Goal: Task Accomplishment & Management: Manage account settings

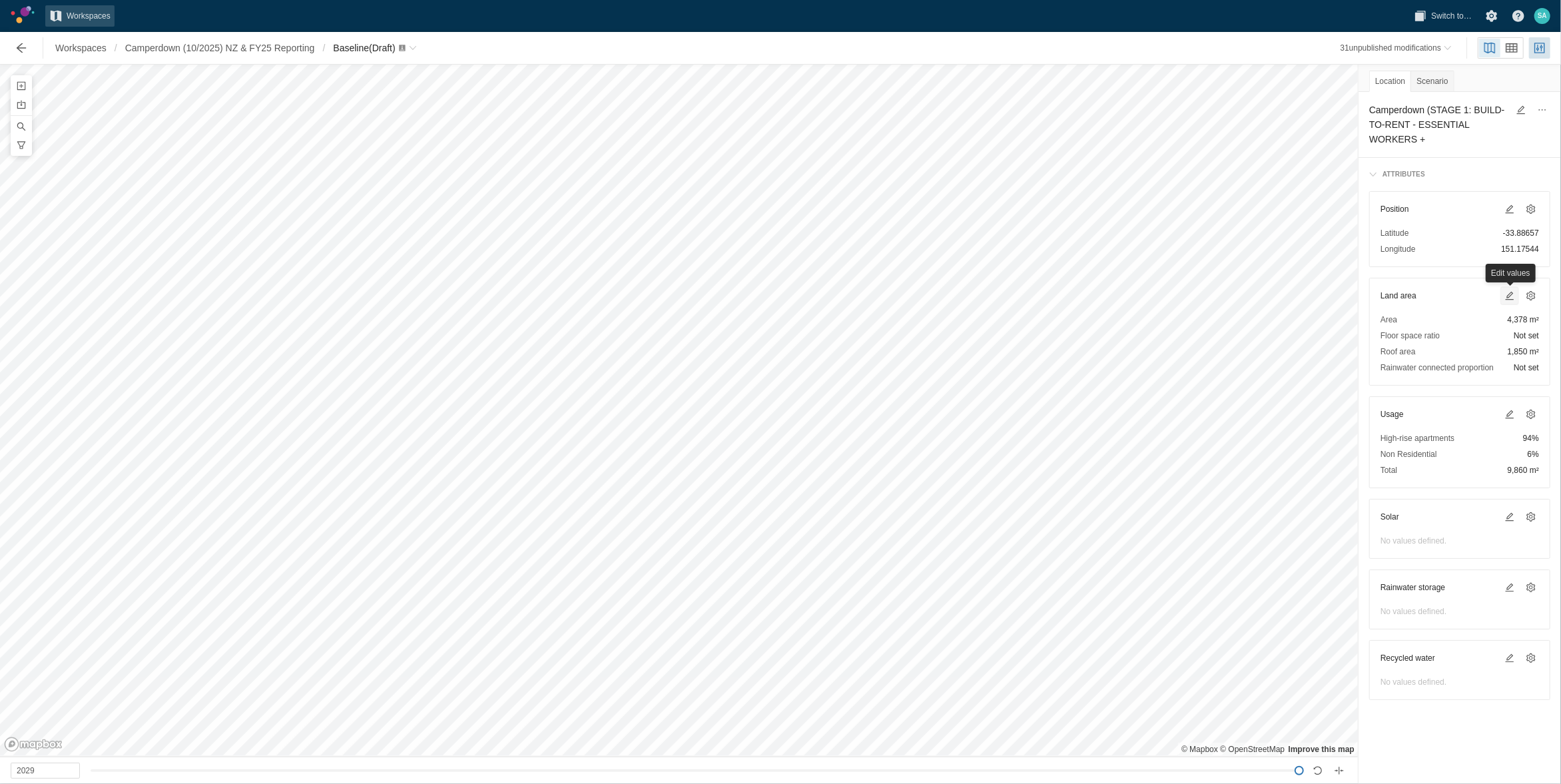
click at [1202, 303] on span at bounding box center [1510, 296] width 16 height 16
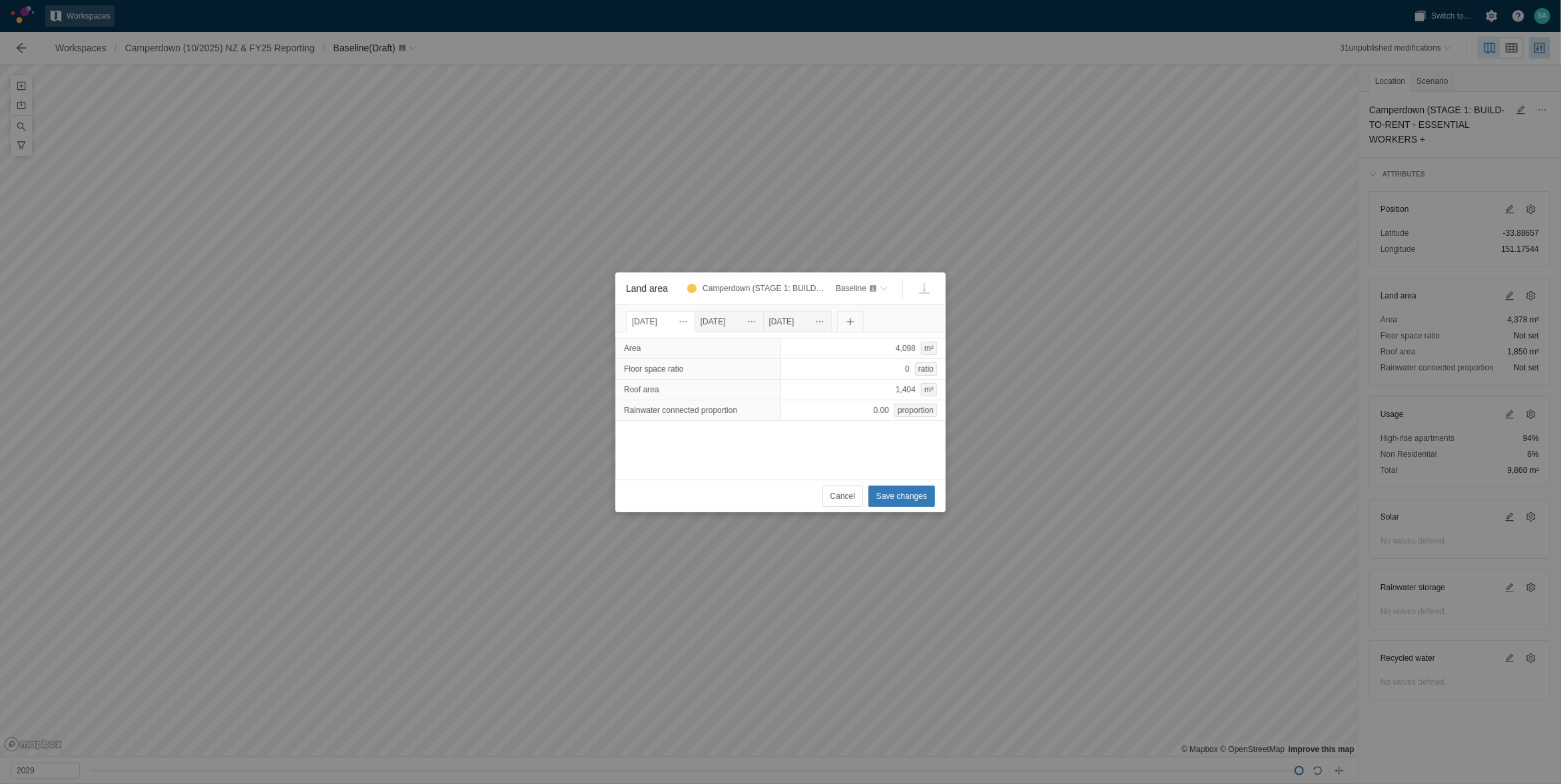
click at [673, 321] on div "[DATE]" at bounding box center [661, 321] width 57 height 14
click at [731, 321] on div "[DATE]" at bounding box center [730, 321] width 57 height 14
click at [686, 321] on div "[DATE]" at bounding box center [661, 321] width 57 height 14
click at [730, 321] on div "[DATE]" at bounding box center [730, 321] width 57 height 14
click at [817, 321] on div "[DATE]" at bounding box center [798, 321] width 57 height 14
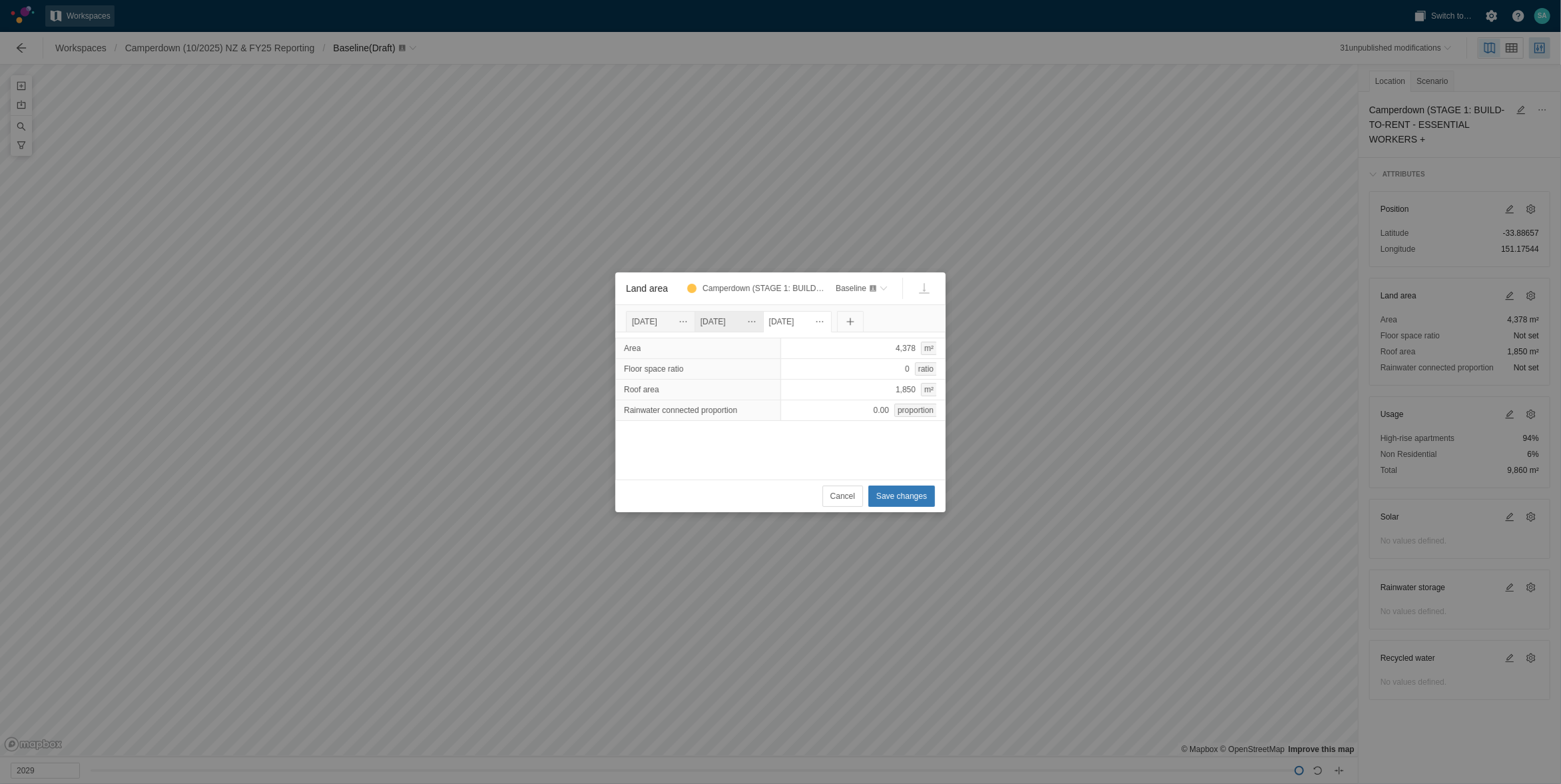
click at [752, 322] on div "[DATE]" at bounding box center [730, 321] width 57 height 14
click at [674, 322] on div "[DATE]" at bounding box center [661, 321] width 57 height 14
click at [741, 321] on div "[DATE]" at bounding box center [730, 321] width 57 height 14
click at [813, 321] on div "[DATE]" at bounding box center [798, 321] width 57 height 14
click at [841, 500] on span "Cancel" at bounding box center [843, 496] width 24 height 14
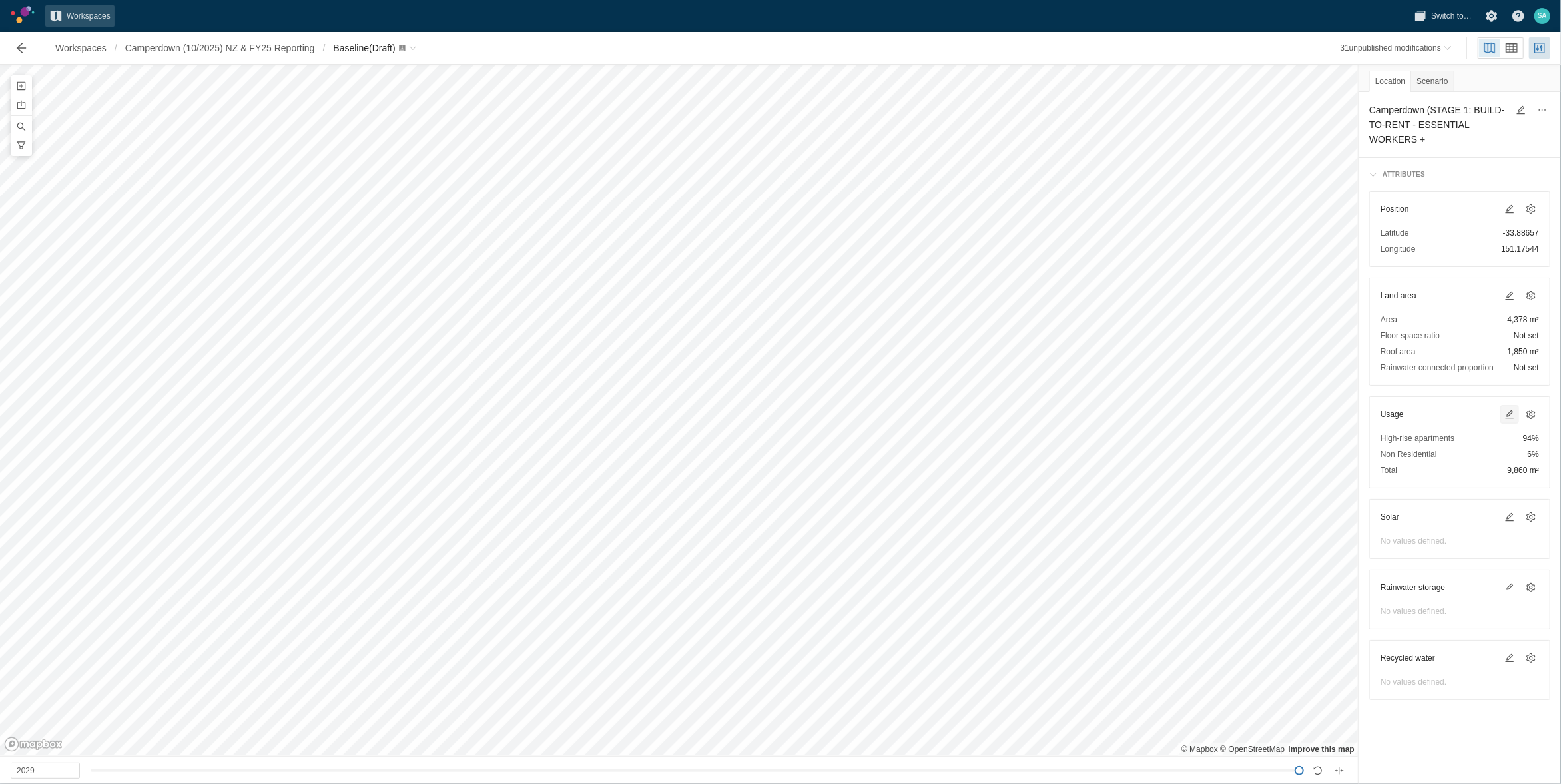
click at [1202, 412] on span at bounding box center [1510, 414] width 11 height 11
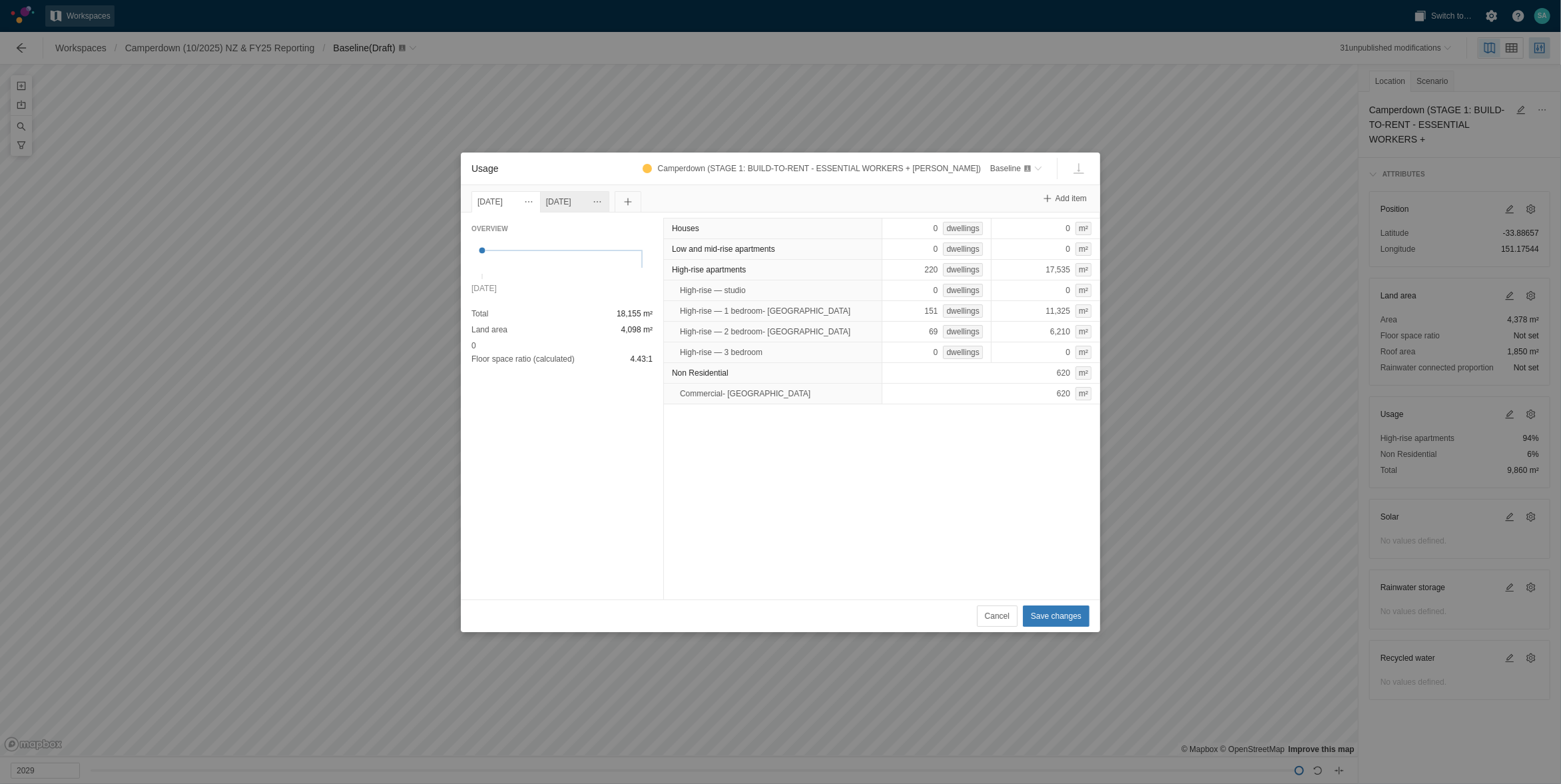
click at [591, 201] on div "[DATE]" at bounding box center [575, 202] width 57 height 14
click at [529, 201] on div "[DATE]" at bounding box center [506, 202] width 57 height 14
click at [519, 198] on div "[DATE]" at bounding box center [506, 202] width 57 height 14
click at [592, 194] on div "[DATE]" at bounding box center [575, 202] width 57 height 14
click at [603, 198] on span "Usage" at bounding box center [597, 202] width 11 height 11
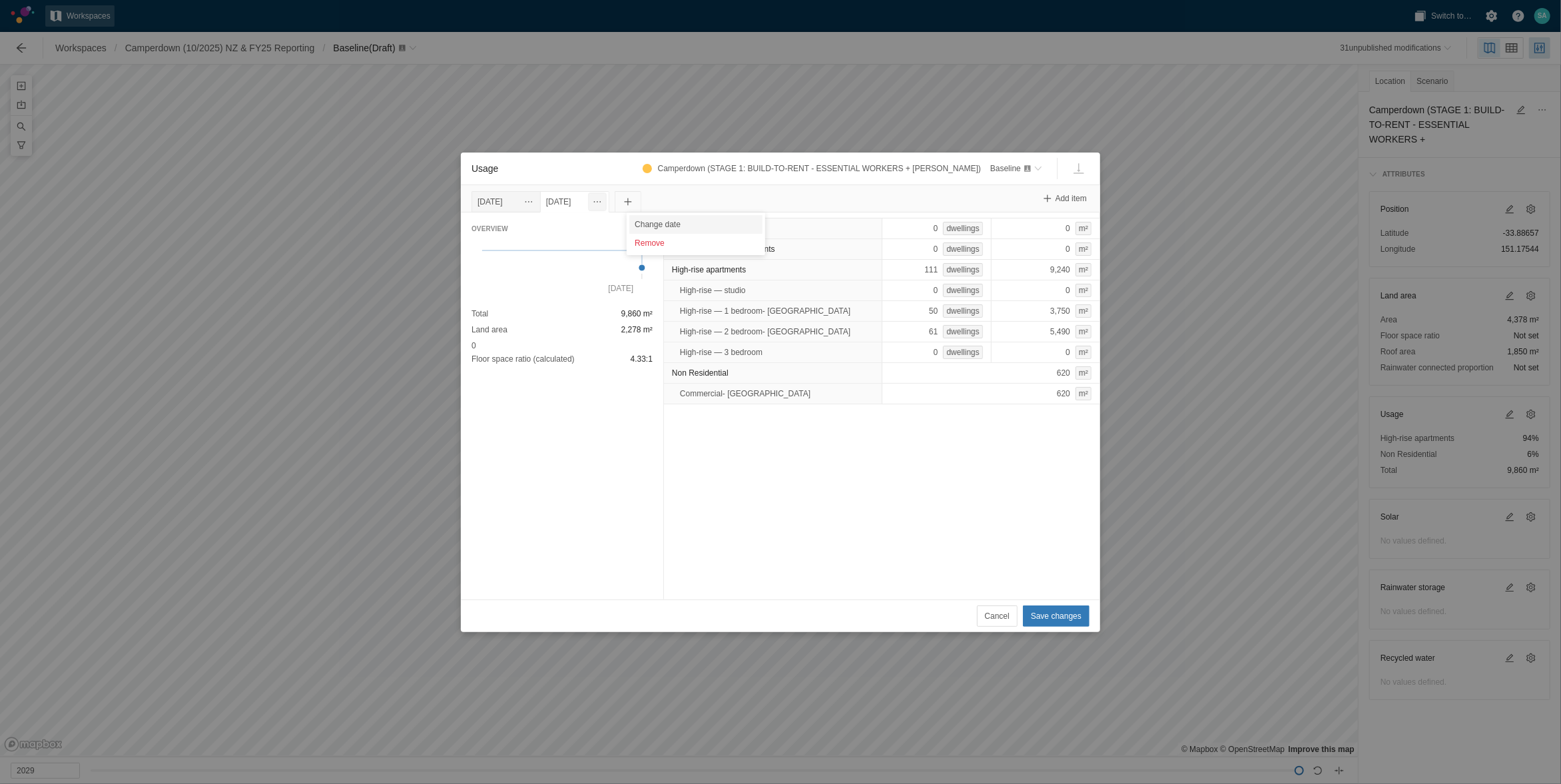
click at [654, 227] on div "Change date" at bounding box center [696, 225] width 133 height 19
click at [589, 200] on input "[DATE]" at bounding box center [572, 202] width 64 height 22
click at [572, 227] on span at bounding box center [572, 228] width 11 height 11
click at [661, 362] on div "30" at bounding box center [663, 367] width 16 height 16
click at [603, 202] on span "Usage" at bounding box center [597, 202] width 11 height 11
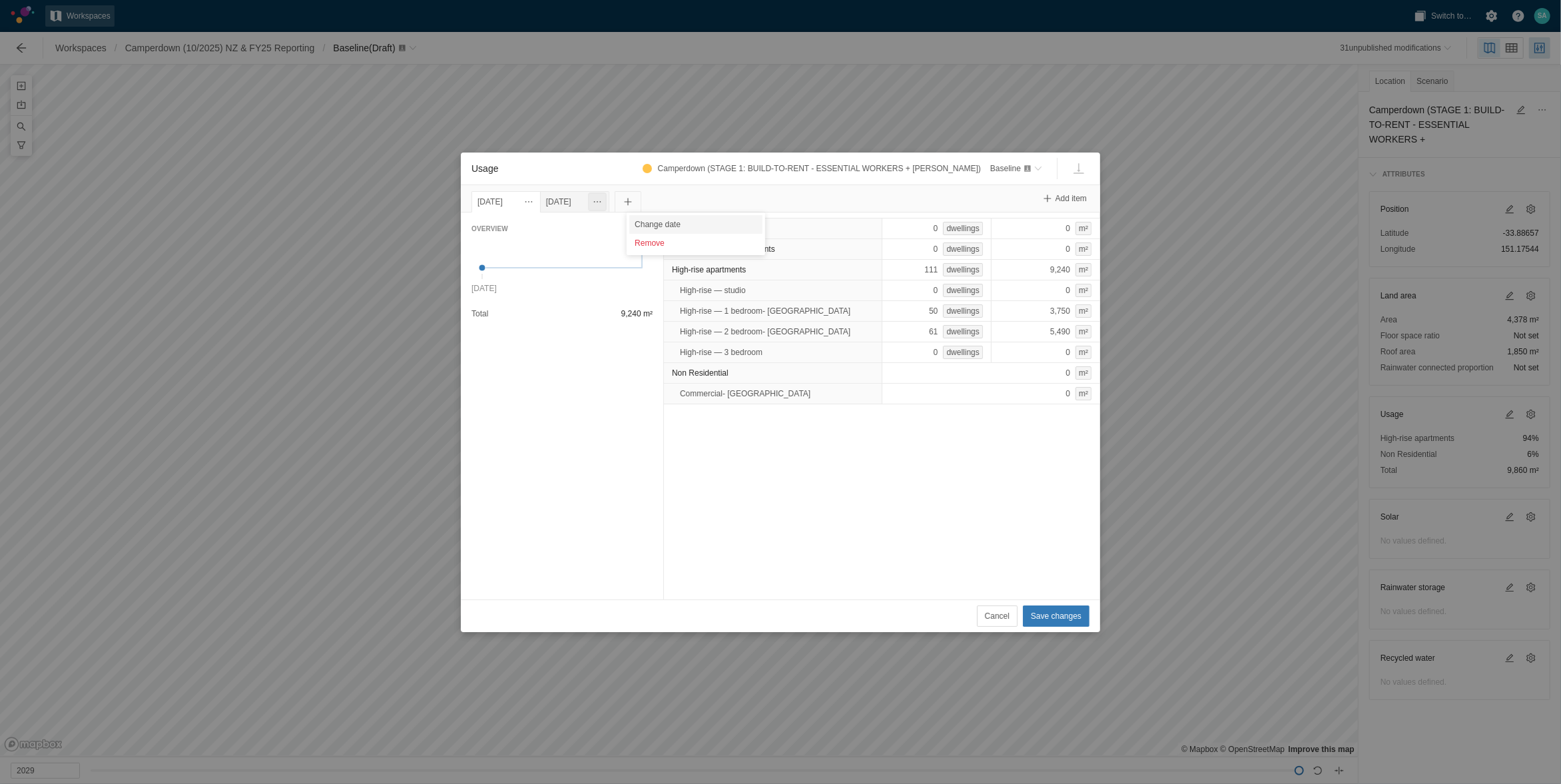
click at [652, 224] on div "Change date" at bounding box center [696, 225] width 133 height 19
click at [513, 206] on div "[DATE]" at bounding box center [506, 202] width 57 height 14
click at [588, 199] on div "[DATE]" at bounding box center [575, 202] width 57 height 14
click at [493, 196] on div "[DATE]" at bounding box center [506, 202] width 57 height 14
click at [913, 270] on div "111 dwellings" at bounding box center [936, 270] width 110 height 22
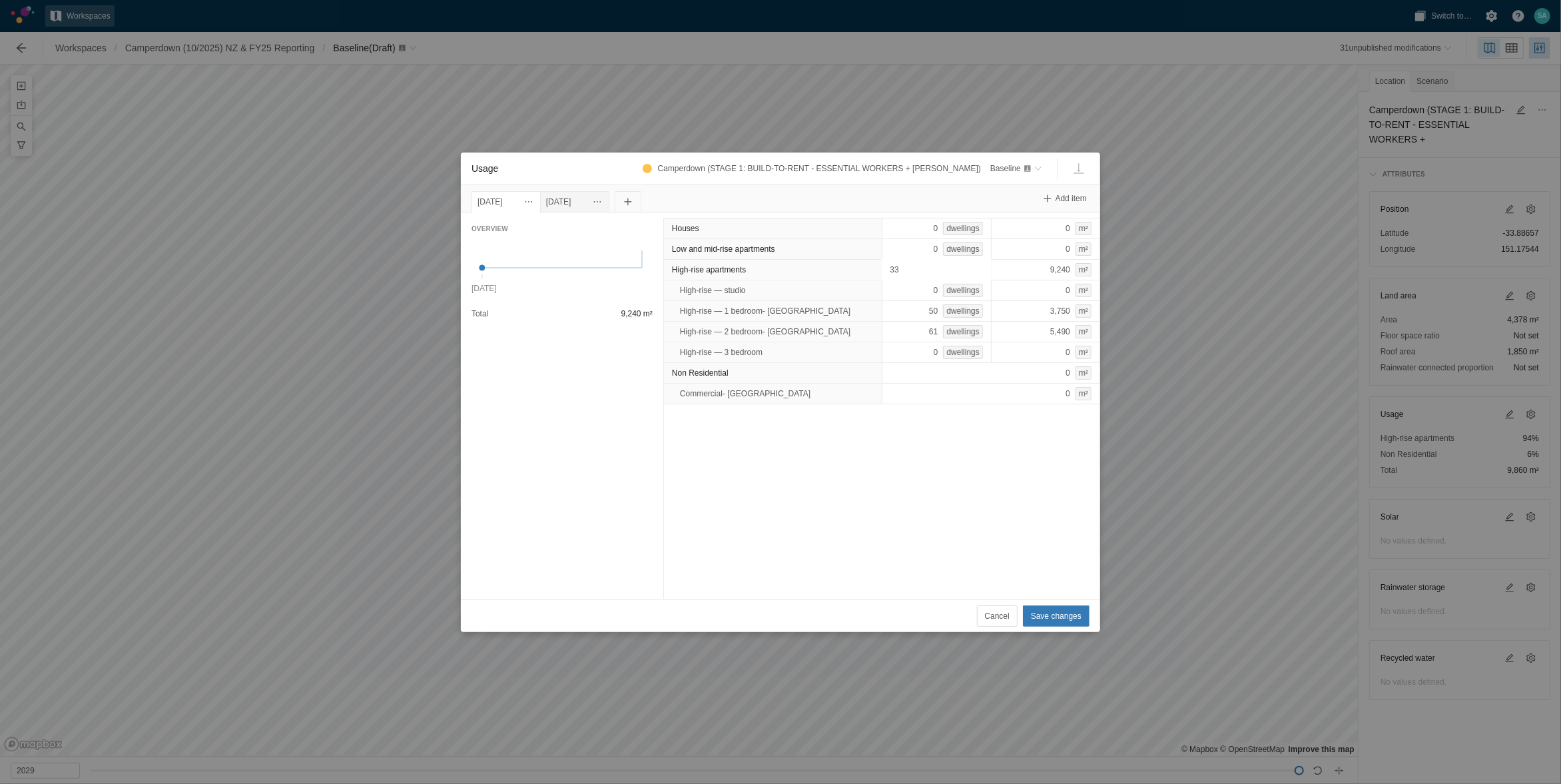
type input "337"
type input "0"
type input "168"
type input "169"
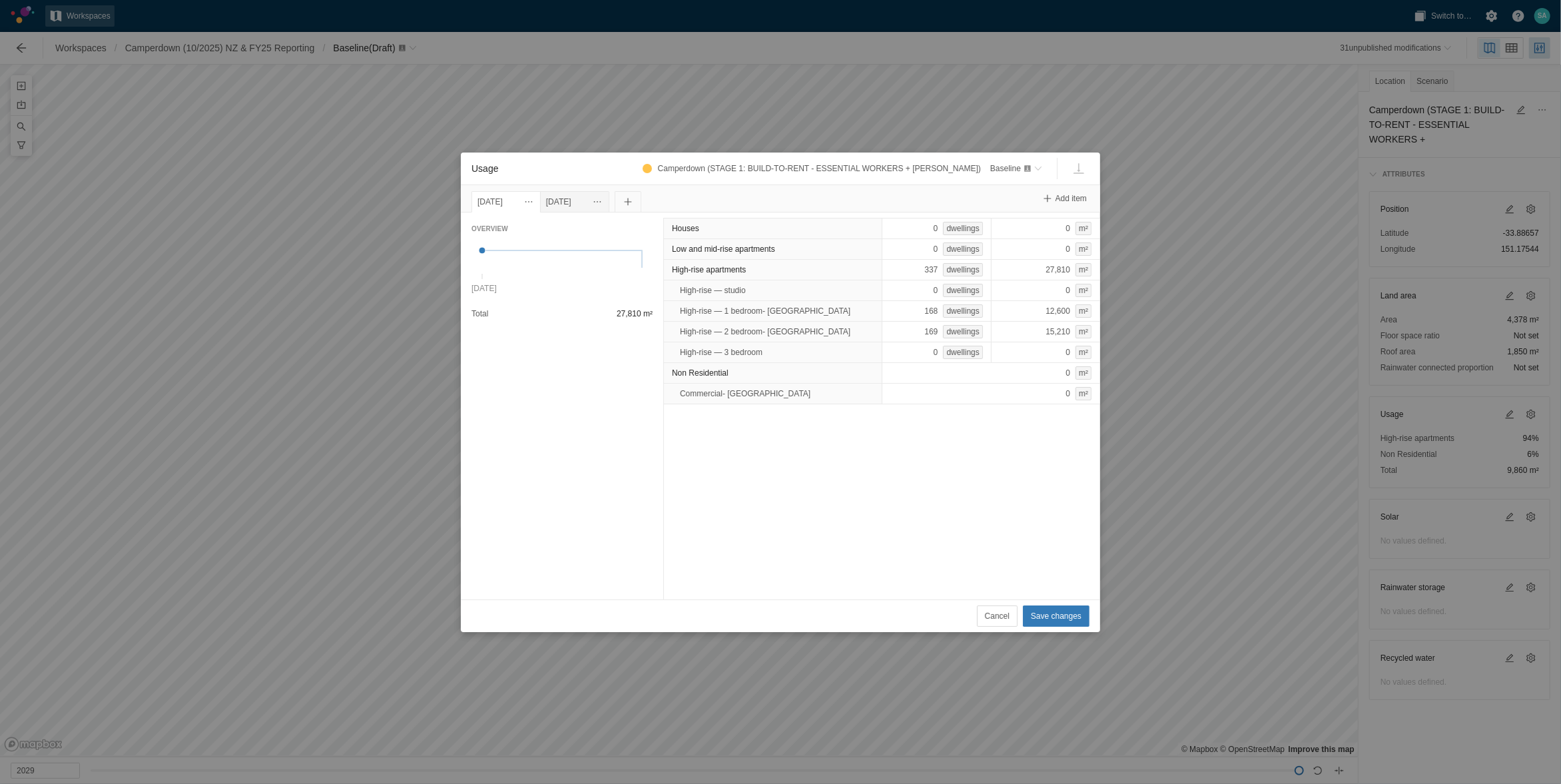
click at [925, 450] on div "Houses 0 dwellings 0 m² Low and mid-rise apartments 0 dwellings 0 m² High-rise …" at bounding box center [882, 405] width 437 height 387
click at [1056, 618] on span "Save changes" at bounding box center [1056, 616] width 51 height 14
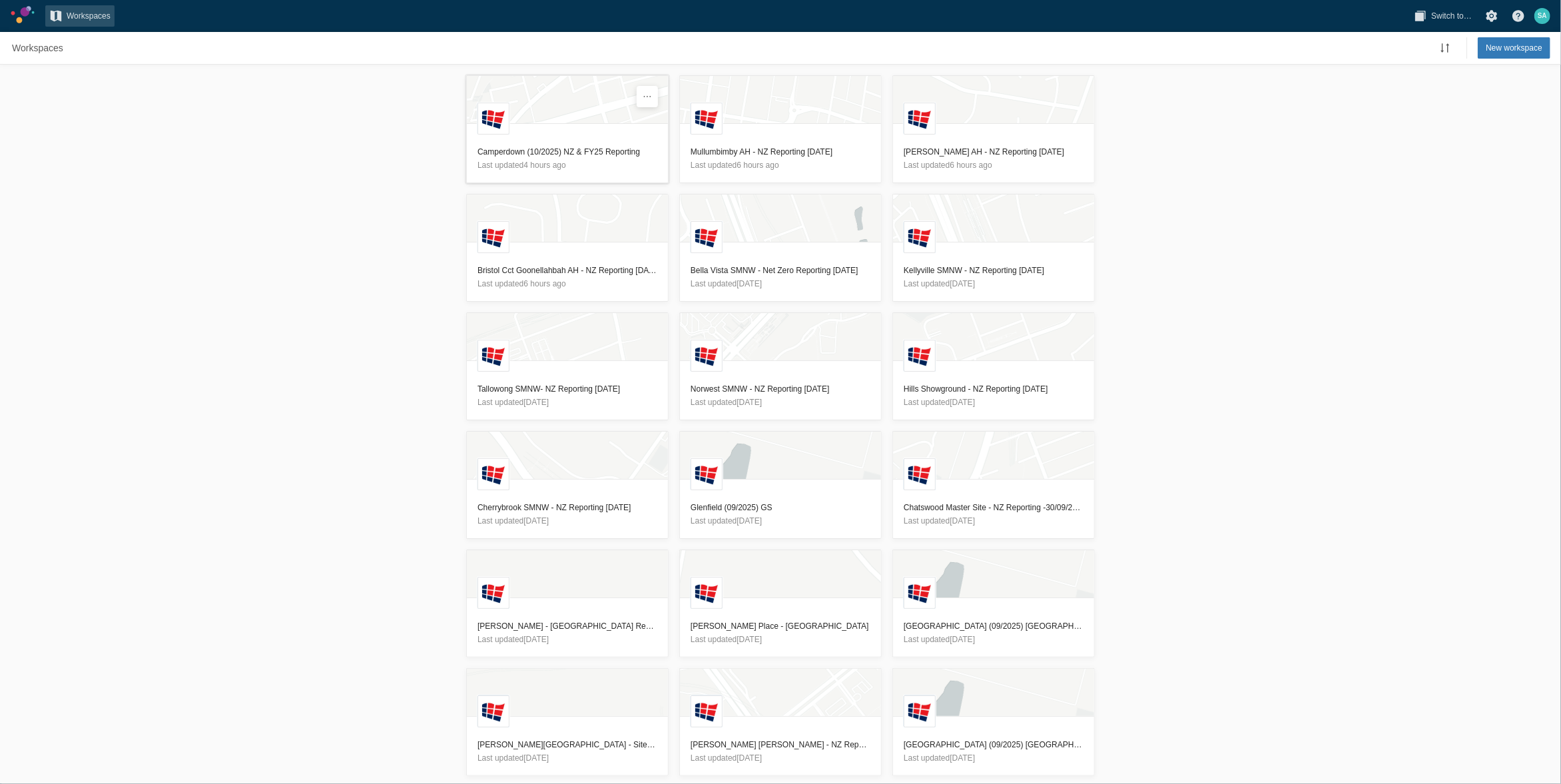
click at [548, 145] on h3 "Camperdown (10/2025) NZ & FY25 Reporting" at bounding box center [567, 151] width 180 height 14
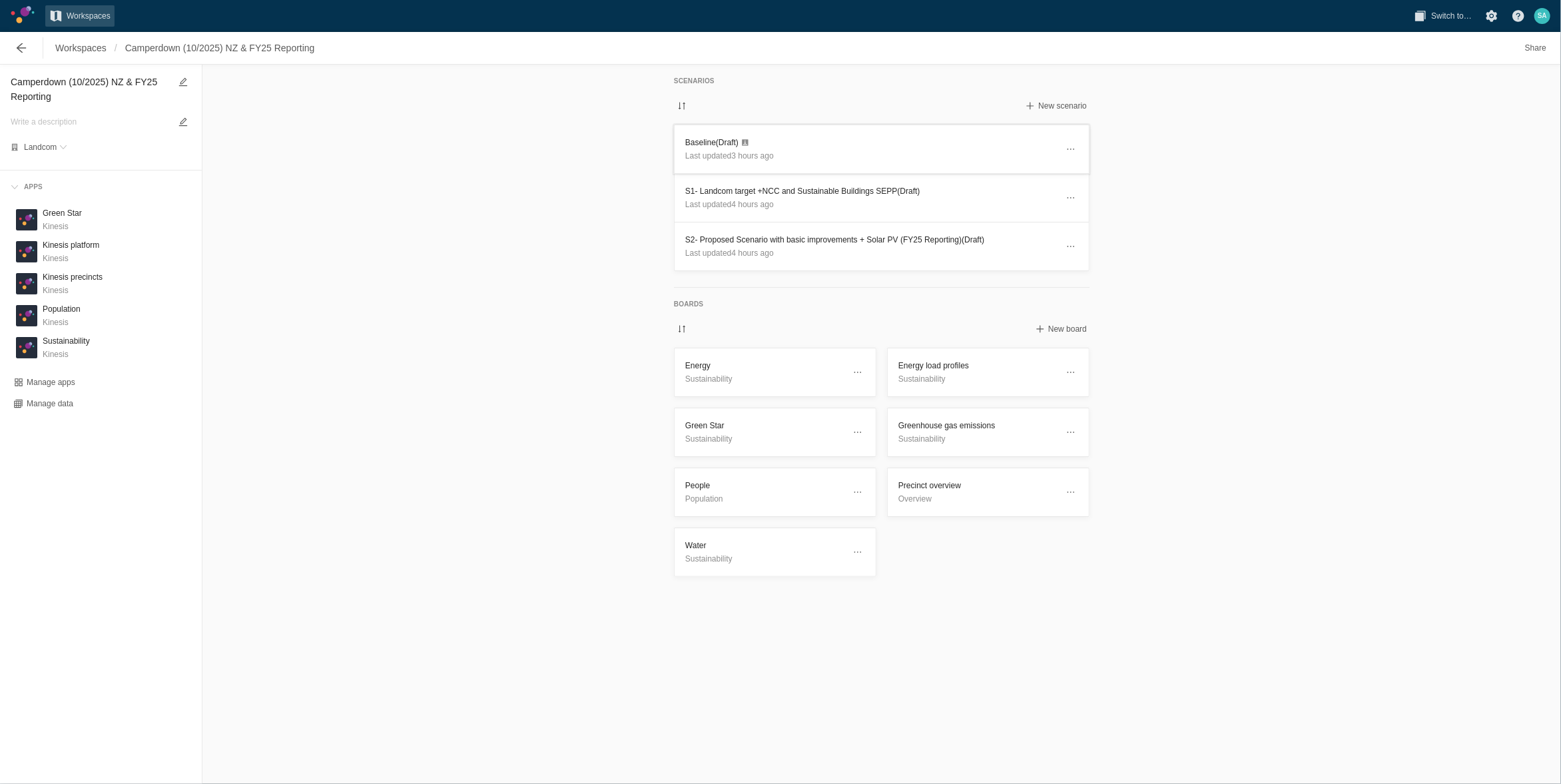
click at [720, 140] on h3 "Baseline (Draft)" at bounding box center [871, 142] width 372 height 14
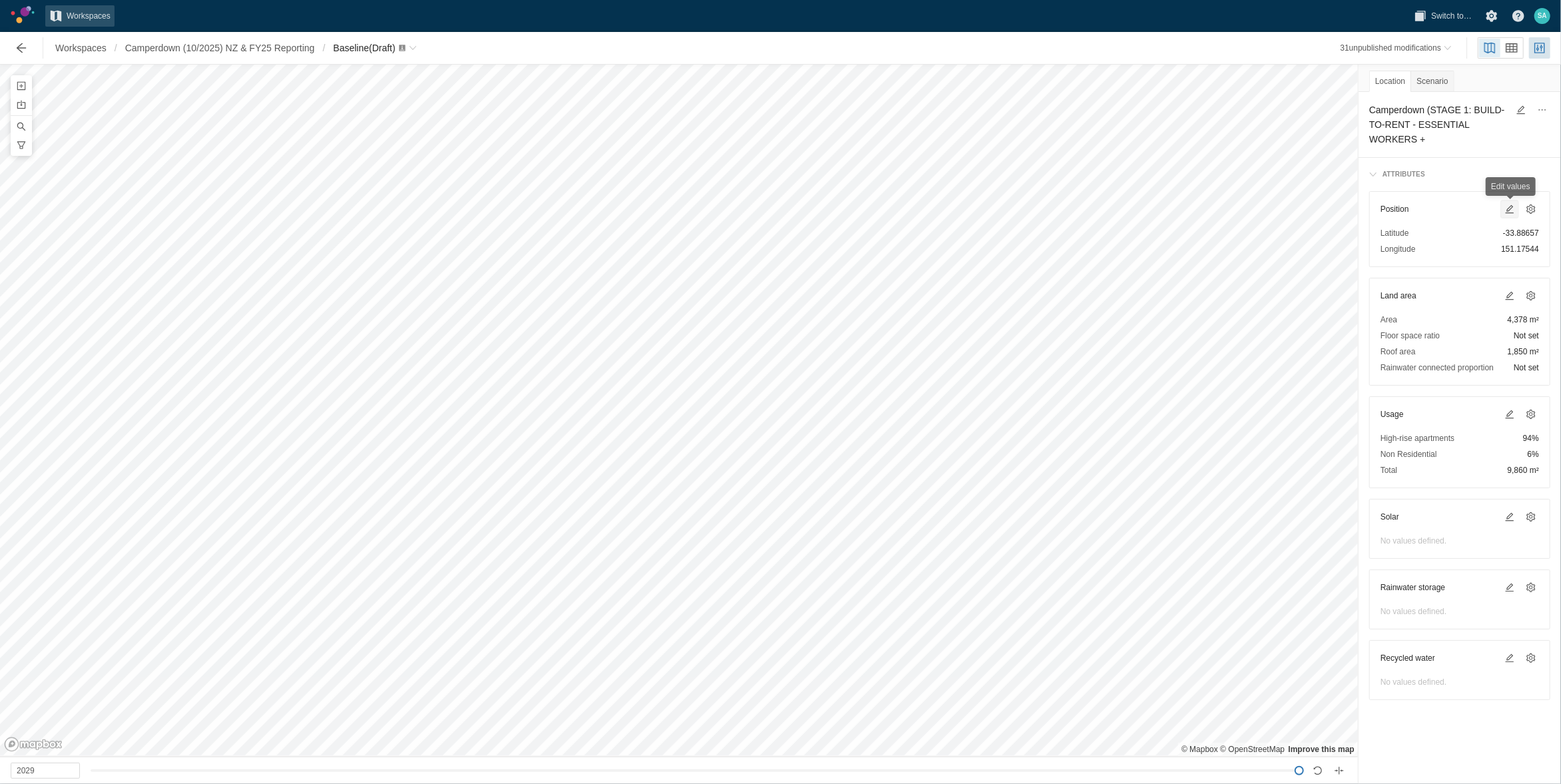
click at [1512, 205] on span at bounding box center [1510, 209] width 11 height 11
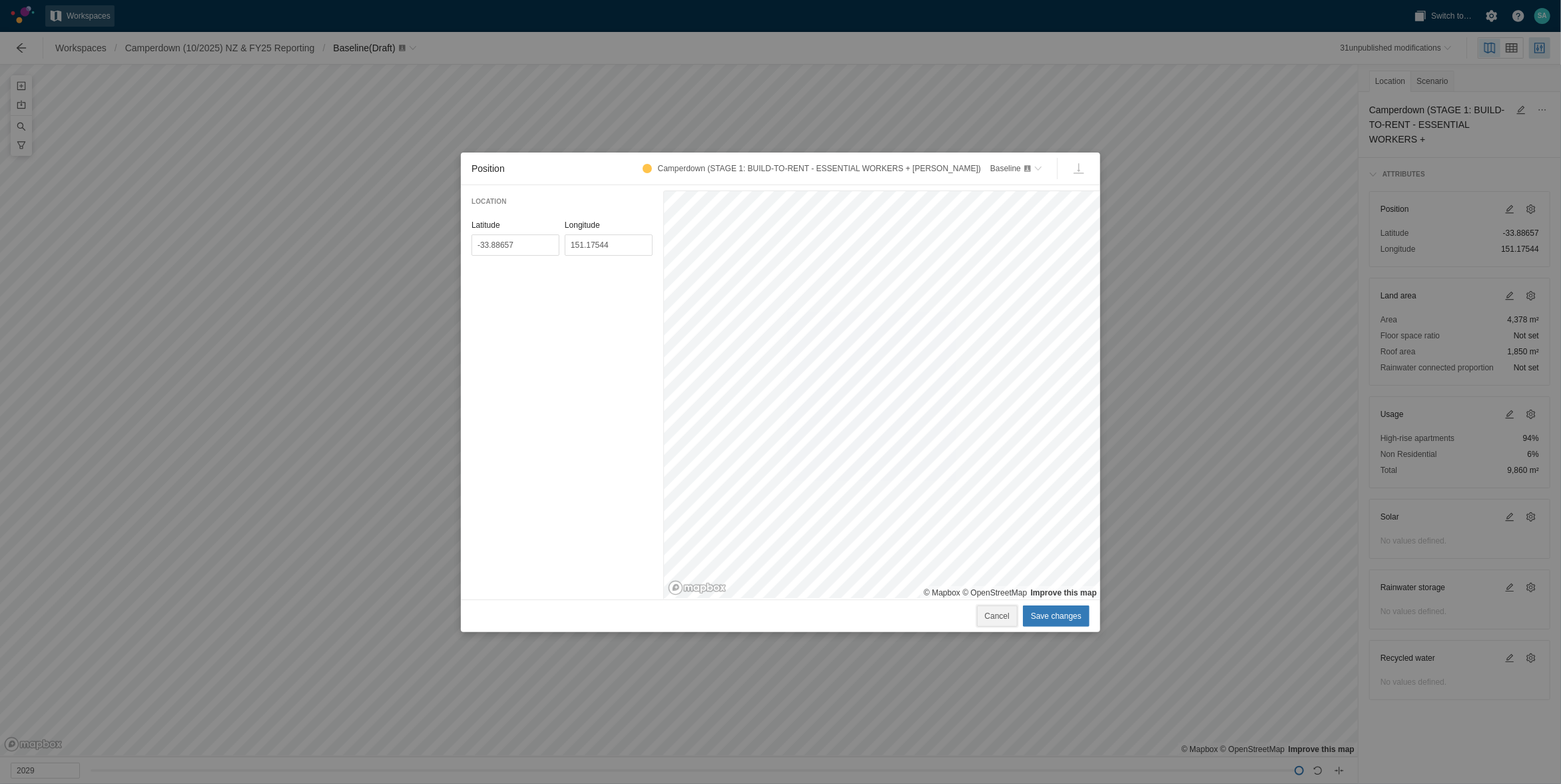
click at [1004, 614] on span "Cancel" at bounding box center [997, 616] width 24 height 14
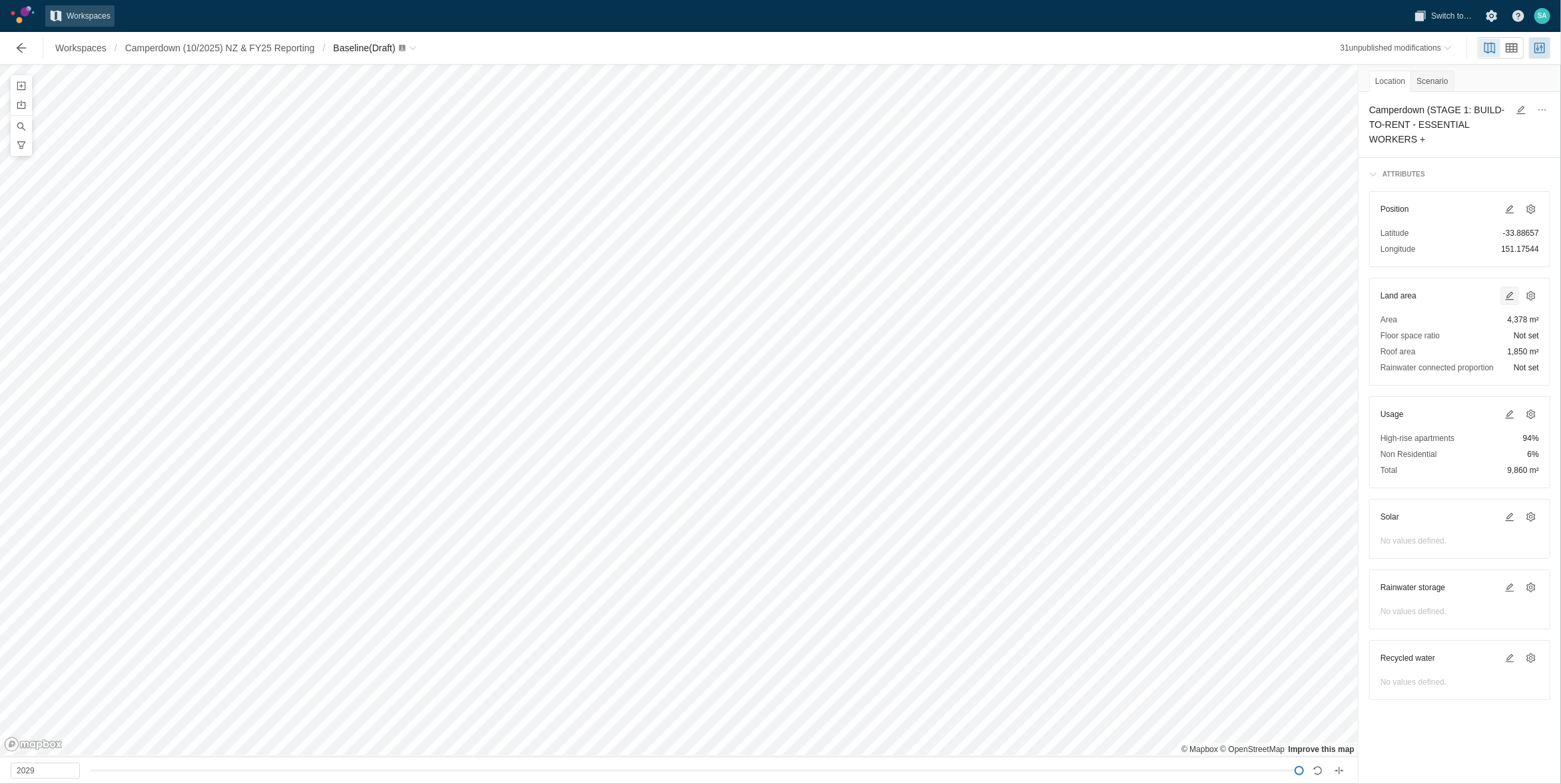
click at [1514, 303] on span at bounding box center [1510, 296] width 16 height 16
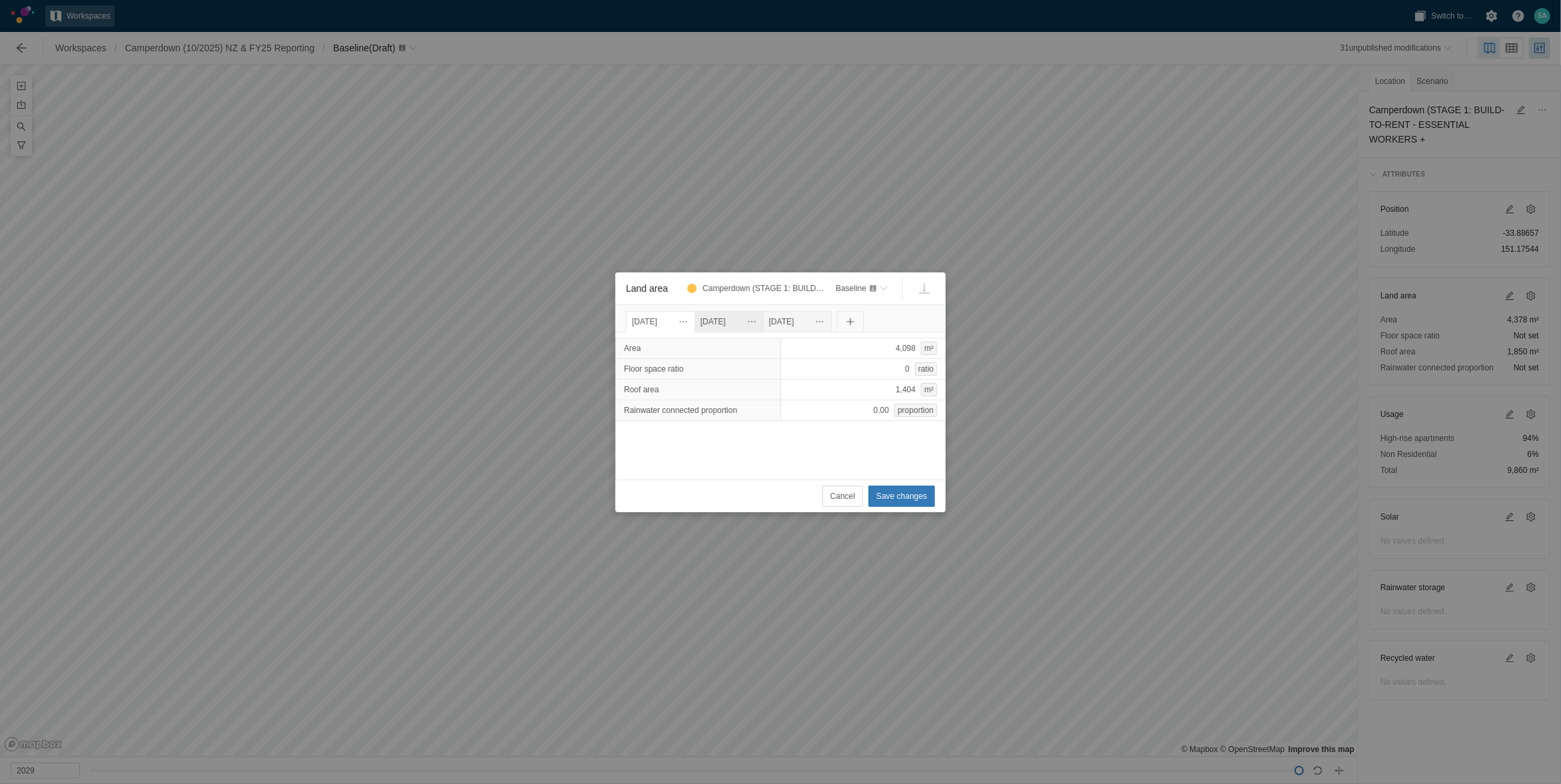
click at [737, 321] on div "[DATE]" at bounding box center [730, 321] width 57 height 14
click at [819, 322] on div "[DATE]" at bounding box center [798, 321] width 57 height 14
click at [825, 318] on span "Land area" at bounding box center [820, 321] width 11 height 11
click at [758, 319] on div "[DATE]" at bounding box center [730, 321] width 57 height 14
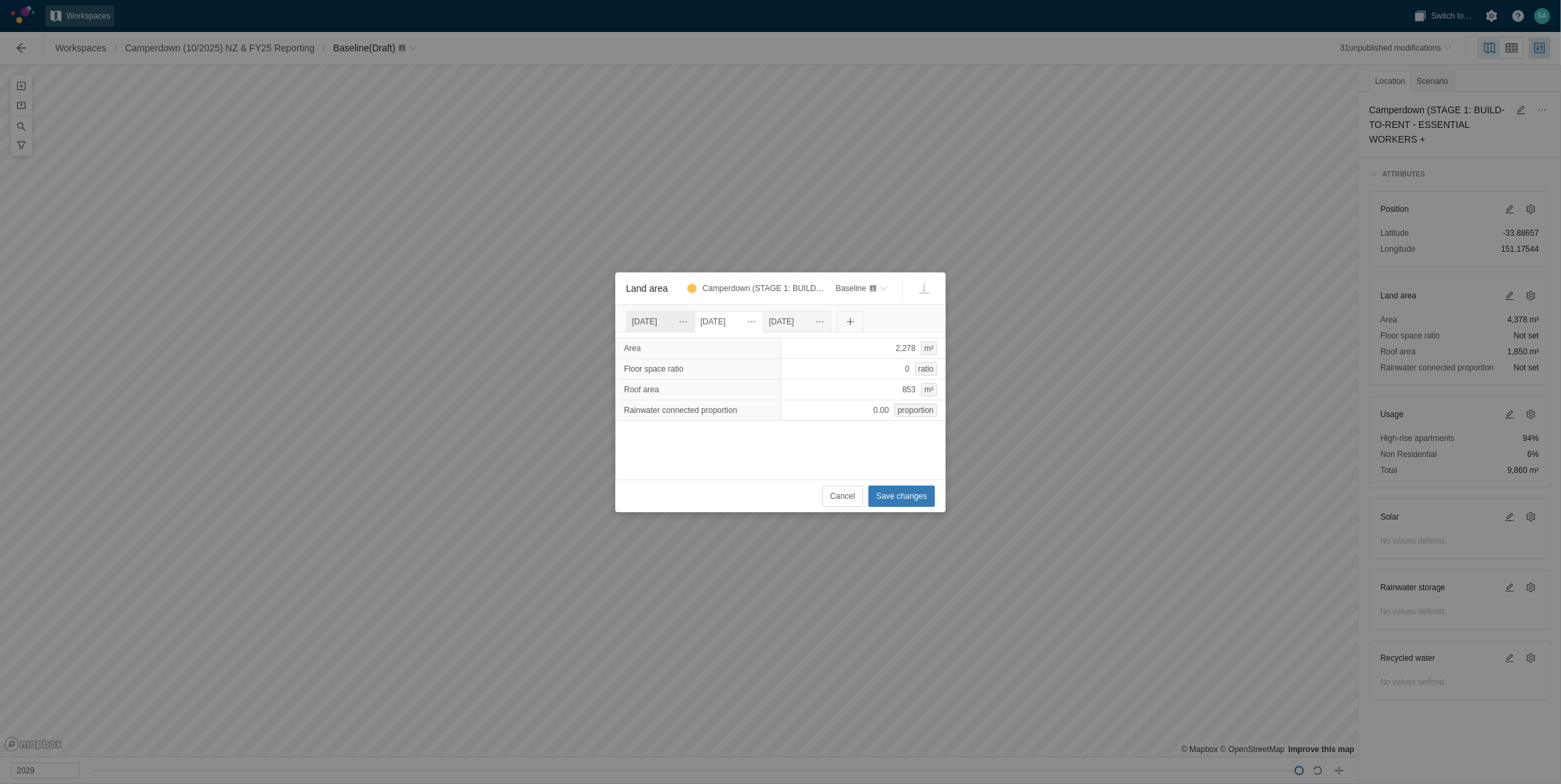
click at [661, 314] on div "[DATE]" at bounding box center [661, 321] width 57 height 14
click at [748, 321] on div "[DATE]" at bounding box center [730, 321] width 57 height 14
click at [814, 315] on div "[DATE]" at bounding box center [798, 321] width 57 height 14
click at [825, 322] on span "Land area" at bounding box center [820, 321] width 11 height 11
click at [895, 365] on div "Remove" at bounding box center [938, 363] width 133 height 19
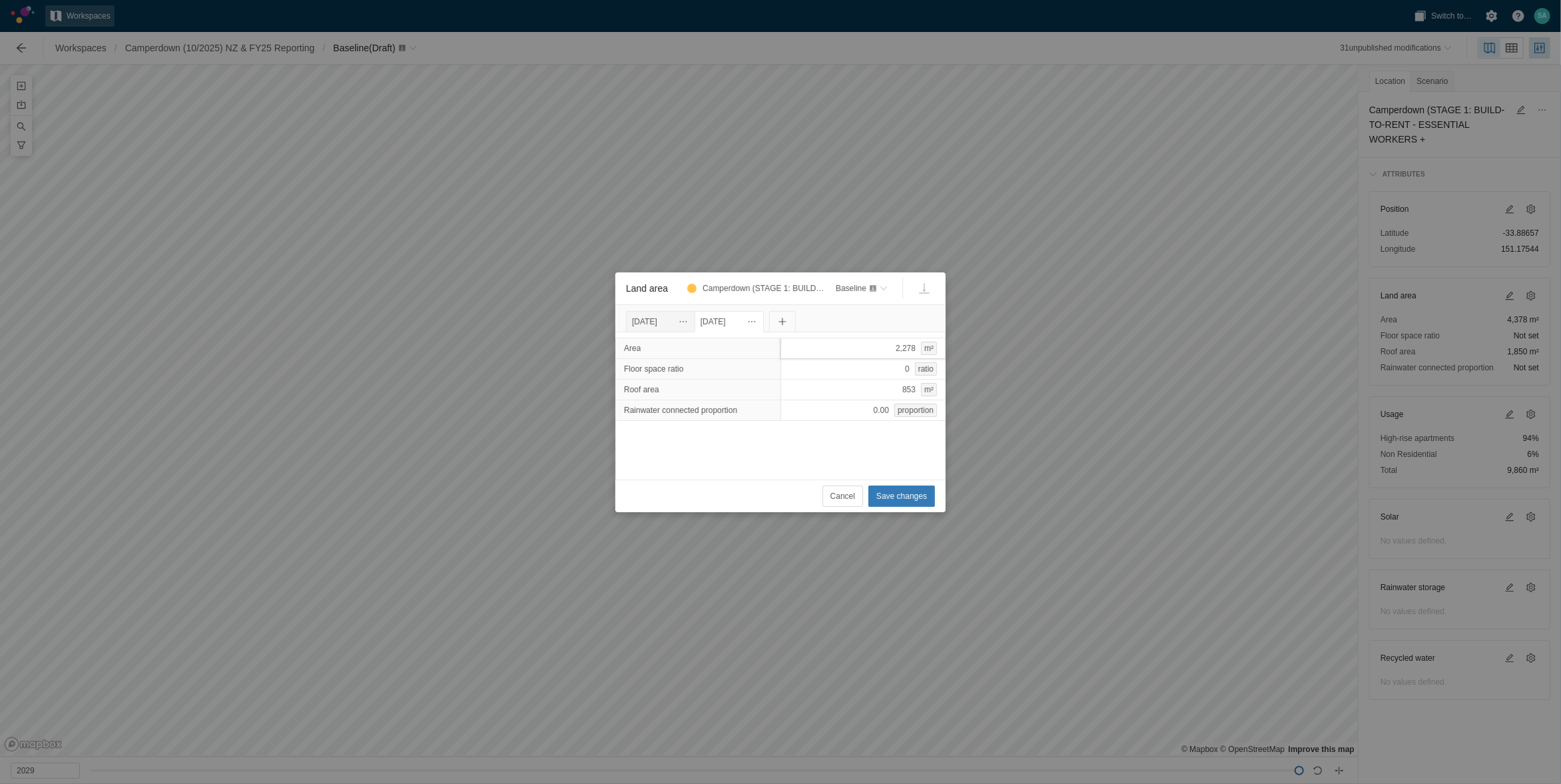
click at [872, 354] on div "2,278 m²" at bounding box center [863, 349] width 166 height 22
type input "6656"
click at [759, 441] on div "Area 6656 Floor space ratio 0 ratio Roof area 853 m² Rainwater connected propor…" at bounding box center [780, 405] width 331 height 147
click at [758, 318] on div "[DATE]" at bounding box center [730, 321] width 57 height 14
click at [758, 322] on span "Land area" at bounding box center [752, 321] width 11 height 11
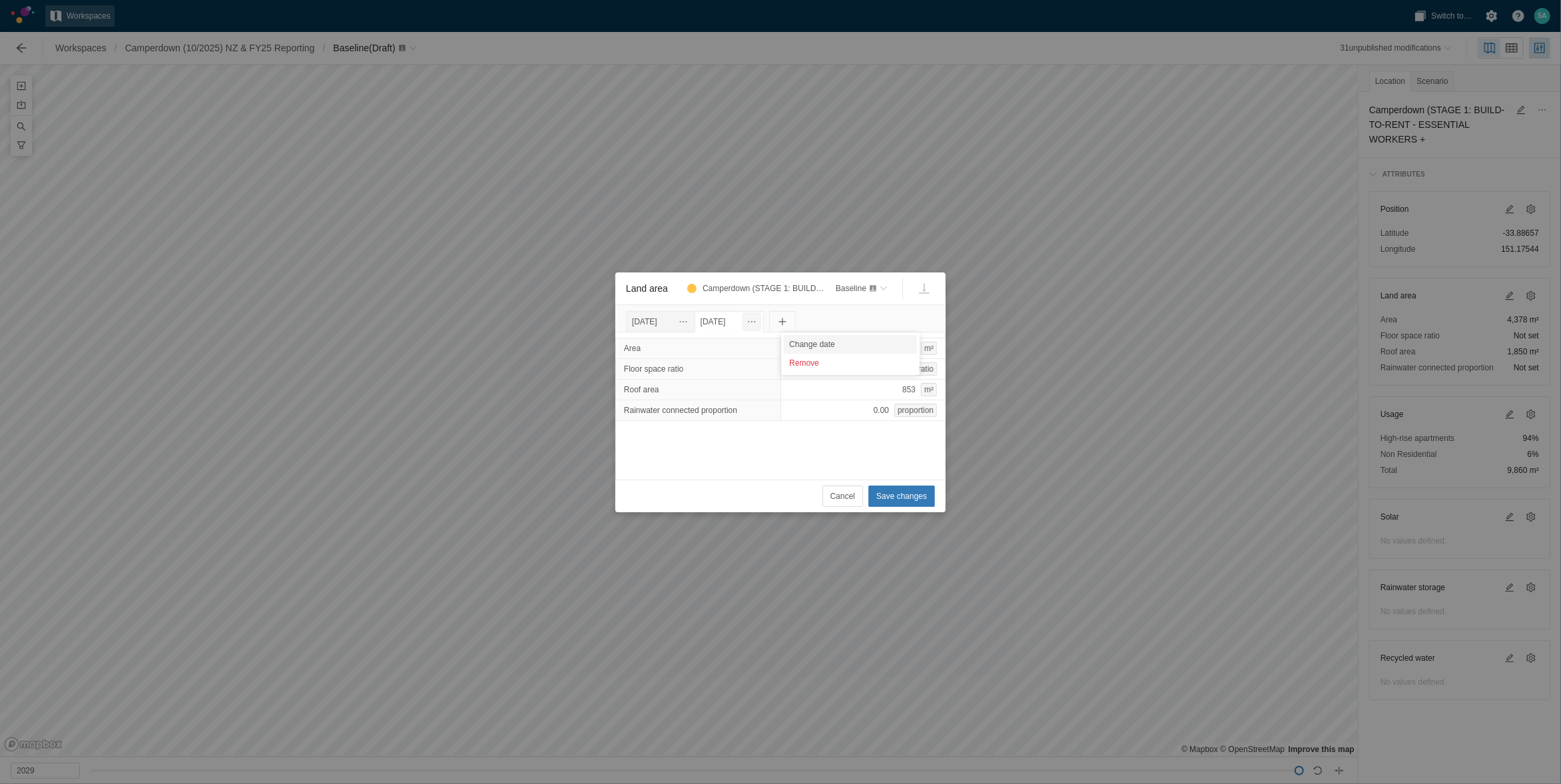
click at [806, 340] on div "Change date" at bounding box center [851, 344] width 133 height 19
click at [749, 319] on input "[DATE]" at bounding box center [726, 322] width 64 height 22
click at [723, 344] on span at bounding box center [727, 348] width 11 height 11
click at [813, 488] on div "30" at bounding box center [817, 488] width 16 height 16
click at [899, 496] on span "Save changes" at bounding box center [902, 496] width 51 height 14
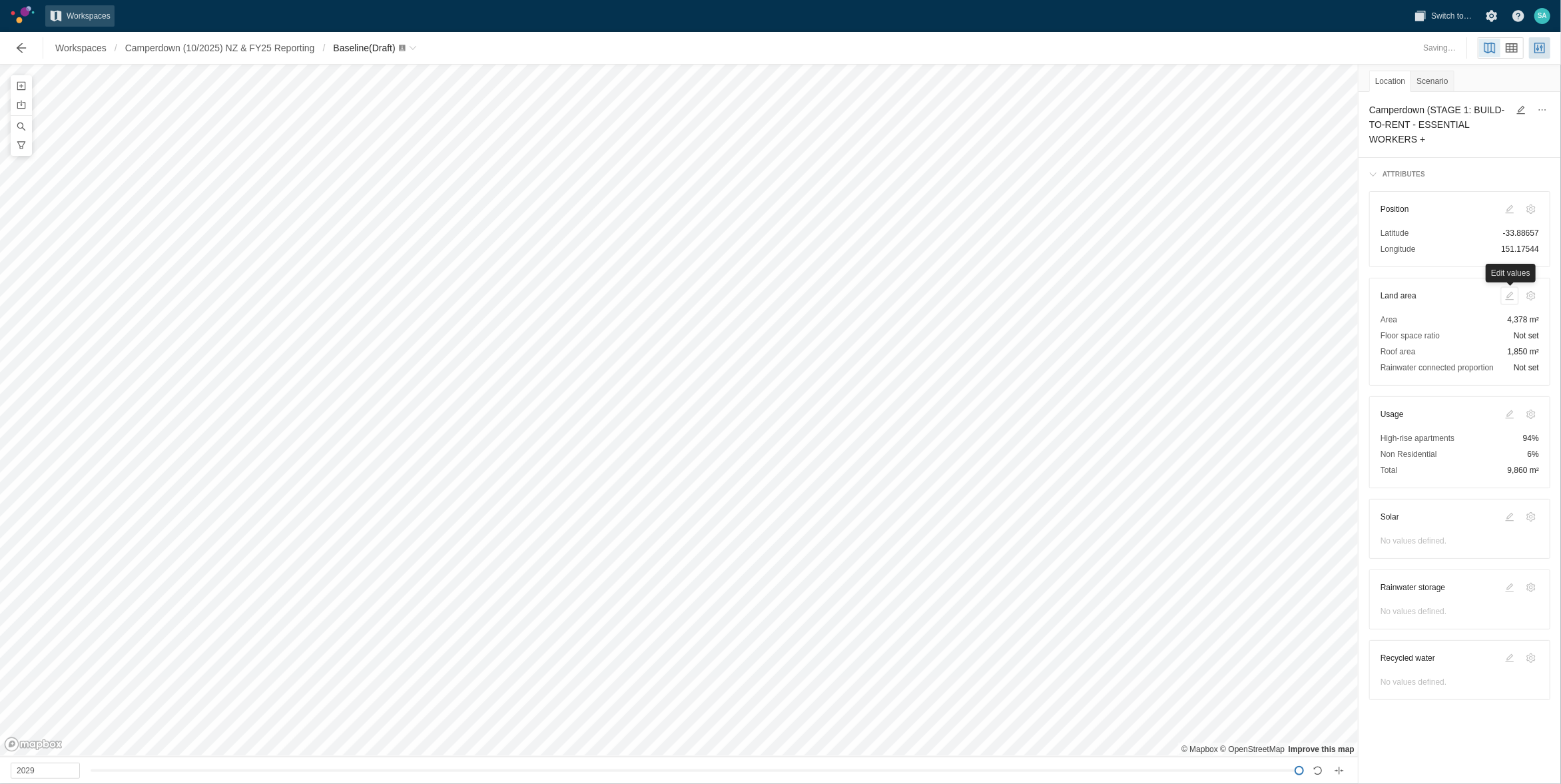
type input "2028"
click at [1512, 295] on span at bounding box center [1510, 296] width 11 height 11
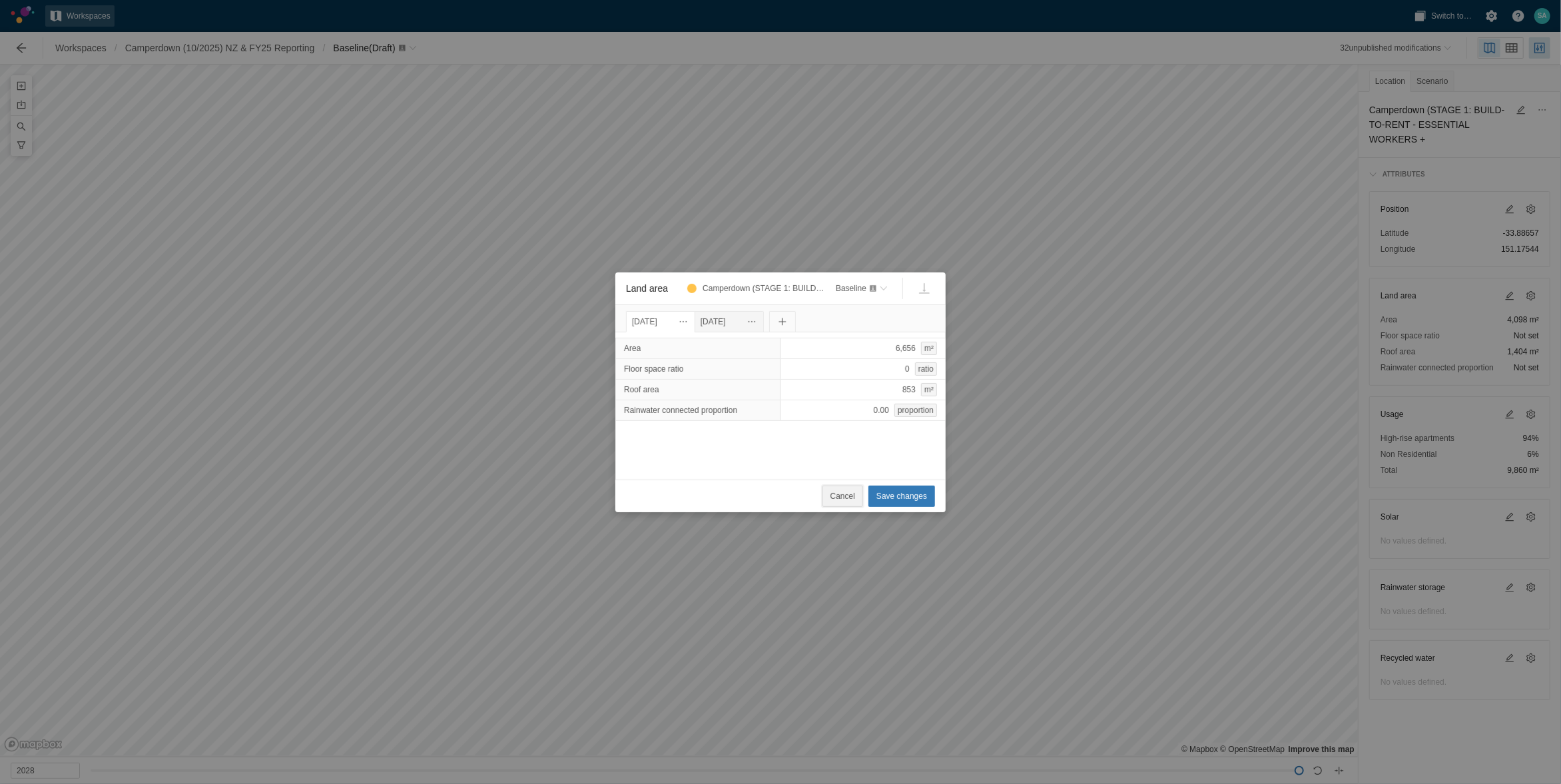
click at [839, 499] on span "Cancel" at bounding box center [843, 496] width 24 height 14
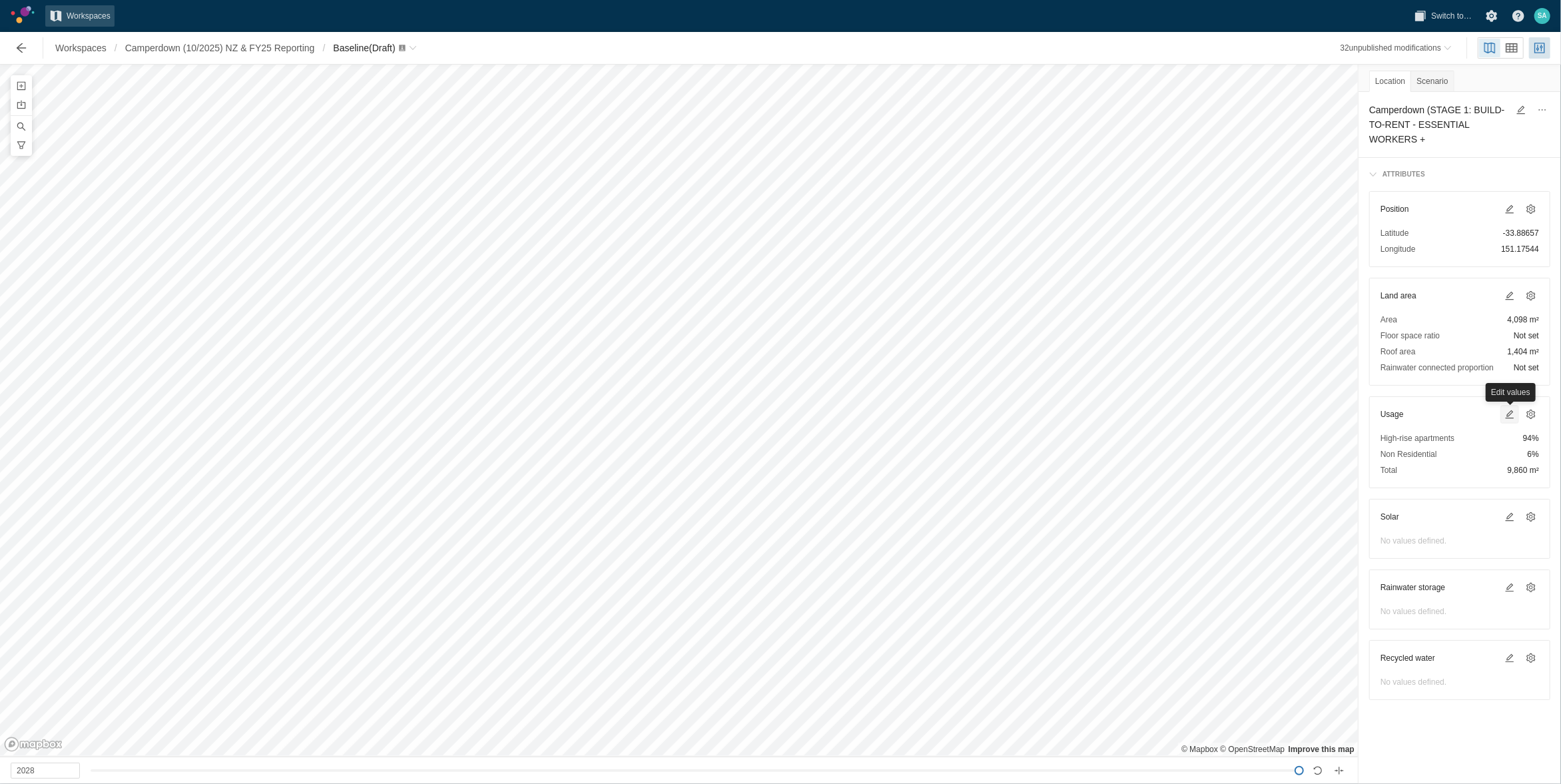
click at [1509, 417] on span at bounding box center [1510, 414] width 11 height 11
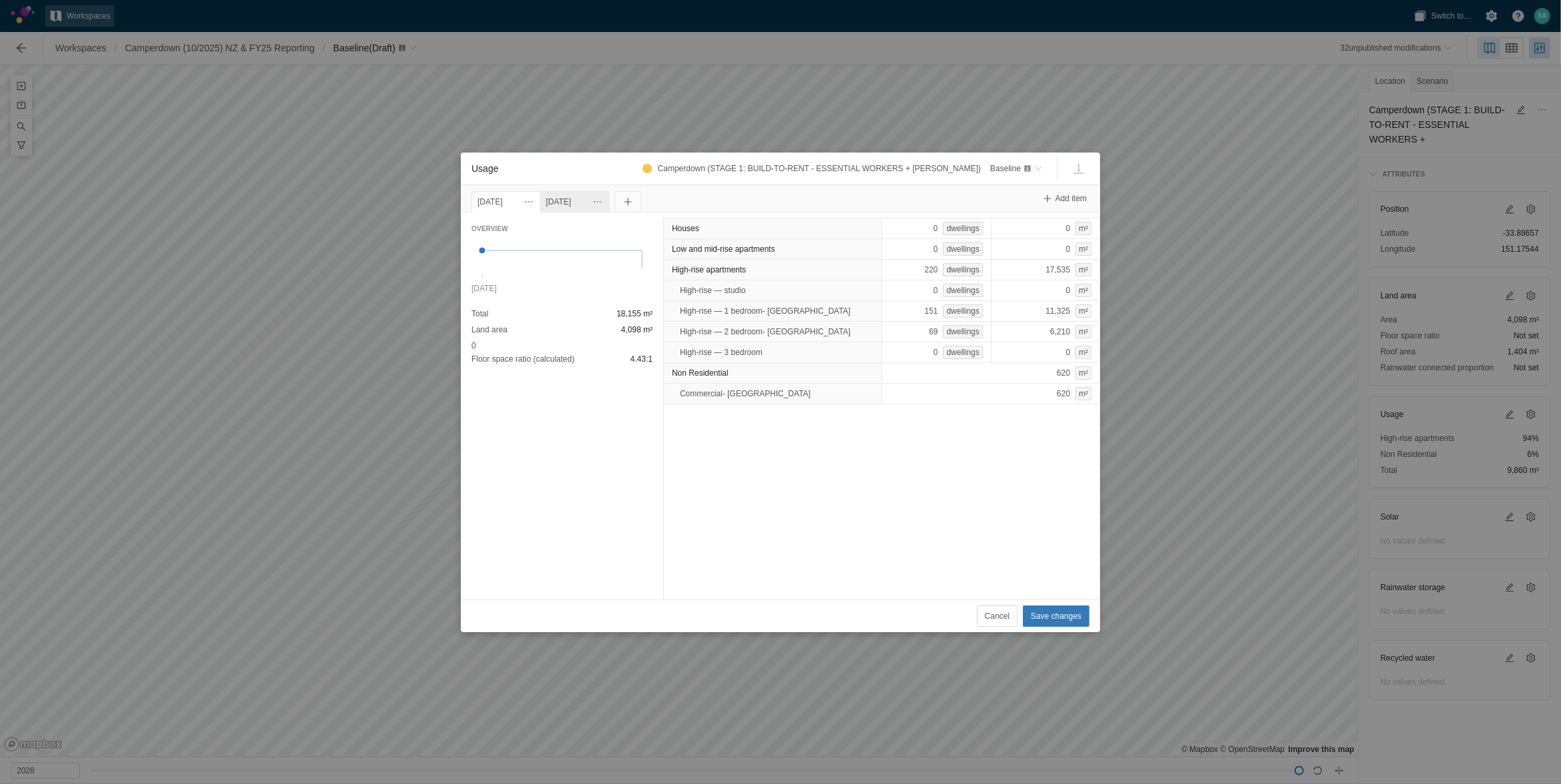
click at [578, 198] on div "[DATE]" at bounding box center [575, 202] width 57 height 14
click at [502, 197] on div "[DATE]" at bounding box center [506, 202] width 57 height 14
click at [581, 203] on div "[DATE]" at bounding box center [575, 202] width 57 height 14
click at [517, 204] on div "[DATE]" at bounding box center [506, 202] width 57 height 14
click at [591, 205] on div "[DATE]" at bounding box center [575, 202] width 57 height 14
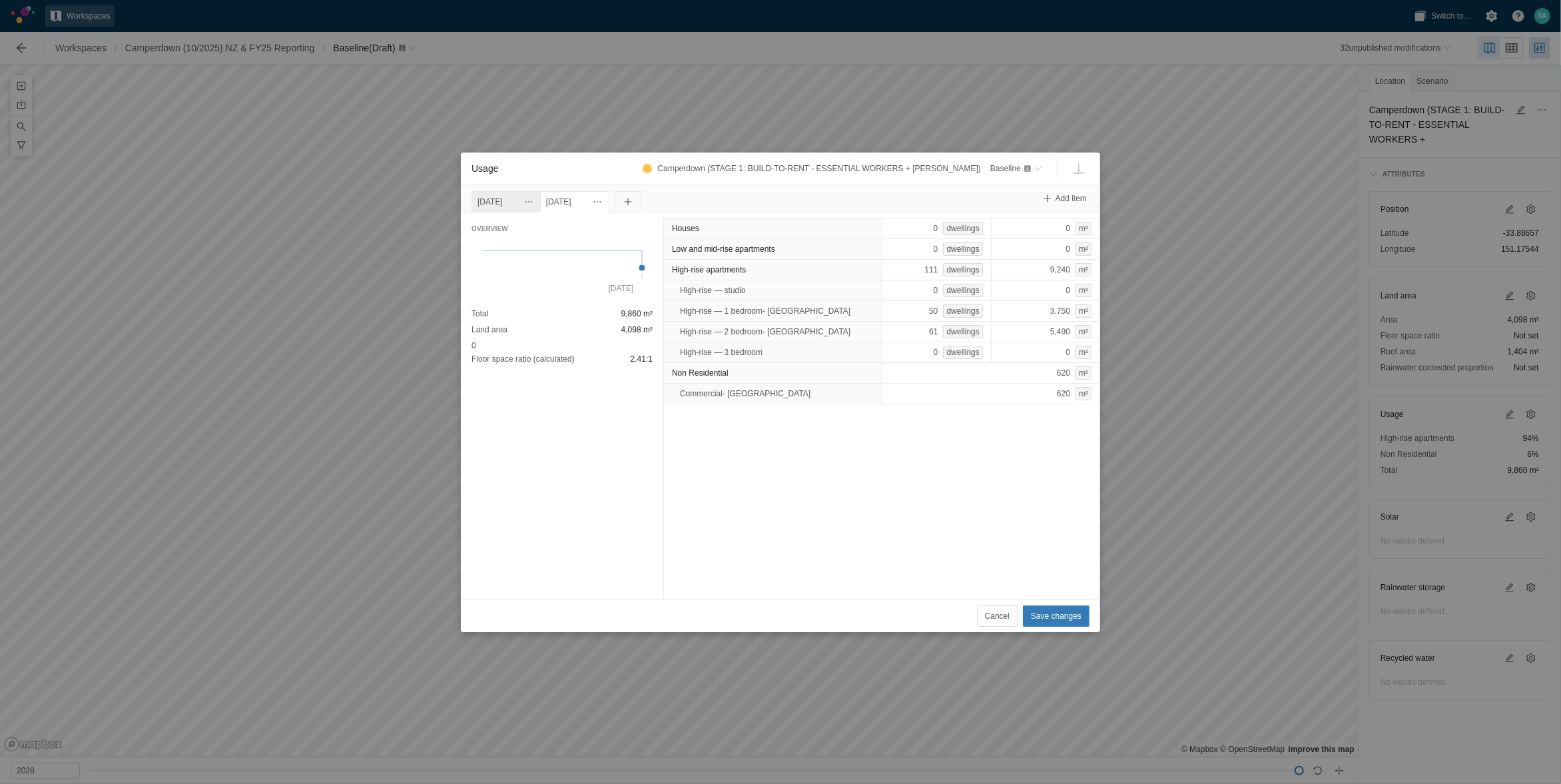
click at [521, 207] on div "[DATE]" at bounding box center [506, 202] width 57 height 14
click at [594, 205] on div "[DATE]" at bounding box center [575, 202] width 57 height 14
click at [603, 201] on span "Usage" at bounding box center [597, 202] width 11 height 11
click at [648, 222] on div "Change date" at bounding box center [696, 225] width 133 height 19
click at [578, 202] on input "[DATE]" at bounding box center [572, 202] width 64 height 22
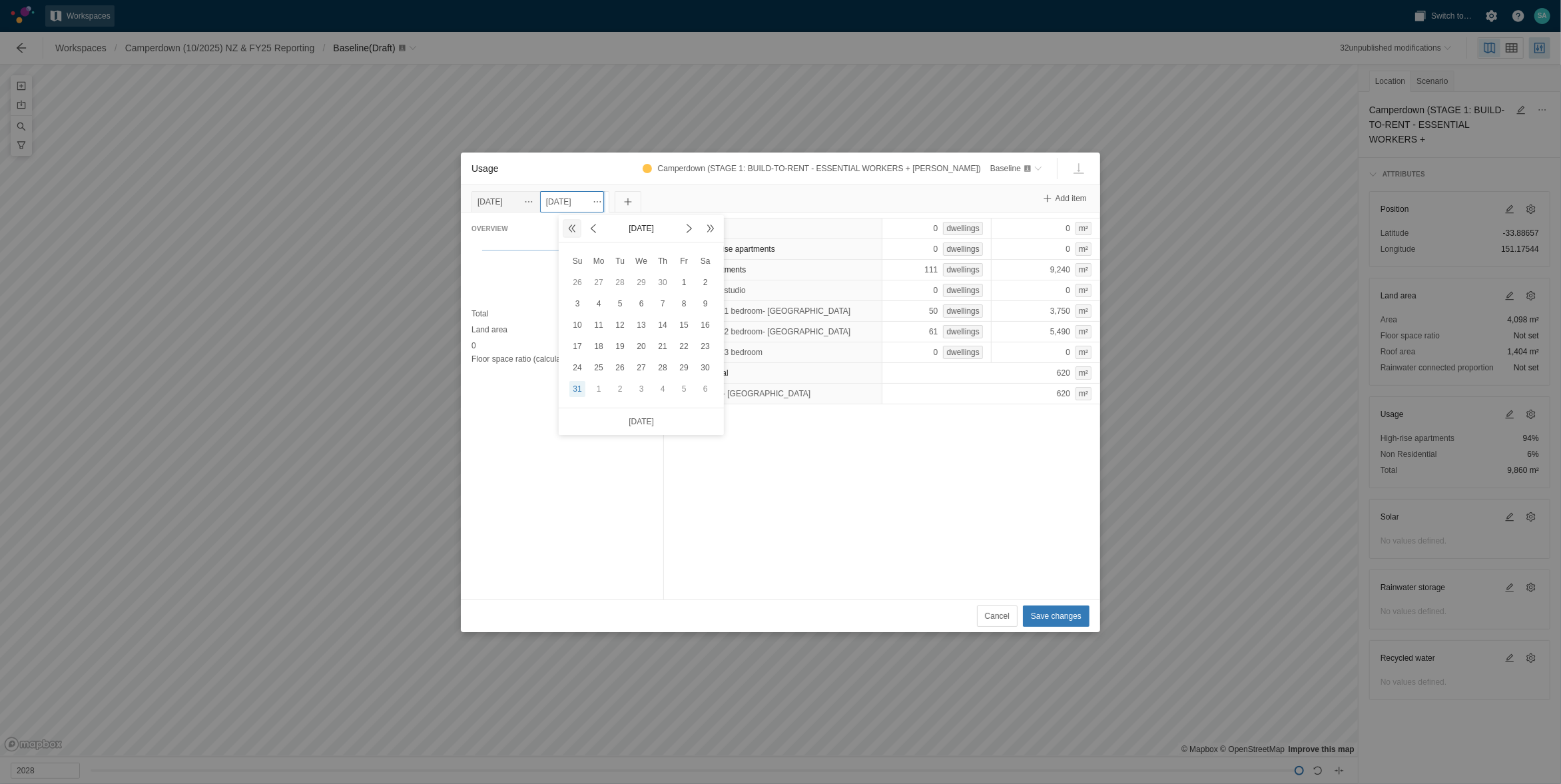
click at [569, 230] on span at bounding box center [572, 228] width 11 height 11
click at [657, 364] on div "30" at bounding box center [663, 367] width 16 height 16
click at [1048, 622] on span "Save changes" at bounding box center [1056, 616] width 51 height 14
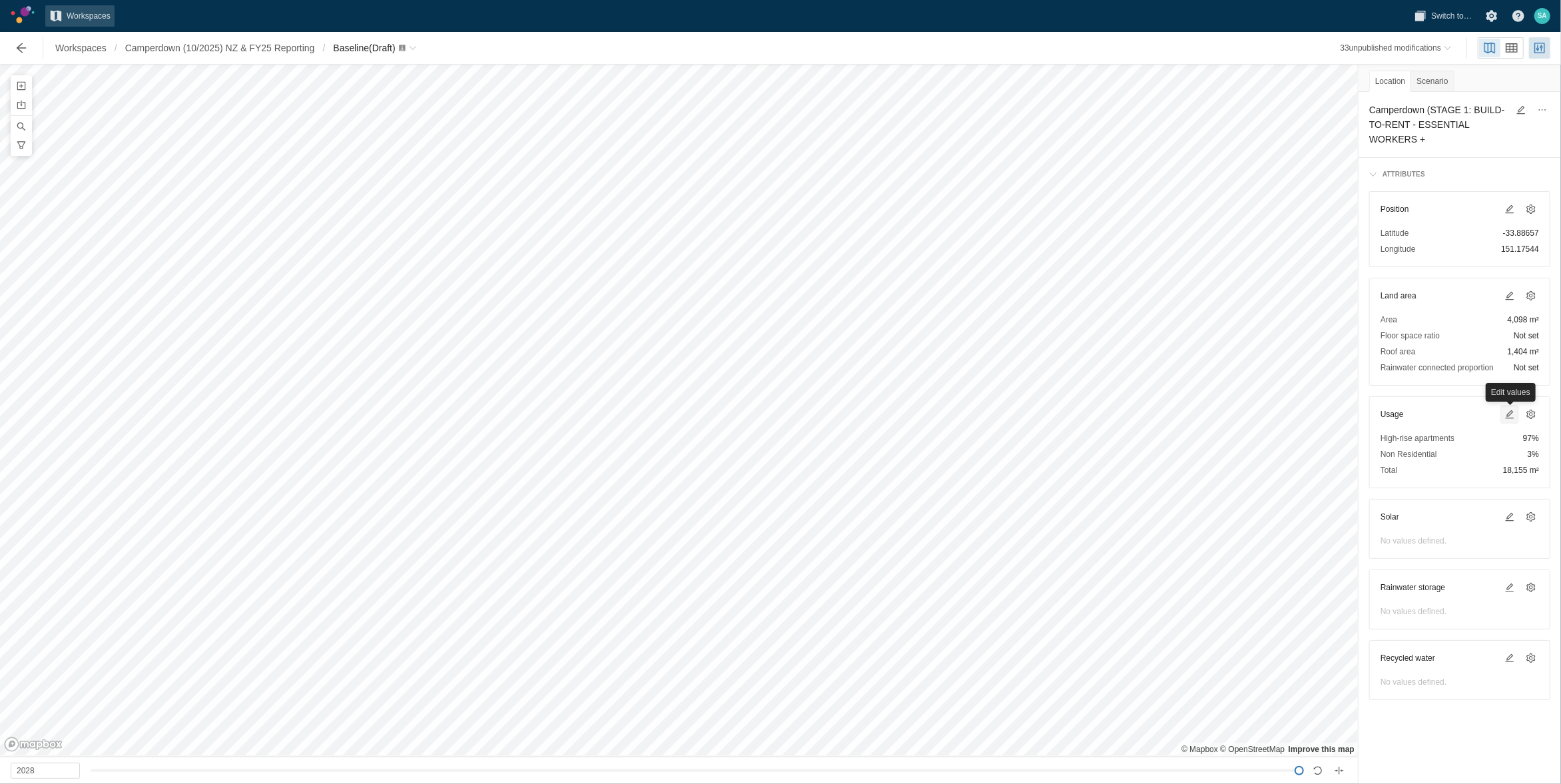
click at [1506, 417] on span at bounding box center [1510, 414] width 11 height 11
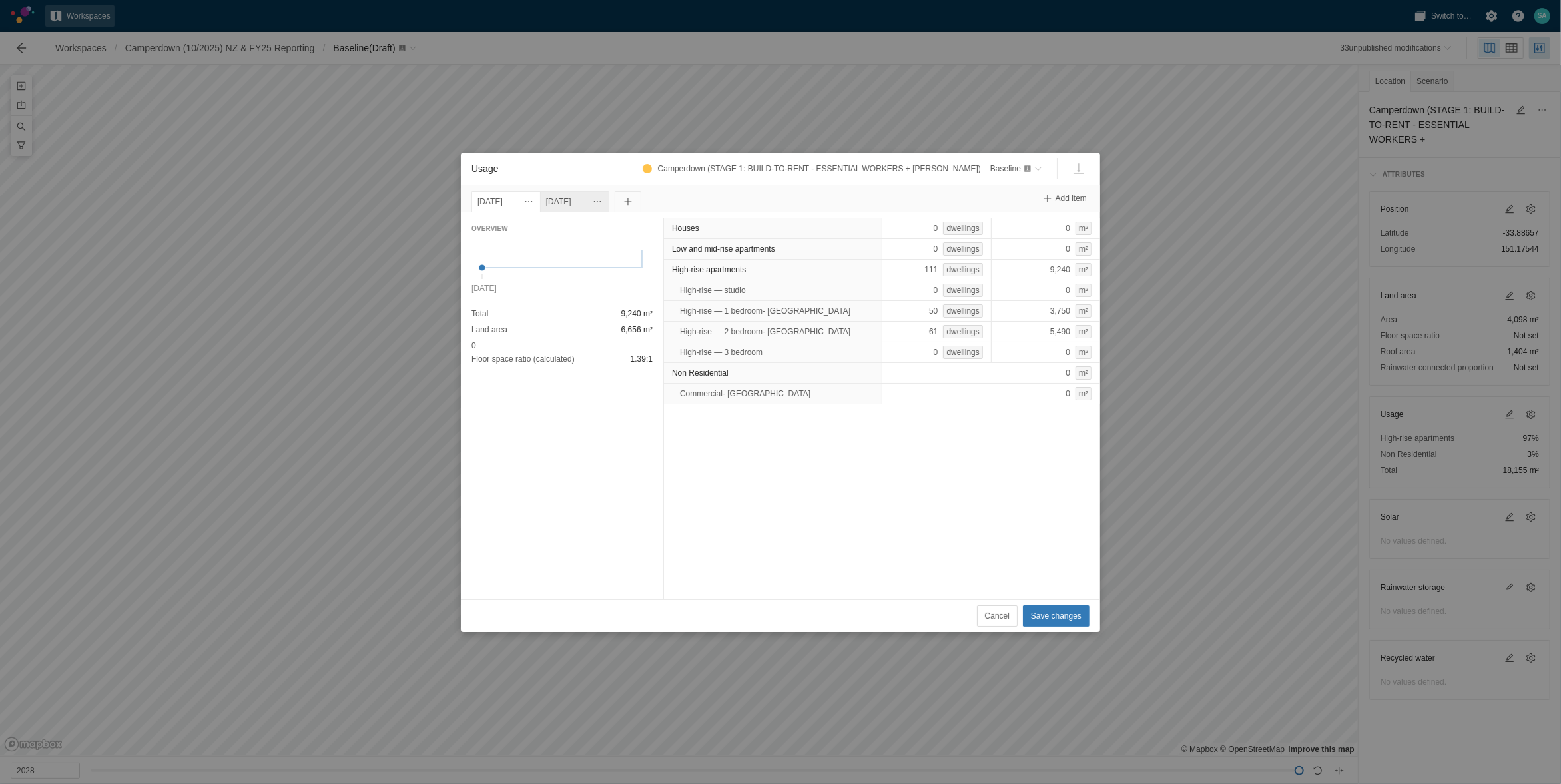
click at [603, 201] on div "[DATE]" at bounding box center [575, 202] width 57 height 14
click at [513, 204] on div "[DATE]" at bounding box center [506, 202] width 57 height 14
click at [910, 304] on div "50 dwellings" at bounding box center [936, 311] width 110 height 22
type input "168"
type input "169"
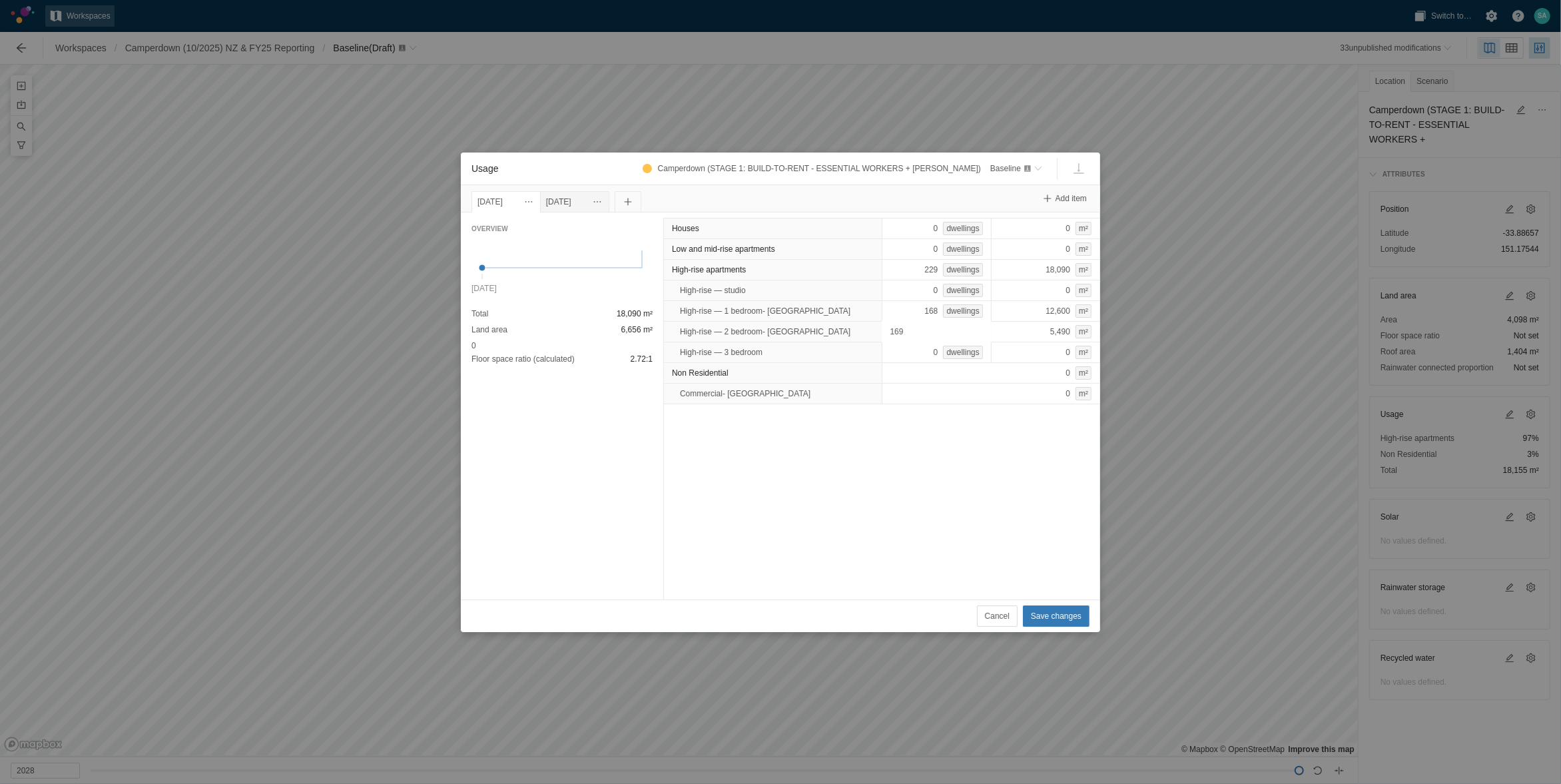
click at [841, 482] on div "Houses 0 dwellings 0 m² Low and mid-rise apartments 0 dwellings 0 m² High-rise …" at bounding box center [882, 405] width 437 height 387
click at [1052, 616] on span "Save changes" at bounding box center [1056, 616] width 51 height 14
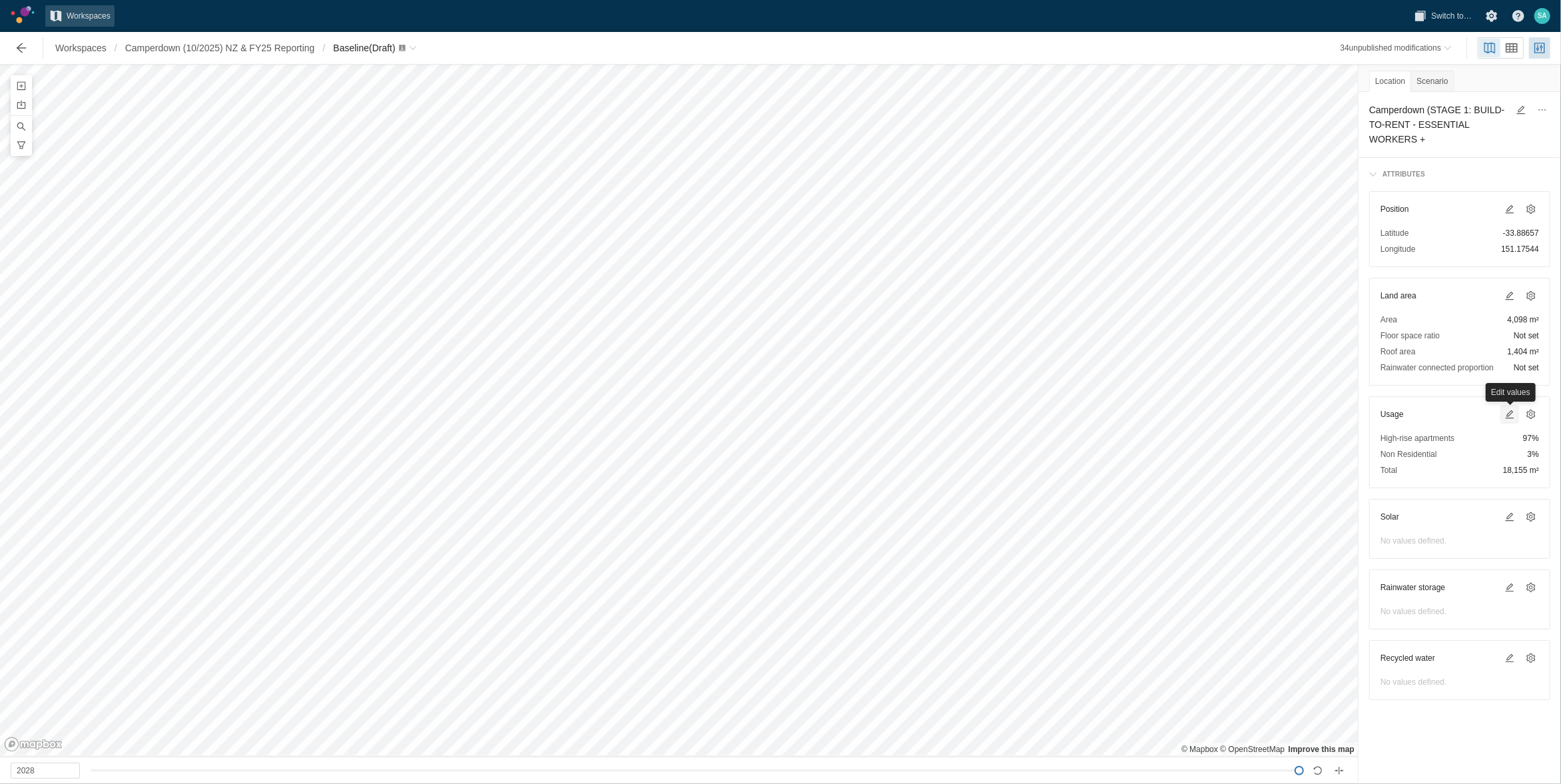
click at [1508, 412] on span at bounding box center [1510, 414] width 11 height 11
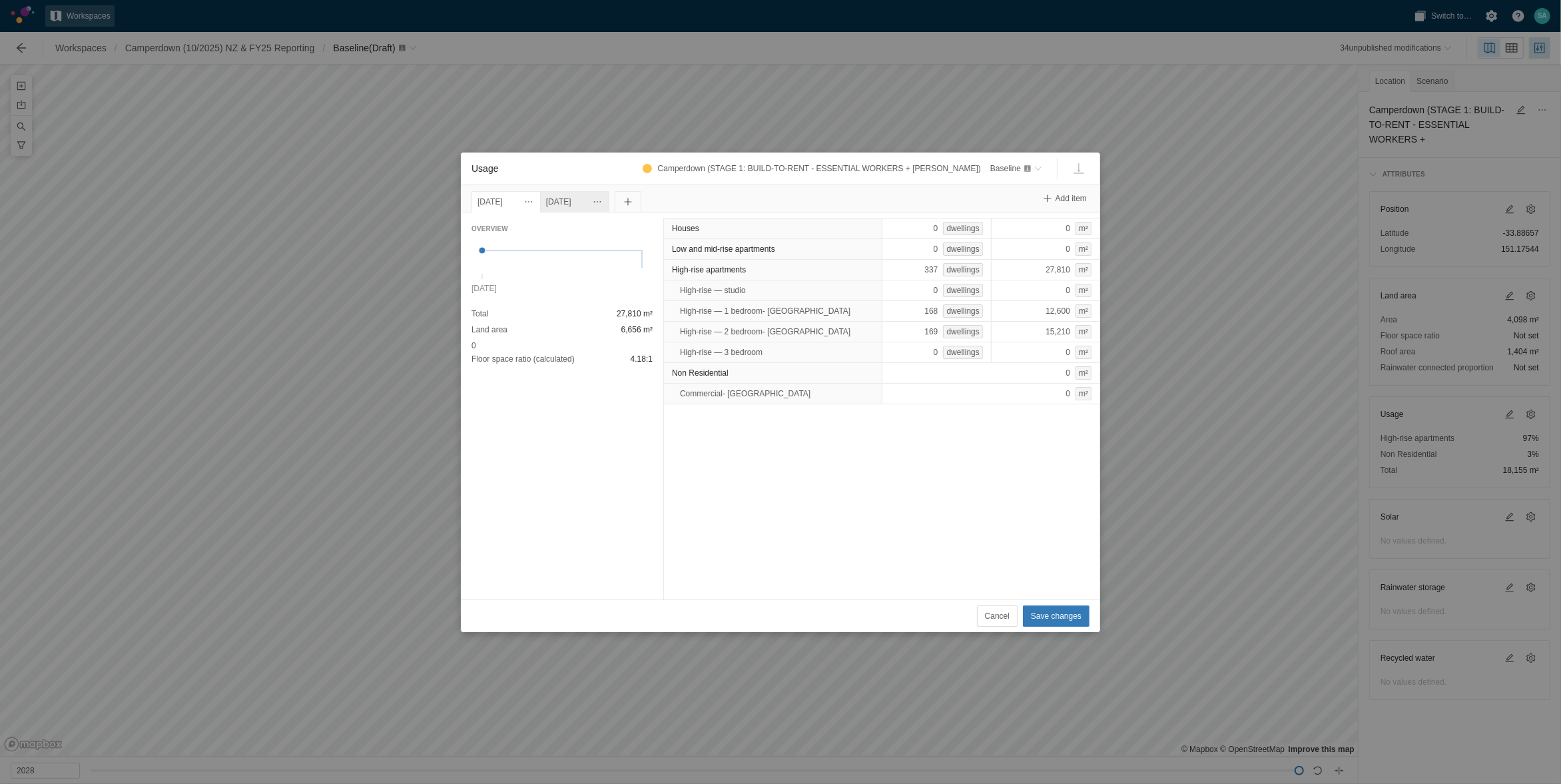
click at [596, 199] on div "[DATE]" at bounding box center [575, 202] width 57 height 14
click at [512, 199] on div "[DATE]" at bounding box center [506, 202] width 57 height 14
click at [587, 198] on div "[DATE]" at bounding box center [575, 202] width 57 height 14
click at [529, 201] on div "[DATE]" at bounding box center [506, 202] width 57 height 14
click at [595, 207] on div "[DATE]" at bounding box center [575, 202] width 57 height 14
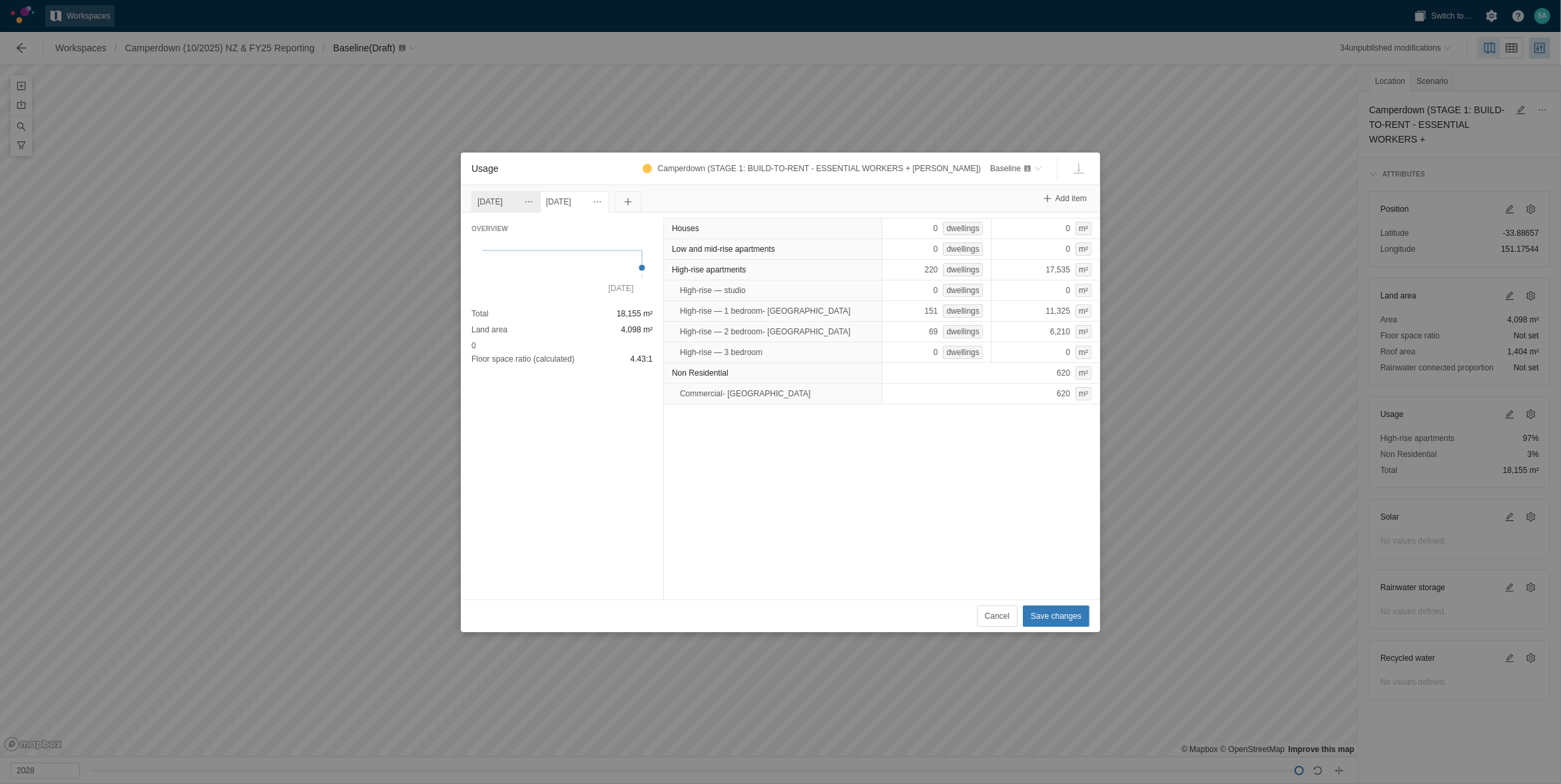
click at [513, 204] on div "[DATE]" at bounding box center [506, 202] width 57 height 14
click at [585, 199] on div "[DATE]" at bounding box center [575, 202] width 57 height 14
click at [517, 198] on div "[DATE]" at bounding box center [506, 202] width 57 height 14
click at [583, 198] on div "[DATE]" at bounding box center [575, 202] width 57 height 14
click at [496, 209] on div "[DATE]" at bounding box center [506, 202] width 57 height 14
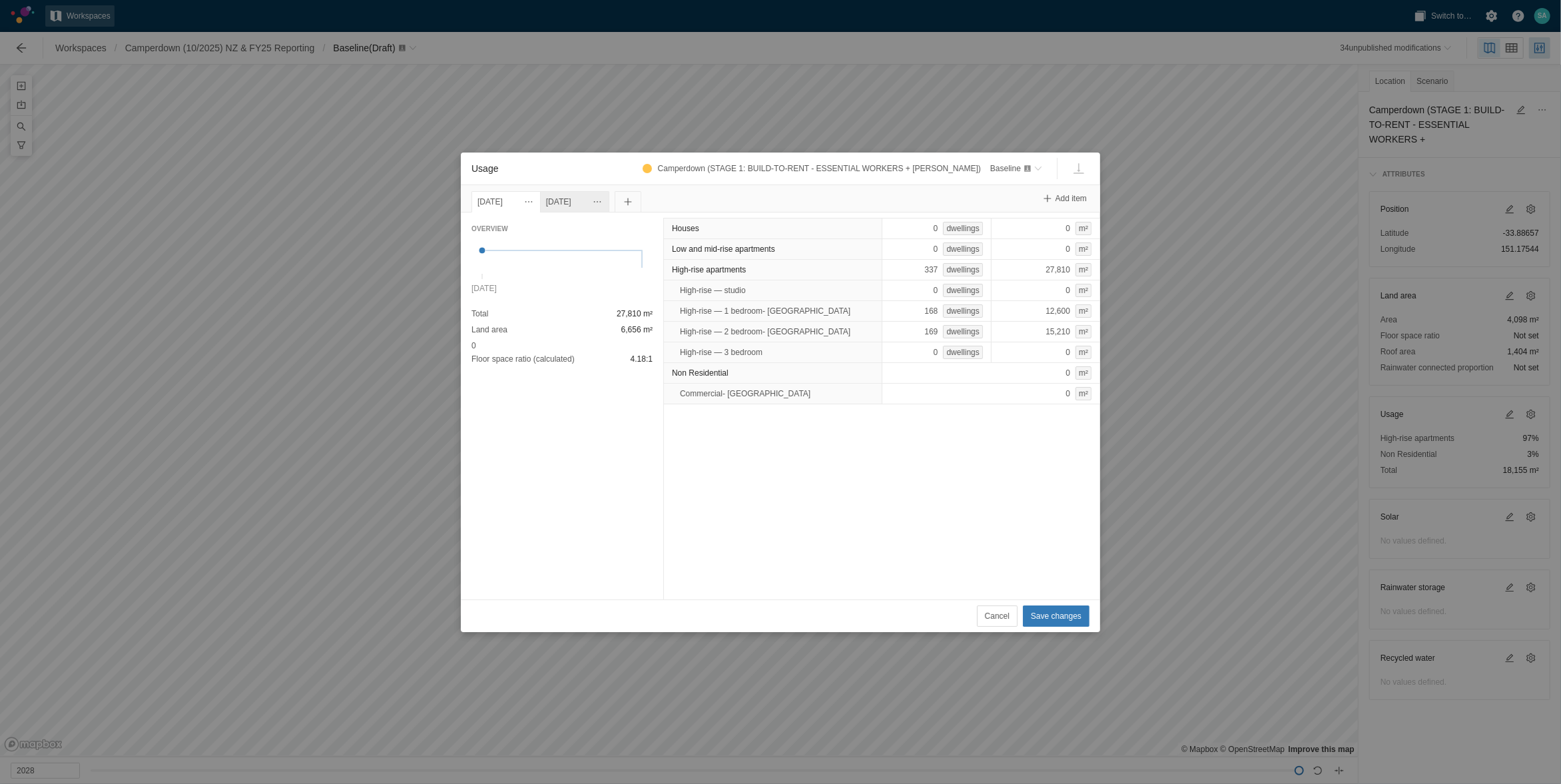
click at [585, 204] on div "[DATE]" at bounding box center [575, 202] width 57 height 14
click at [906, 310] on div "151 dwellings" at bounding box center [936, 311] width 110 height 22
type input "319"
type input "238"
click at [895, 438] on div "Houses 0 dwellings 0 m² Low and mid-rise apartments 0 dwellings 0 m² High-rise …" at bounding box center [882, 405] width 437 height 387
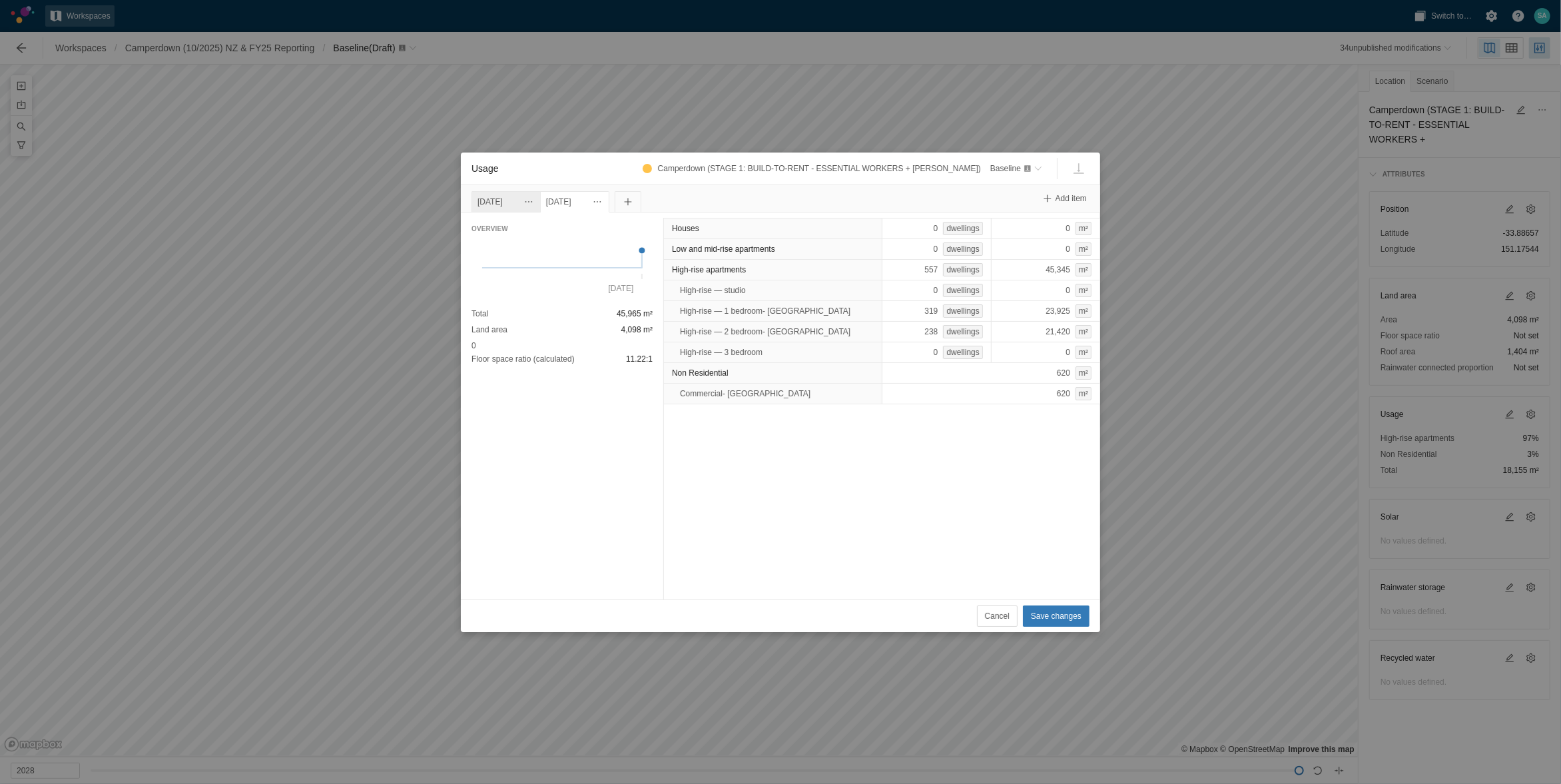
click at [520, 202] on div "[DATE]" at bounding box center [506, 202] width 57 height 14
click at [599, 196] on div "[DATE]" at bounding box center [575, 202] width 57 height 14
click at [534, 196] on div "[DATE]" at bounding box center [506, 202] width 57 height 14
click at [588, 196] on div "[DATE]" at bounding box center [575, 202] width 57 height 14
click at [515, 198] on div "[DATE]" at bounding box center [506, 202] width 57 height 14
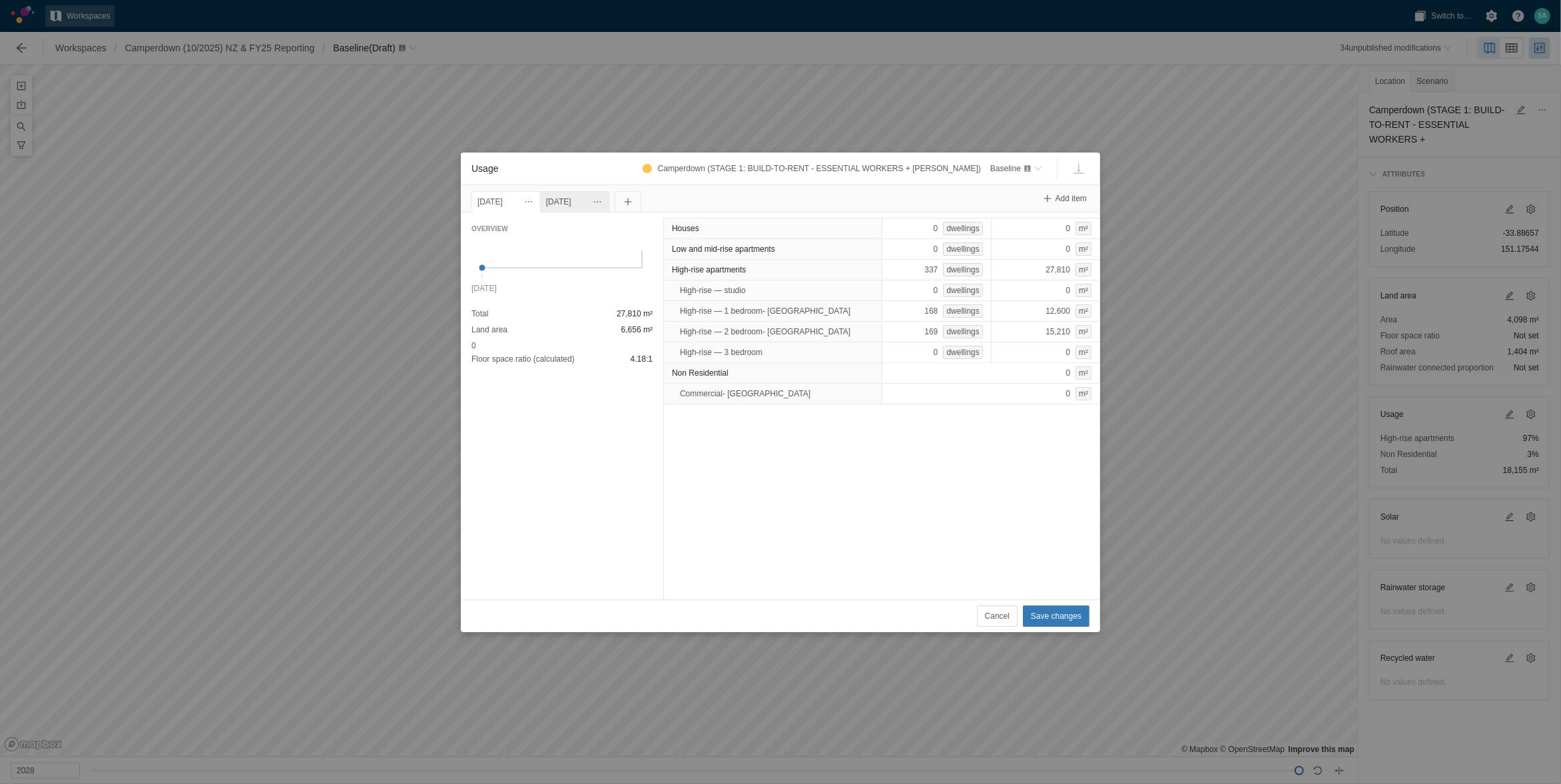
click at [583, 202] on div "[DATE]" at bounding box center [575, 202] width 57 height 14
click at [1056, 610] on span "Save changes" at bounding box center [1056, 616] width 51 height 14
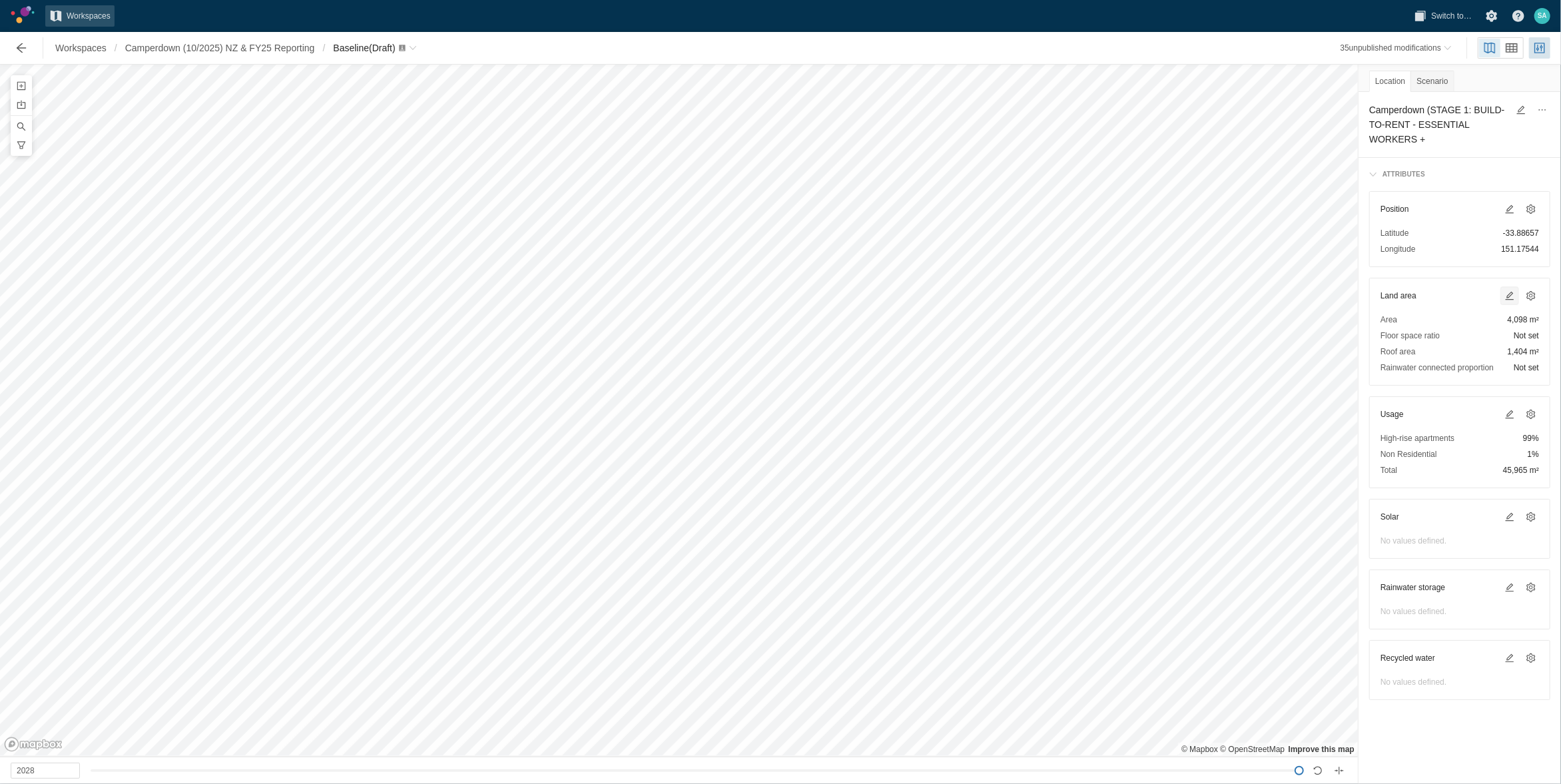
click at [1510, 293] on span at bounding box center [1510, 296] width 11 height 11
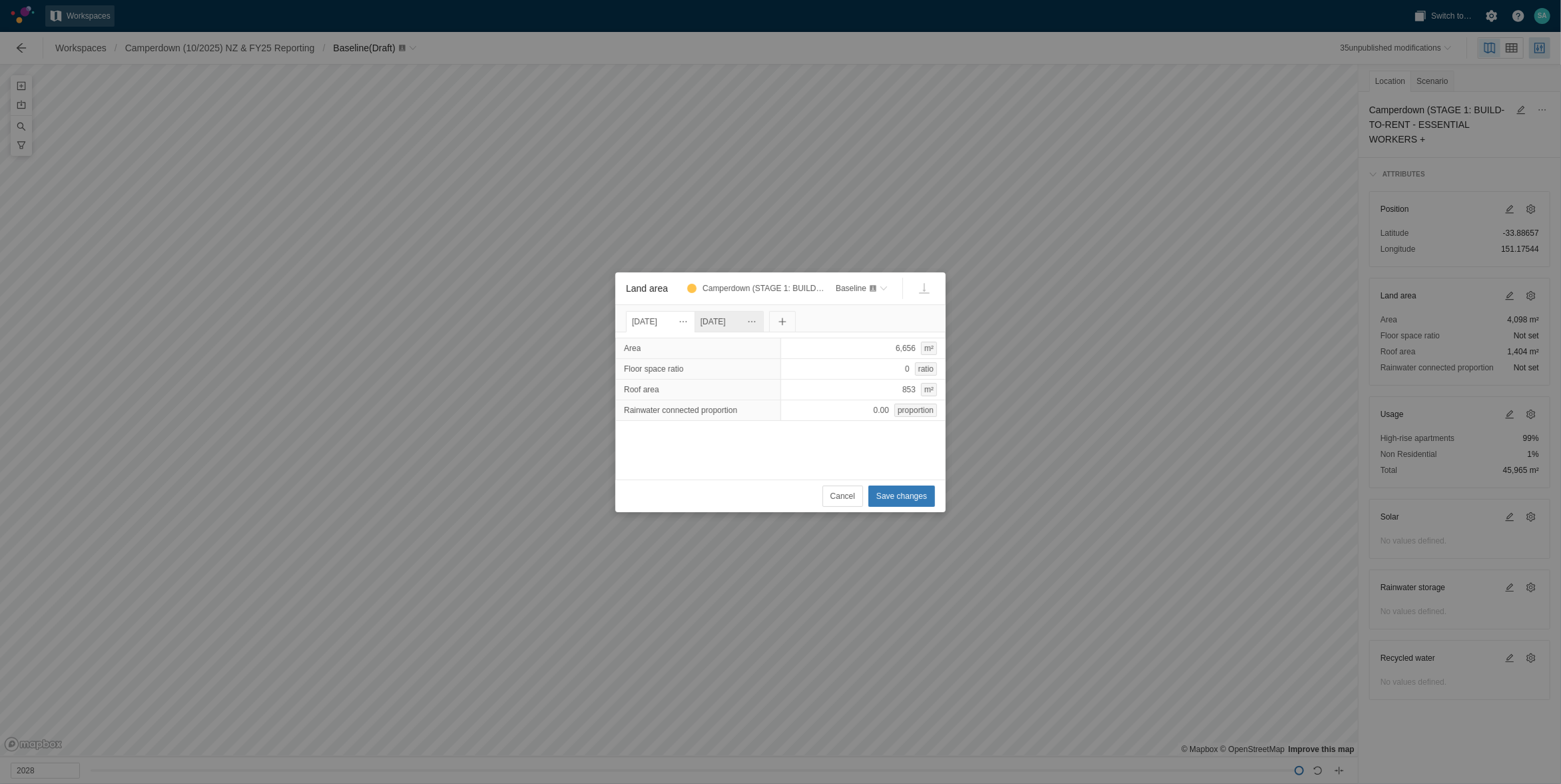
click at [728, 319] on div "[DATE]" at bounding box center [730, 321] width 57 height 14
click at [675, 318] on div "[DATE]" at bounding box center [661, 321] width 57 height 14
click at [755, 324] on div "[DATE]" at bounding box center [730, 321] width 57 height 14
click at [849, 349] on div "4,098 m²" at bounding box center [863, 349] width 166 height 22
type input "10755"
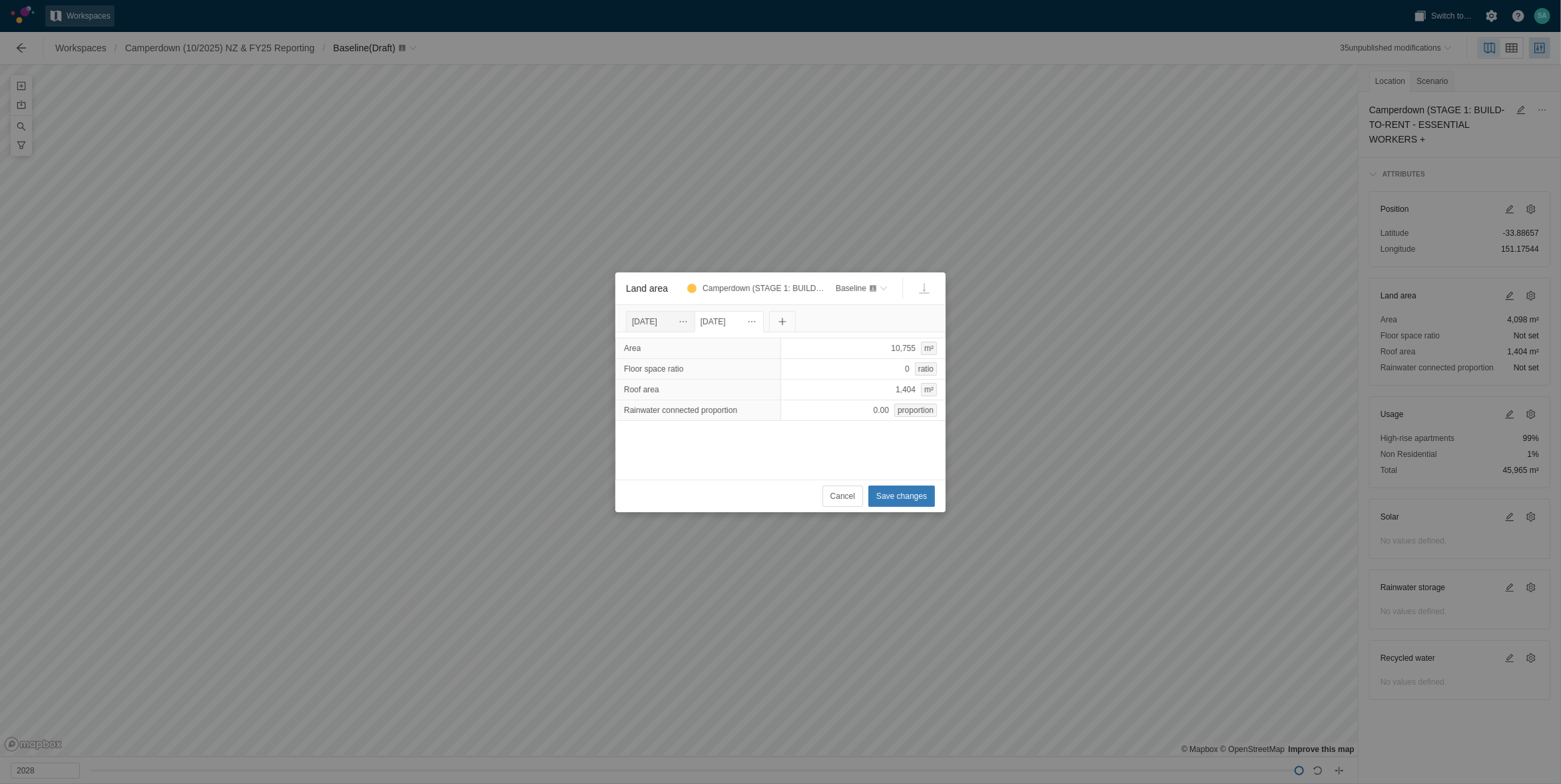
click at [813, 453] on div "Area 10,755 m² Floor space ratio 0 ratio Roof area 1,404 m² Rainwater connected…" at bounding box center [780, 405] width 331 height 147
click at [684, 317] on div "[DATE]" at bounding box center [661, 321] width 57 height 14
click at [740, 321] on div "[DATE]" at bounding box center [730, 321] width 57 height 14
click at [685, 316] on div "[DATE]" at bounding box center [661, 321] width 57 height 14
click at [754, 321] on div "[DATE]" at bounding box center [730, 321] width 57 height 14
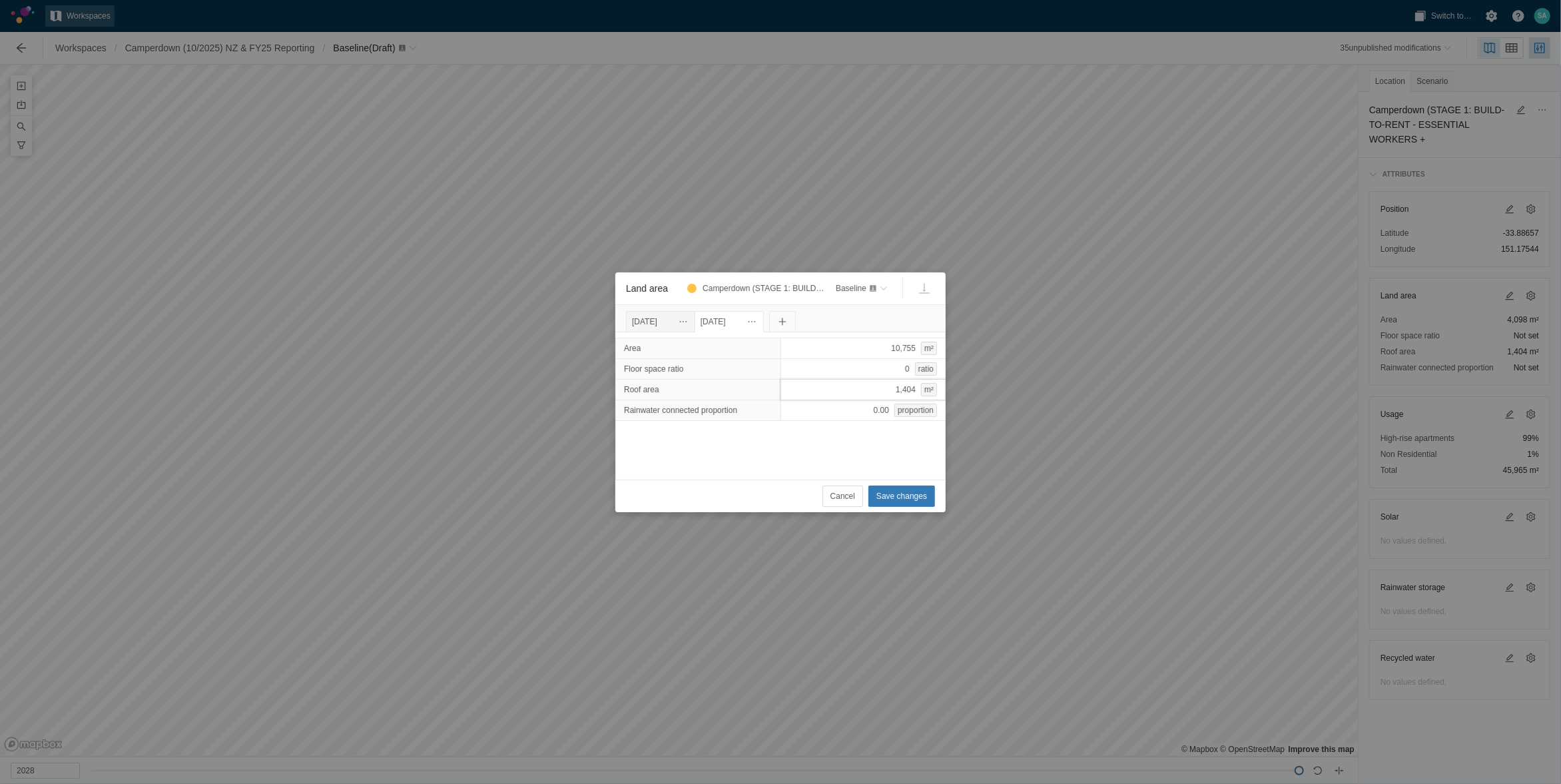
click at [881, 393] on div "1,404 m²" at bounding box center [863, 389] width 166 height 22
type input "2257"
click at [900, 501] on span "Save changes" at bounding box center [902, 496] width 51 height 14
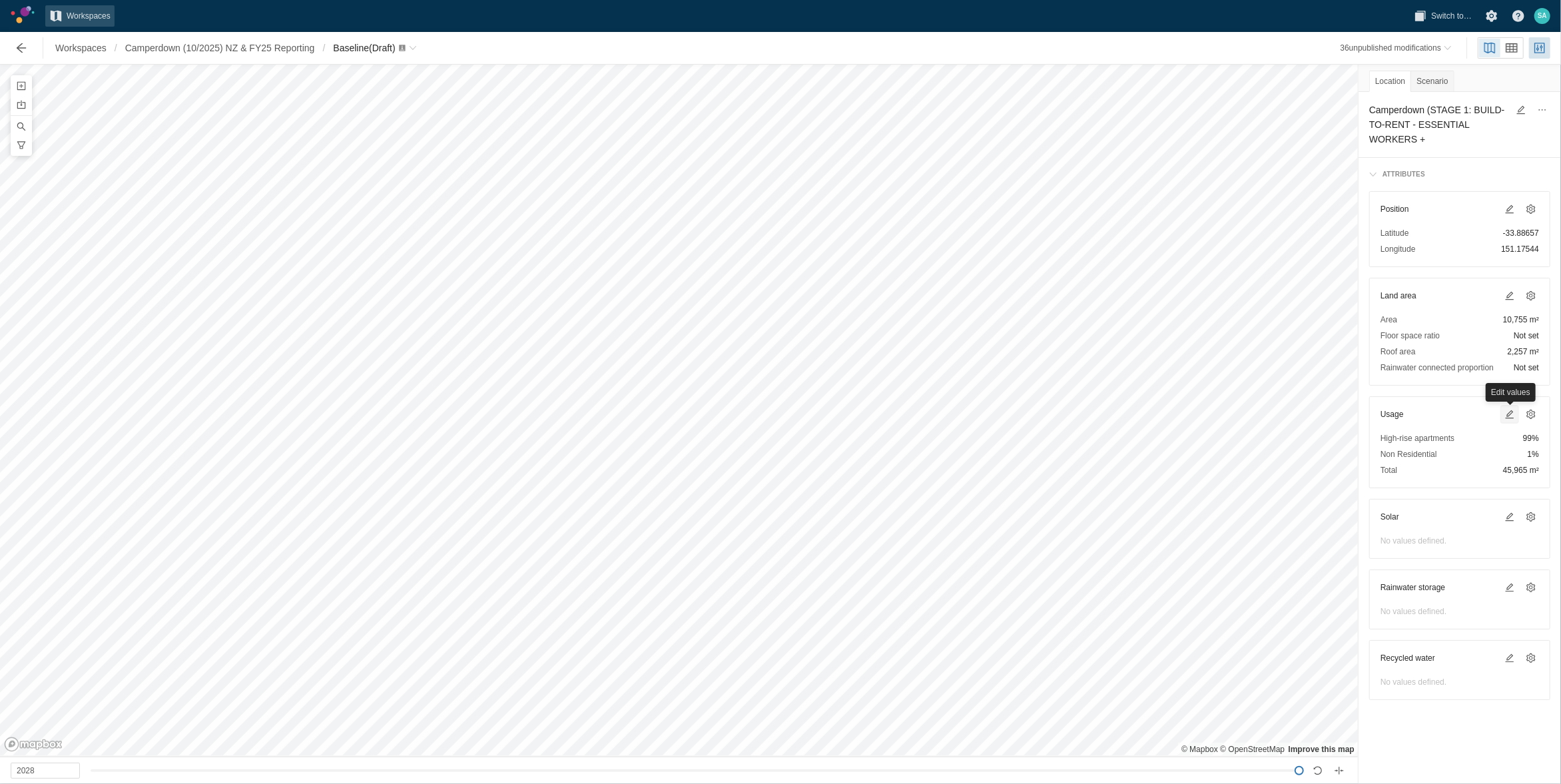
click at [1507, 415] on span at bounding box center [1510, 414] width 11 height 11
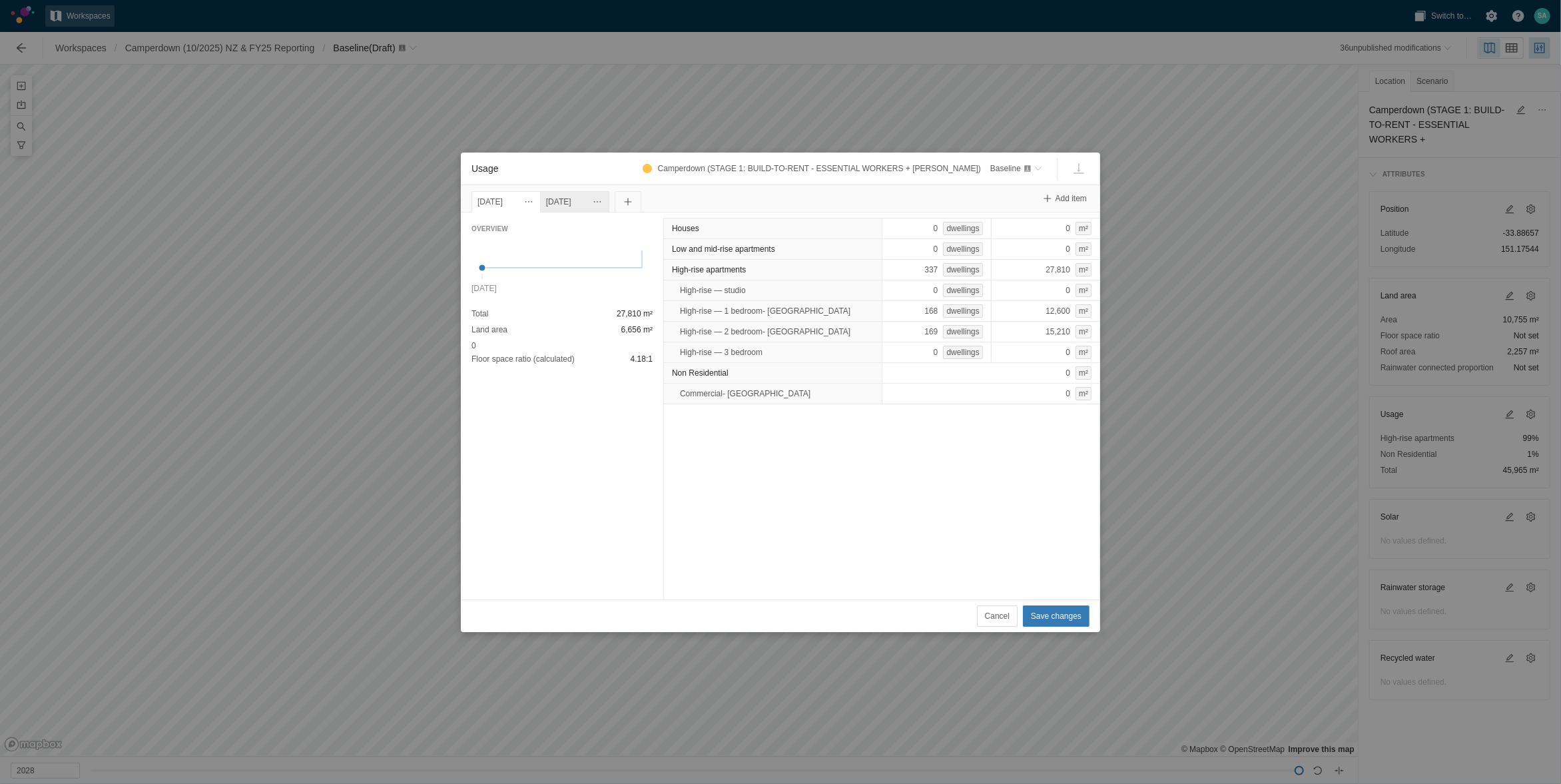
click at [596, 203] on div "[DATE]" at bounding box center [575, 202] width 57 height 14
click at [1047, 613] on span "Save changes" at bounding box center [1056, 616] width 51 height 14
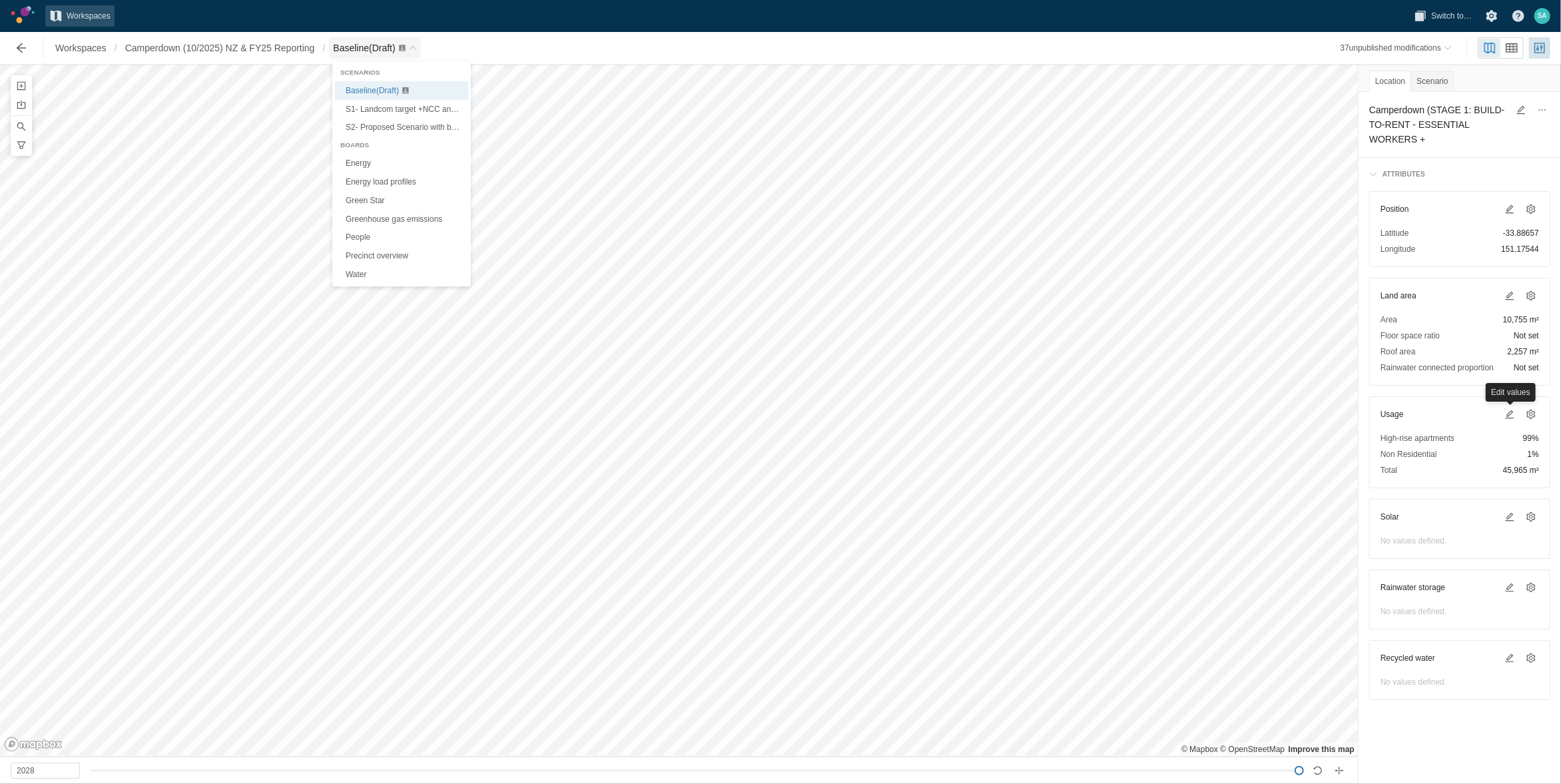
click at [378, 49] on span "Baseline (Draft)" at bounding box center [364, 47] width 62 height 11
click at [372, 54] on div "Baseline (Draft)" at bounding box center [364, 48] width 63 height 14
click at [386, 108] on span "S1- Landcom target +NCC and Sustainable Buildings SEPP (Draft)" at bounding box center [463, 109] width 235 height 9
click at [1508, 296] on span at bounding box center [1510, 296] width 11 height 11
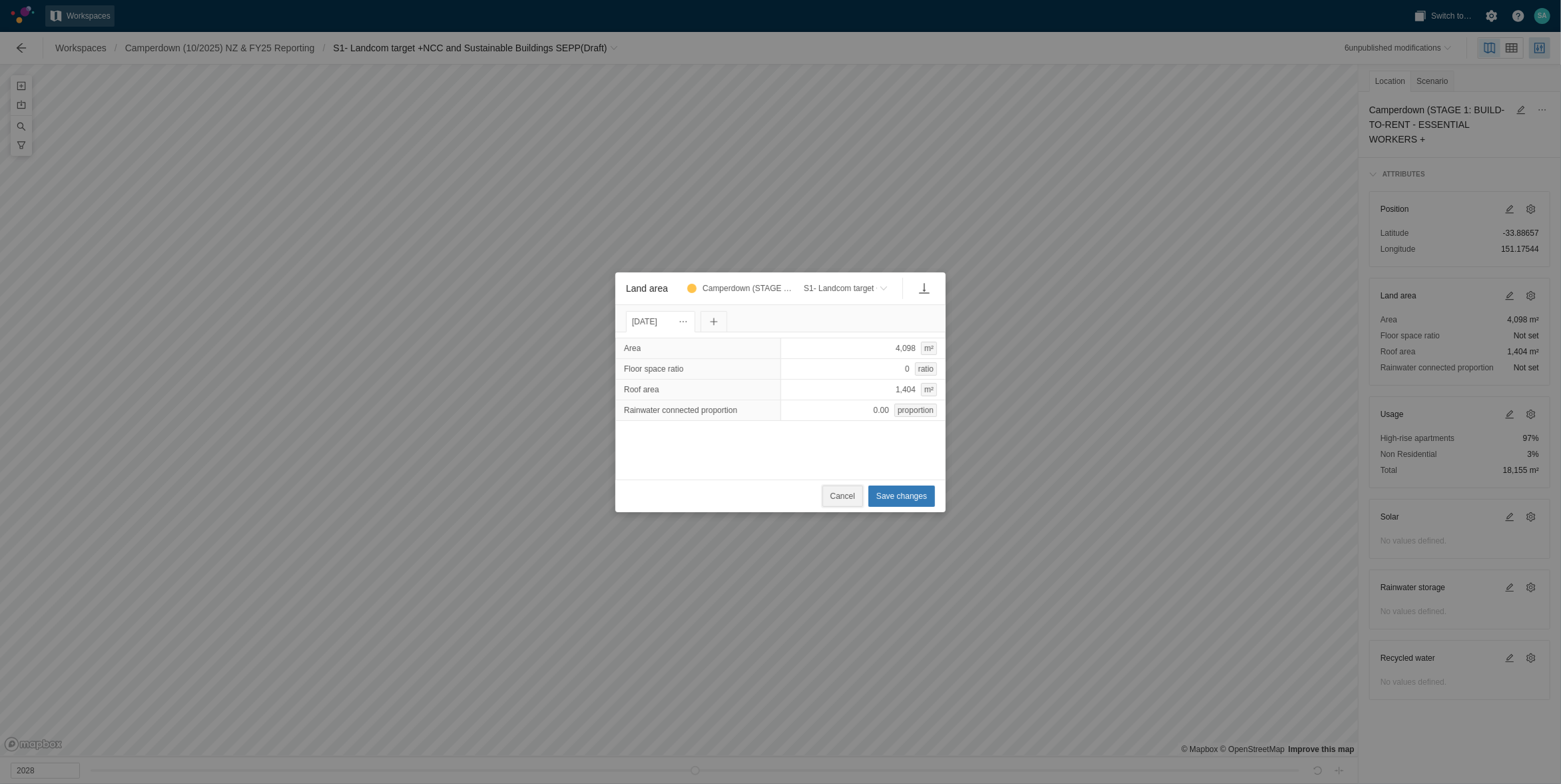
click at [839, 496] on span "Cancel" at bounding box center [843, 496] width 24 height 14
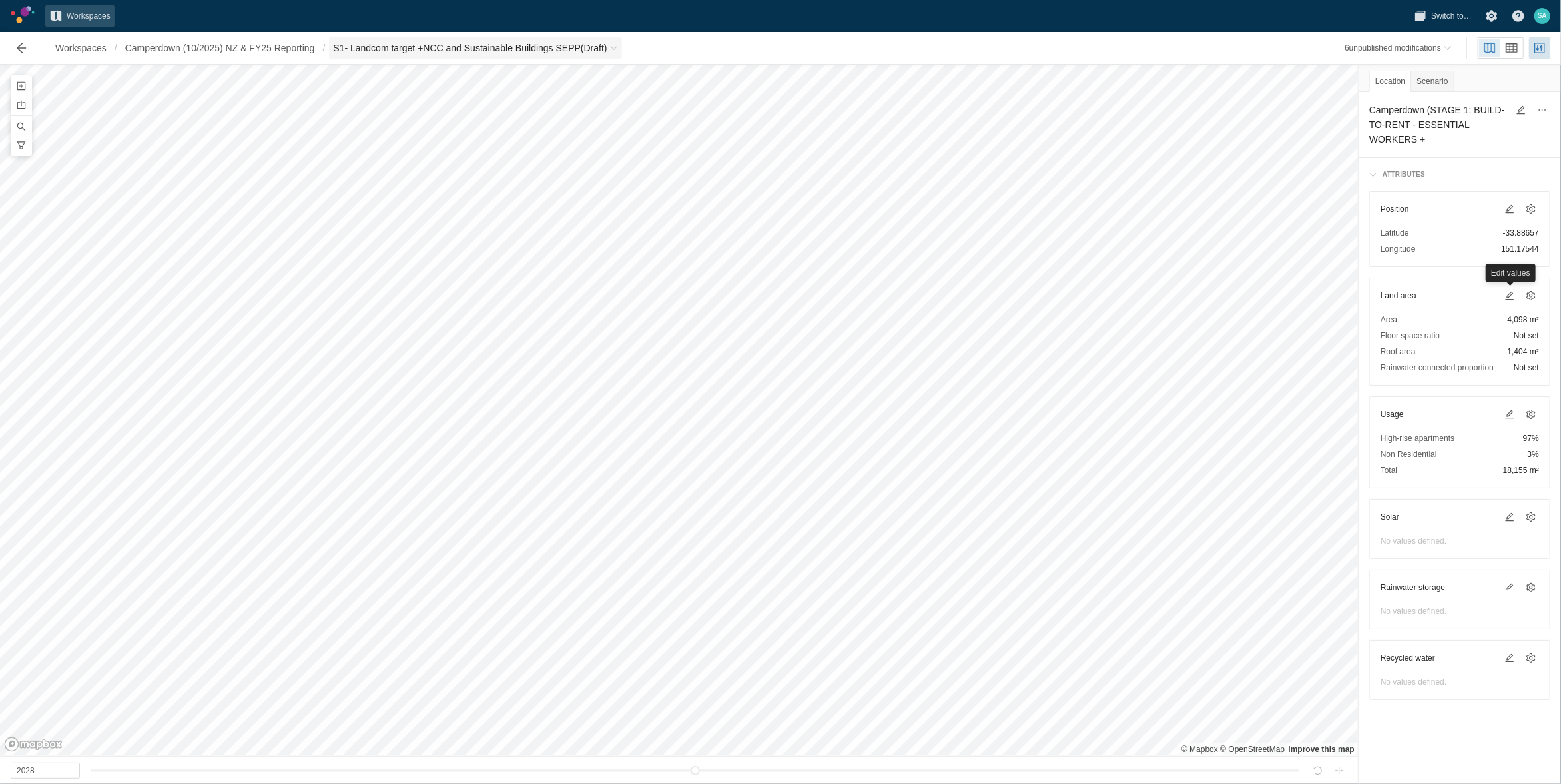
click at [352, 44] on span "S1- Landcom target +NCC and Sustainable Buildings SEPP (Draft)" at bounding box center [470, 48] width 274 height 14
click at [362, 86] on span "Baseline (Draft)" at bounding box center [372, 90] width 53 height 9
click at [1514, 291] on span at bounding box center [1510, 296] width 11 height 11
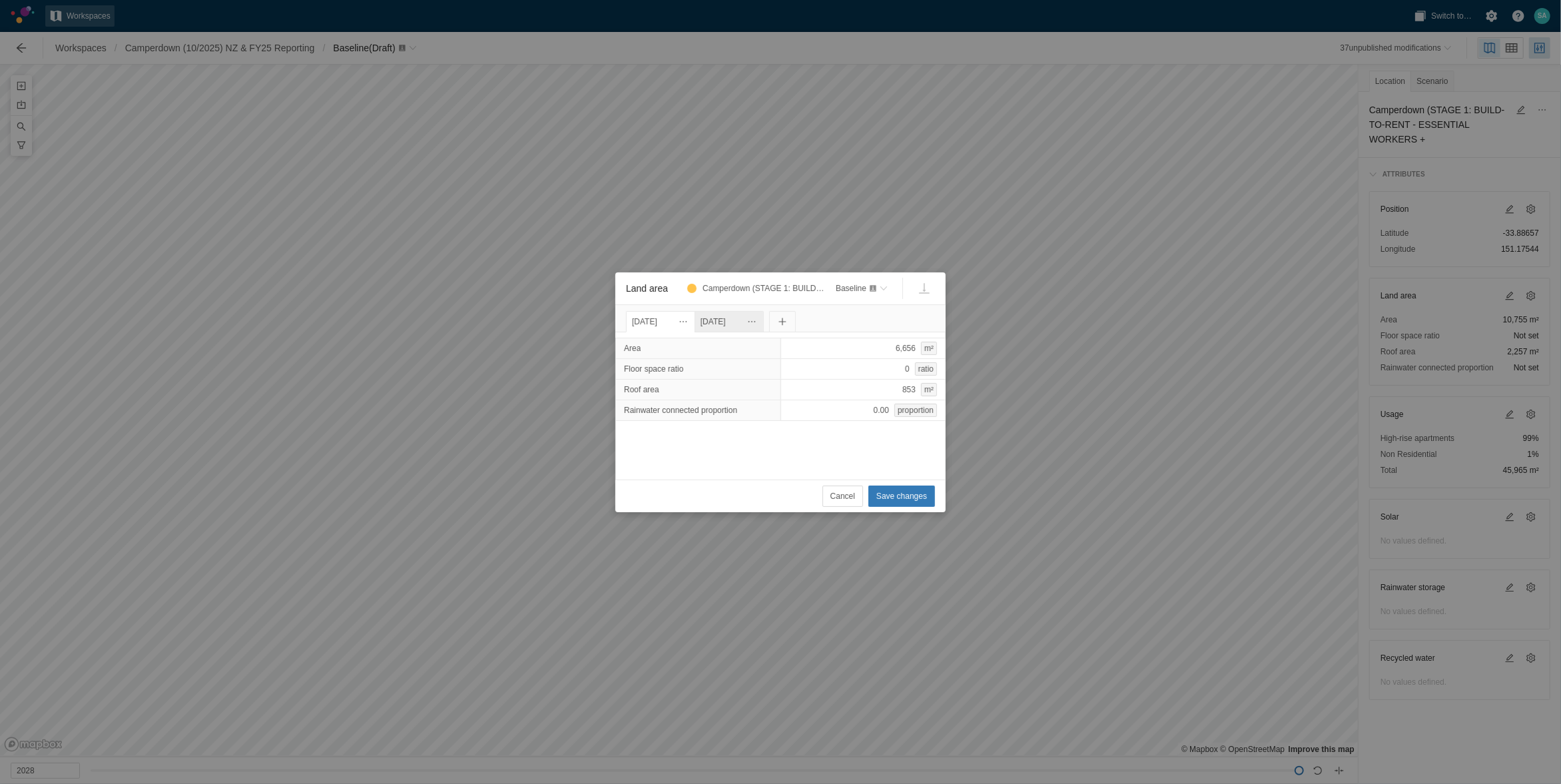
click at [730, 318] on div "[DATE]" at bounding box center [730, 321] width 57 height 14
click at [685, 317] on div "[DATE]" at bounding box center [661, 321] width 57 height 14
click at [752, 321] on div "[DATE]" at bounding box center [730, 321] width 57 height 14
click at [675, 322] on div "[DATE]" at bounding box center [661, 321] width 57 height 14
click at [728, 322] on div "[DATE]" at bounding box center [730, 321] width 57 height 14
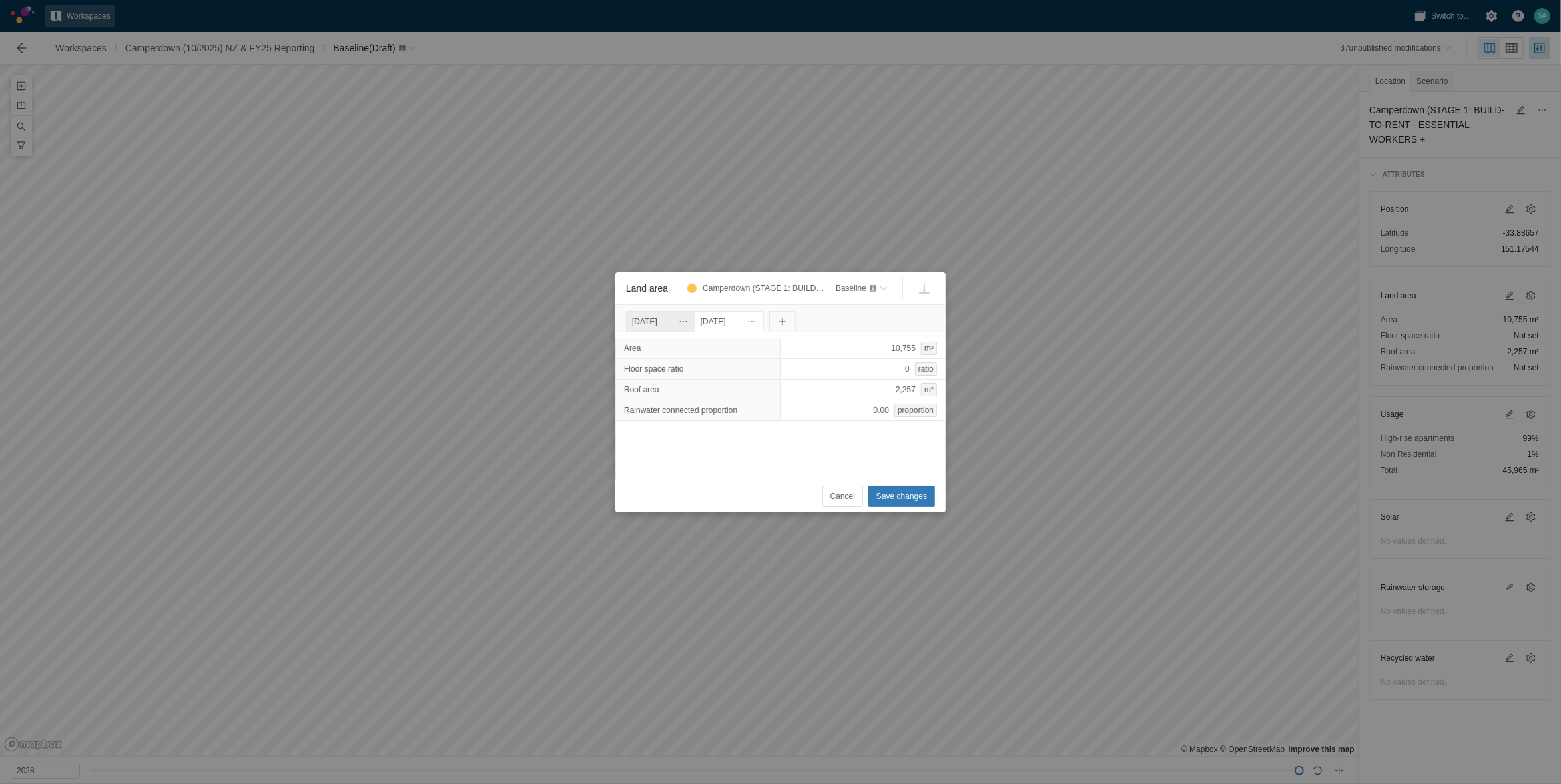
click at [668, 321] on div "[DATE]" at bounding box center [661, 321] width 57 height 14
click at [861, 349] on div "6,656 m²" at bounding box center [863, 349] width 166 height 22
click at [744, 321] on div "[DATE]" at bounding box center [730, 321] width 57 height 14
click at [670, 325] on div "[DATE]" at bounding box center [661, 321] width 57 height 14
click at [869, 348] on div "6,656 m²" at bounding box center [863, 349] width 166 height 22
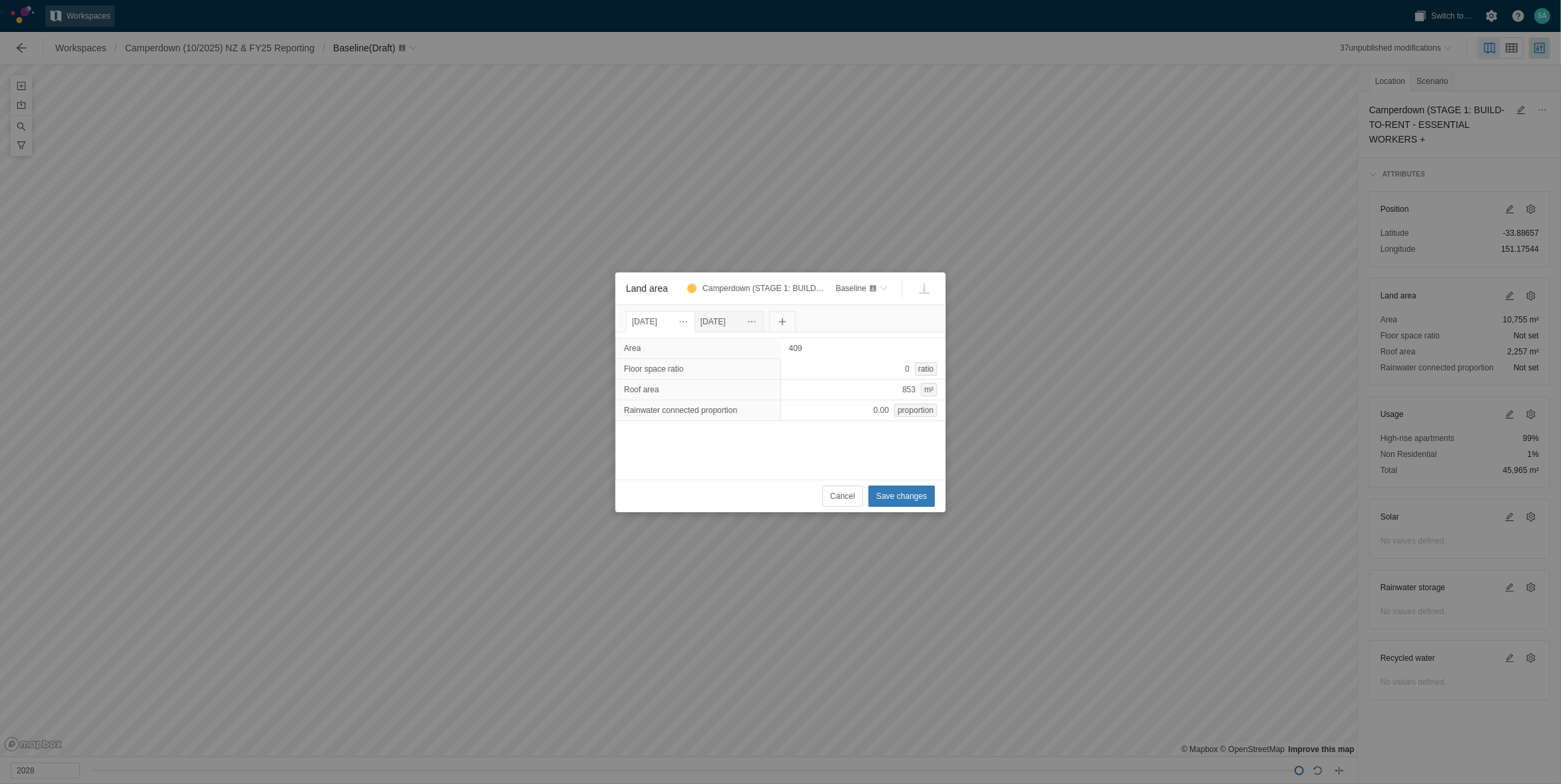
type input "4098"
click at [786, 446] on div "Area 4,098 m² Floor space ratio 0 ratio Roof area 853 m² Rainwater connected pr…" at bounding box center [780, 405] width 331 height 147
click at [885, 390] on div "853 m²" at bounding box center [863, 389] width 166 height 22
click at [864, 392] on div "853 m²" at bounding box center [863, 389] width 166 height 22
type input "1040"
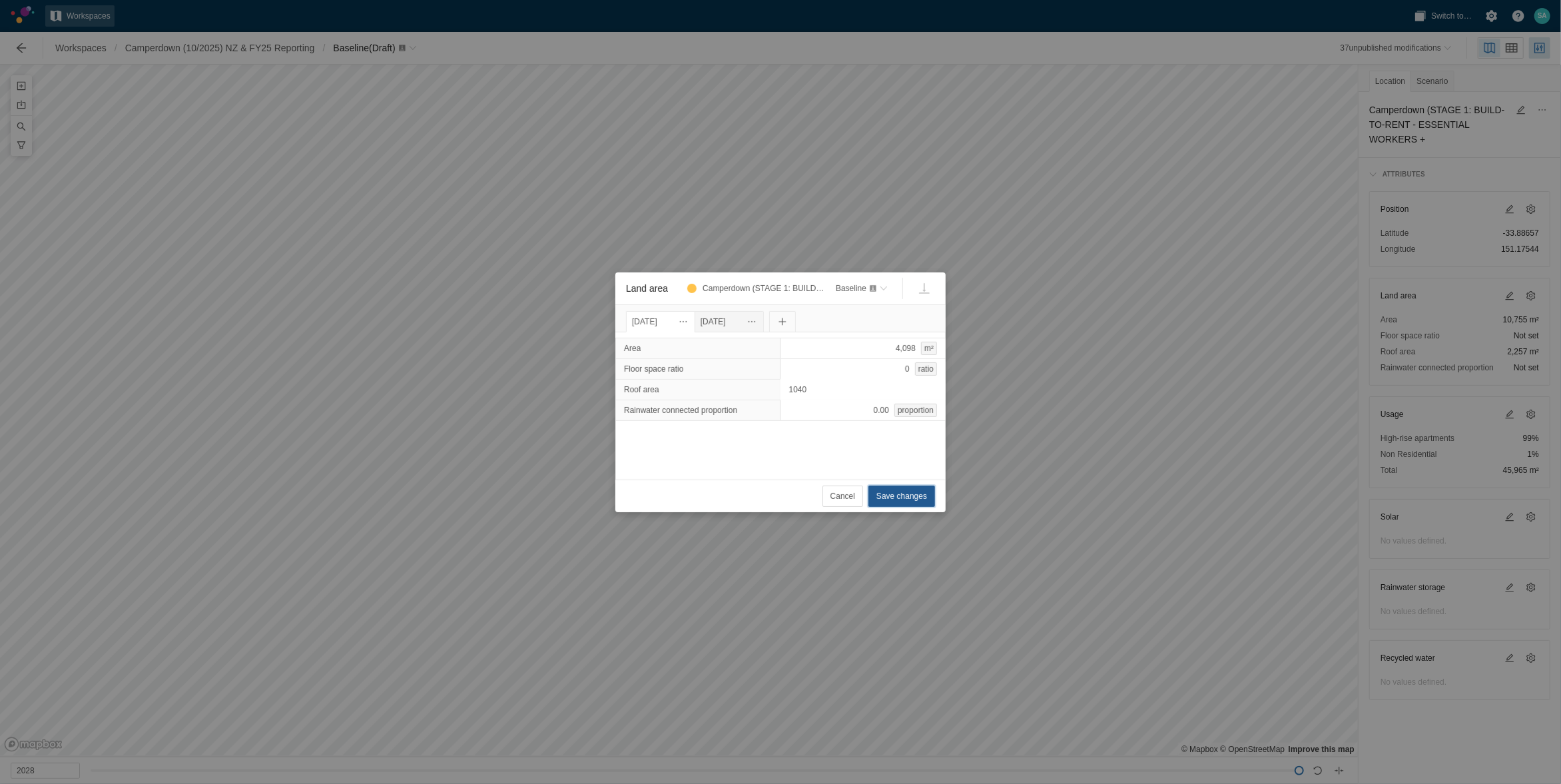
click at [891, 496] on span "Save changes" at bounding box center [902, 496] width 51 height 14
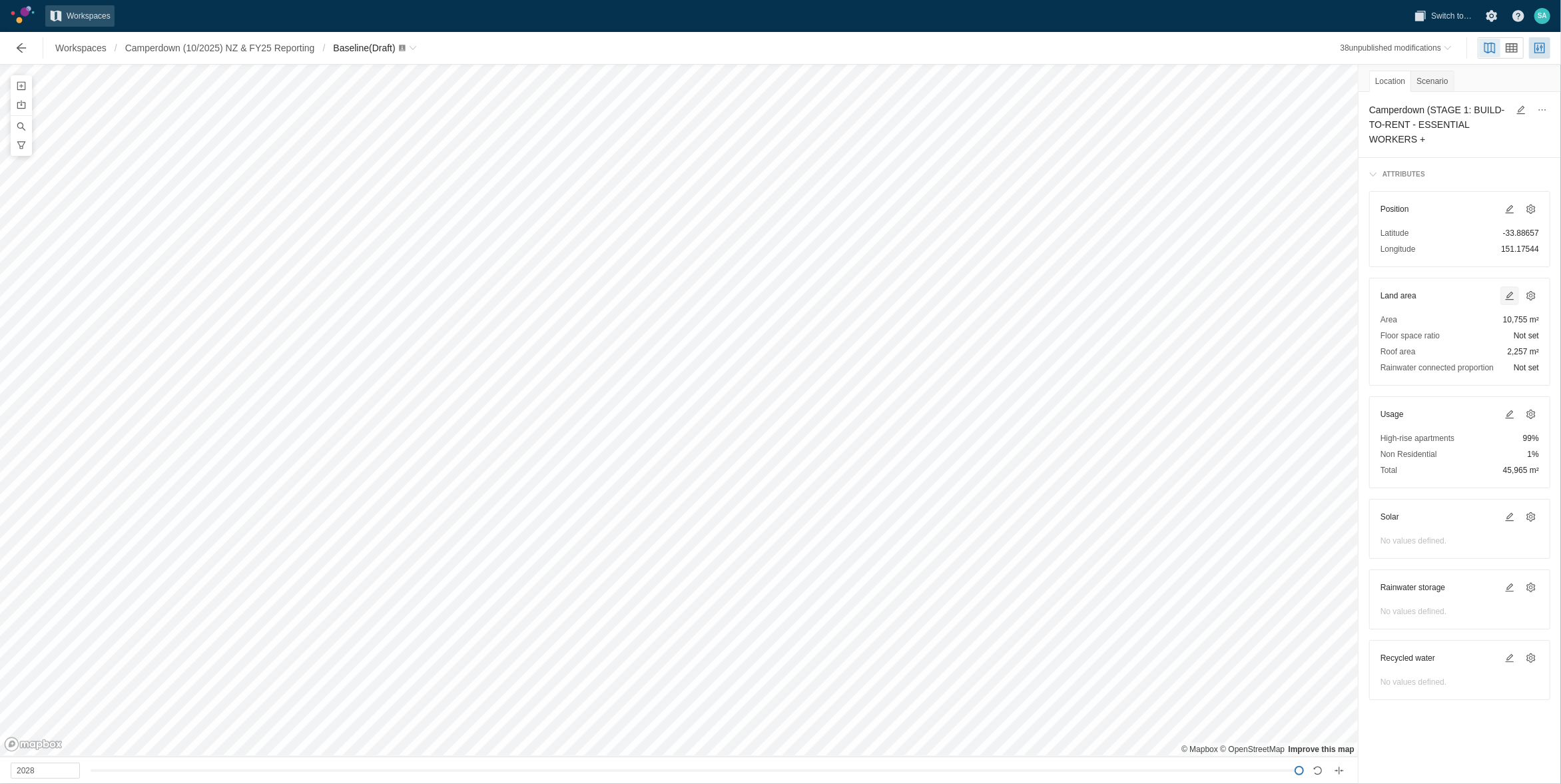
click at [1503, 293] on span at bounding box center [1510, 296] width 16 height 16
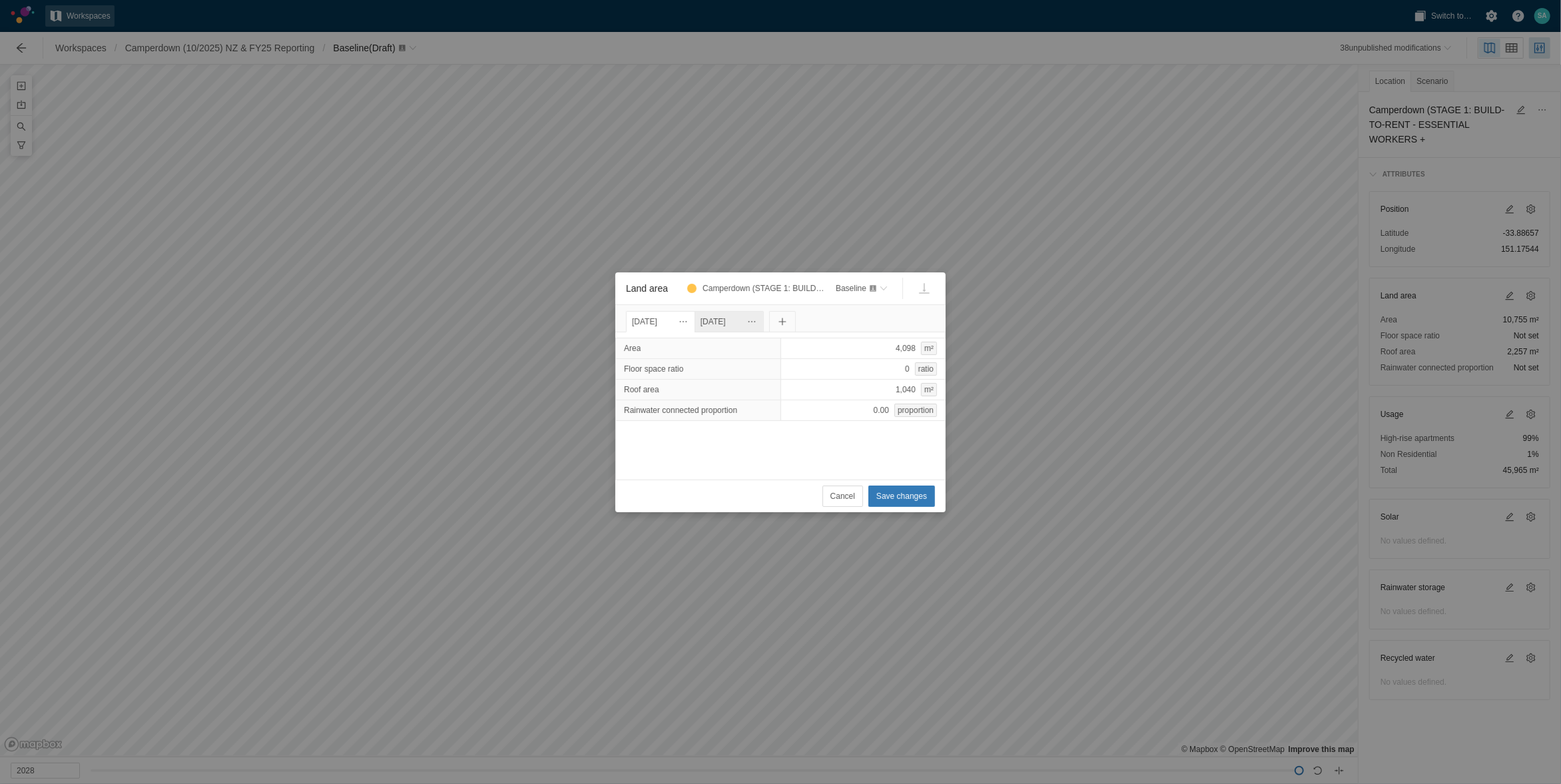
click at [742, 321] on div "[DATE]" at bounding box center [730, 321] width 57 height 14
click at [689, 319] on div "[DATE]" at bounding box center [661, 321] width 57 height 14
click at [734, 317] on div "[DATE]" at bounding box center [730, 321] width 57 height 14
click at [900, 499] on span "Save changes" at bounding box center [902, 496] width 51 height 14
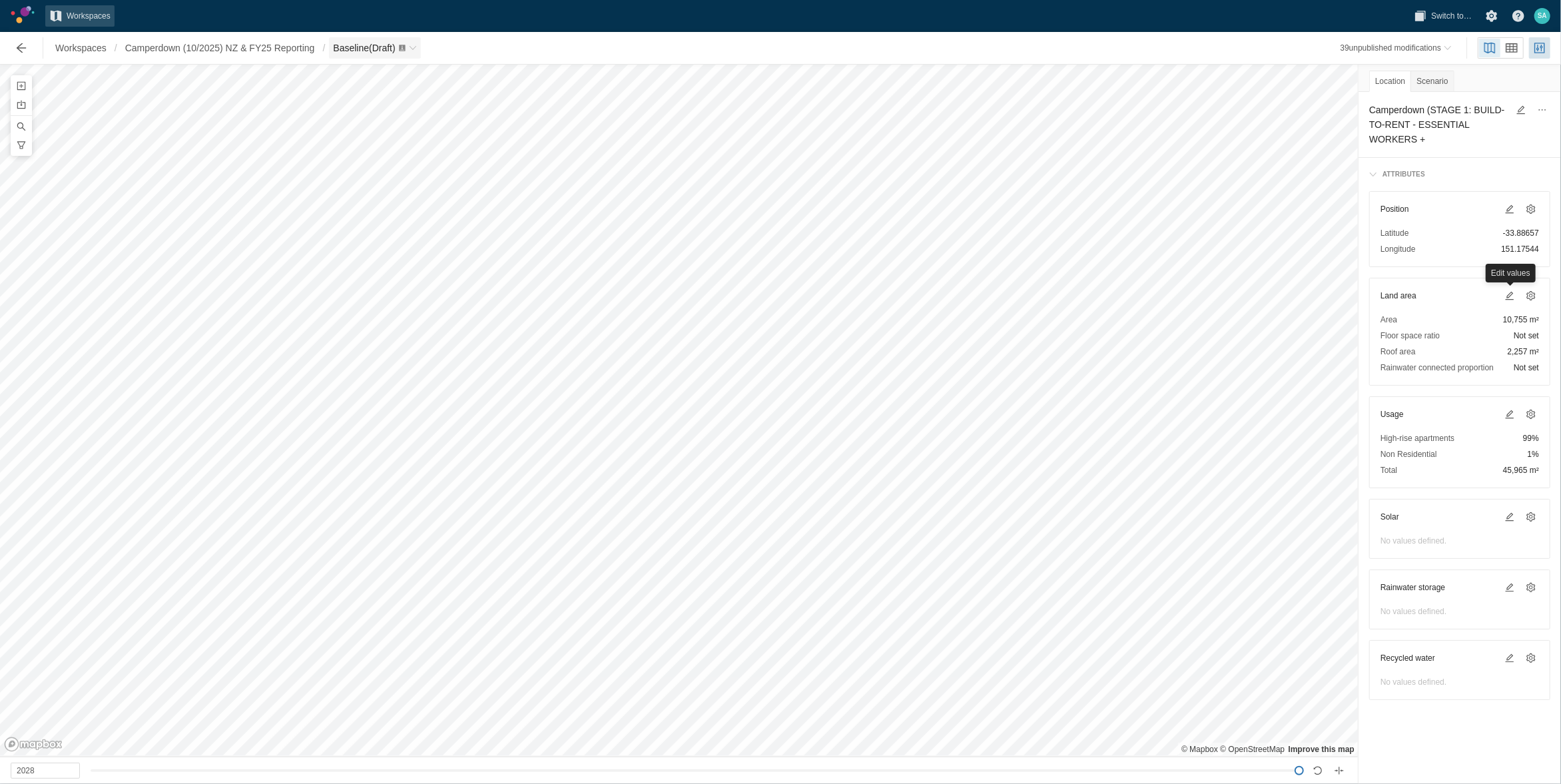
click at [415, 48] on span "Breadcrumb" at bounding box center [412, 47] width 8 height 8
click at [379, 199] on link "Green Star" at bounding box center [402, 201] width 133 height 19
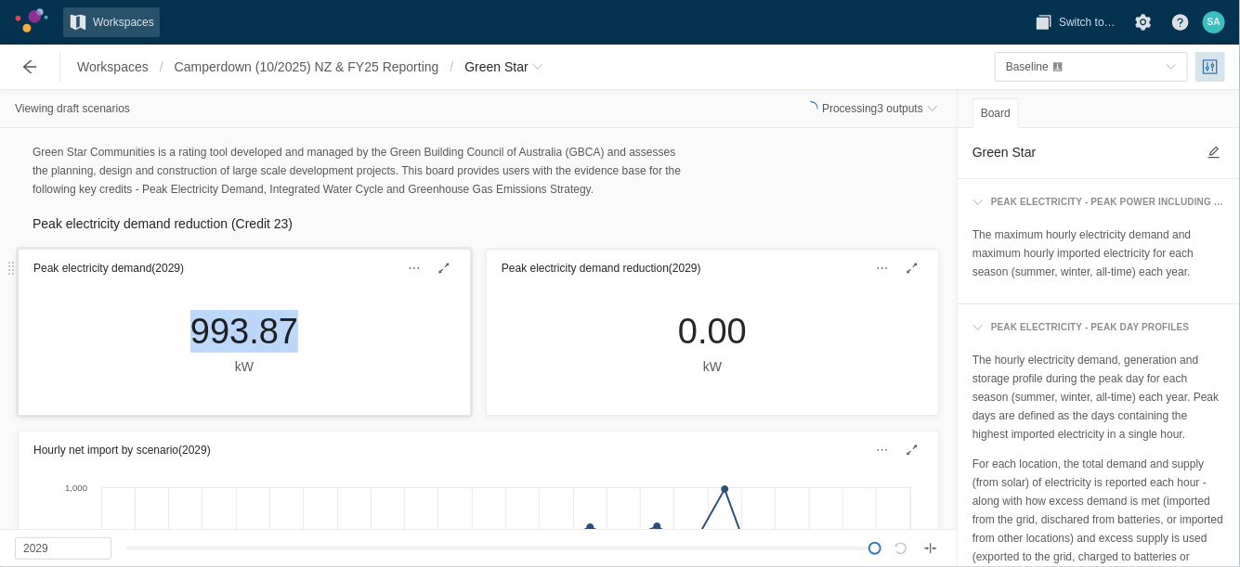
drag, startPoint x: 299, startPoint y: 329, endPoint x: 192, endPoint y: 331, distance: 106.8
click at [192, 331] on div "993.87 kW" at bounding box center [243, 343] width 137 height 67
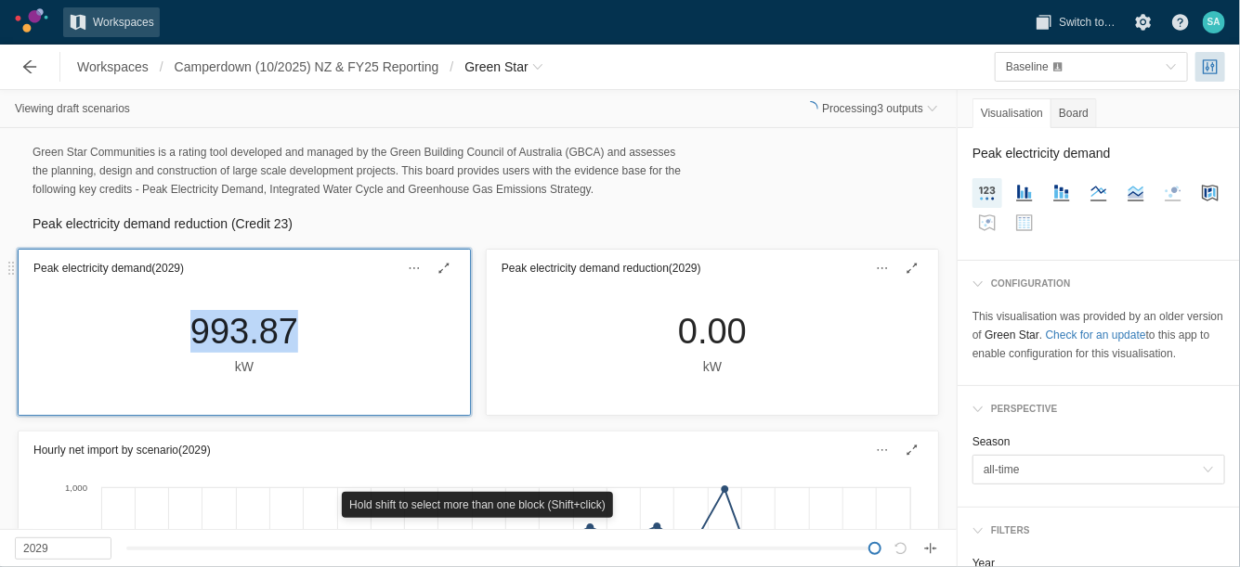
copy div "993.87"
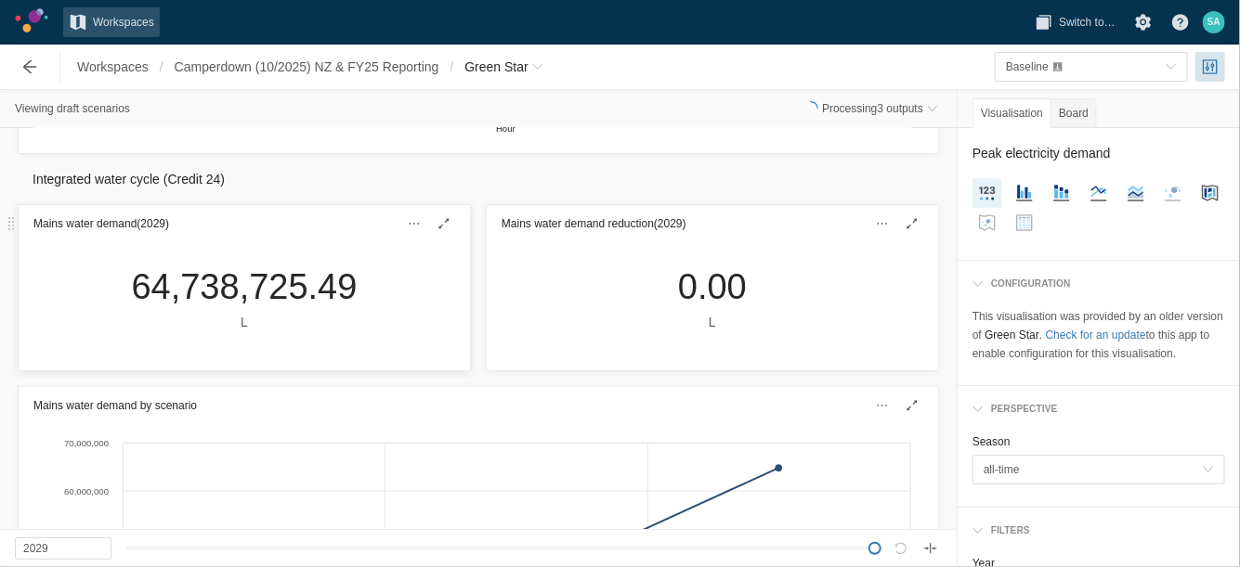
scroll to position [696, 0]
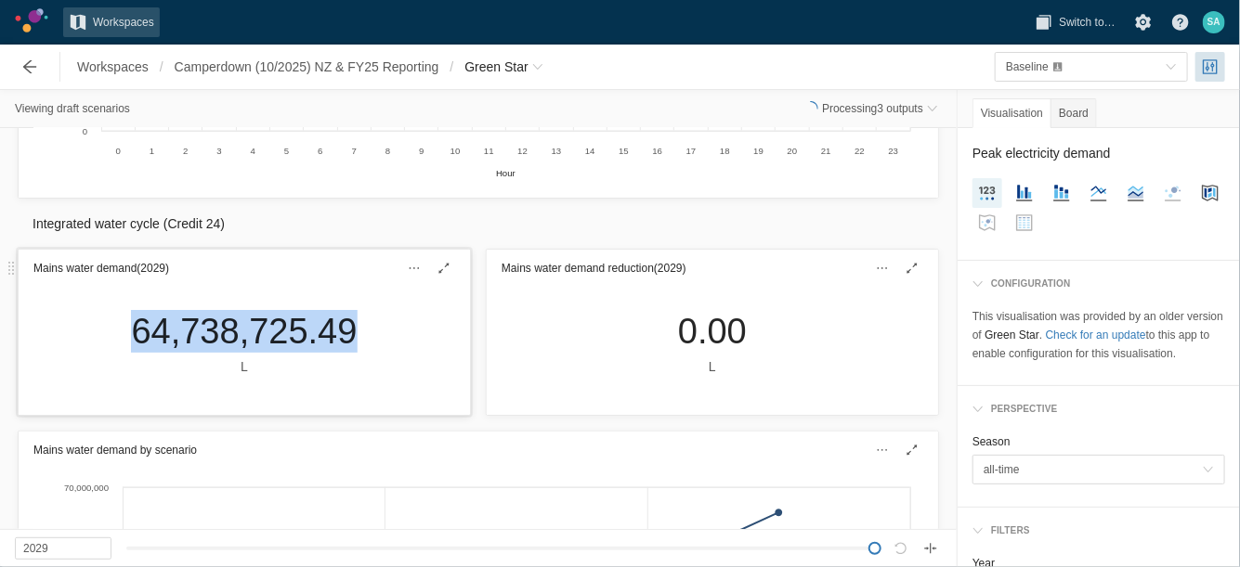
drag, startPoint x: 119, startPoint y: 333, endPoint x: 372, endPoint y: 348, distance: 253.9
click at [372, 348] on div "64,738,725.49 L" at bounding box center [244, 351] width 451 height 128
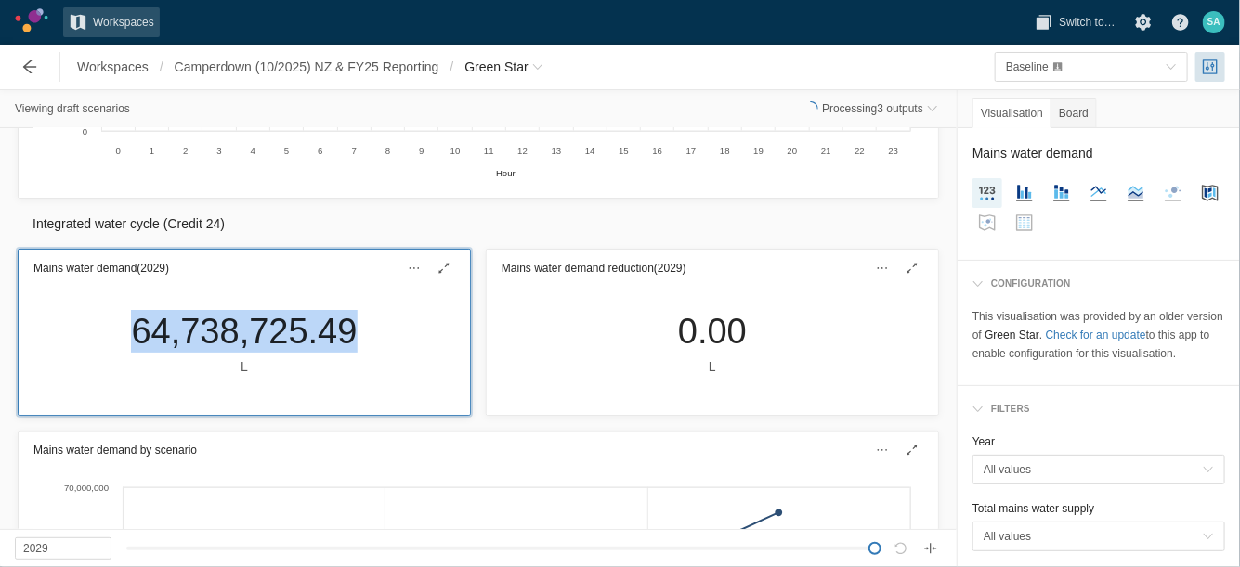
drag, startPoint x: 345, startPoint y: 335, endPoint x: 308, endPoint y: 322, distance: 39.4
copy div "64,738,725.49"
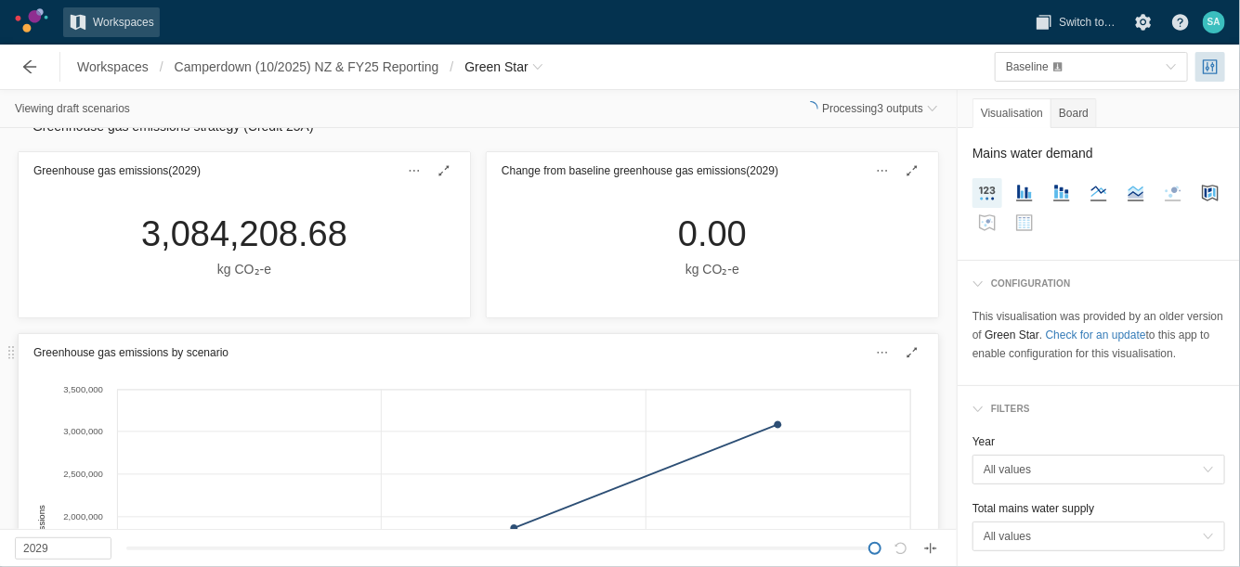
scroll to position [1509, 0]
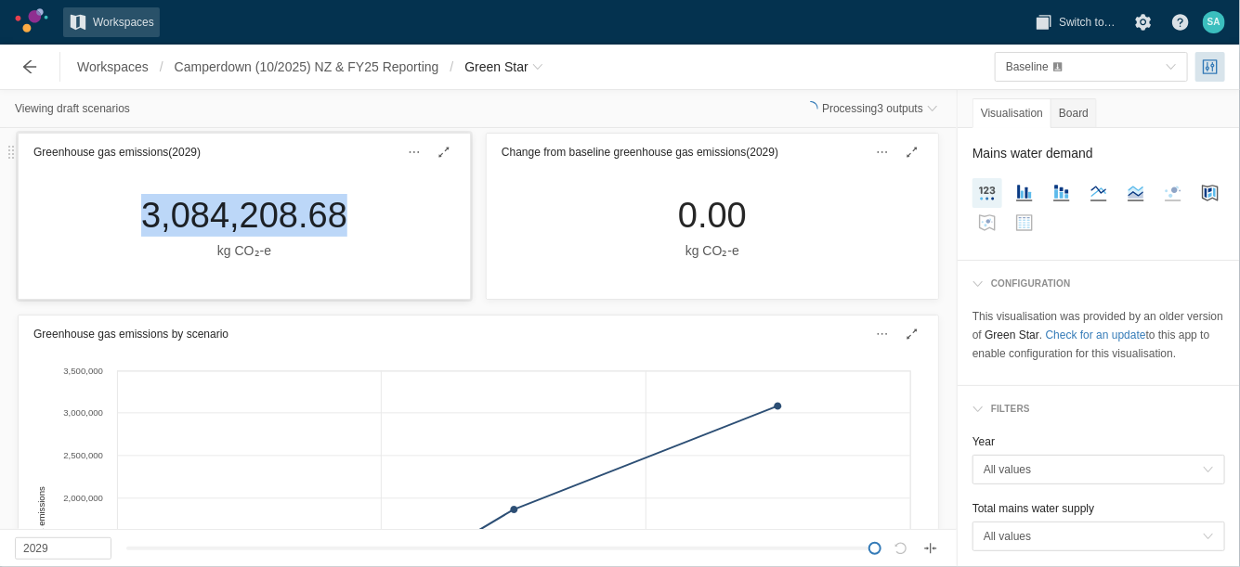
drag, startPoint x: 133, startPoint y: 220, endPoint x: 320, endPoint y: 223, distance: 187.6
click at [333, 223] on div "3,084,208.68 kg CO₂‑e" at bounding box center [244, 227] width 236 height 67
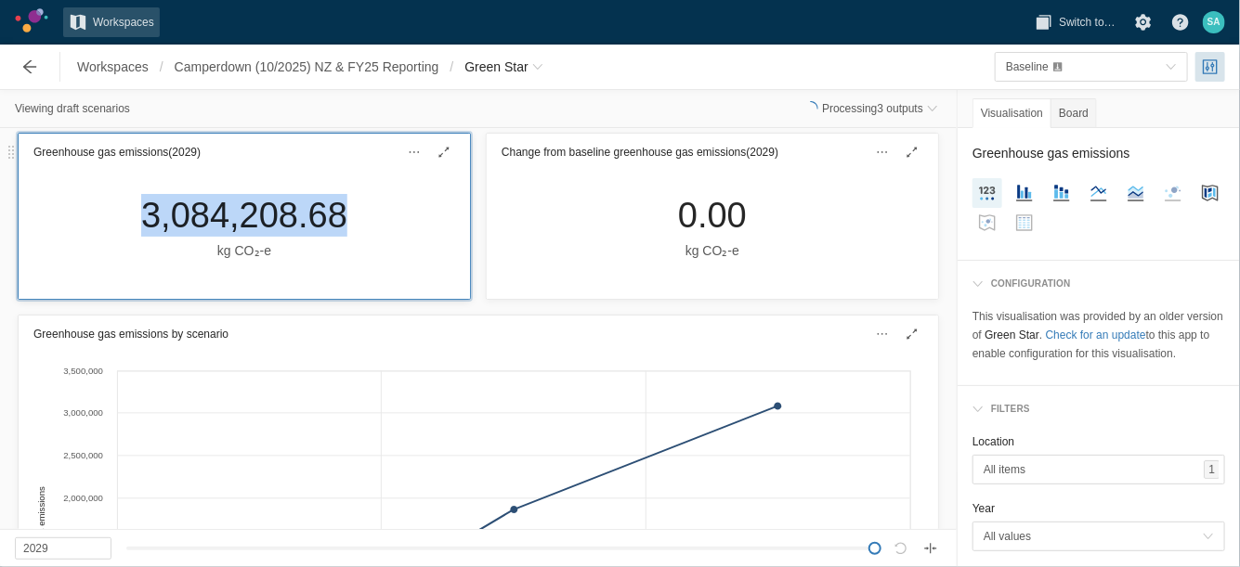
copy div "3,084,208.68"
click at [535, 73] on span "Green Star" at bounding box center [503, 67] width 89 height 30
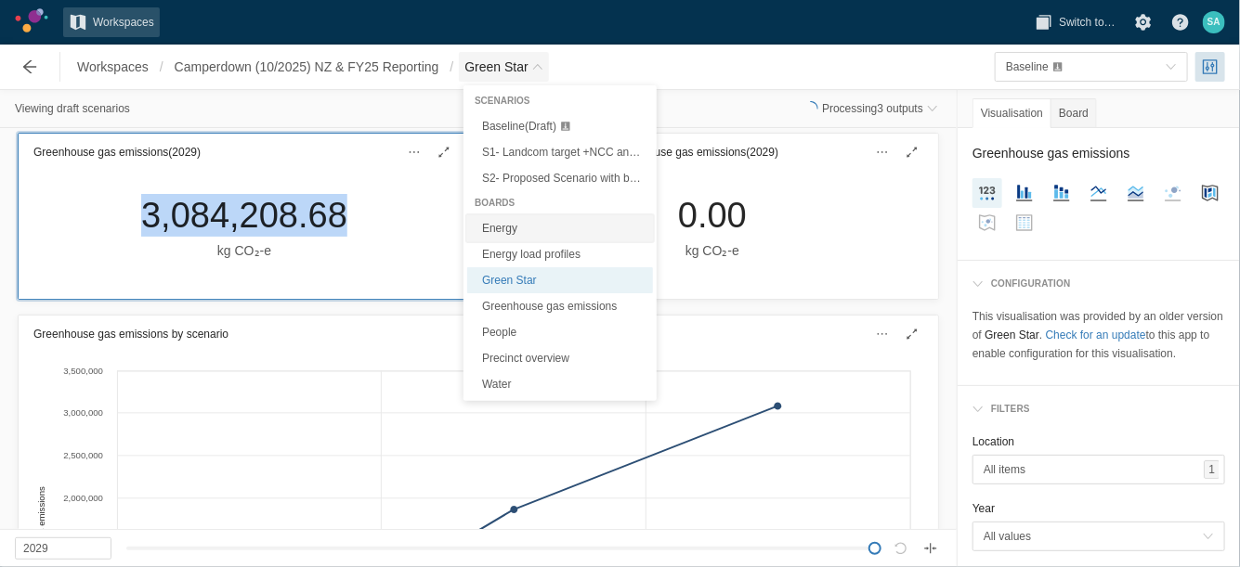
click at [505, 225] on link "Energy" at bounding box center [560, 228] width 186 height 26
type textarea "Energy"
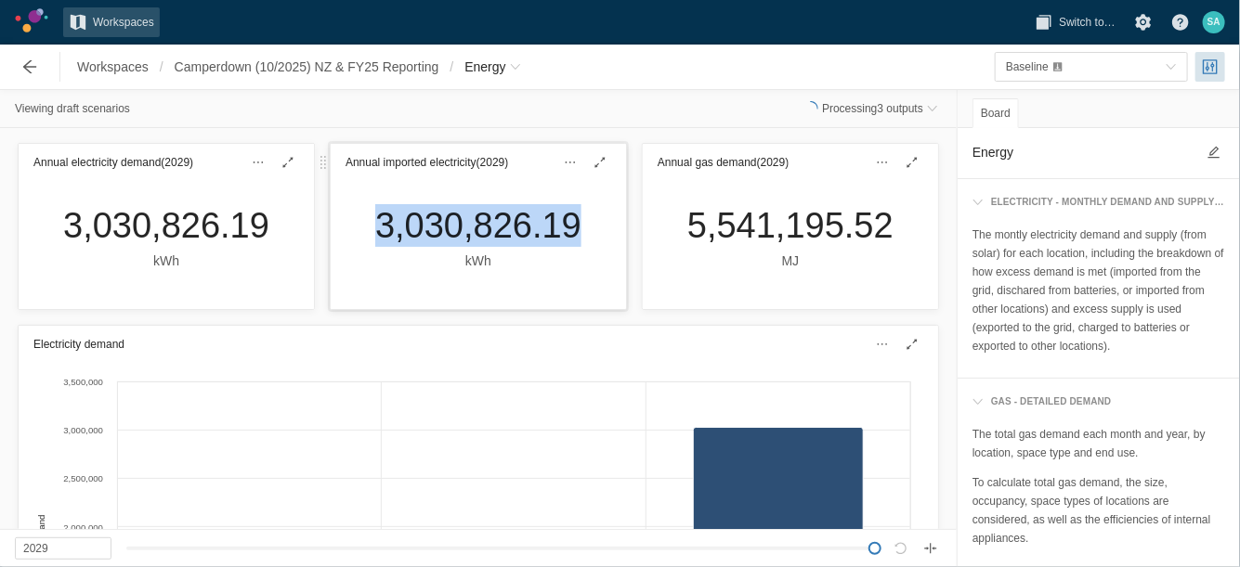
drag, startPoint x: 448, startPoint y: 236, endPoint x: 561, endPoint y: 236, distance: 112.4
click at [561, 236] on div "3,030,826.19 kWh" at bounding box center [478, 237] width 236 height 67
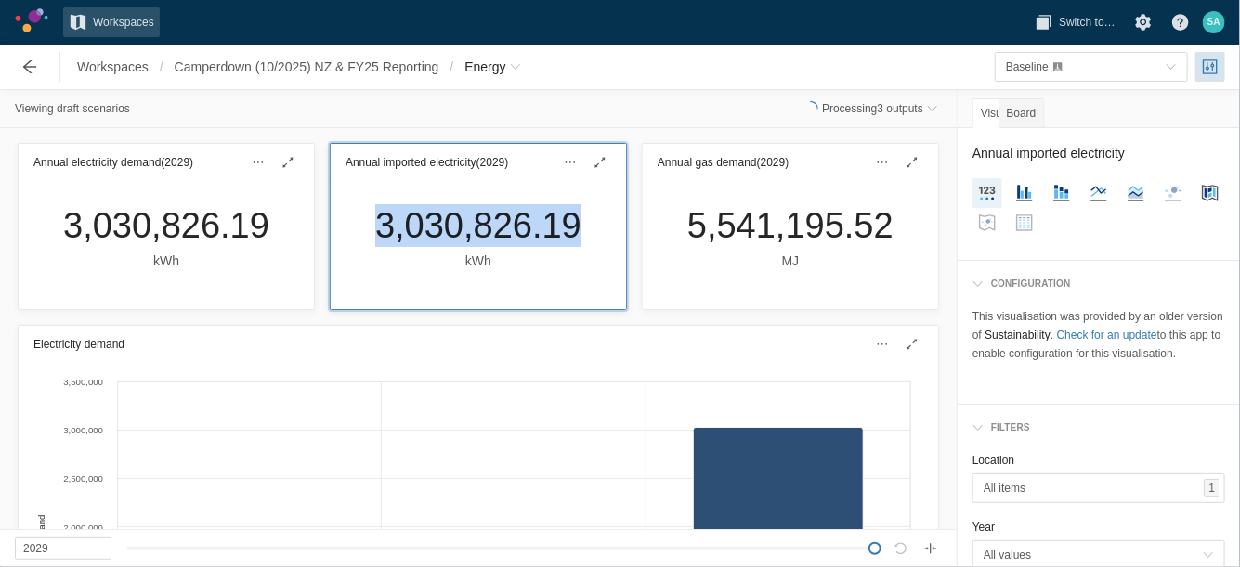
drag, startPoint x: 552, startPoint y: 236, endPoint x: 543, endPoint y: 231, distance: 10.4
copy div "3,030,826.19"
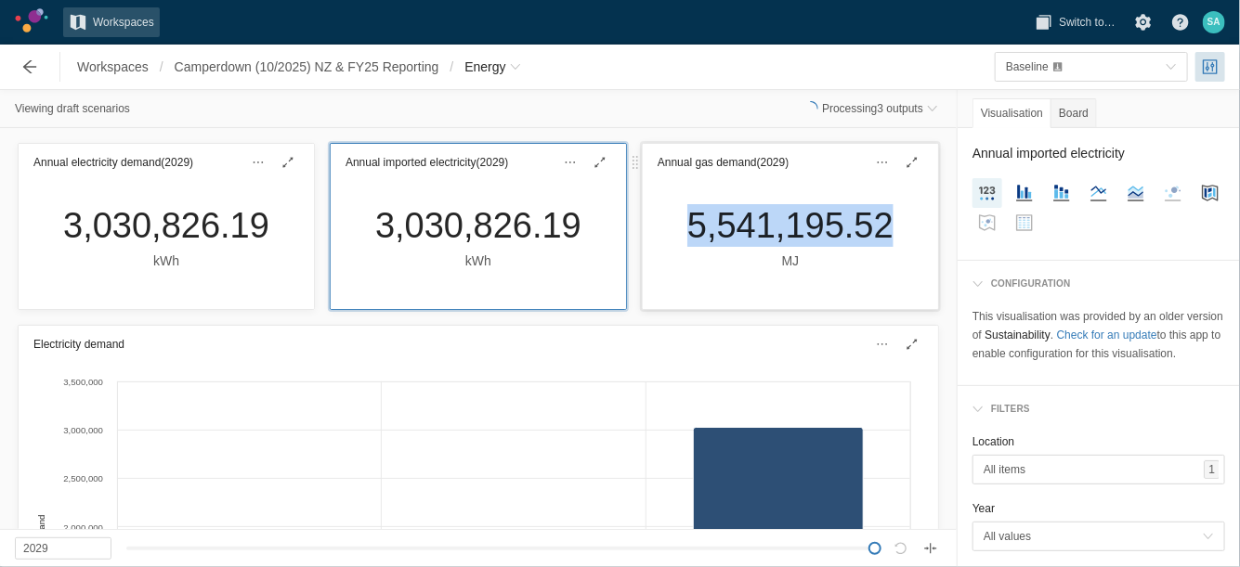
drag, startPoint x: 668, startPoint y: 220, endPoint x: 849, endPoint y: 220, distance: 181.1
click at [871, 221] on div "5,541,195.52 MJ" at bounding box center [790, 237] width 236 height 67
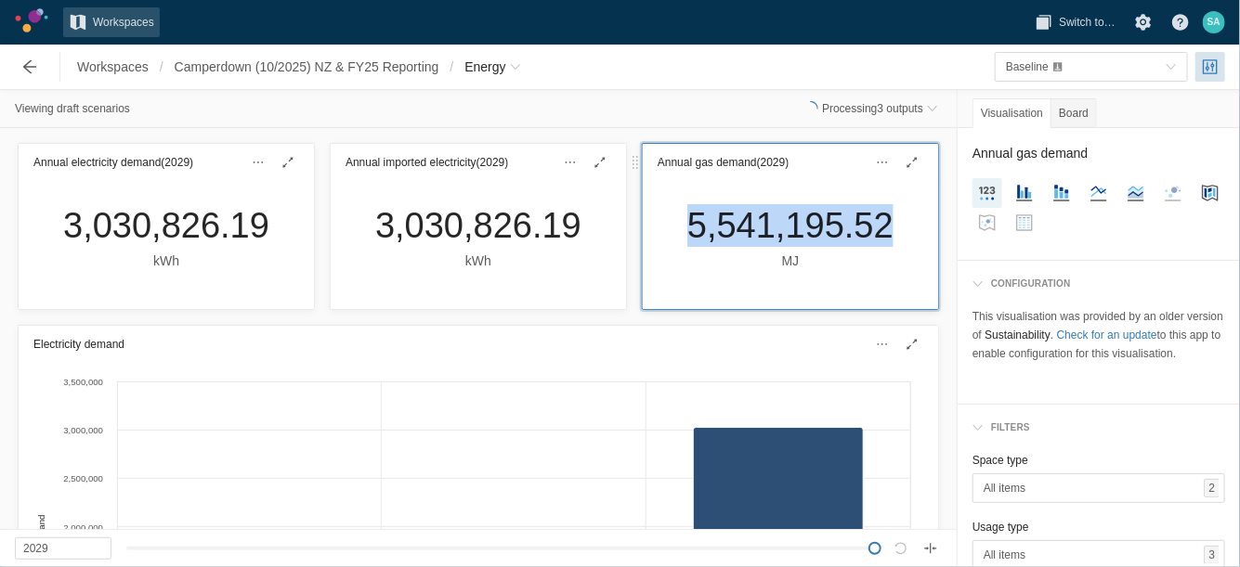
drag, startPoint x: 849, startPoint y: 220, endPoint x: 825, endPoint y: 219, distance: 23.2
copy div "5,541,195.52"
click at [479, 71] on span "Energy" at bounding box center [484, 67] width 41 height 19
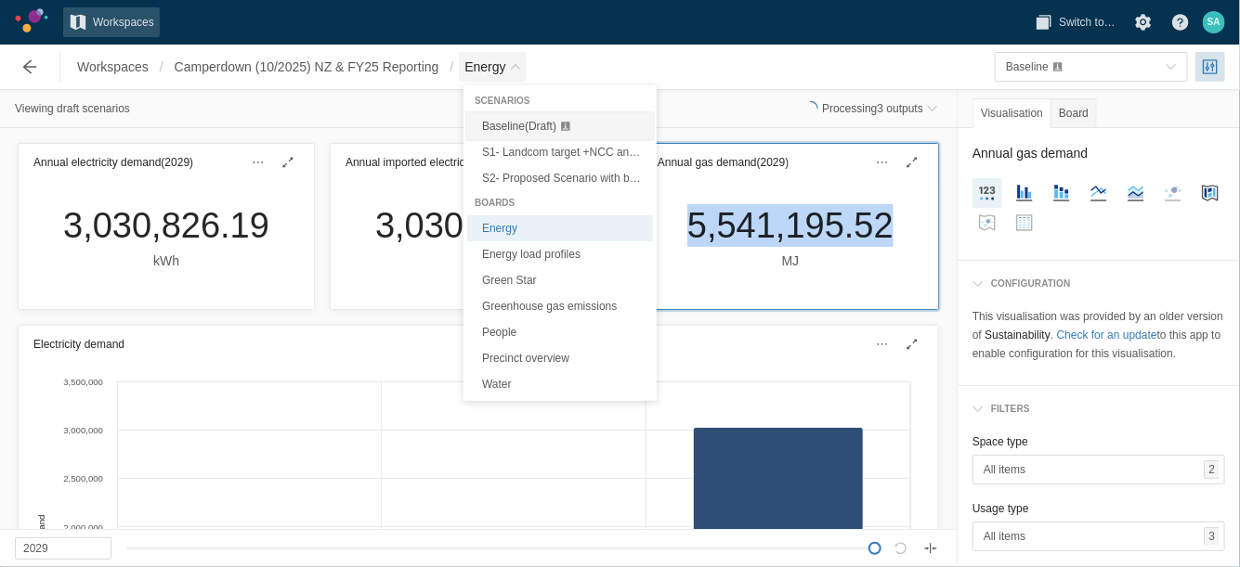
click at [500, 122] on span "Baseline (Draft)" at bounding box center [519, 126] width 74 height 13
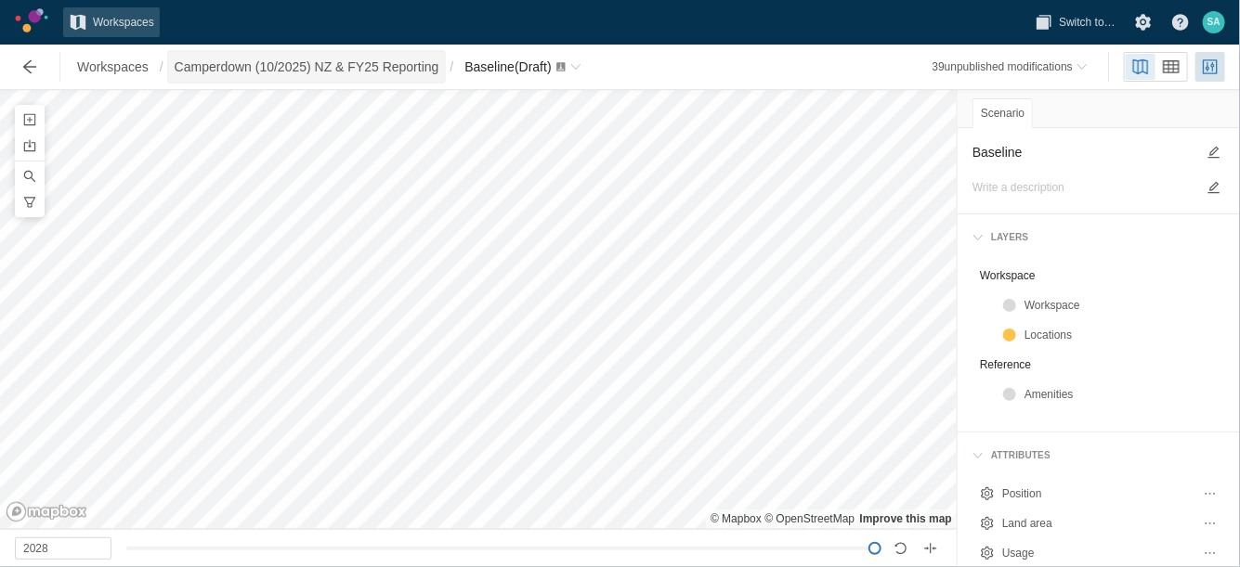
click at [413, 73] on span "Camperdown (10/2025) NZ & FY25 Reporting" at bounding box center [307, 67] width 265 height 19
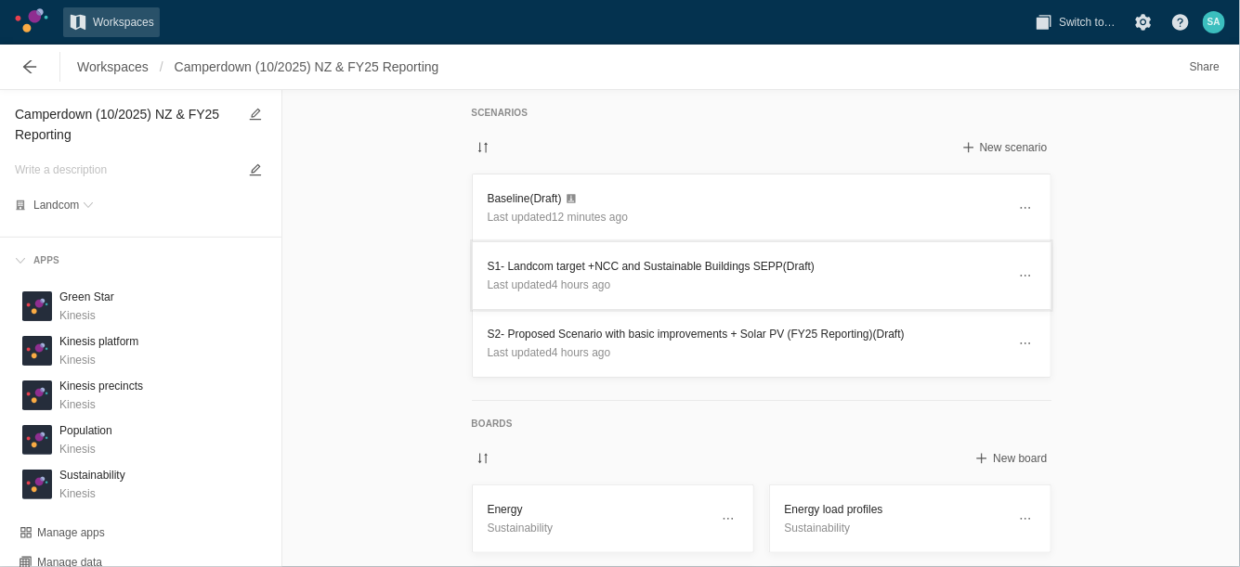
click at [533, 264] on h3 "S1- Landcom target +NCC and Sustainable Buildings SEPP (Draft)" at bounding box center [746, 266] width 518 height 19
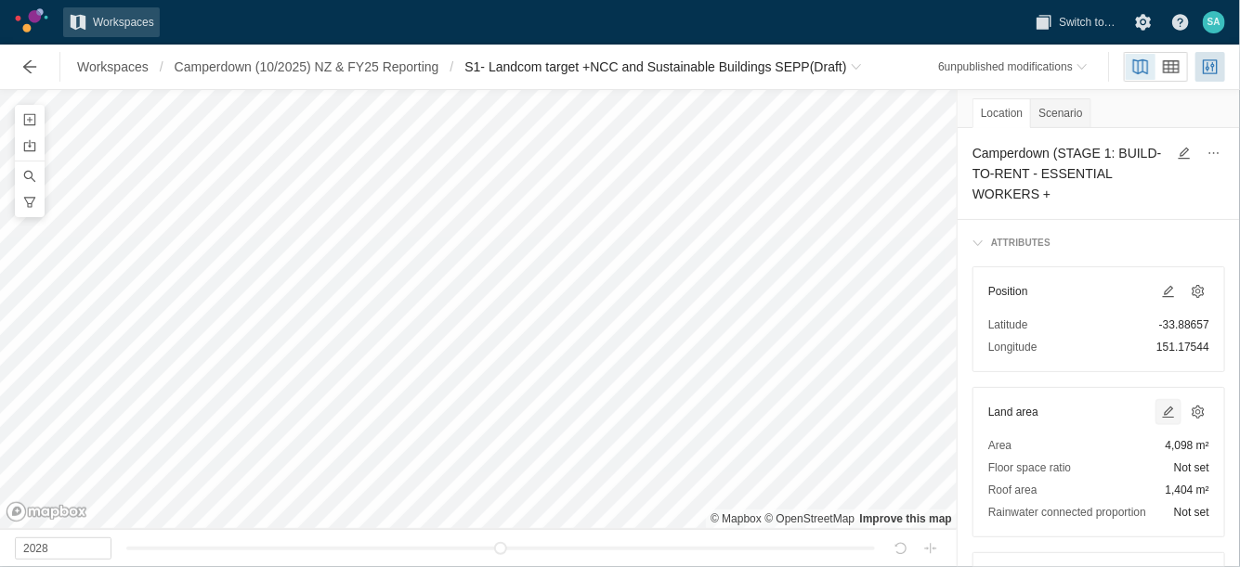
click at [1161, 412] on span at bounding box center [1168, 412] width 15 height 15
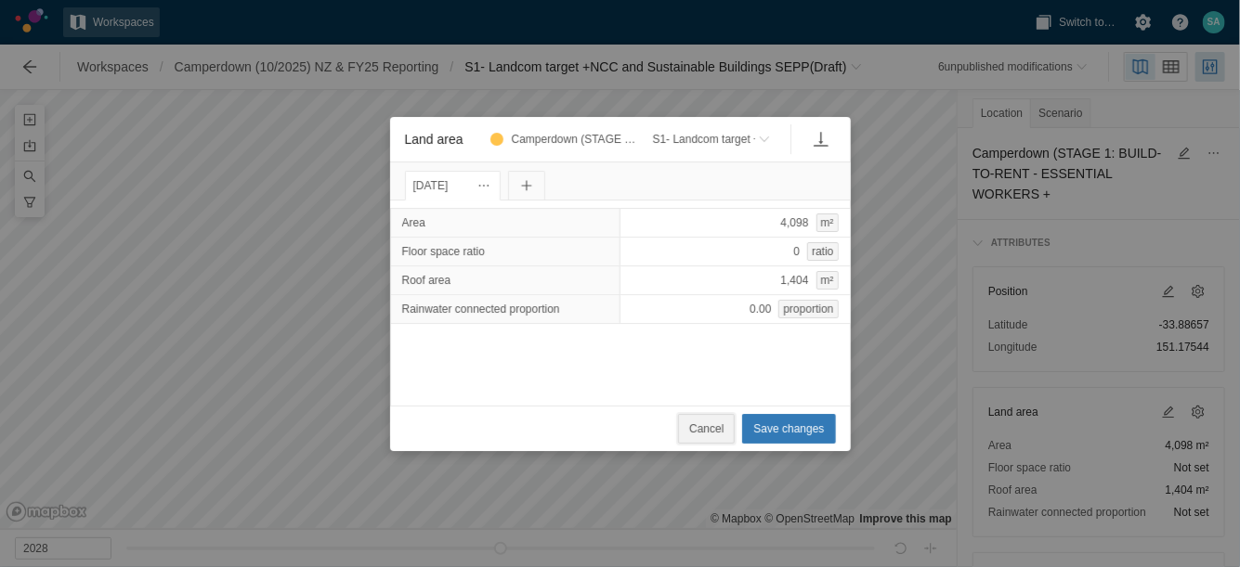
click at [730, 436] on button "Cancel" at bounding box center [706, 429] width 57 height 30
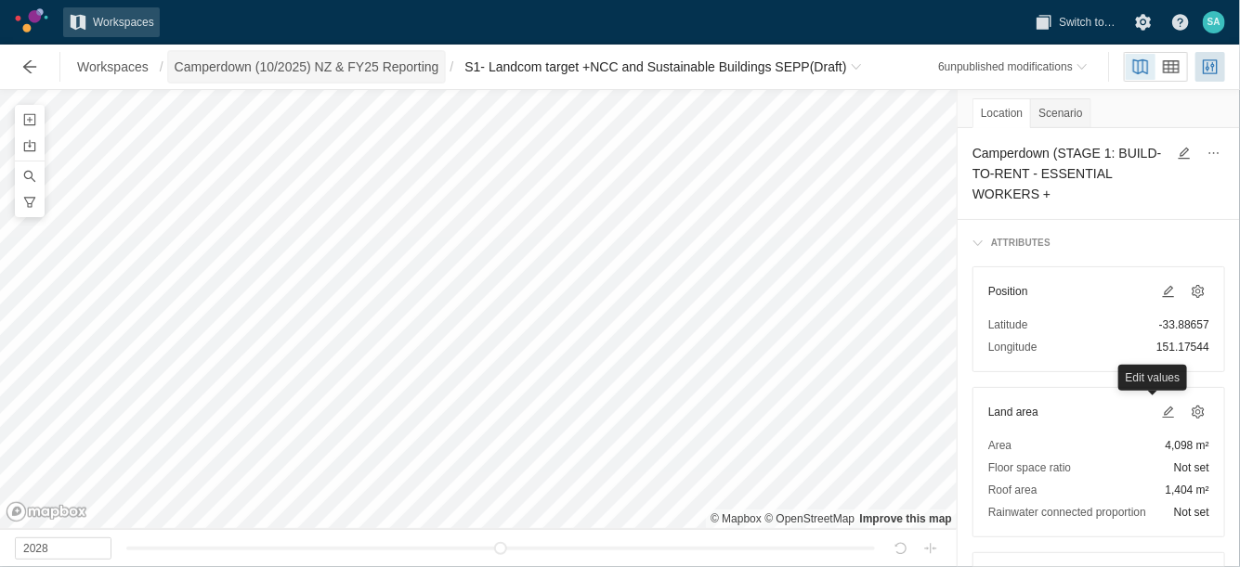
click at [396, 56] on span "Camperdown (10/2025) NZ & FY25 Reporting" at bounding box center [307, 67] width 276 height 30
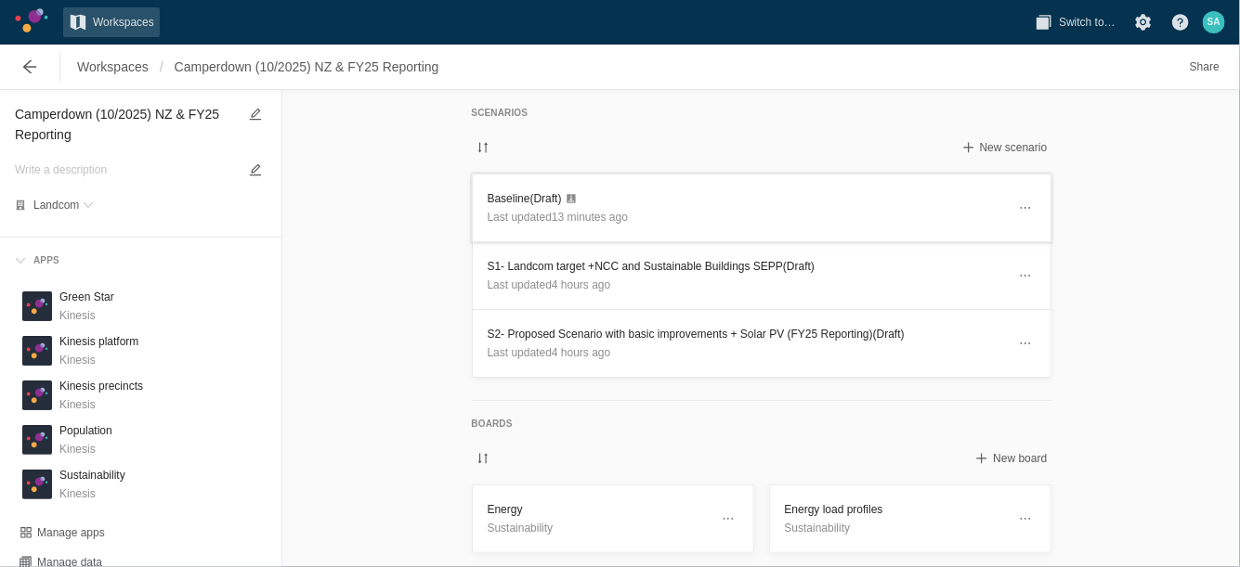
click at [531, 182] on header "Baseline (Draft) Last updated 13 minutes ago" at bounding box center [762, 208] width 578 height 67
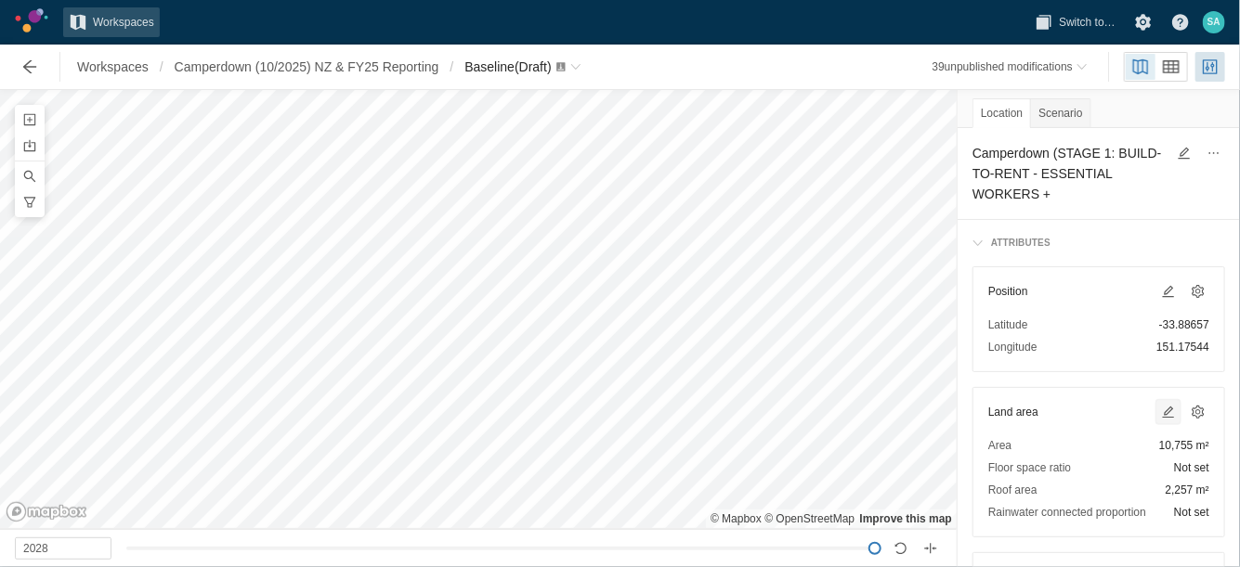
click at [1157, 408] on span at bounding box center [1168, 412] width 22 height 22
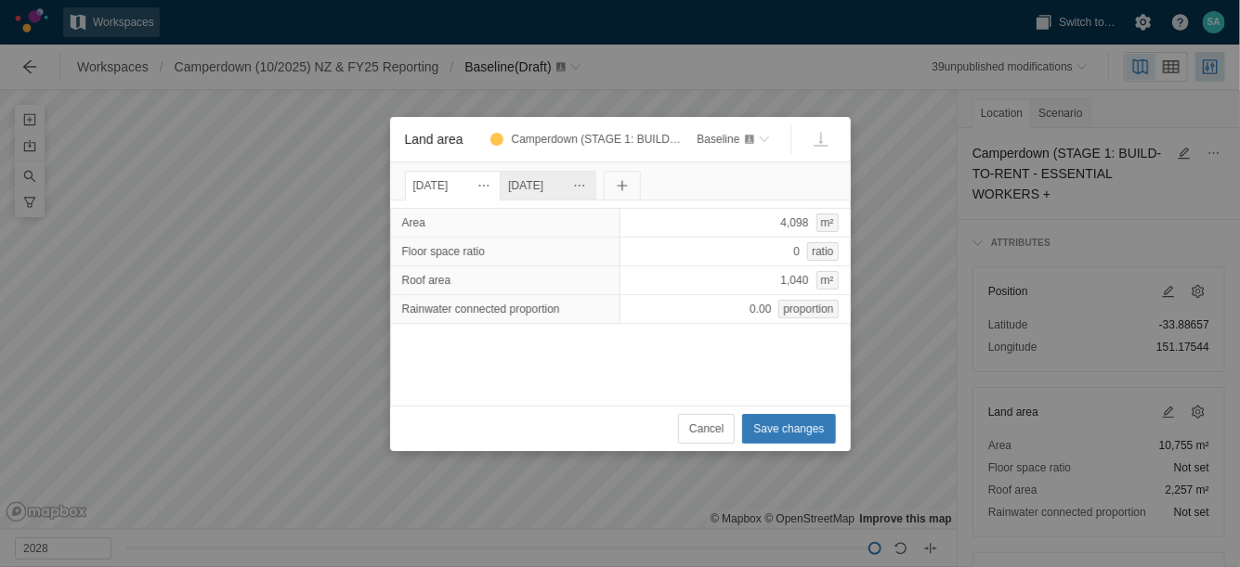
click at [572, 176] on div "[DATE]" at bounding box center [548, 185] width 80 height 20
click at [720, 421] on span "Cancel" at bounding box center [706, 429] width 34 height 19
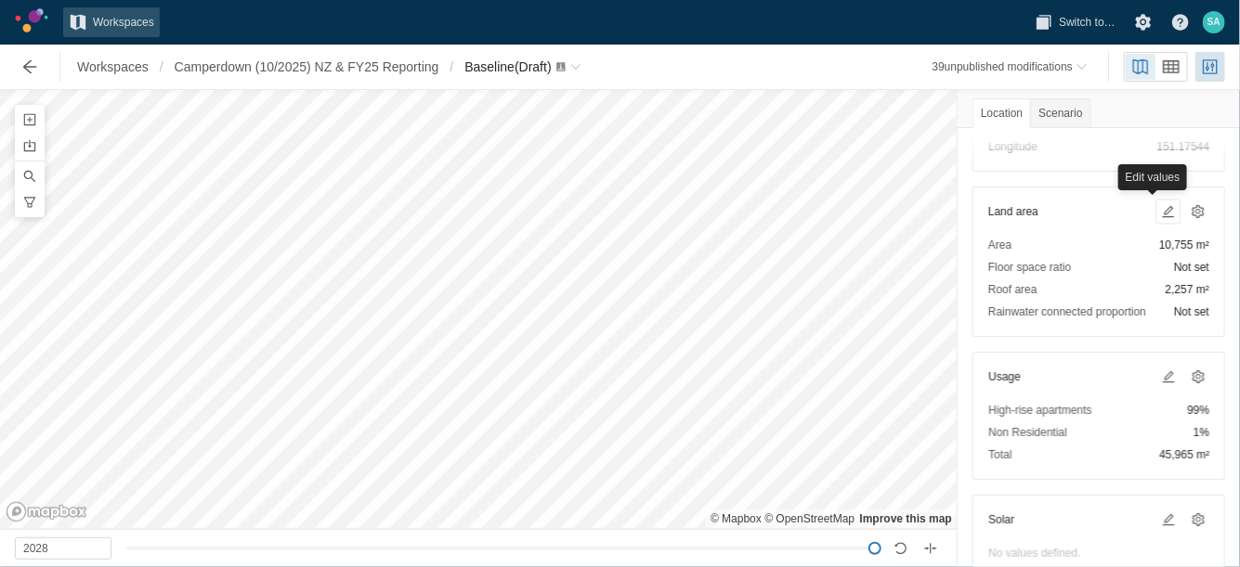
scroll to position [232, 0]
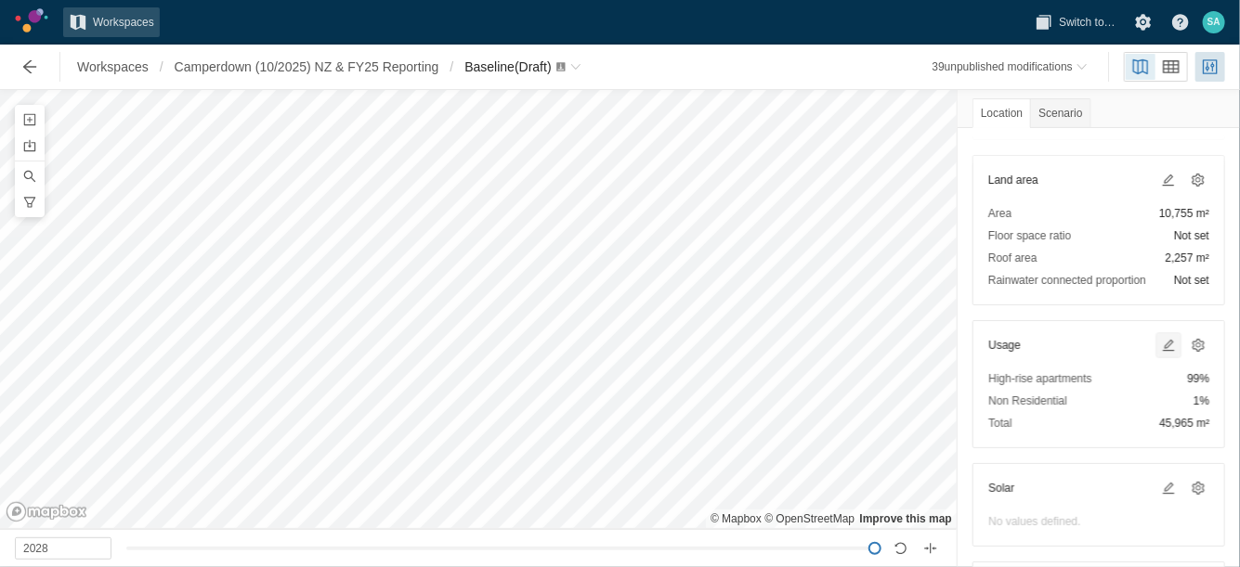
click at [1161, 341] on span at bounding box center [1168, 345] width 15 height 15
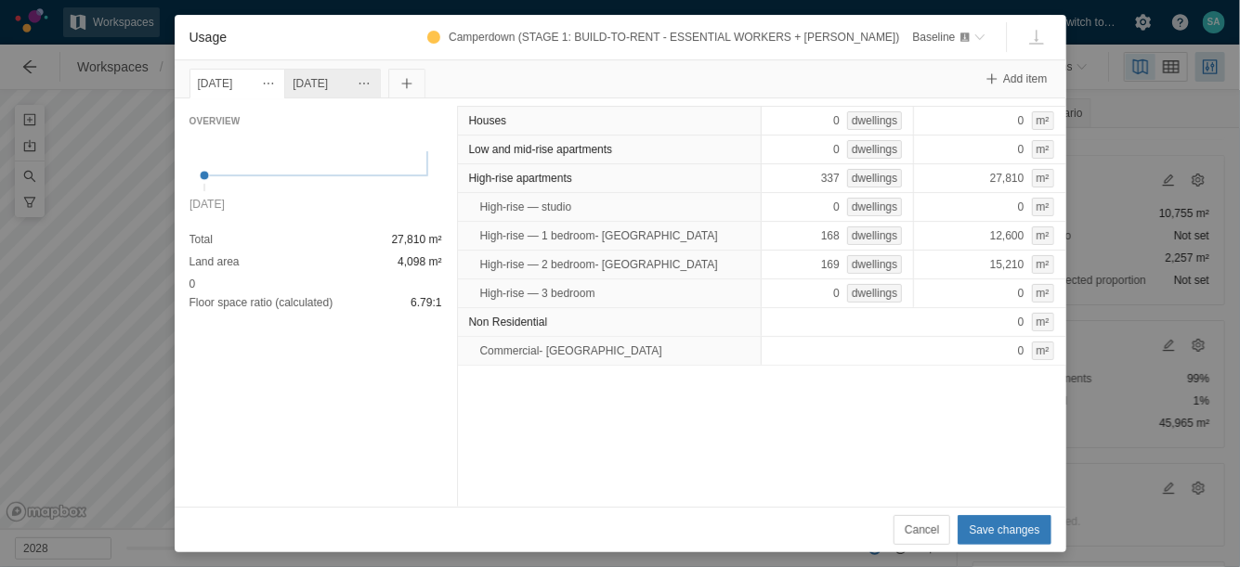
click at [361, 88] on div "[DATE]" at bounding box center [332, 83] width 80 height 20
click at [939, 534] on span "Cancel" at bounding box center [921, 530] width 34 height 19
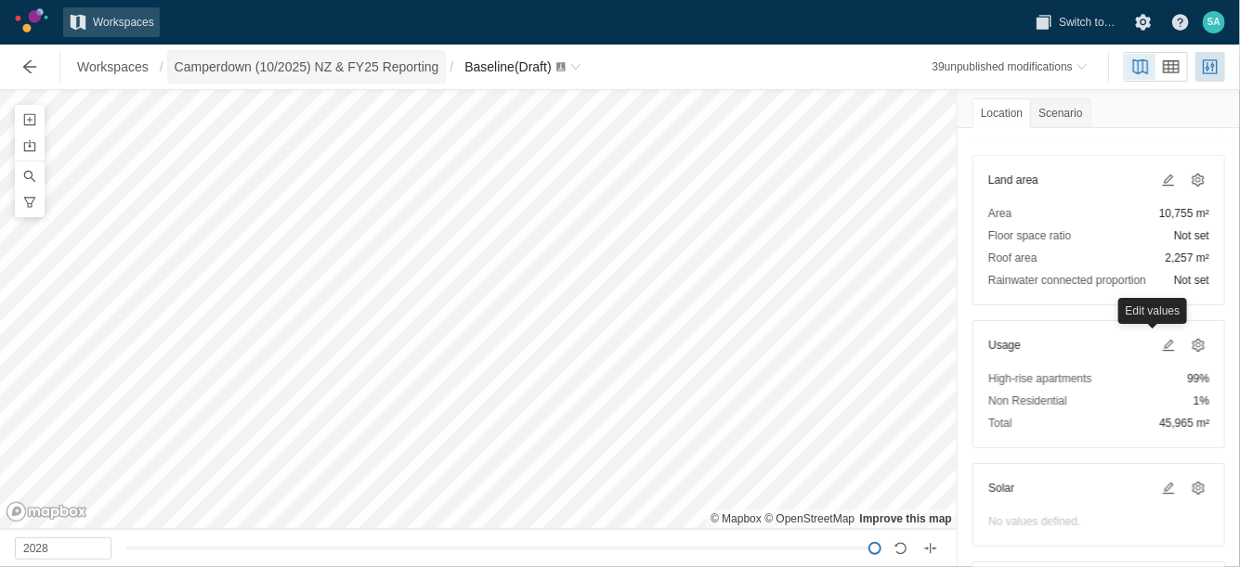
click at [279, 69] on span "Camperdown (10/2025) NZ & FY25 Reporting" at bounding box center [307, 67] width 265 height 19
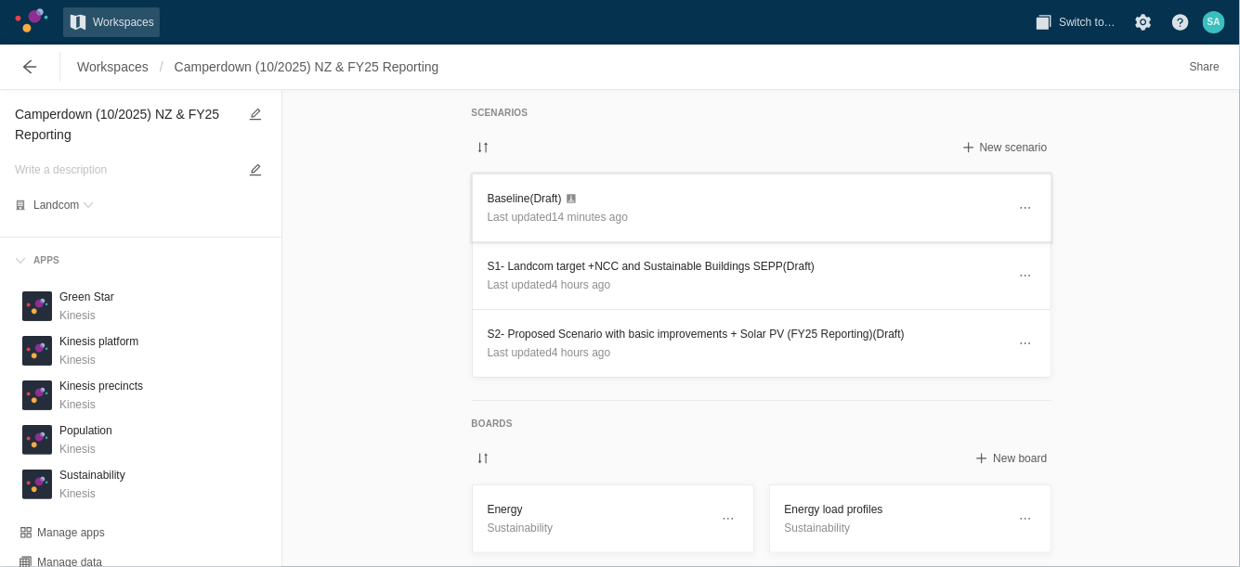
click at [500, 194] on h3 "Baseline (Draft)" at bounding box center [746, 198] width 518 height 19
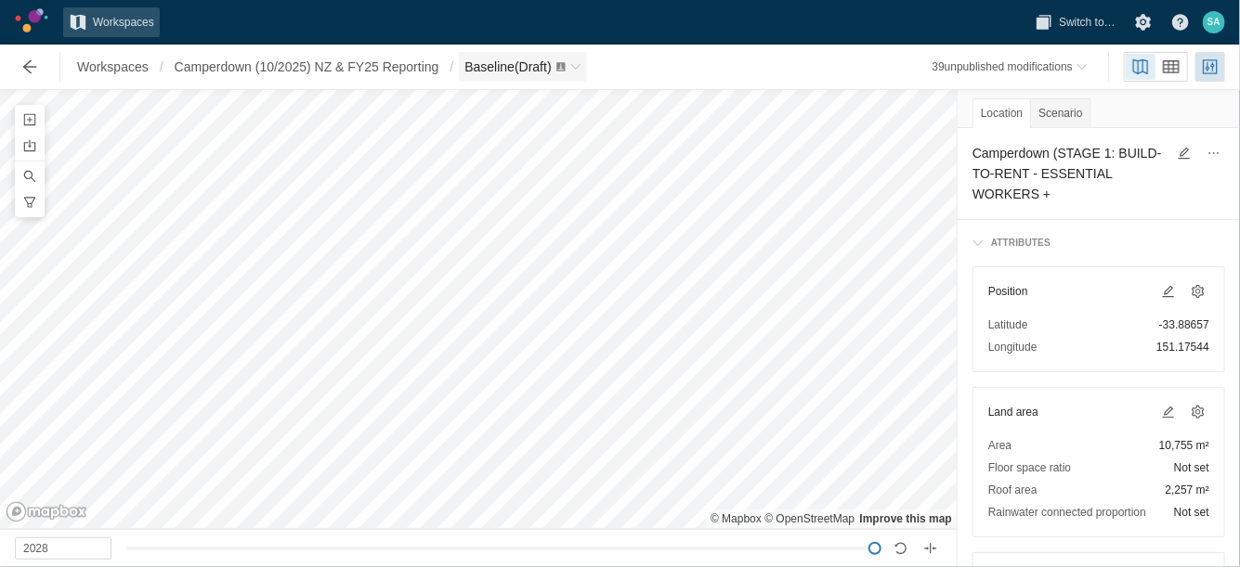
click at [517, 78] on span "Baseline (Draft)" at bounding box center [522, 67] width 127 height 30
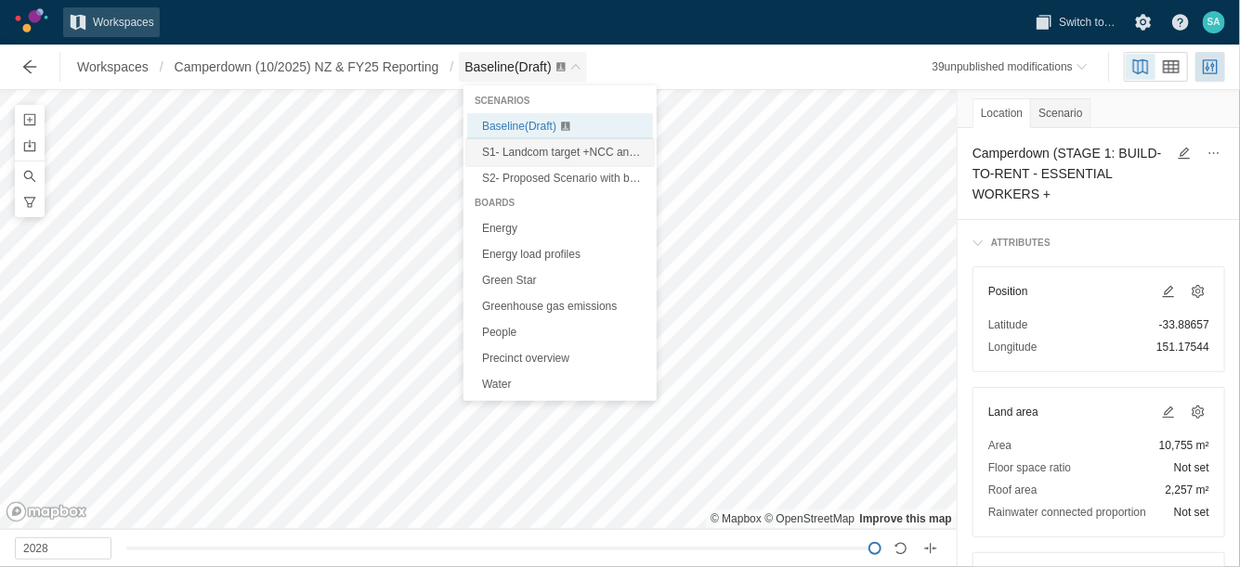
click at [530, 147] on span "S1- Landcom target +NCC and Sustainable Buildings SEPP (Draft)" at bounding box center [646, 152] width 328 height 13
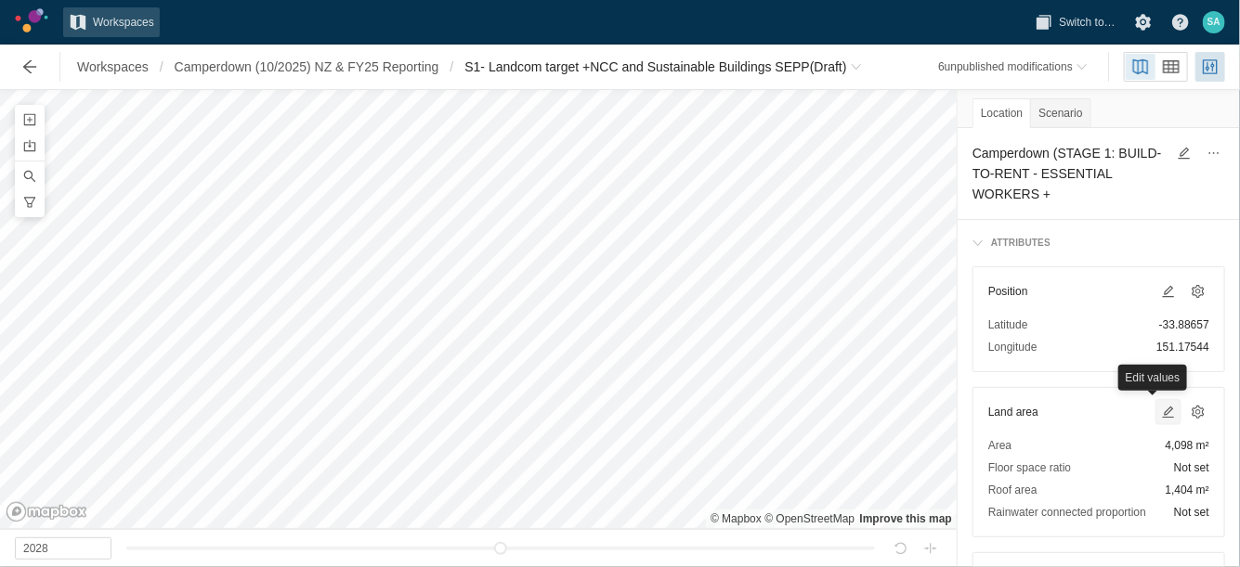
click at [1161, 405] on span at bounding box center [1168, 412] width 15 height 15
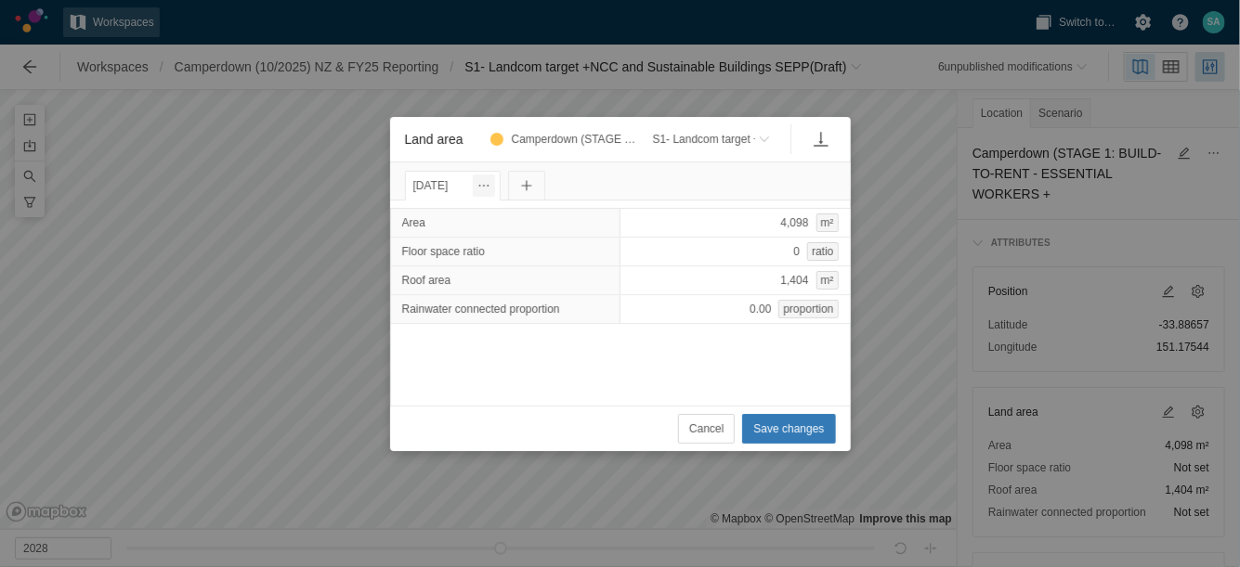
click at [495, 184] on span "Land area" at bounding box center [484, 186] width 22 height 22
click at [520, 215] on div "Change date" at bounding box center [595, 216] width 186 height 26
click at [457, 188] on input "[DATE]" at bounding box center [449, 186] width 89 height 30
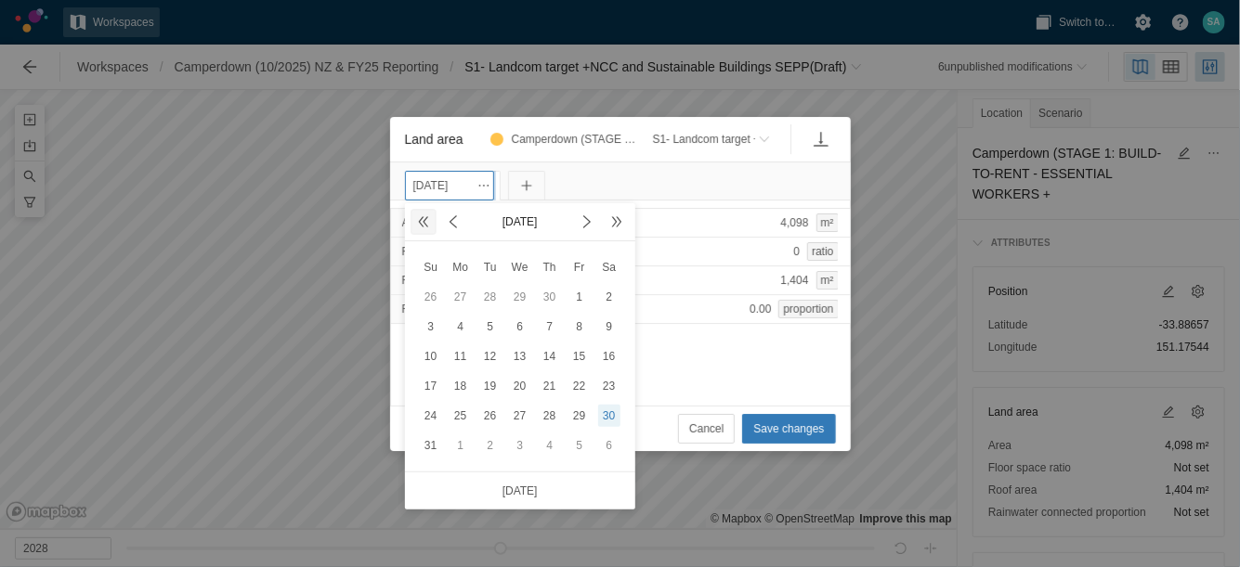
click at [418, 212] on span at bounding box center [423, 222] width 22 height 22
click at [550, 415] on div "30" at bounding box center [550, 416] width 22 height 22
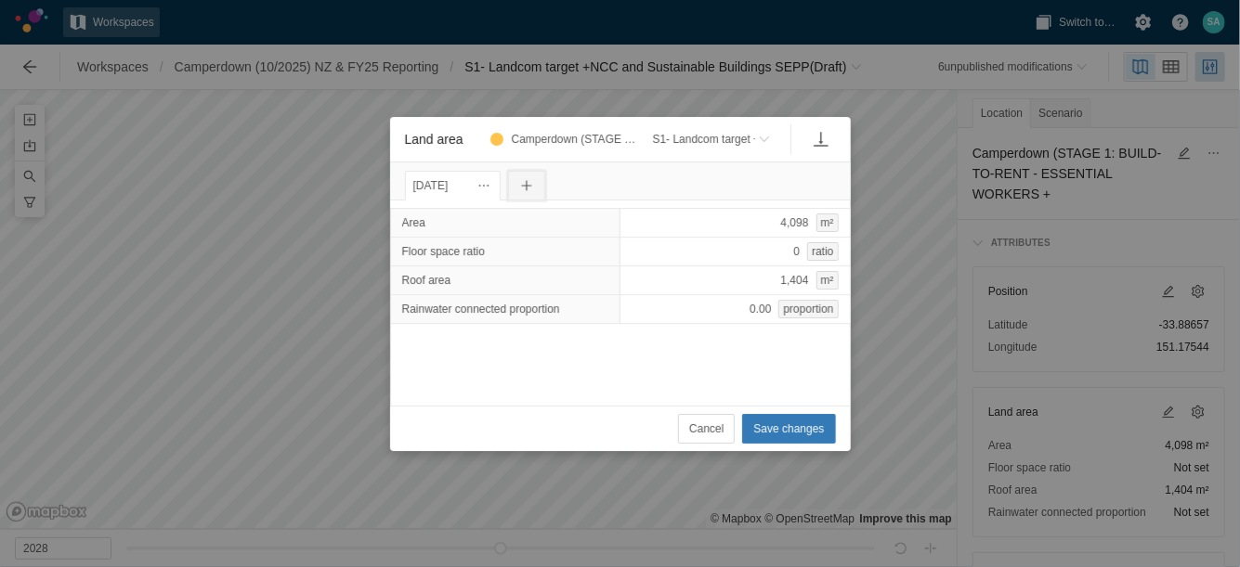
click at [545, 186] on button "Land area" at bounding box center [526, 186] width 37 height 30
click at [587, 184] on input "[DATE]" at bounding box center [544, 186] width 89 height 30
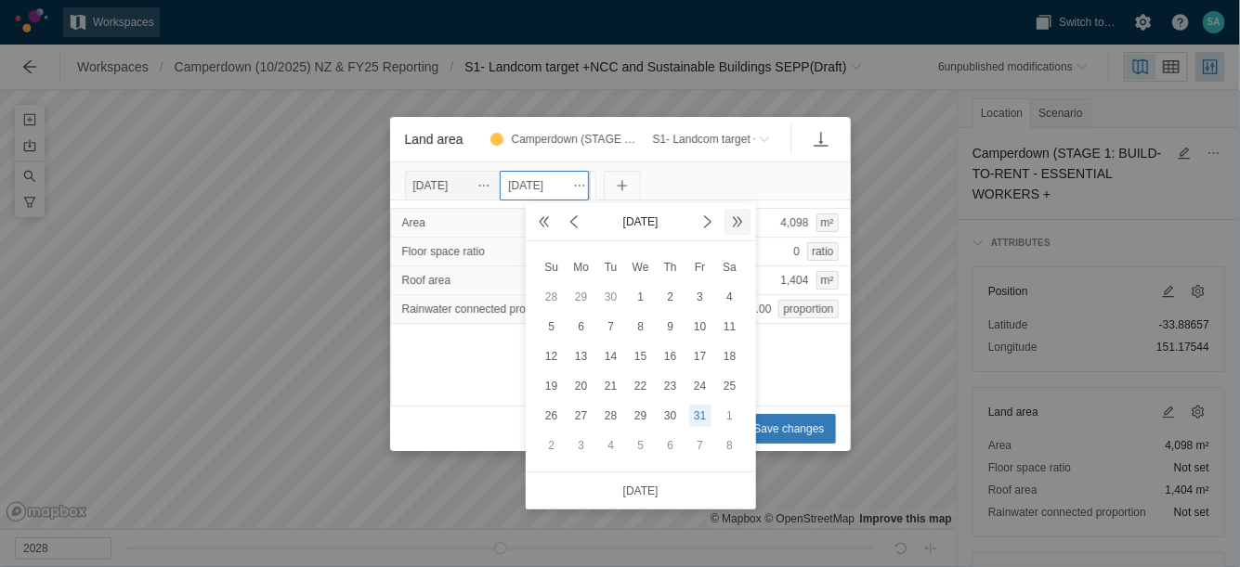
click at [738, 220] on span at bounding box center [737, 221] width 15 height 15
click at [721, 411] on div "30" at bounding box center [730, 416] width 22 height 22
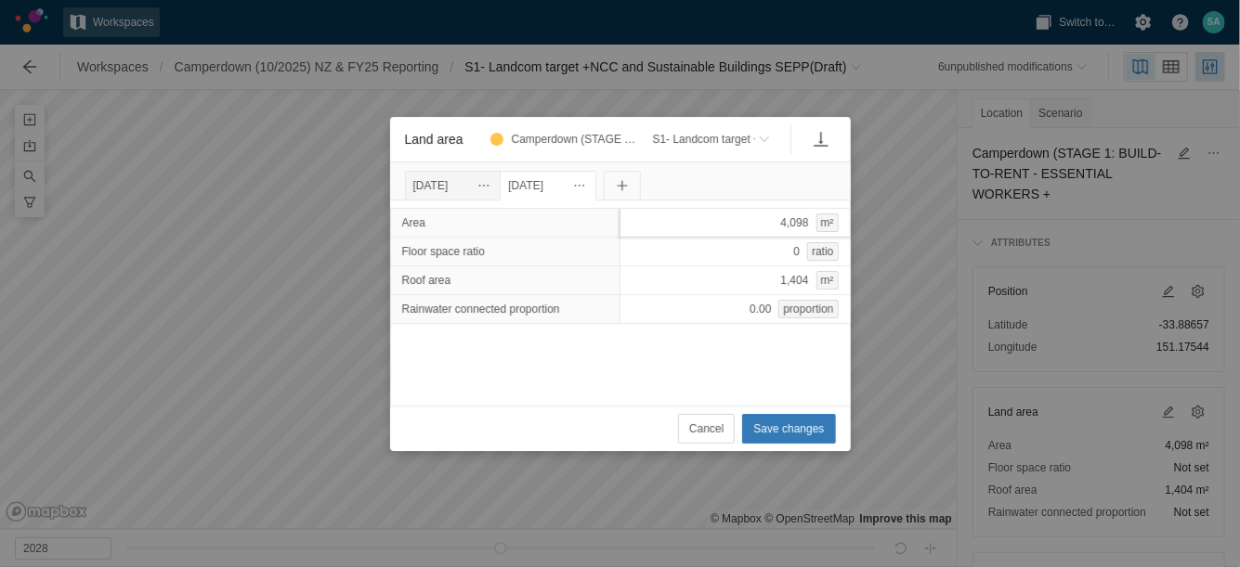
click at [759, 224] on div "4,098 m²" at bounding box center [734, 223] width 231 height 30
type input "10755"
type input "2257"
click at [713, 350] on div "Area 10,755 m² Floor space ratio 0 ratio Roof area 2257 Rainwater connected pro…" at bounding box center [620, 303] width 461 height 205
click at [444, 179] on div "[DATE]" at bounding box center [453, 185] width 80 height 20
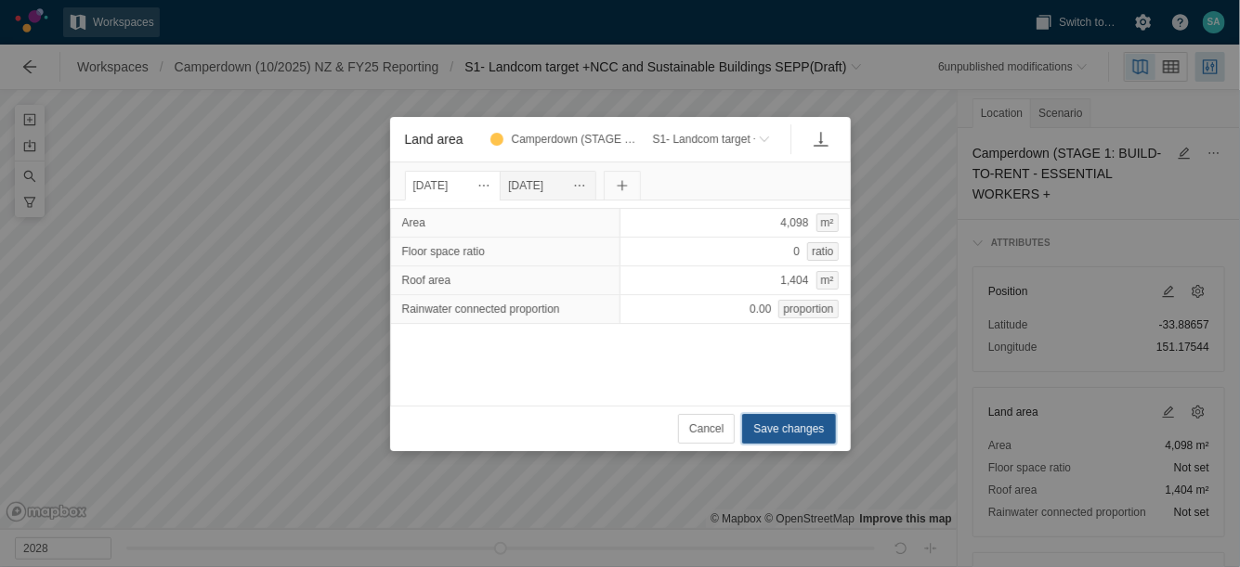
click at [799, 422] on span "Save changes" at bounding box center [788, 429] width 71 height 19
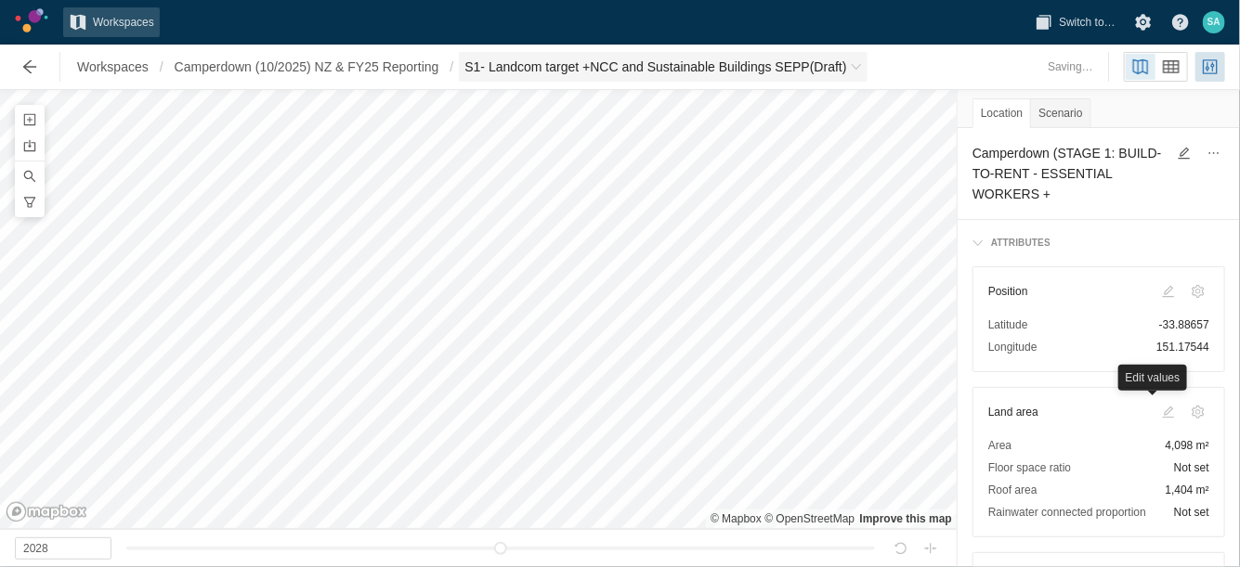
click at [496, 58] on span "S1- Landcom target +NCC and Sustainable Buildings SEPP (Draft)" at bounding box center [655, 67] width 382 height 19
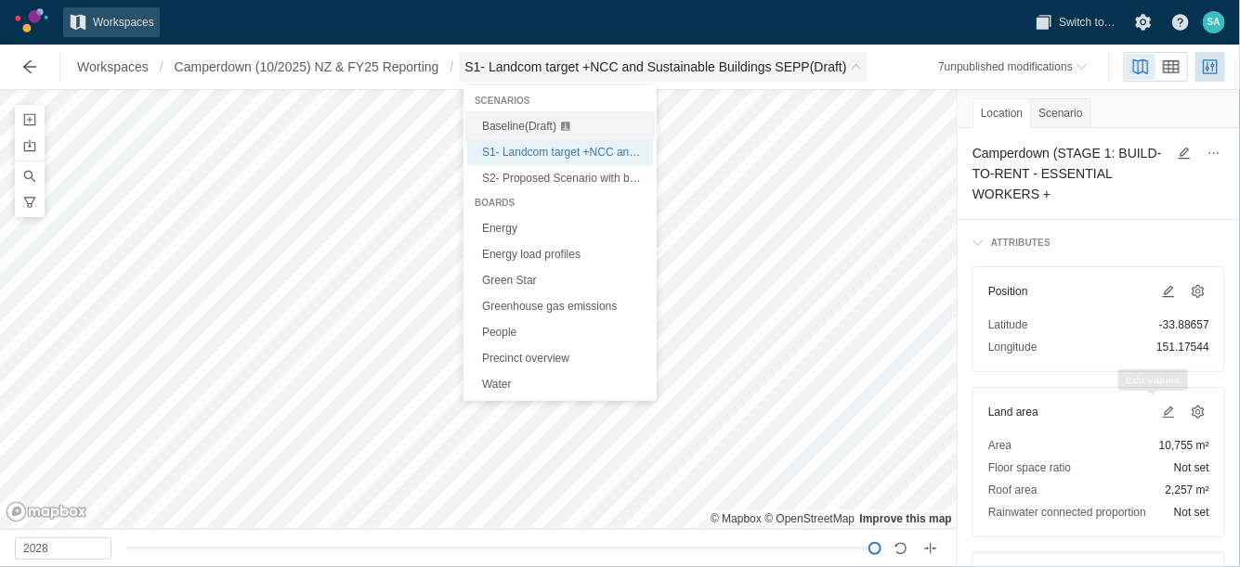
click at [533, 131] on span "Baseline (Draft)" at bounding box center [519, 126] width 74 height 13
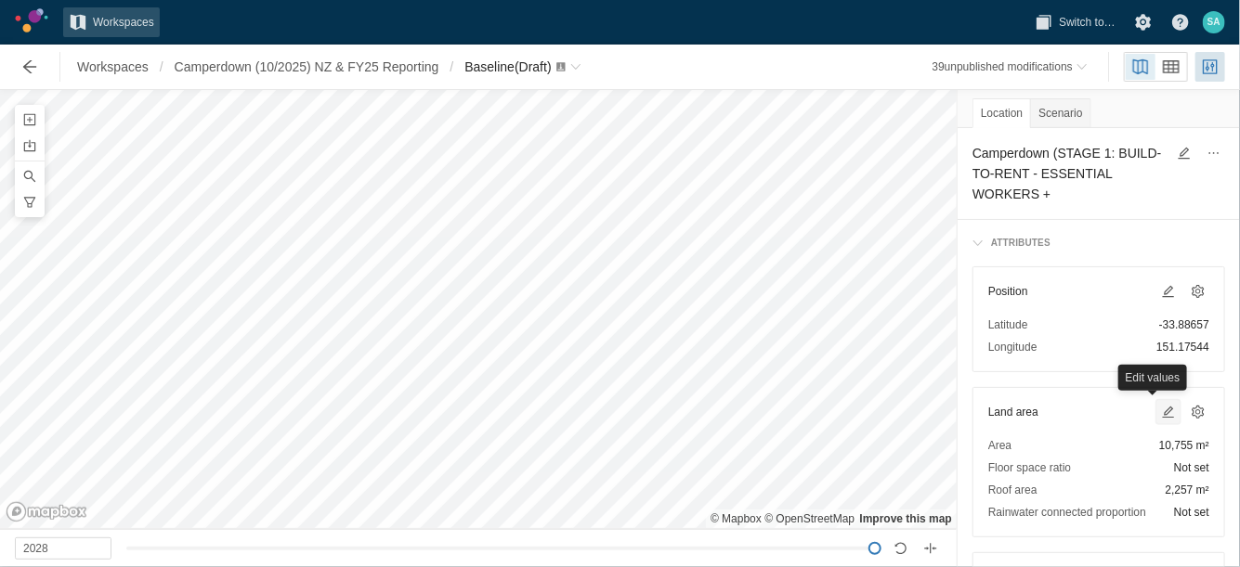
click at [1161, 415] on span at bounding box center [1168, 412] width 15 height 15
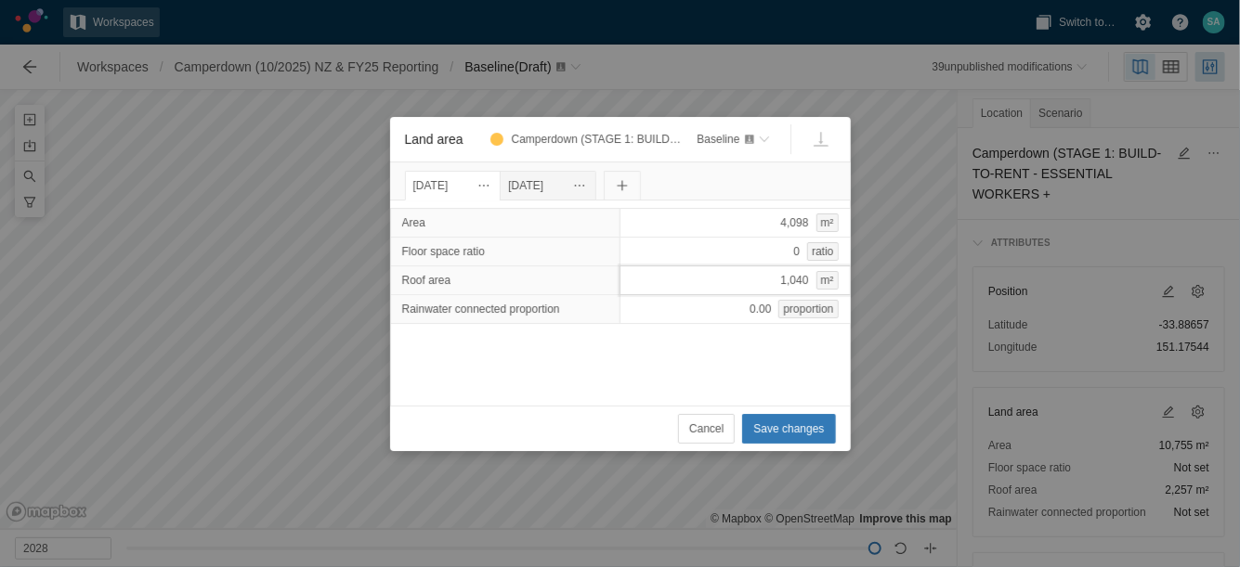
click at [735, 279] on div "1,040 m²" at bounding box center [734, 281] width 231 height 30
type input "1404"
click at [810, 429] on span "Save changes" at bounding box center [788, 429] width 71 height 19
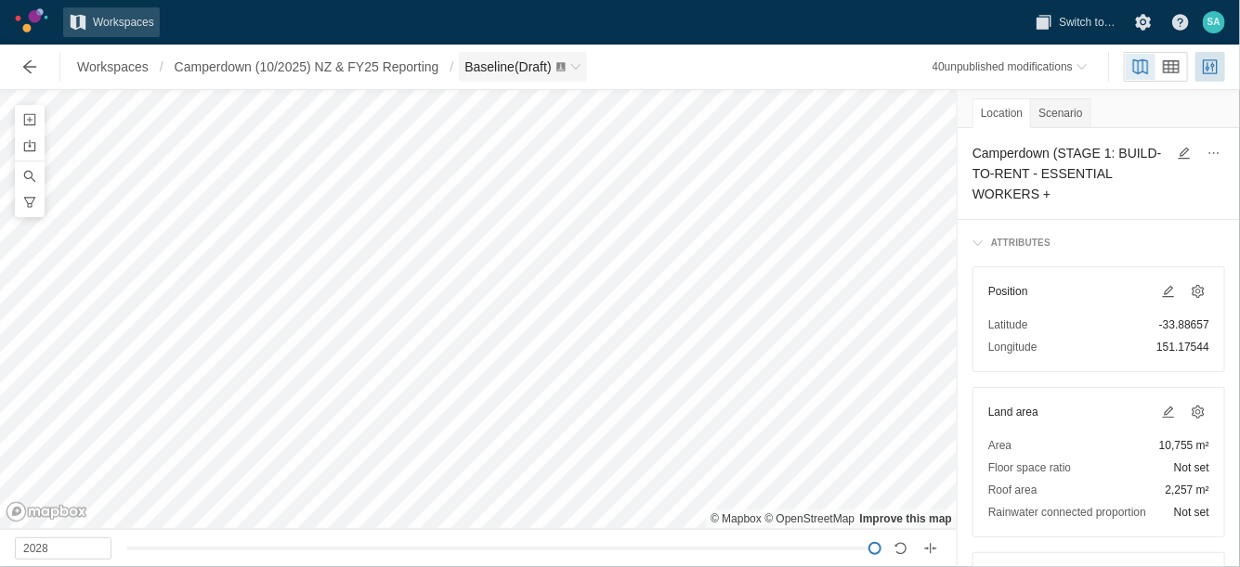
click at [542, 71] on span "Baseline (Draft)" at bounding box center [507, 66] width 86 height 15
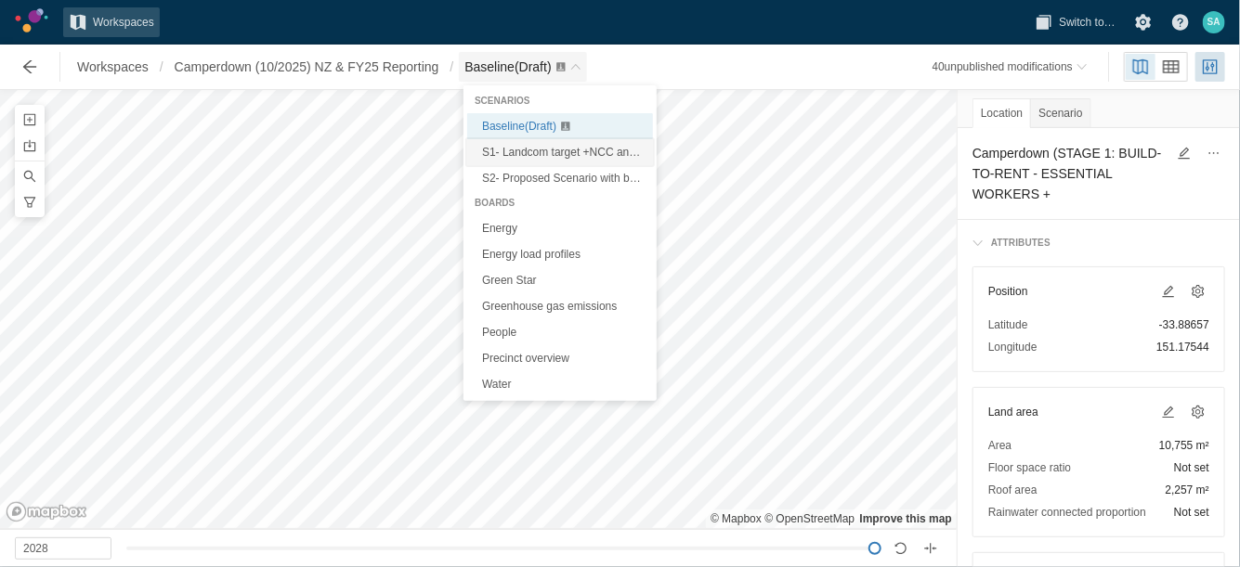
click at [526, 157] on span "S1- Landcom target +NCC and Sustainable Buildings SEPP (Draft)" at bounding box center [646, 152] width 328 height 13
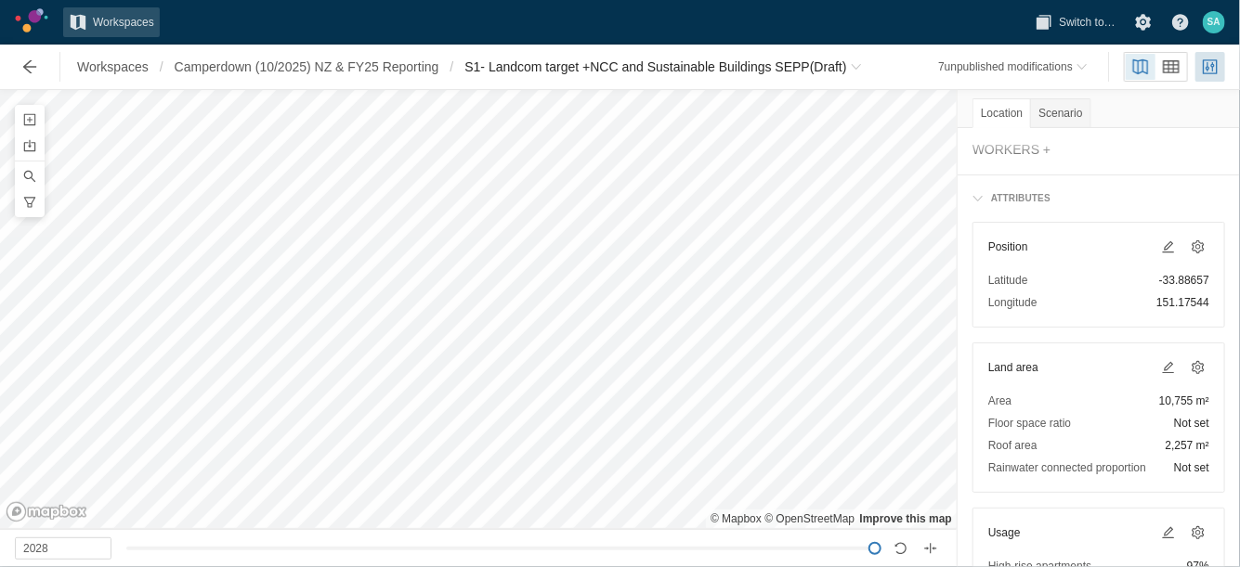
scroll to position [232, 0]
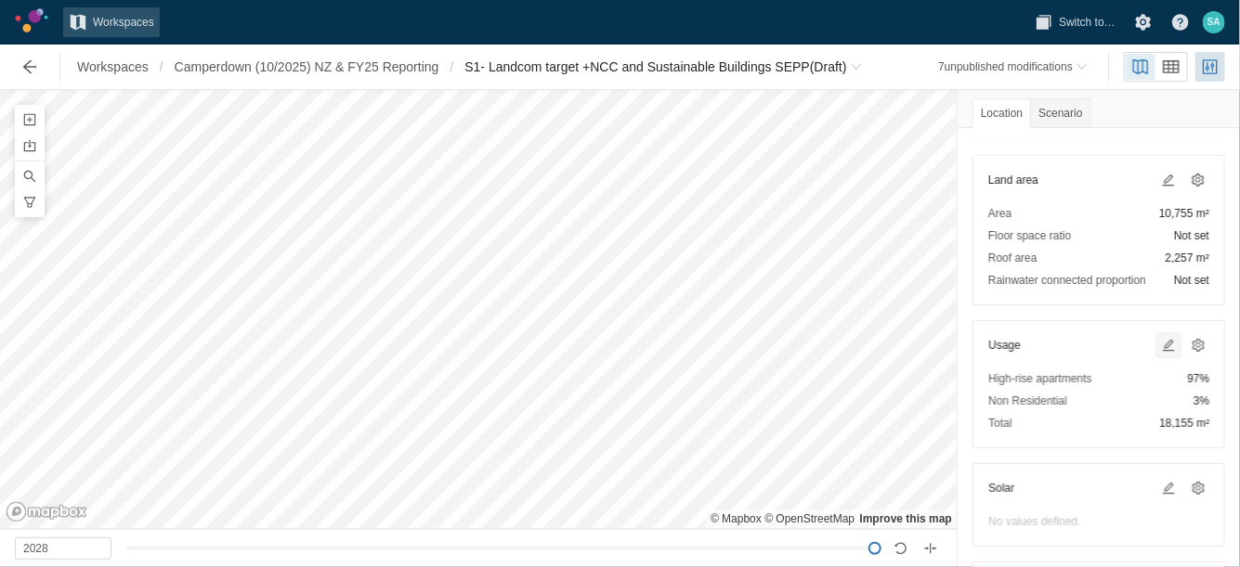
click at [1161, 344] on span at bounding box center [1168, 345] width 15 height 15
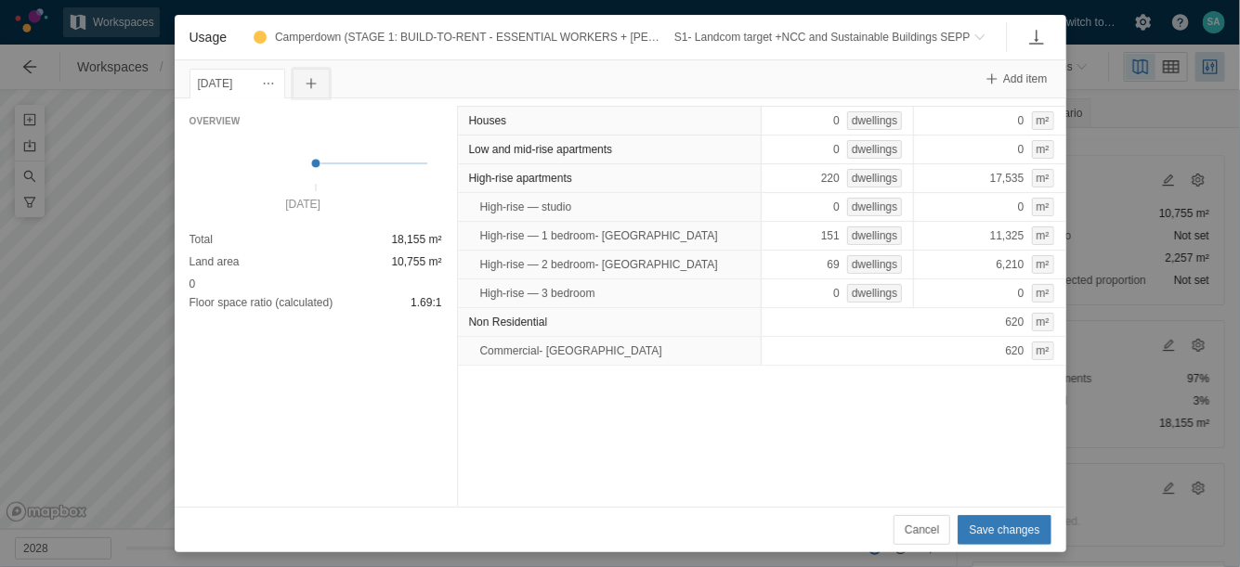
click at [318, 85] on span "Usage" at bounding box center [311, 83] width 15 height 15
click at [265, 81] on div "[DATE]" at bounding box center [238, 83] width 80 height 20
click at [276, 79] on span "Usage" at bounding box center [268, 83] width 15 height 15
click at [292, 111] on div "Change date" at bounding box center [380, 115] width 186 height 26
click at [237, 80] on input "[DATE]" at bounding box center [233, 84] width 89 height 30
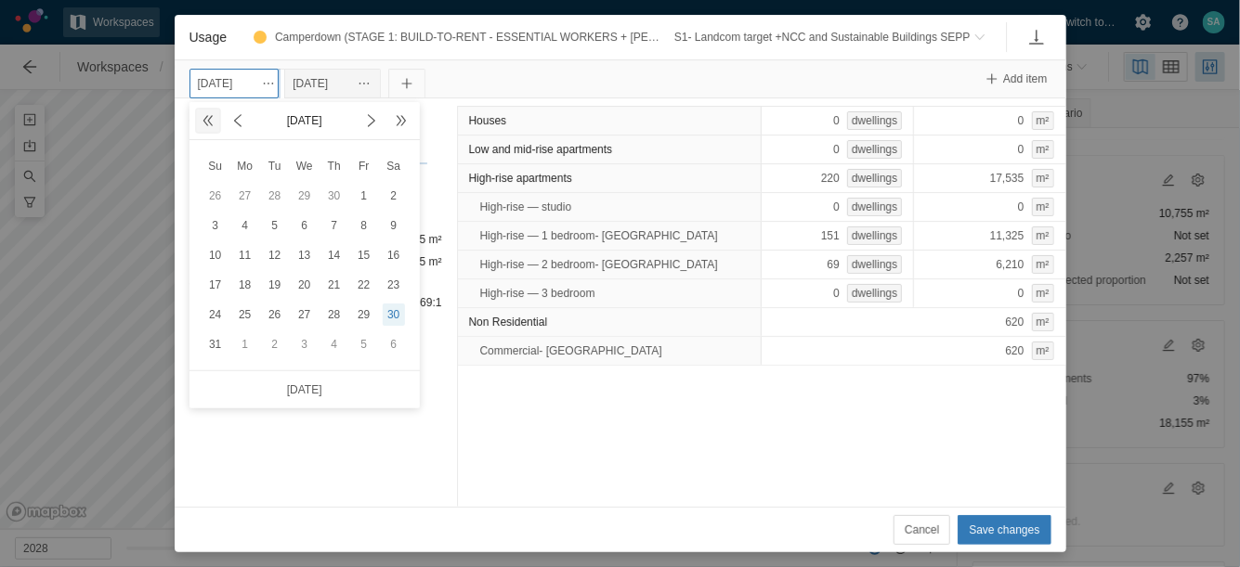
click at [197, 118] on span at bounding box center [208, 121] width 22 height 22
click at [337, 310] on div "30" at bounding box center [334, 315] width 22 height 22
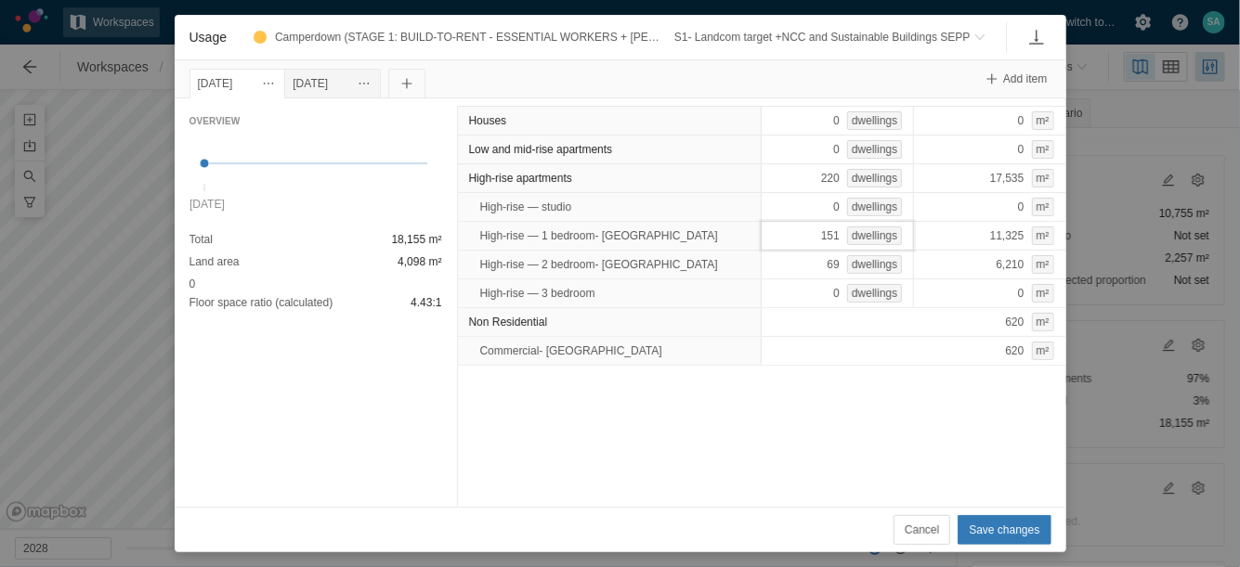
click at [790, 228] on div "151 dwellings" at bounding box center [836, 236] width 153 height 30
type input "168"
type input "169"
click at [786, 407] on div "Houses 0 dwellings 0 m² Low and mid-rise apartments 0 dwellings 0 m² High-rise …" at bounding box center [761, 302] width 609 height 409
click at [343, 86] on div "[DATE]" at bounding box center [332, 83] width 80 height 20
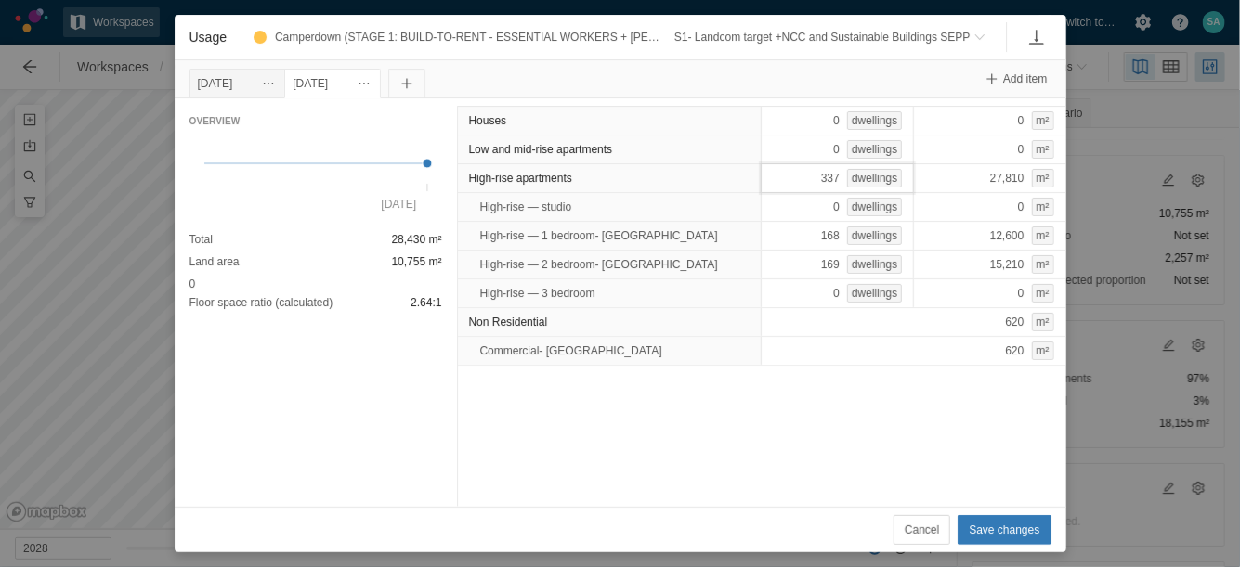
click at [806, 172] on div "337 dwellings" at bounding box center [836, 178] width 153 height 30
type input "220"
click at [760, 429] on div "Houses 0 dwellings 0 m² Low and mid-rise apartments 0 dwellings 0 m² High-rise …" at bounding box center [761, 302] width 609 height 409
click at [361, 77] on div "[DATE]" at bounding box center [332, 83] width 80 height 20
click at [371, 82] on span "Usage" at bounding box center [364, 83] width 15 height 15
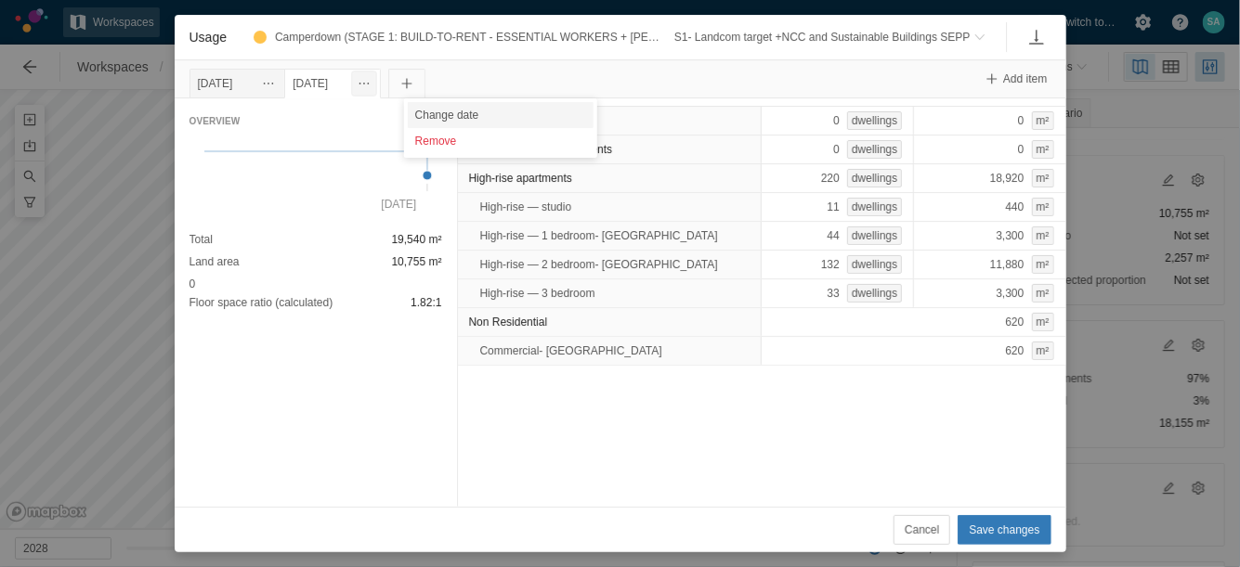
click at [422, 114] on div "Change date" at bounding box center [501, 115] width 186 height 26
click at [359, 71] on input "[DATE]" at bounding box center [328, 84] width 89 height 30
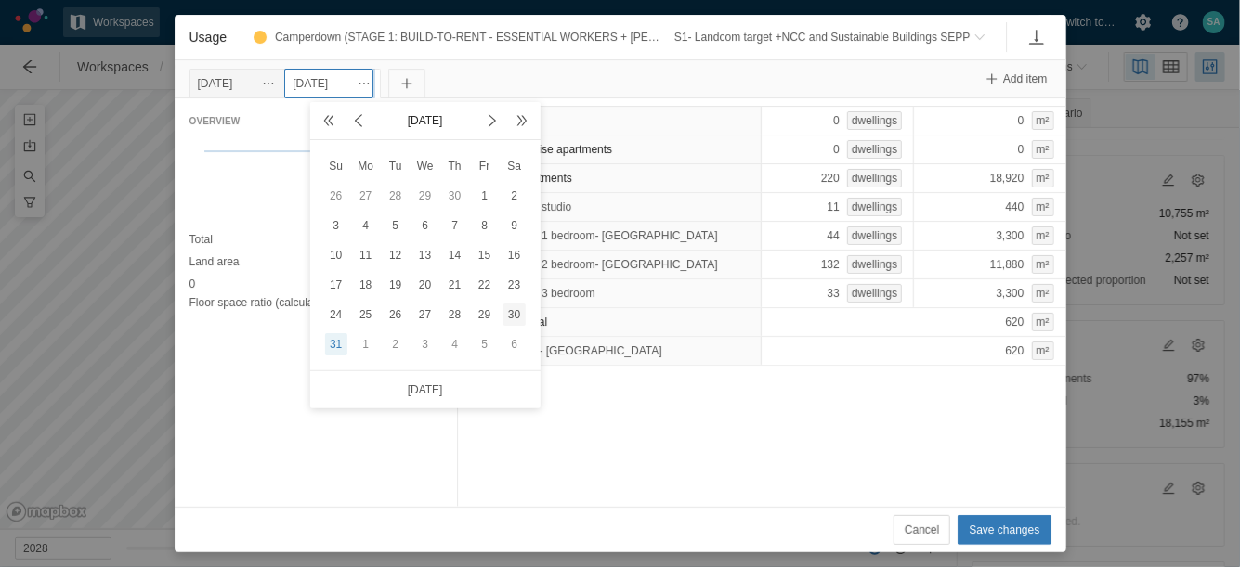
click at [509, 305] on div "30" at bounding box center [514, 315] width 22 height 22
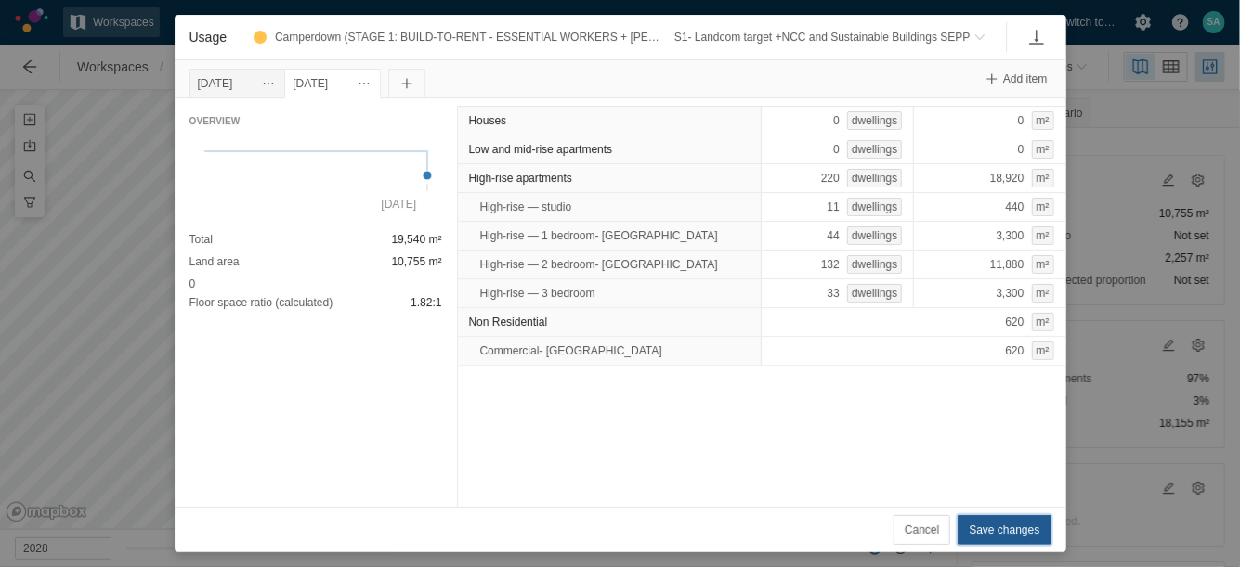
click at [983, 533] on span "Save changes" at bounding box center [1003, 530] width 71 height 19
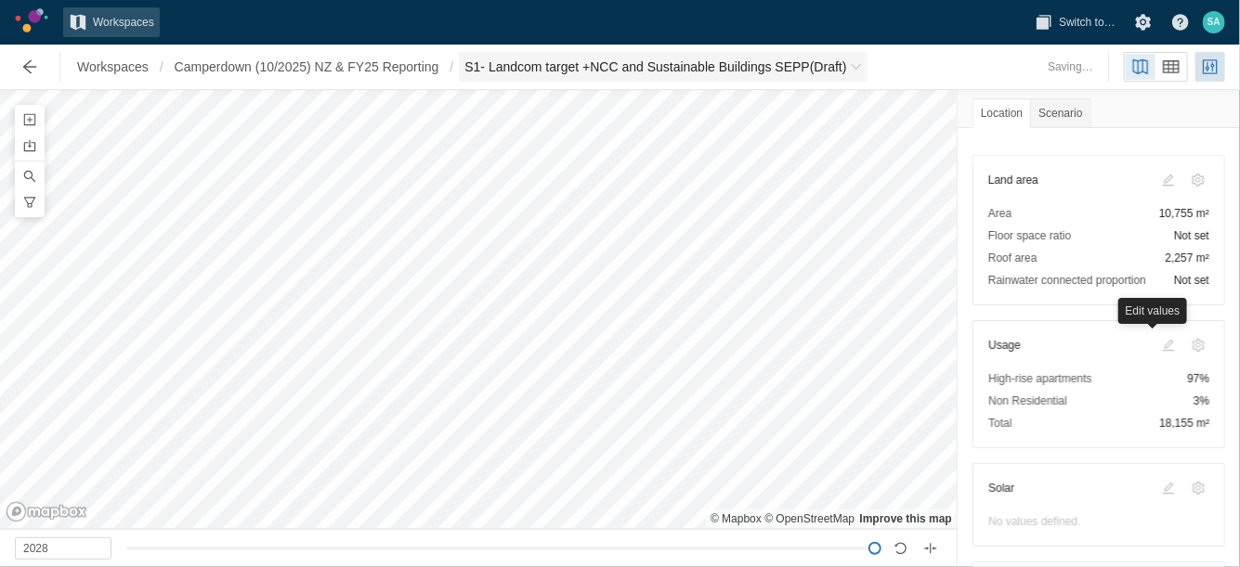
click at [564, 72] on span "S1- Landcom target +NCC and Sustainable Buildings SEPP (Draft)" at bounding box center [655, 67] width 382 height 19
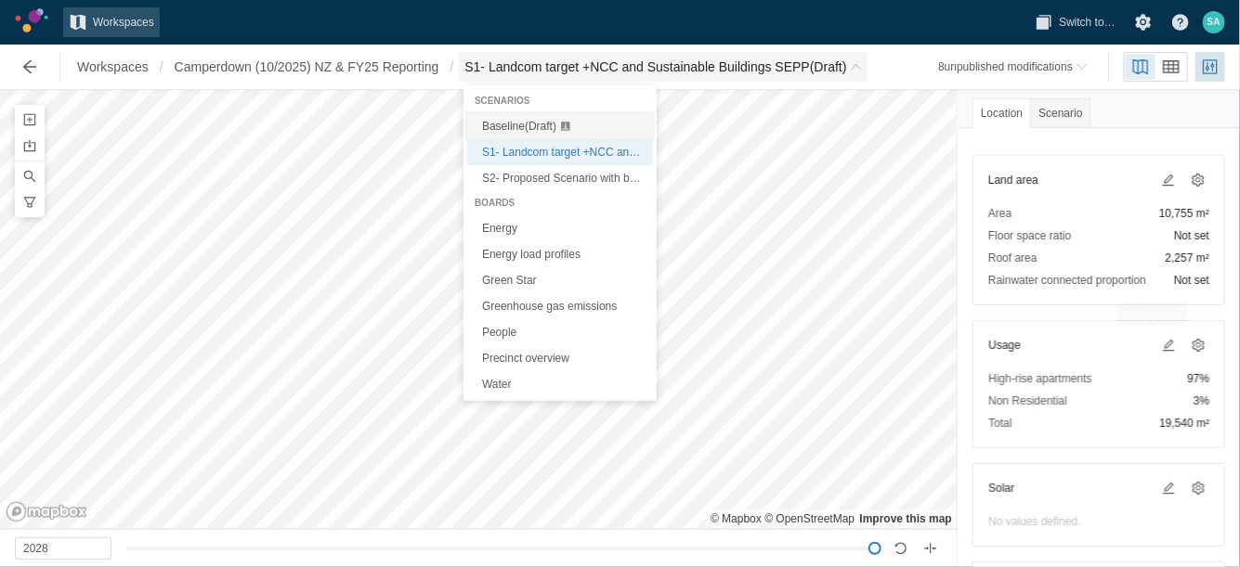
click at [509, 132] on span "Baseline (Draft)" at bounding box center [519, 126] width 74 height 13
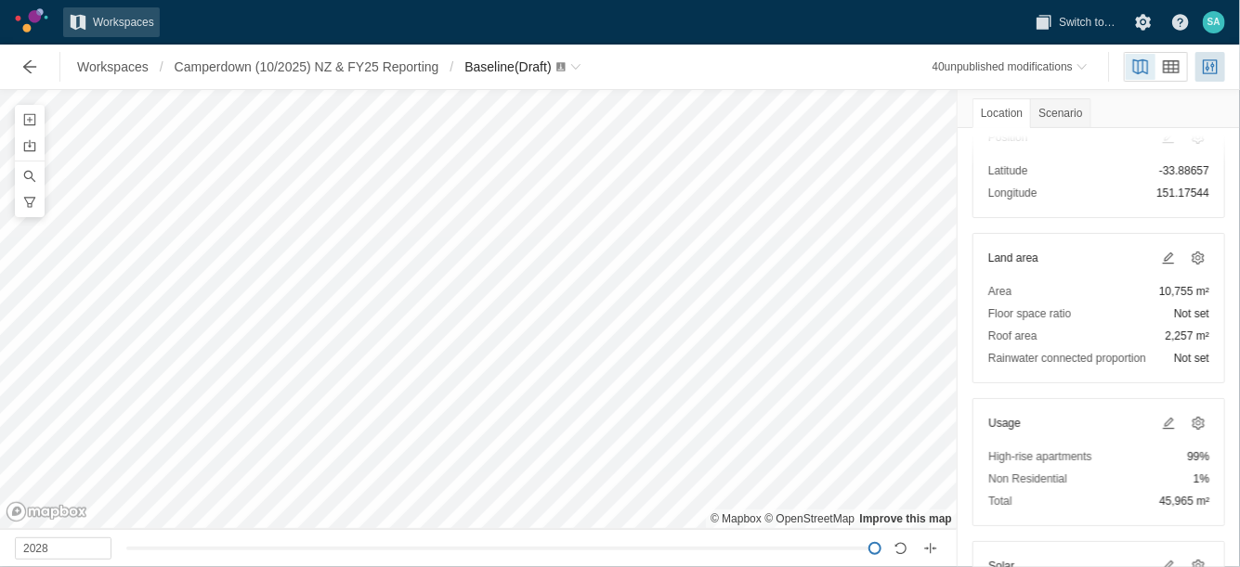
scroll to position [232, 0]
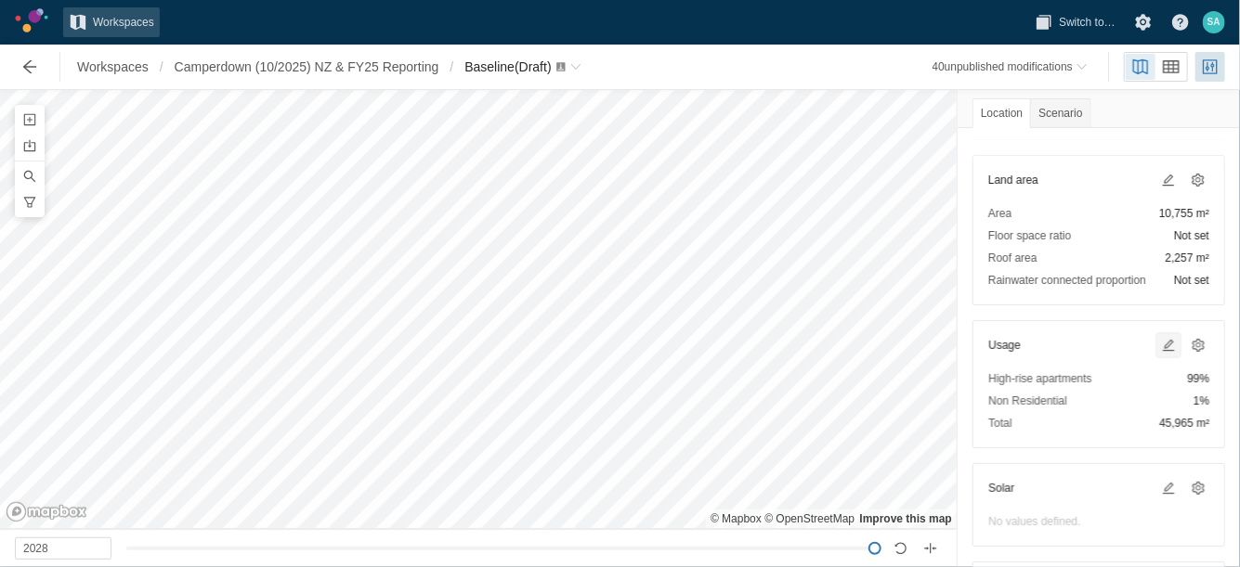
click at [1161, 338] on span at bounding box center [1168, 345] width 15 height 15
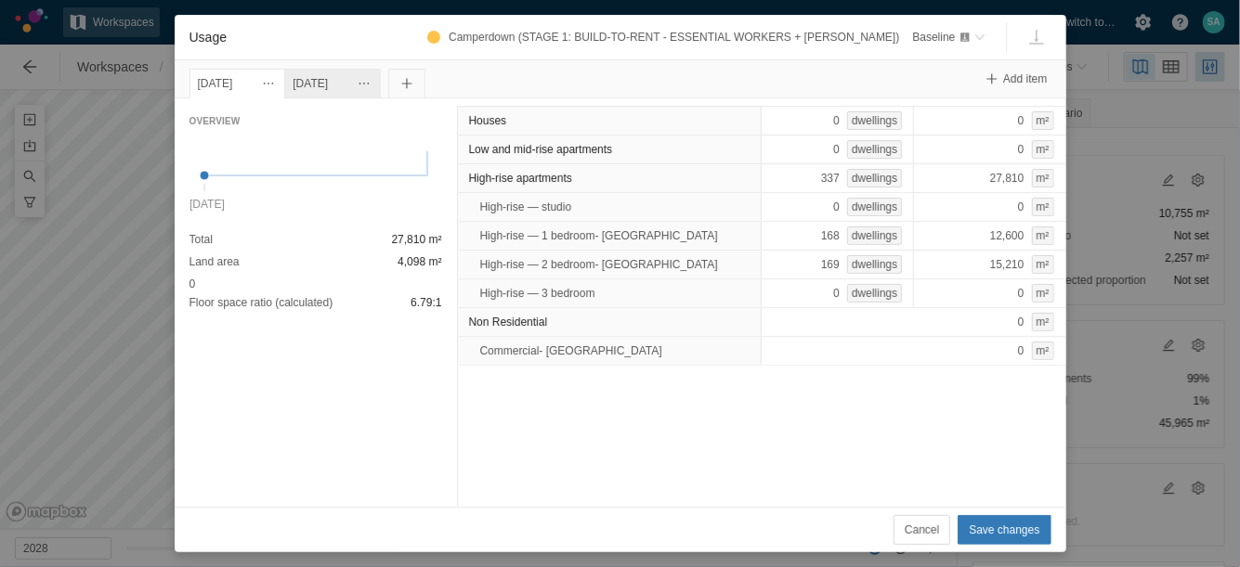
click at [355, 78] on div "[DATE]" at bounding box center [332, 83] width 80 height 20
click at [939, 529] on span "Cancel" at bounding box center [921, 530] width 34 height 19
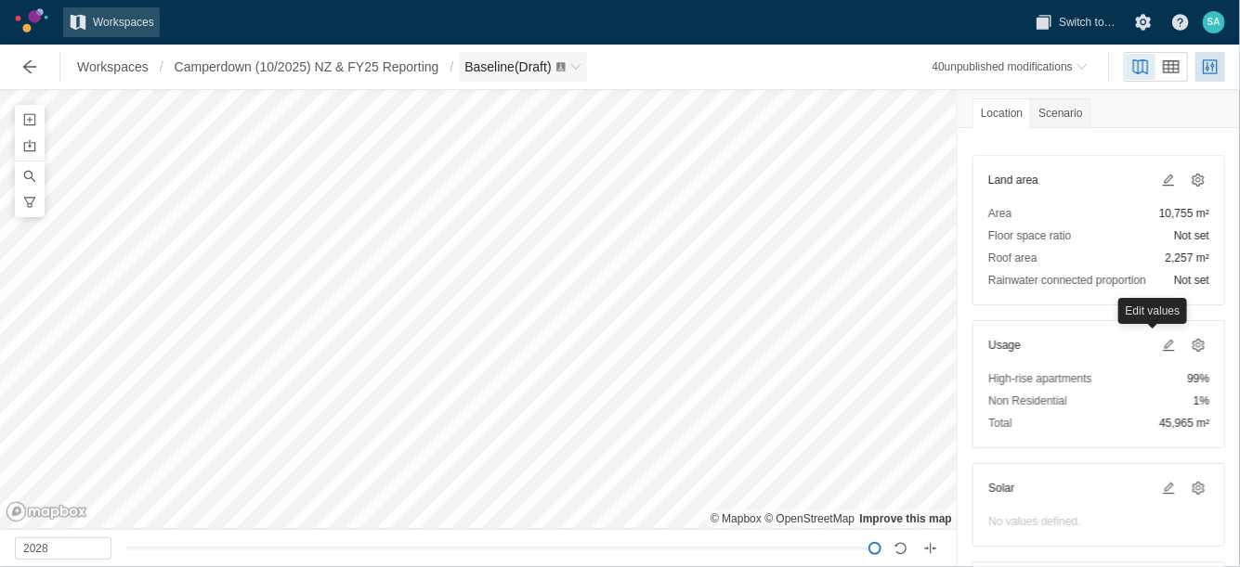
click at [500, 59] on span "Baseline (Draft)" at bounding box center [507, 66] width 86 height 15
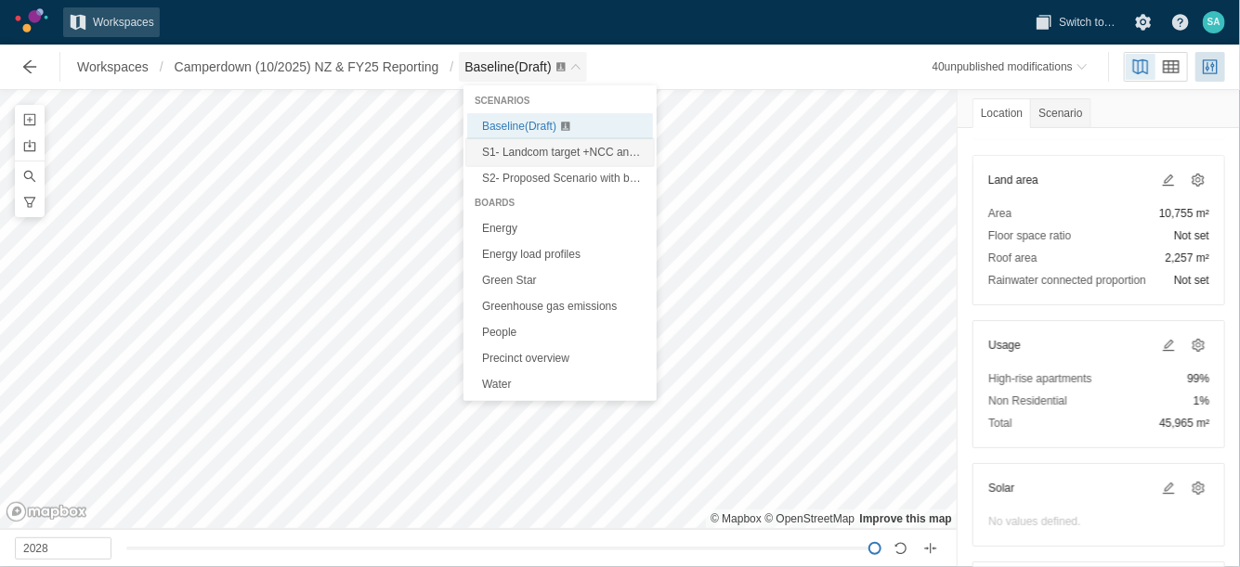
click at [531, 153] on span "S1- Landcom target +NCC and Sustainable Buildings SEPP (Draft)" at bounding box center [646, 152] width 328 height 13
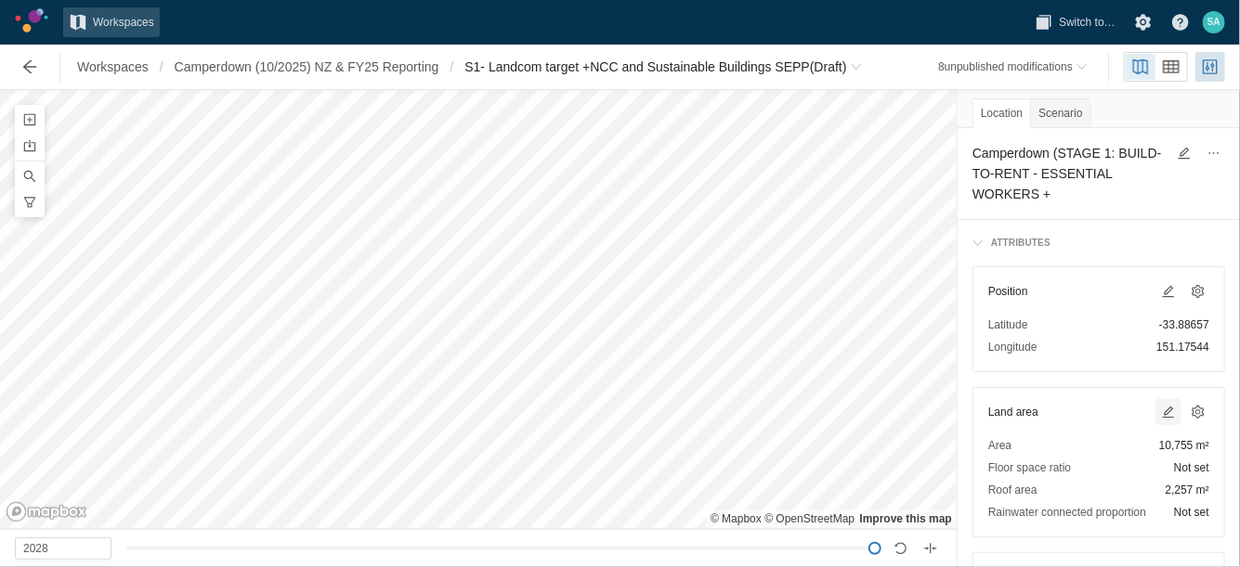
click at [1161, 417] on span at bounding box center [1168, 412] width 15 height 15
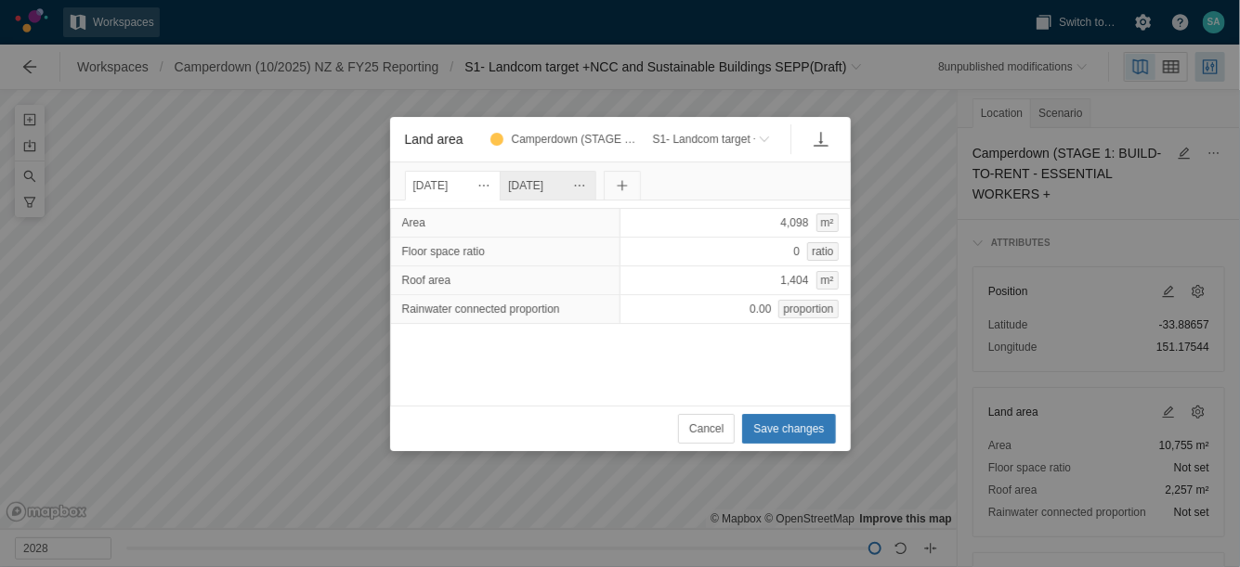
click at [588, 185] on div "[DATE]" at bounding box center [548, 185] width 80 height 20
click at [720, 422] on span "Cancel" at bounding box center [706, 429] width 34 height 19
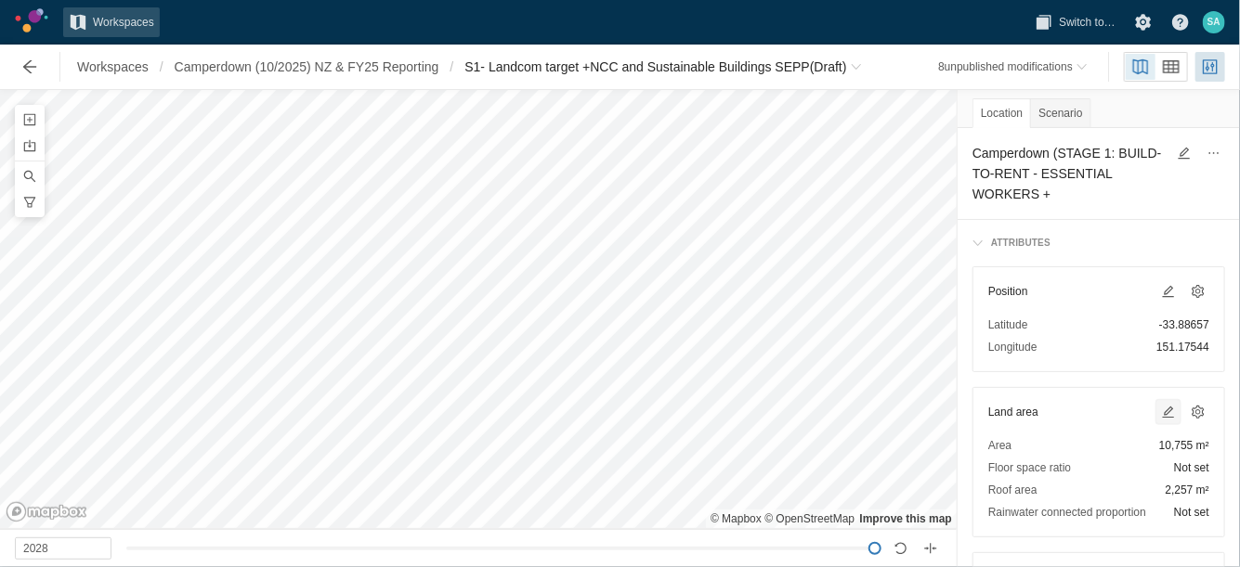
click at [1161, 414] on span at bounding box center [1168, 412] width 15 height 15
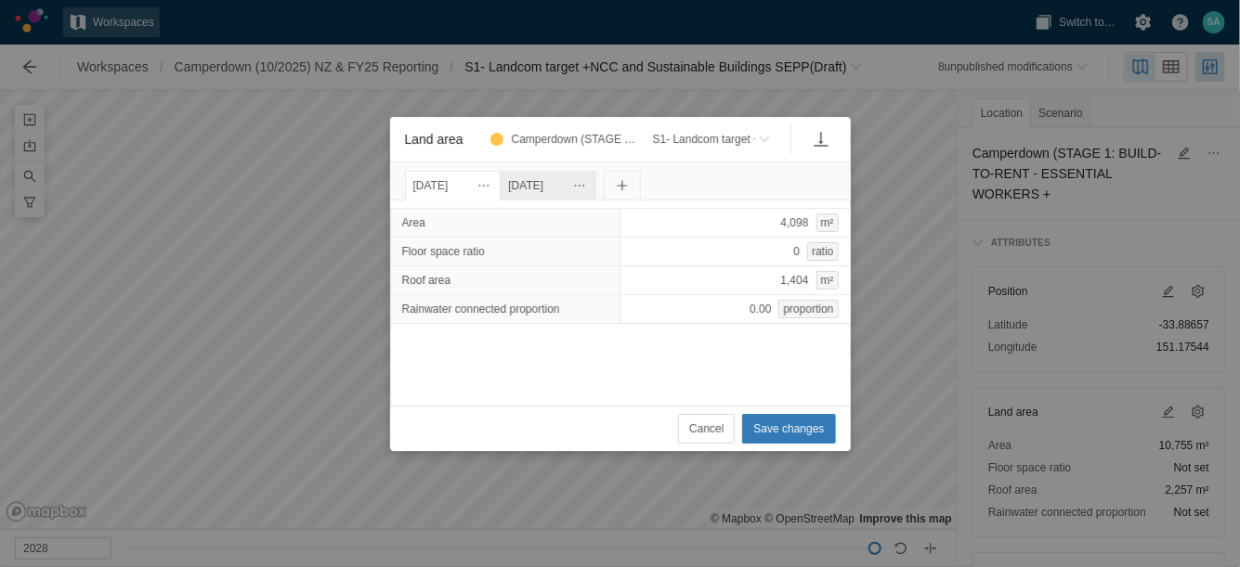
click at [555, 177] on div "[DATE]" at bounding box center [548, 185] width 80 height 20
click at [695, 424] on button "Cancel" at bounding box center [706, 429] width 57 height 30
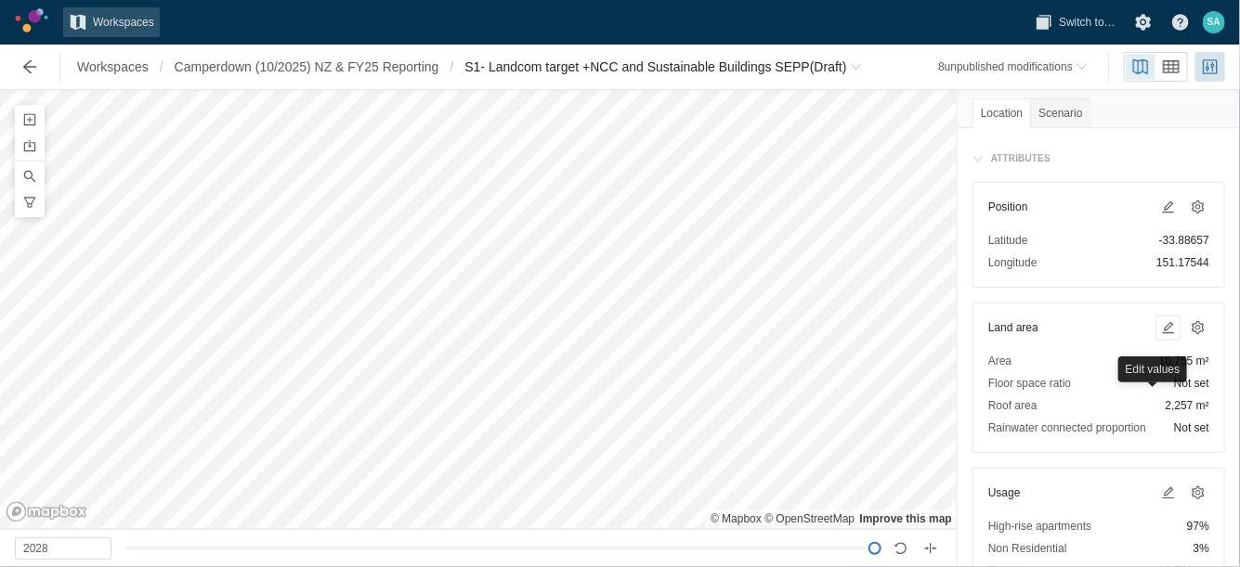
scroll to position [232, 0]
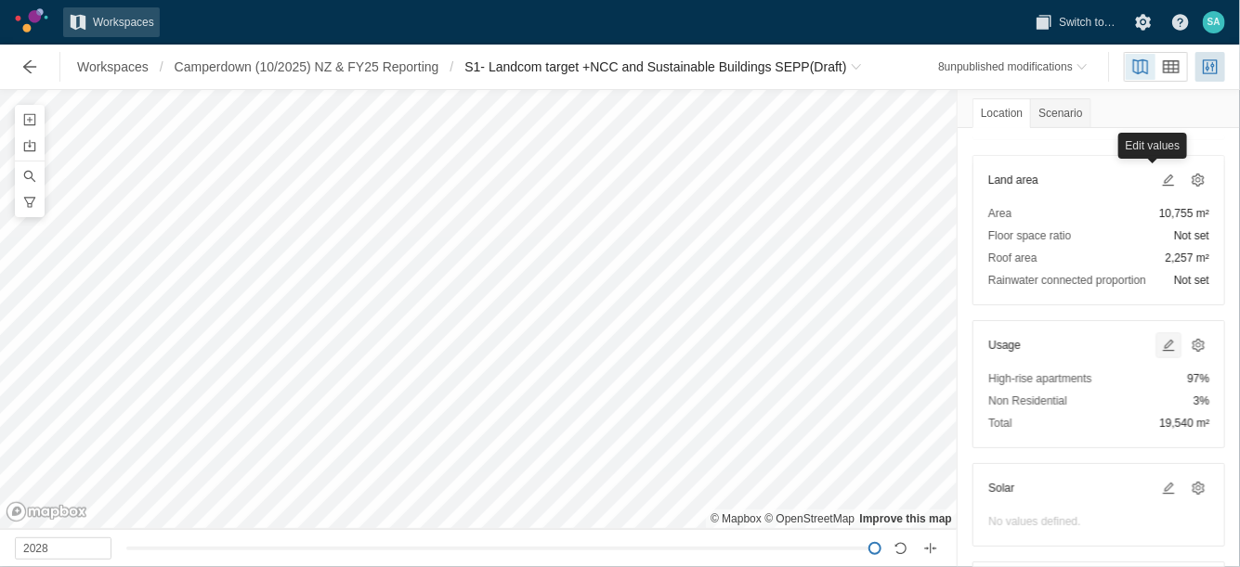
click at [1161, 342] on span at bounding box center [1168, 345] width 15 height 15
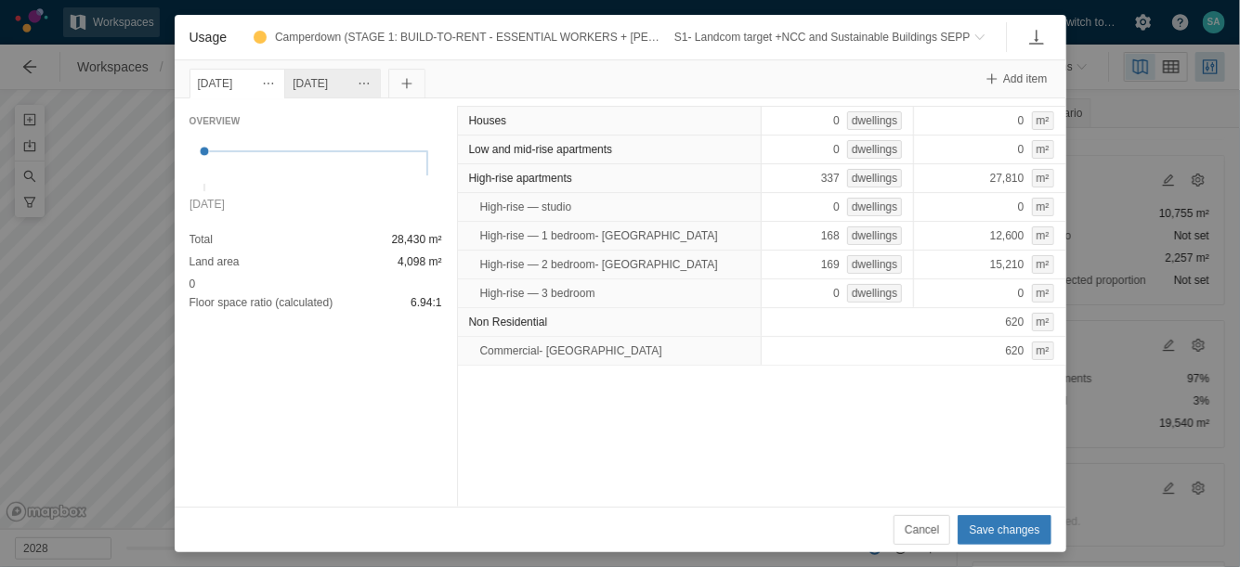
click at [372, 90] on div "[DATE]" at bounding box center [332, 83] width 80 height 20
click at [793, 178] on div "220 dwellings" at bounding box center [836, 178] width 153 height 30
type input "0"
type input "319"
type input "238"
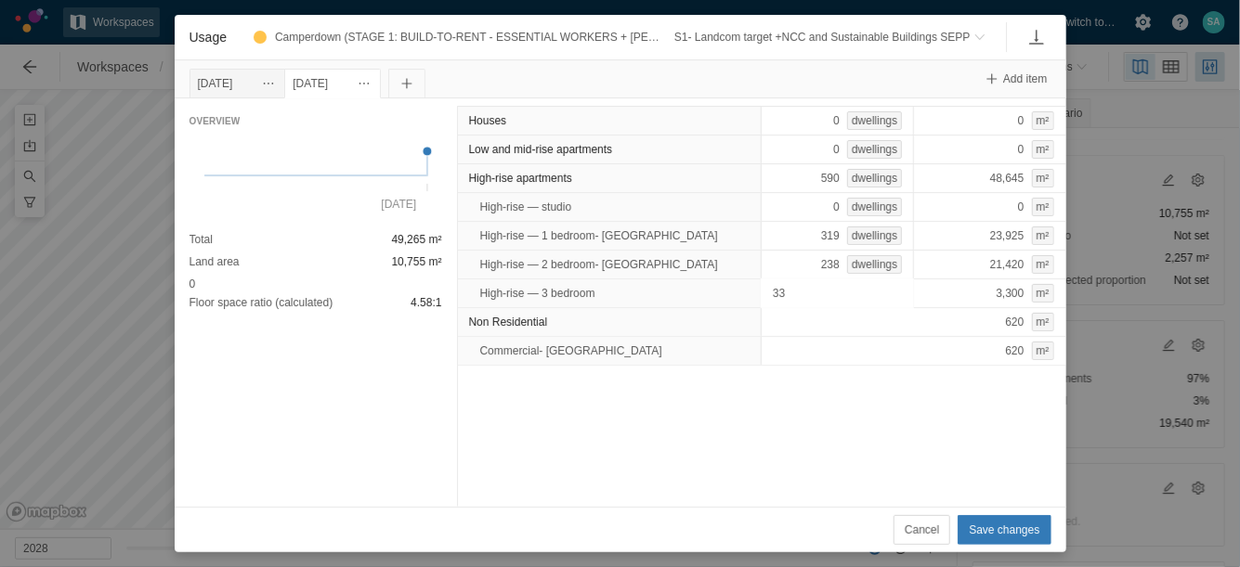
type input "0"
click at [799, 373] on div "Houses 0 dwellings 0 m² Low and mid-rise apartments 0 dwellings 0 m² High-rise …" at bounding box center [761, 302] width 609 height 409
click at [995, 528] on span "Save changes" at bounding box center [1003, 530] width 71 height 19
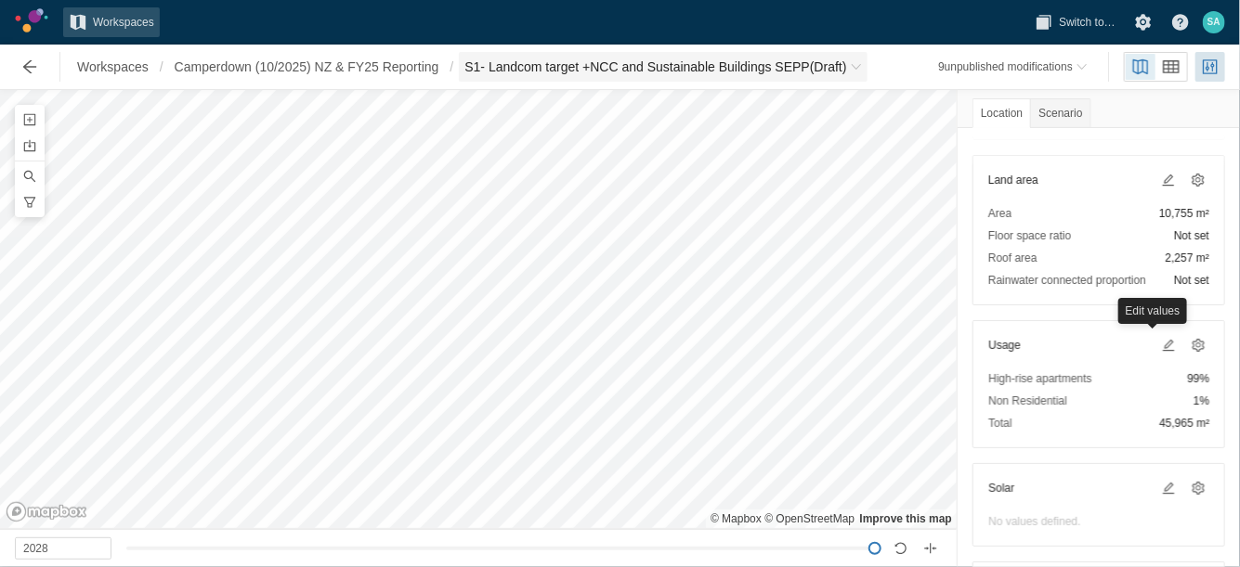
click at [701, 71] on span "S1- Landcom target +NCC and Sustainable Buildings SEPP (Draft)" at bounding box center [655, 67] width 382 height 19
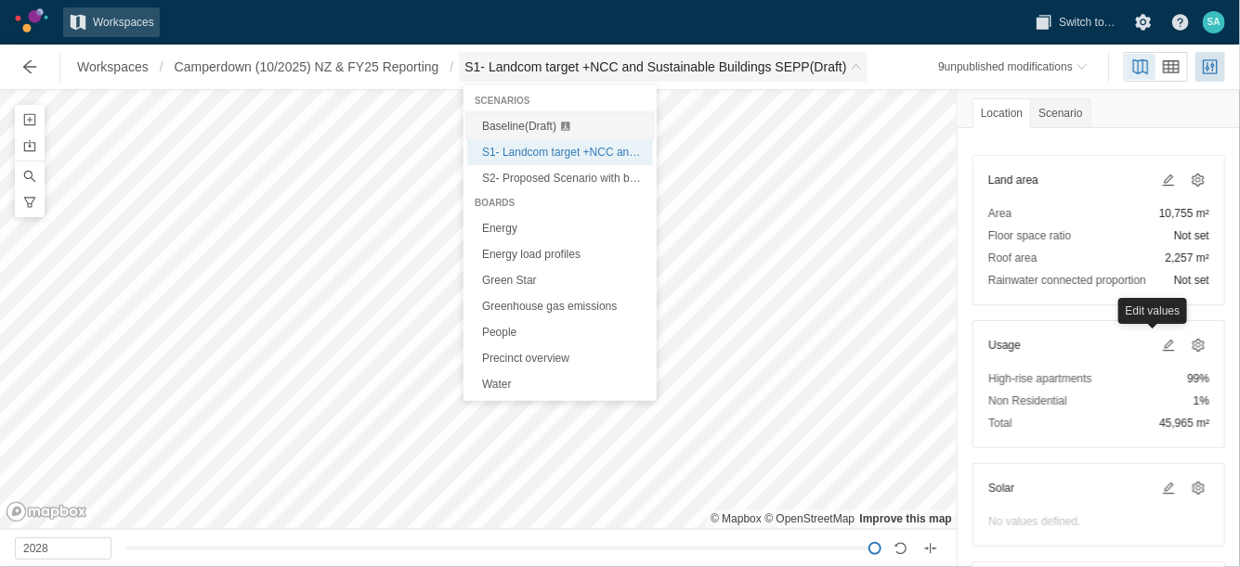
click at [584, 120] on div "Baseline (Draft)" at bounding box center [563, 126] width 163 height 19
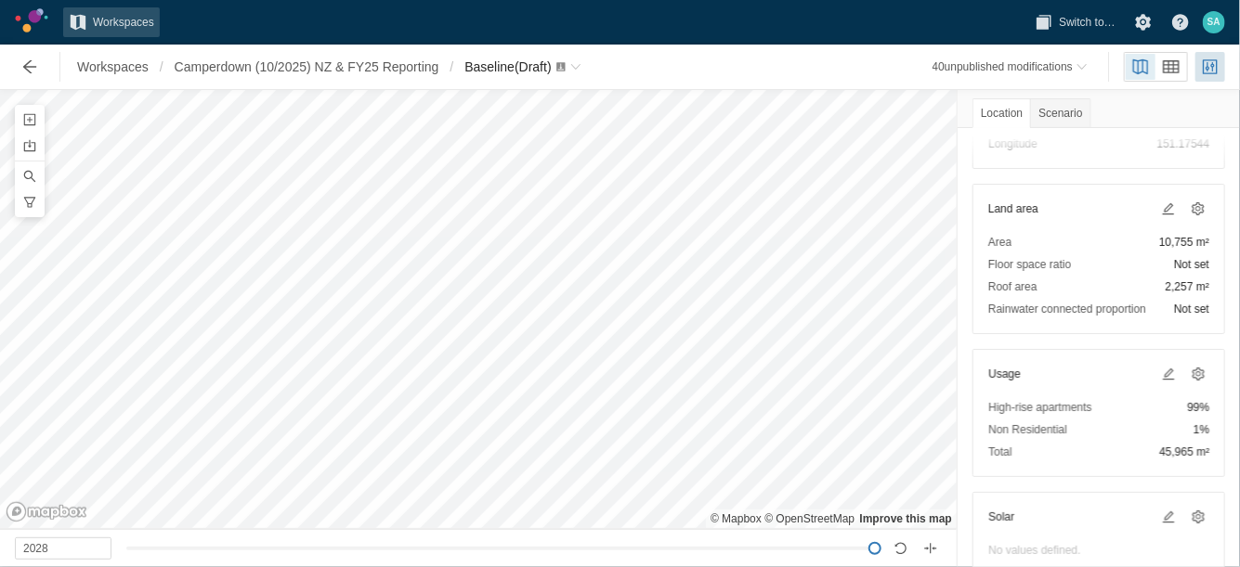
scroll to position [232, 0]
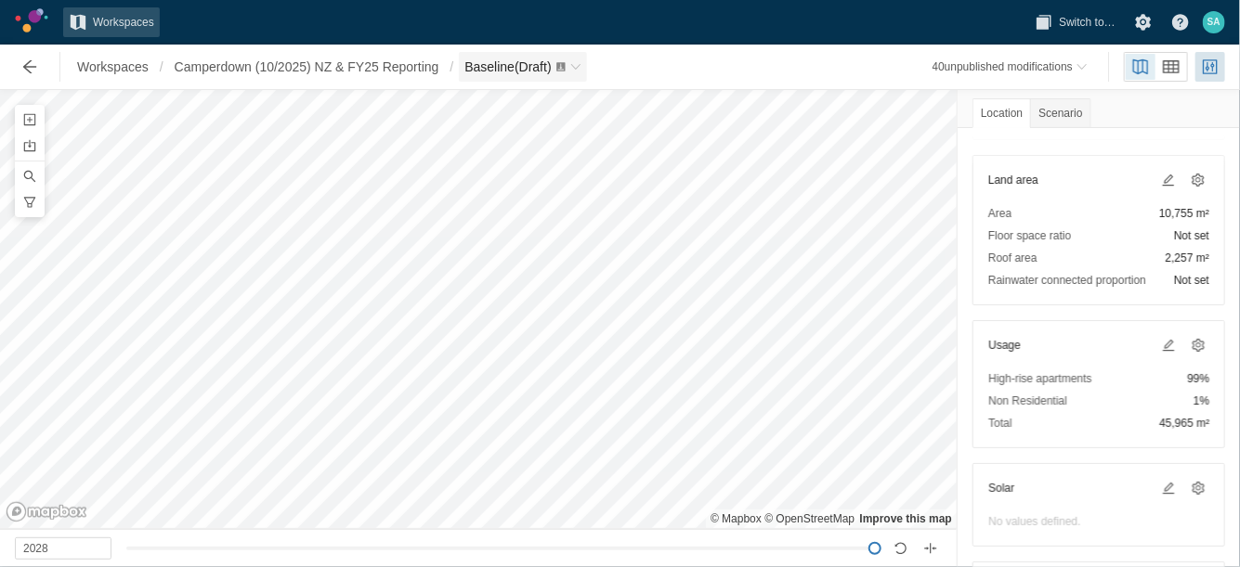
click at [484, 71] on span "Baseline (Draft)" at bounding box center [507, 66] width 86 height 15
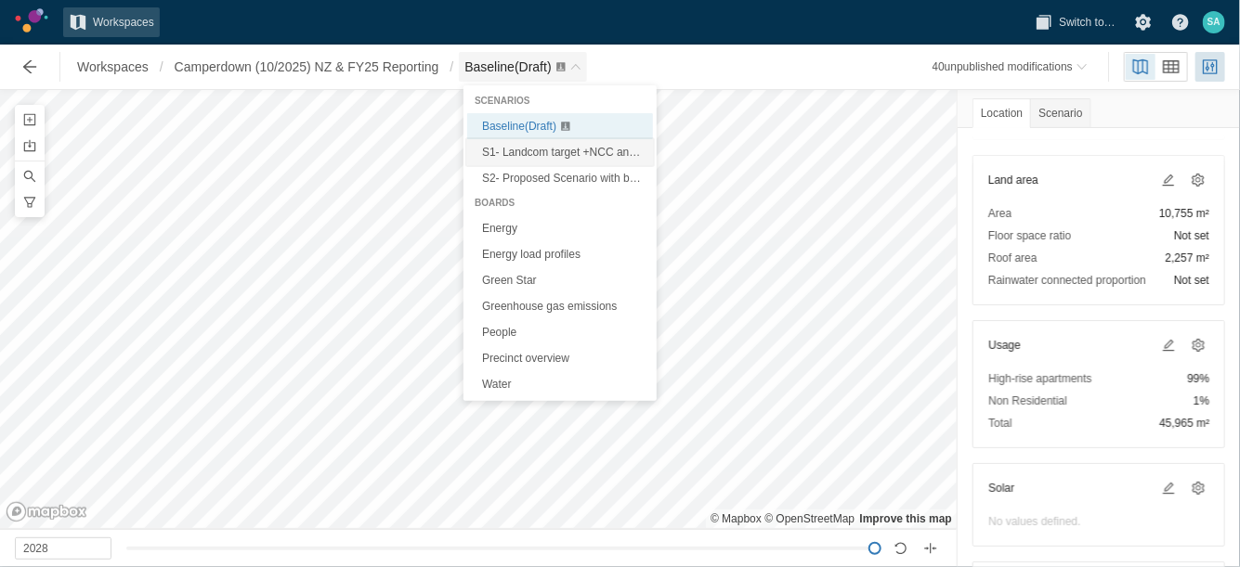
click at [519, 156] on span "S1- Landcom target +NCC and Sustainable Buildings SEPP (Draft)" at bounding box center [646, 152] width 328 height 13
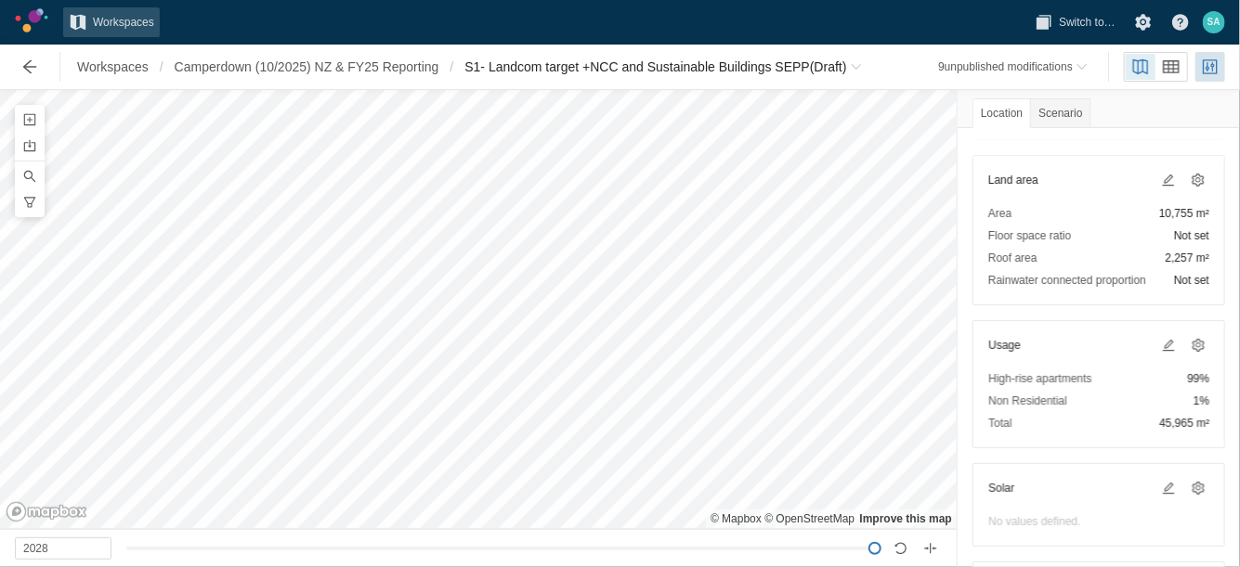
scroll to position [348, 0]
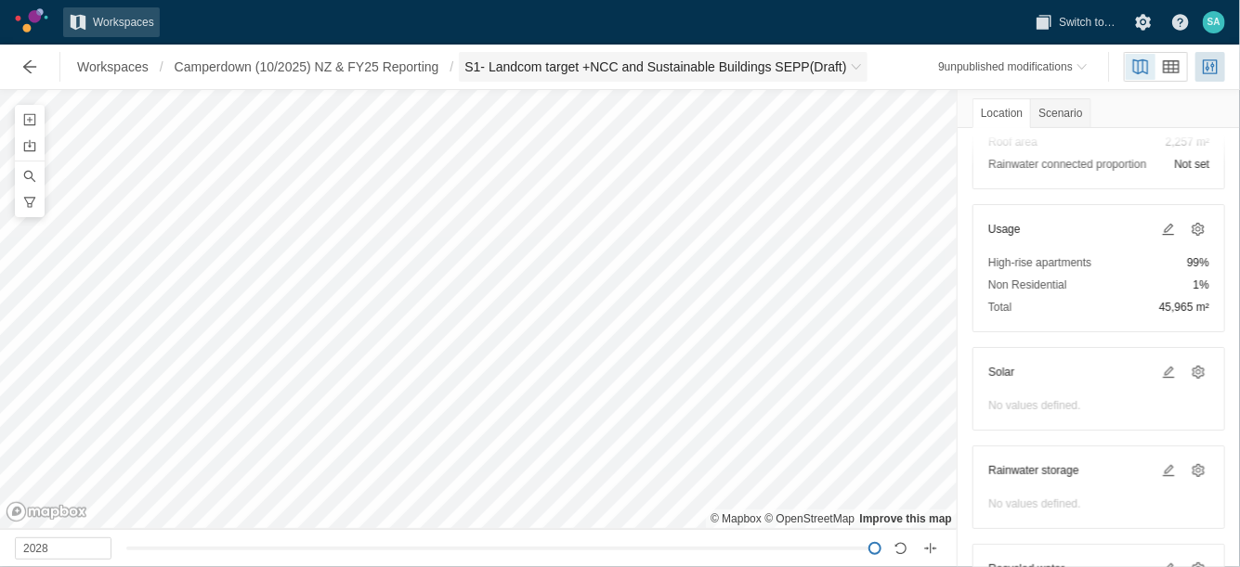
click at [569, 64] on span "S1- Landcom target +NCC and Sustainable Buildings SEPP (Draft)" at bounding box center [655, 67] width 382 height 19
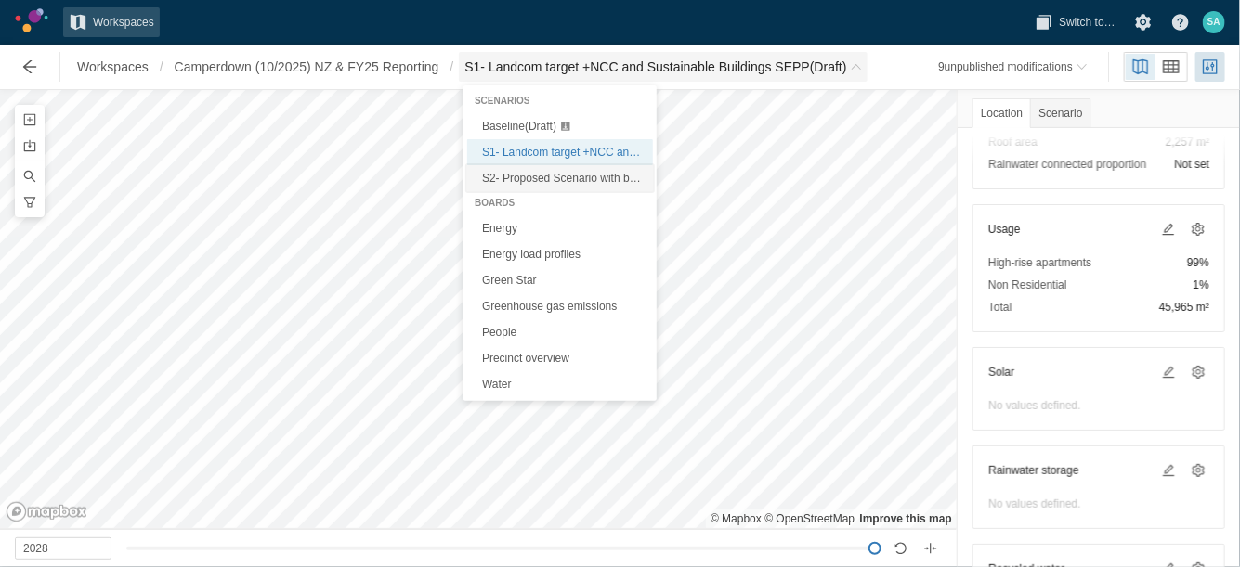
click at [535, 176] on span "S2- Proposed Scenario with basic improvements + Solar PV (FY25 Reporting) (Draf…" at bounding box center [690, 178] width 417 height 13
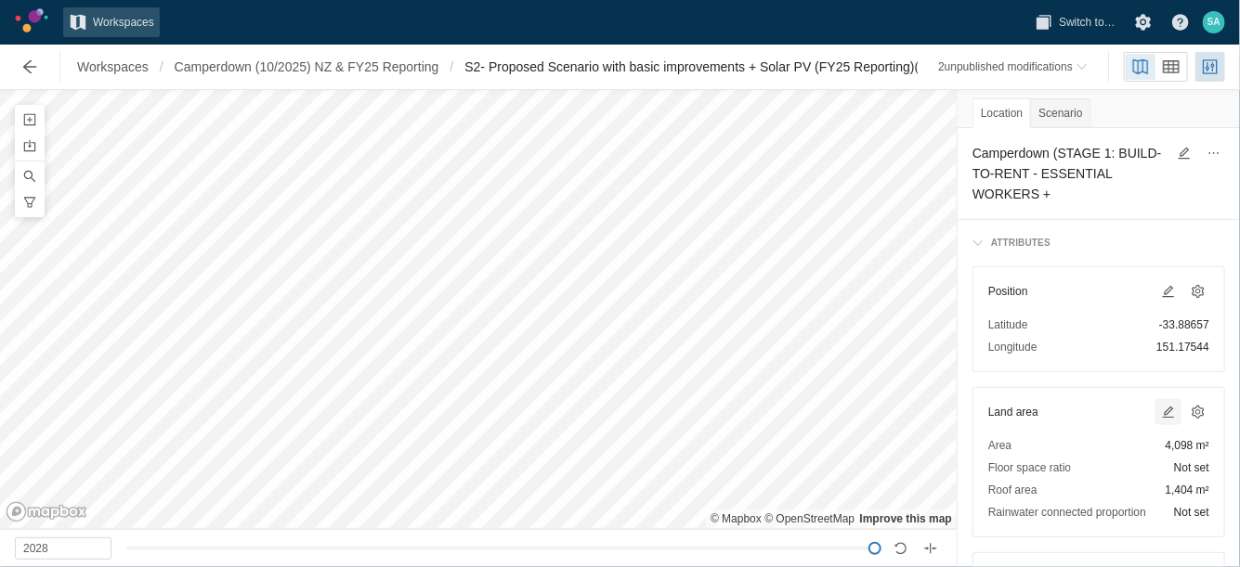
click at [1161, 413] on span at bounding box center [1168, 412] width 15 height 15
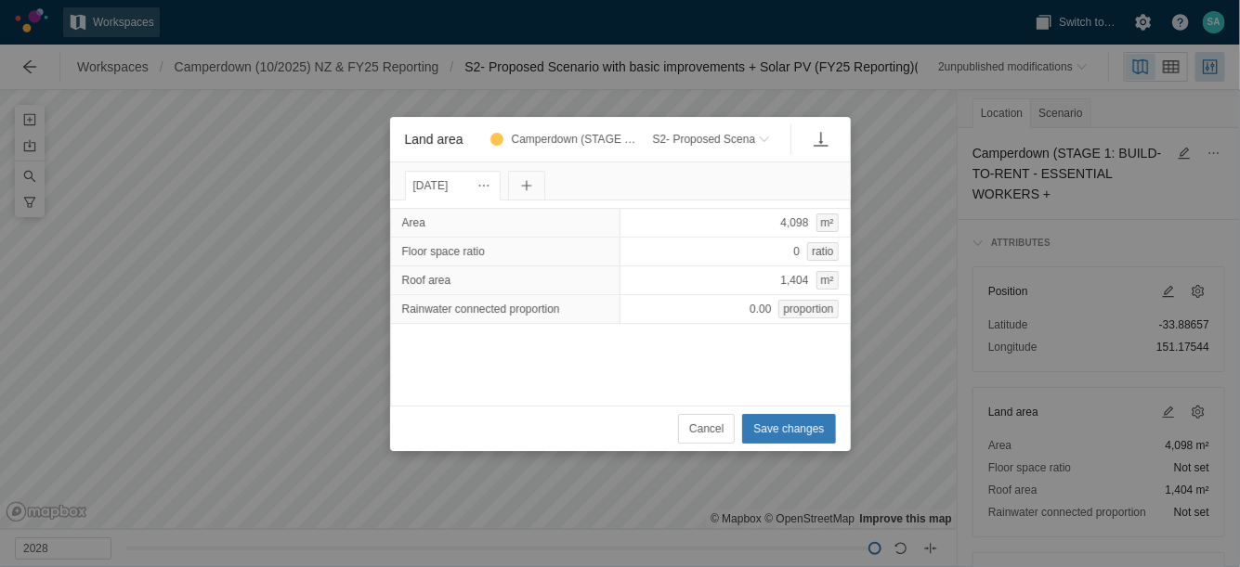
click at [440, 181] on div "[DATE]" at bounding box center [453, 185] width 80 height 20
click at [534, 182] on span "Land area" at bounding box center [526, 185] width 15 height 15
click at [440, 182] on div "[DATE]" at bounding box center [453, 185] width 80 height 20
click at [491, 186] on span "Land area" at bounding box center [483, 185] width 15 height 15
click at [539, 223] on div "Change date" at bounding box center [595, 216] width 186 height 26
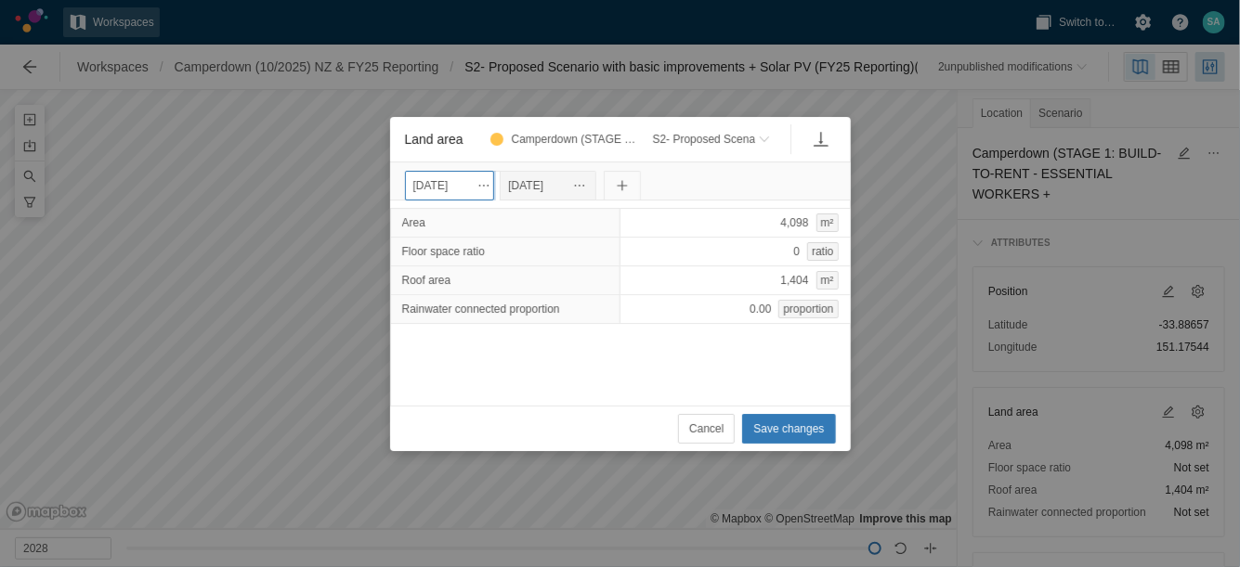
click at [448, 195] on input "[DATE]" at bounding box center [449, 186] width 89 height 30
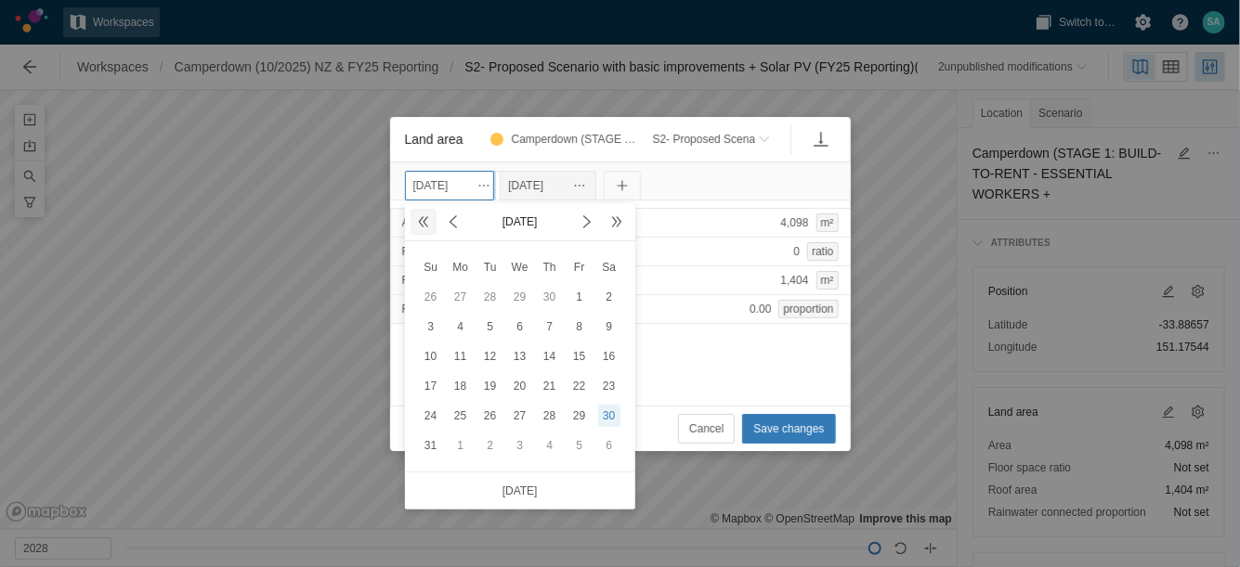
click at [420, 227] on span at bounding box center [423, 221] width 15 height 15
click at [551, 414] on div "30" at bounding box center [550, 416] width 22 height 22
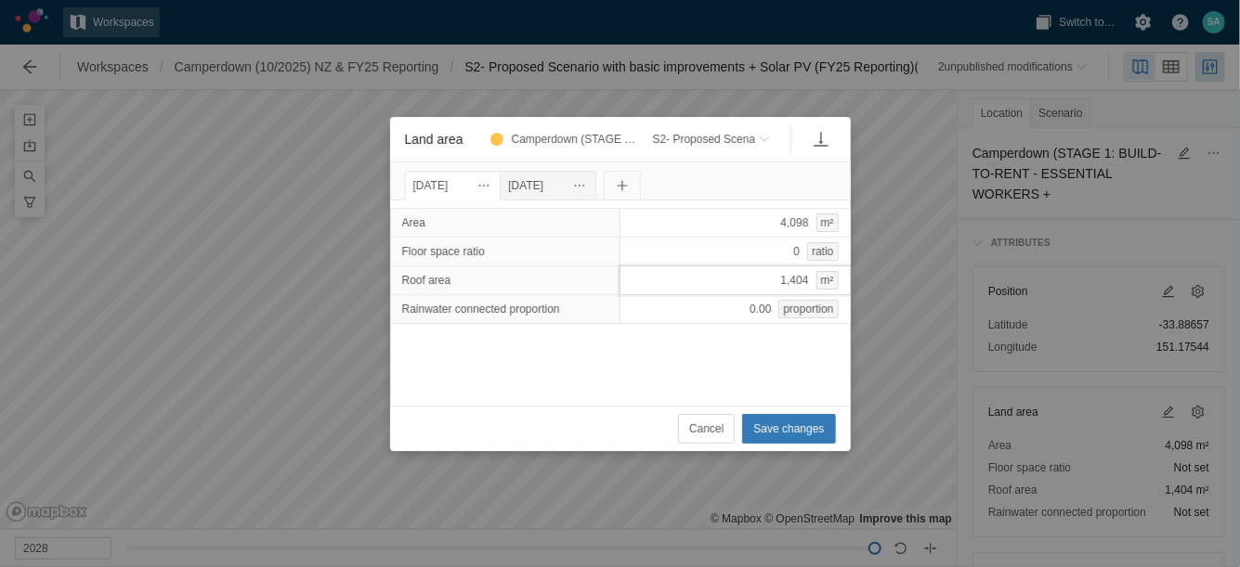
click at [718, 292] on div "1,404 m²" at bounding box center [734, 281] width 231 height 30
type input "1040"
click at [665, 350] on div "Area 4,098 m² Floor space ratio 0 ratio Roof area 1040 Rainwater connected prop…" at bounding box center [620, 303] width 461 height 205
click at [754, 214] on div "4,098 m²" at bounding box center [734, 223] width 231 height 30
type input "6657"
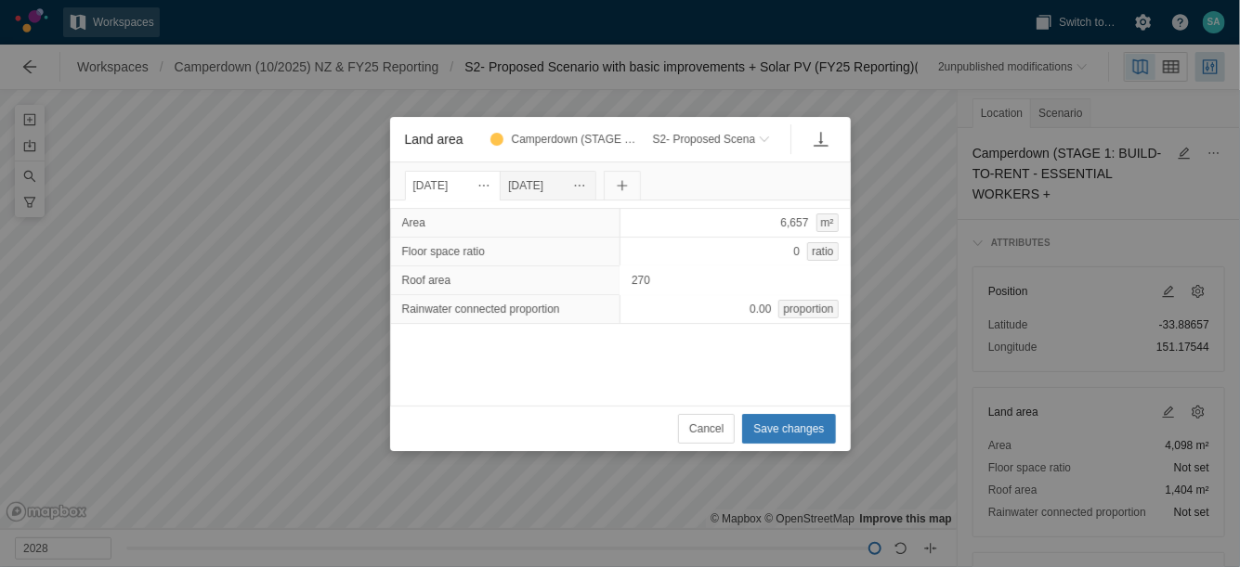
type input "2703"
click at [767, 444] on div "Cancel Save changes" at bounding box center [620, 428] width 461 height 45
click at [550, 169] on div "[DATE] [DATE]" at bounding box center [501, 181] width 196 height 37
click at [561, 179] on div "[DATE]" at bounding box center [548, 185] width 80 height 20
click at [663, 204] on div "Area 6,657 m² Floor space ratio 0 ratio Roof area 2,703 m² Rainwater connected …" at bounding box center [620, 303] width 461 height 205
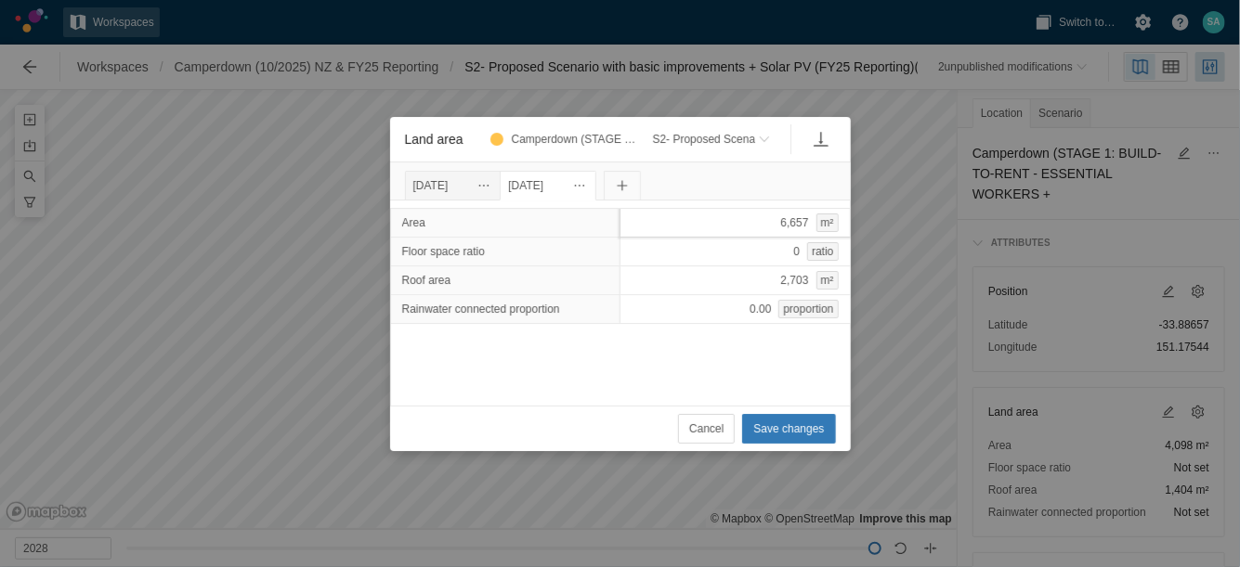
click at [671, 221] on div "6,657 m²" at bounding box center [734, 223] width 231 height 30
type input "10755"
type input "4960"
click at [781, 426] on span "Save changes" at bounding box center [788, 429] width 71 height 19
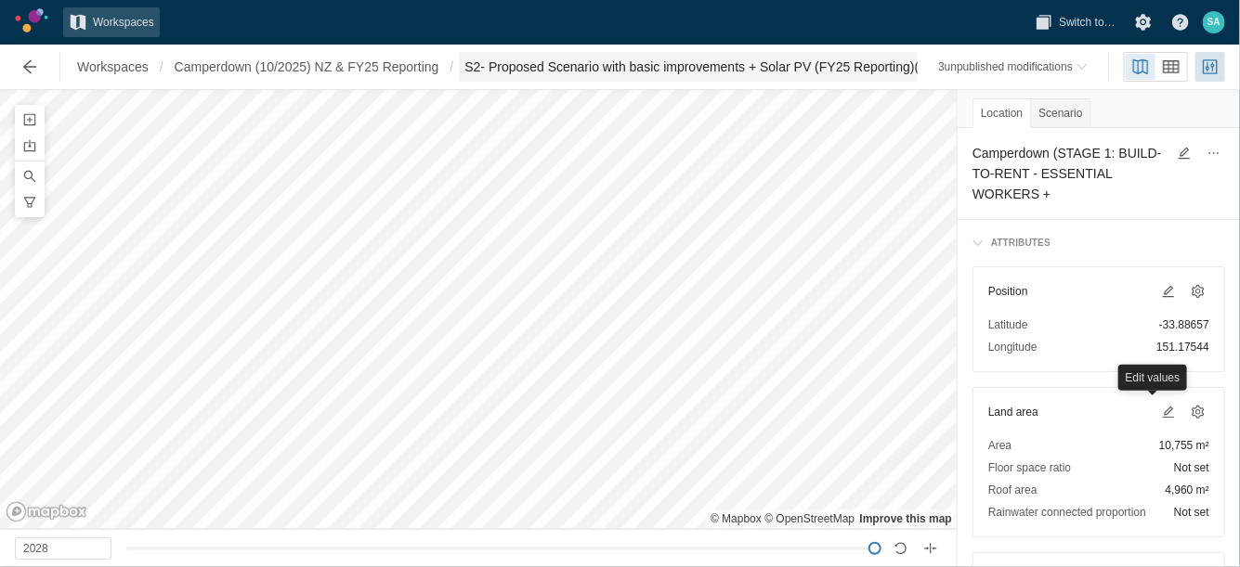
click at [509, 62] on span "S2- Proposed Scenario with basic improvements + Solar PV (FY25 Reporting) (Draf…" at bounding box center [707, 67] width 487 height 19
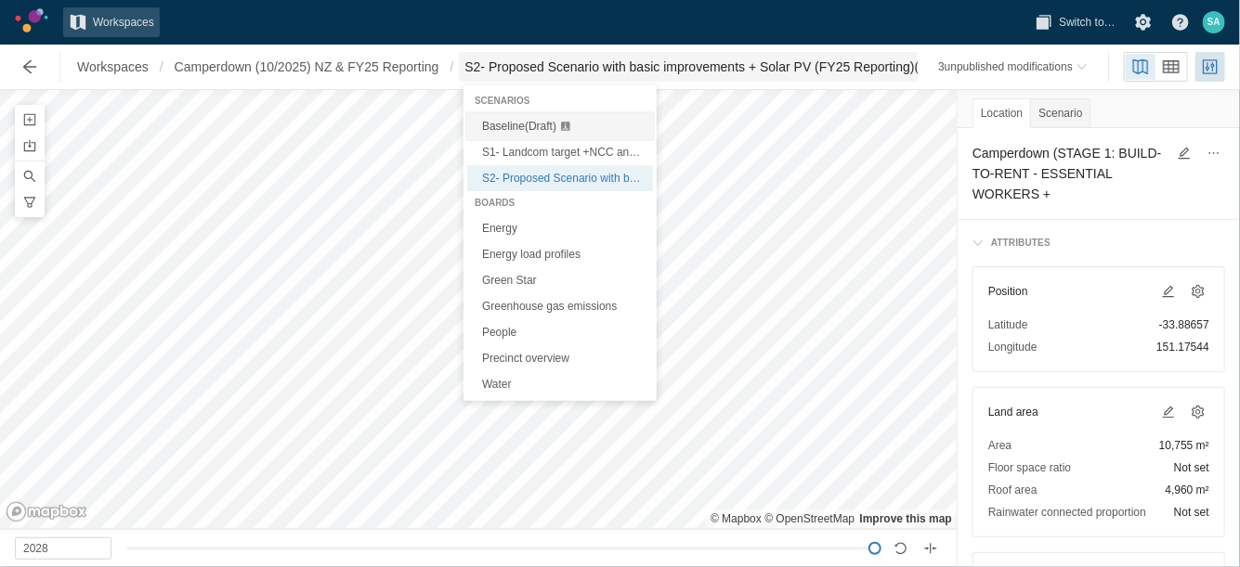
click at [503, 123] on span "Baseline (Draft)" at bounding box center [519, 126] width 74 height 13
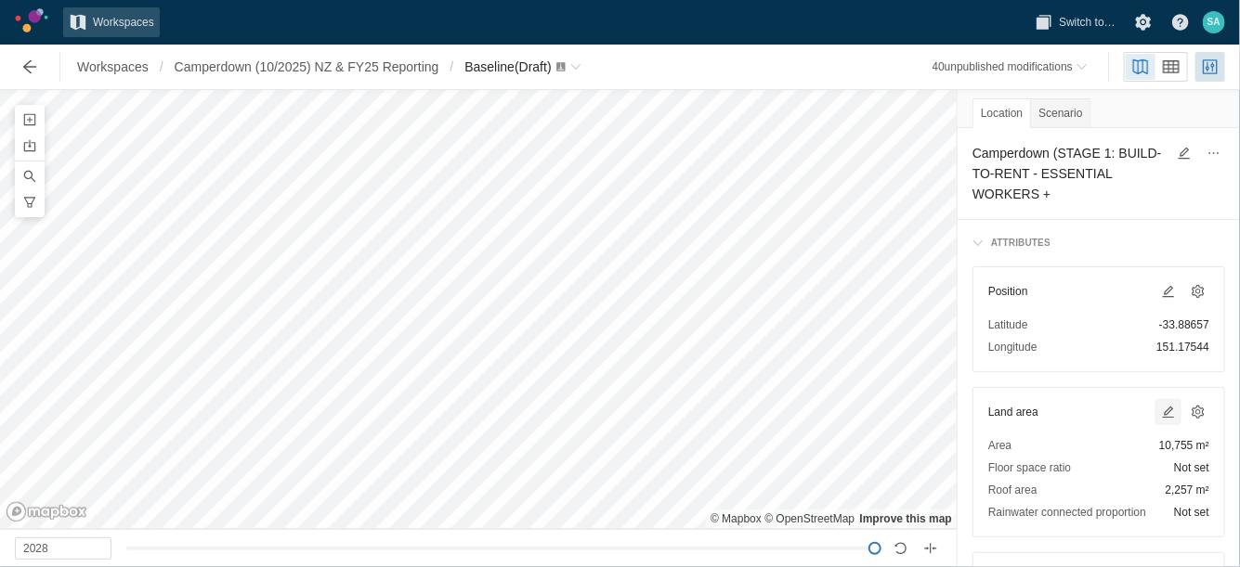
click at [1161, 408] on span at bounding box center [1168, 412] width 15 height 15
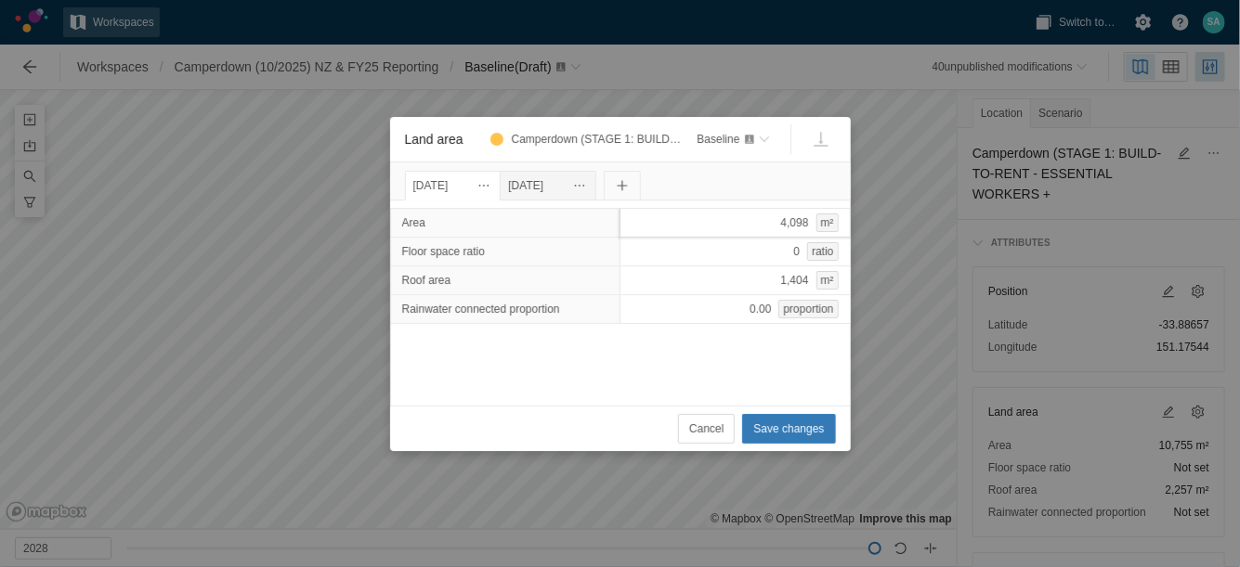
click at [756, 221] on div "4,098 m²" at bounding box center [734, 223] width 231 height 30
type input "6657"
type input "2703"
click at [778, 421] on span "Save changes" at bounding box center [788, 429] width 71 height 19
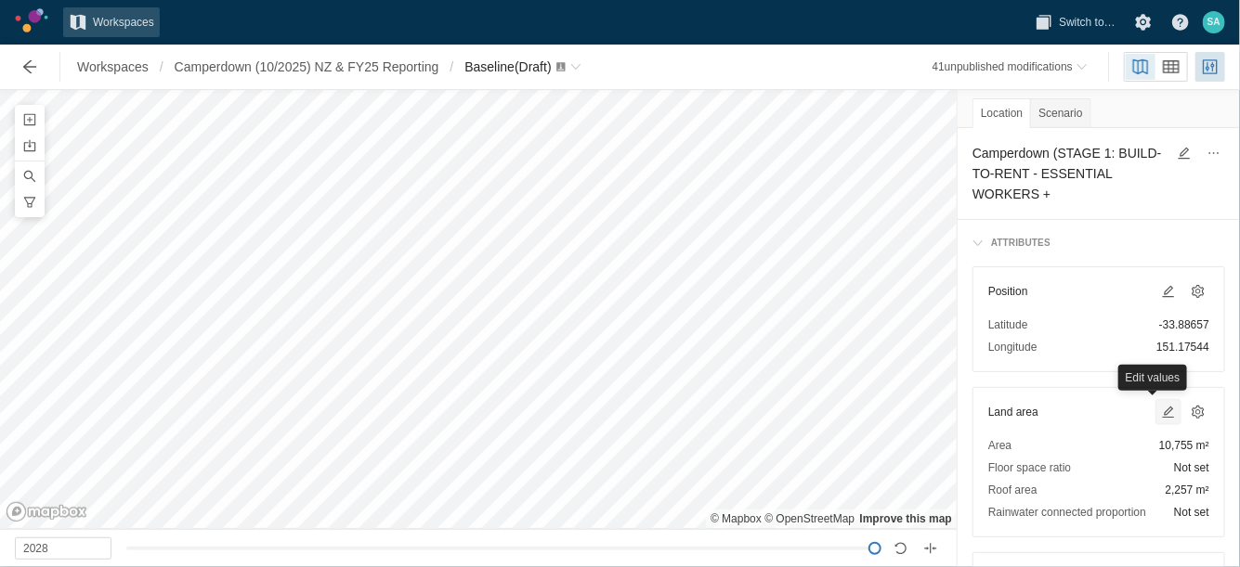
click at [1161, 410] on span at bounding box center [1168, 412] width 15 height 15
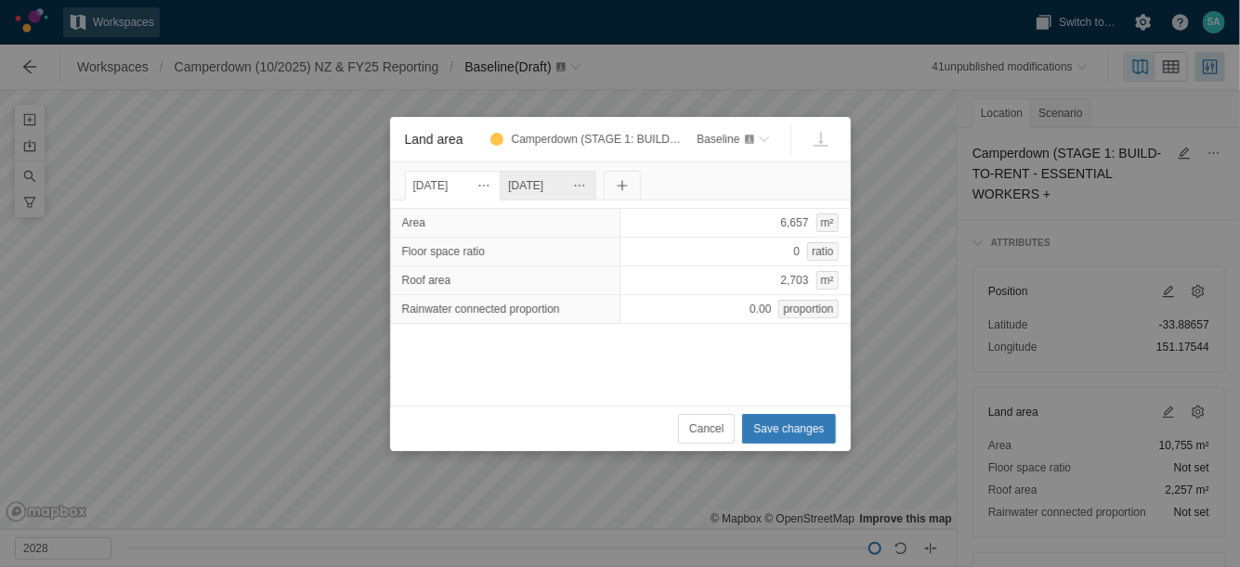
click at [558, 190] on div "[DATE]" at bounding box center [548, 185] width 80 height 20
drag, startPoint x: 558, startPoint y: 190, endPoint x: 483, endPoint y: 186, distance: 75.4
click at [483, 186] on div "[DATE]" at bounding box center [453, 185] width 80 height 20
click at [588, 190] on div "[DATE]" at bounding box center [548, 185] width 80 height 20
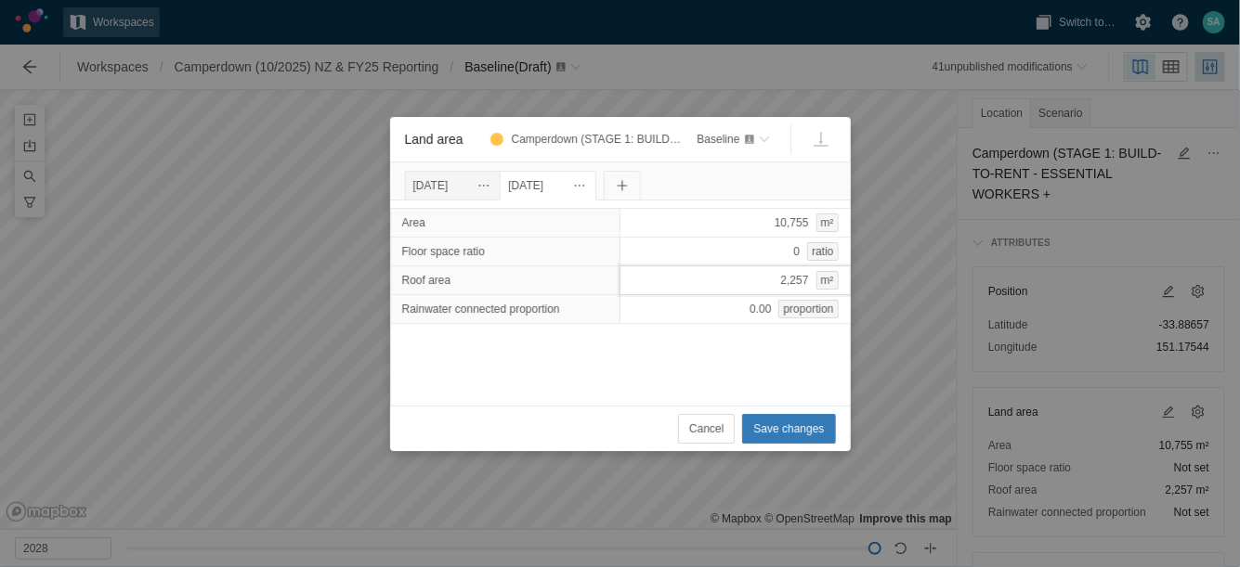
click at [678, 281] on div "2,257 m²" at bounding box center [734, 281] width 231 height 30
type input "4960"
click at [789, 422] on span "Save changes" at bounding box center [788, 429] width 71 height 19
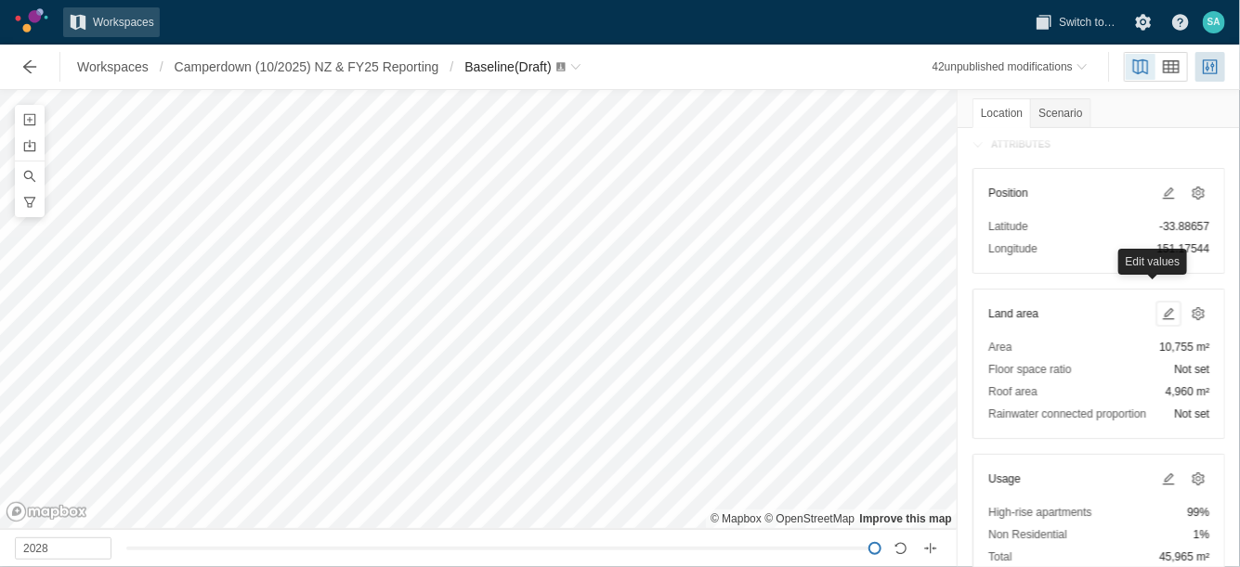
scroll to position [116, 0]
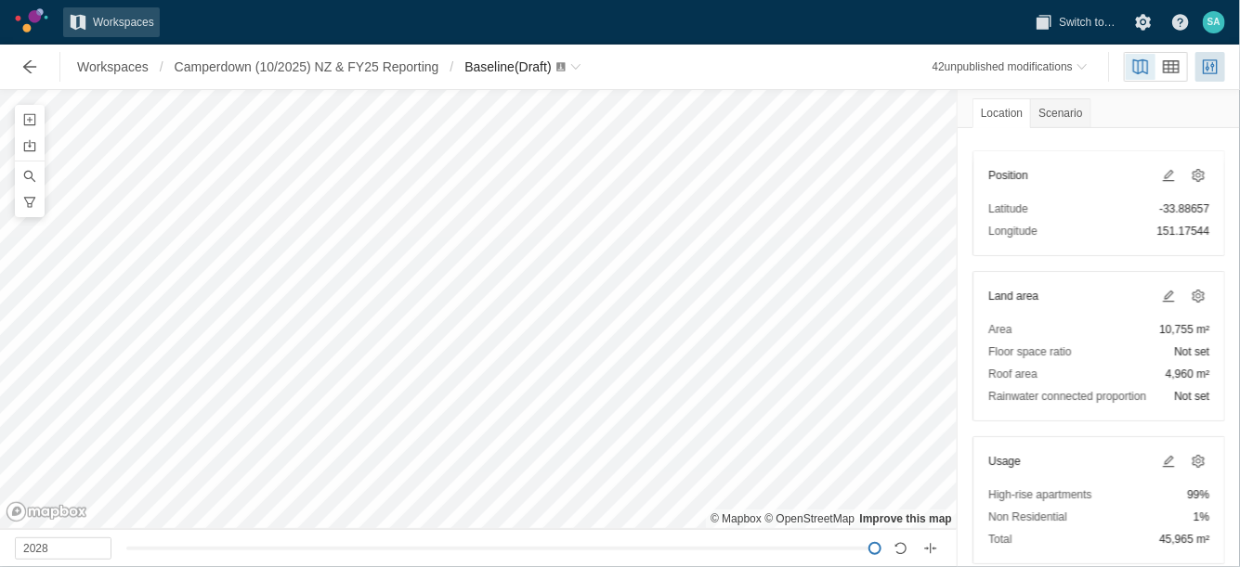
click at [1150, 461] on div at bounding box center [1179, 461] width 59 height 22
click at [1161, 460] on span at bounding box center [1168, 461] width 15 height 15
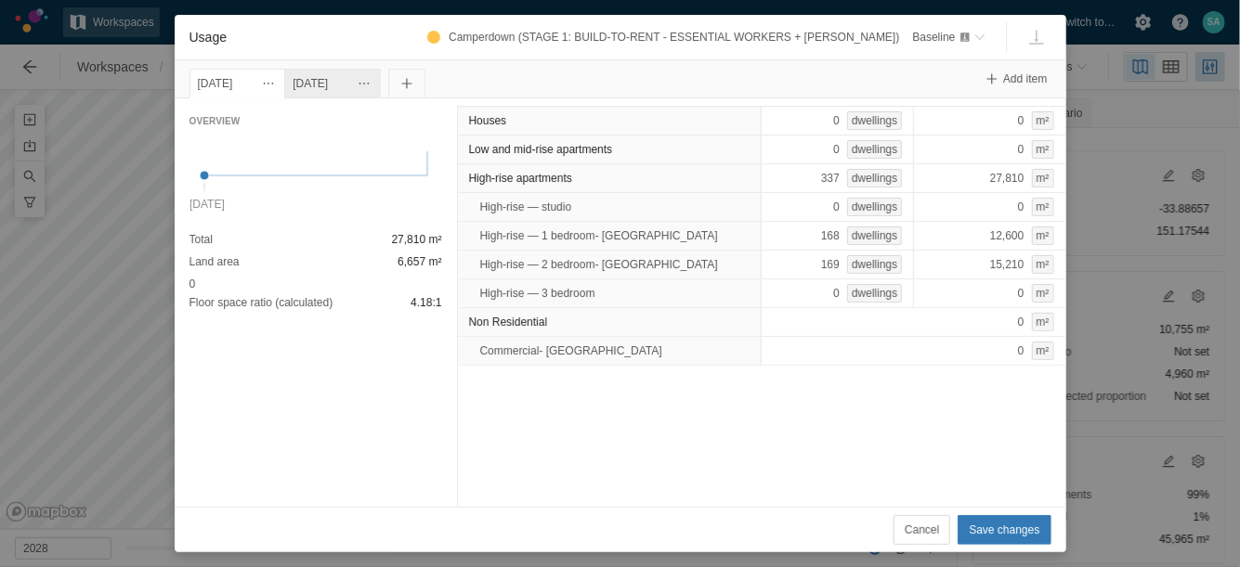
click at [316, 82] on div "[DATE]" at bounding box center [332, 84] width 97 height 30
click at [257, 82] on div "[DATE]" at bounding box center [238, 83] width 80 height 20
click at [372, 93] on div "[DATE]" at bounding box center [332, 83] width 80 height 20
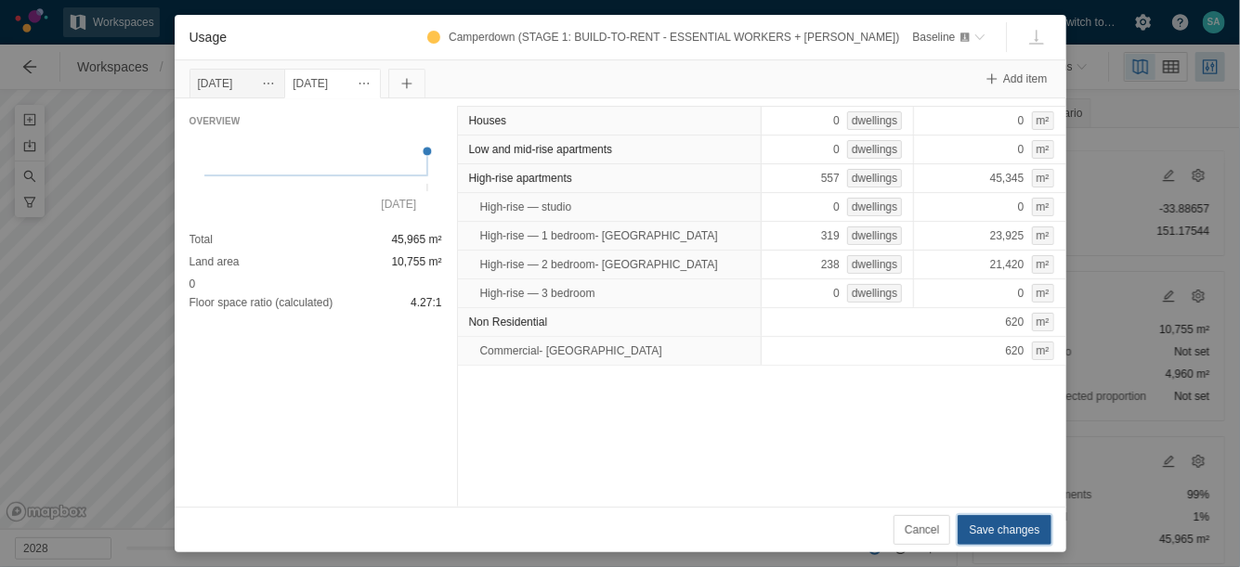
click at [991, 536] on span "Save changes" at bounding box center [1003, 530] width 71 height 19
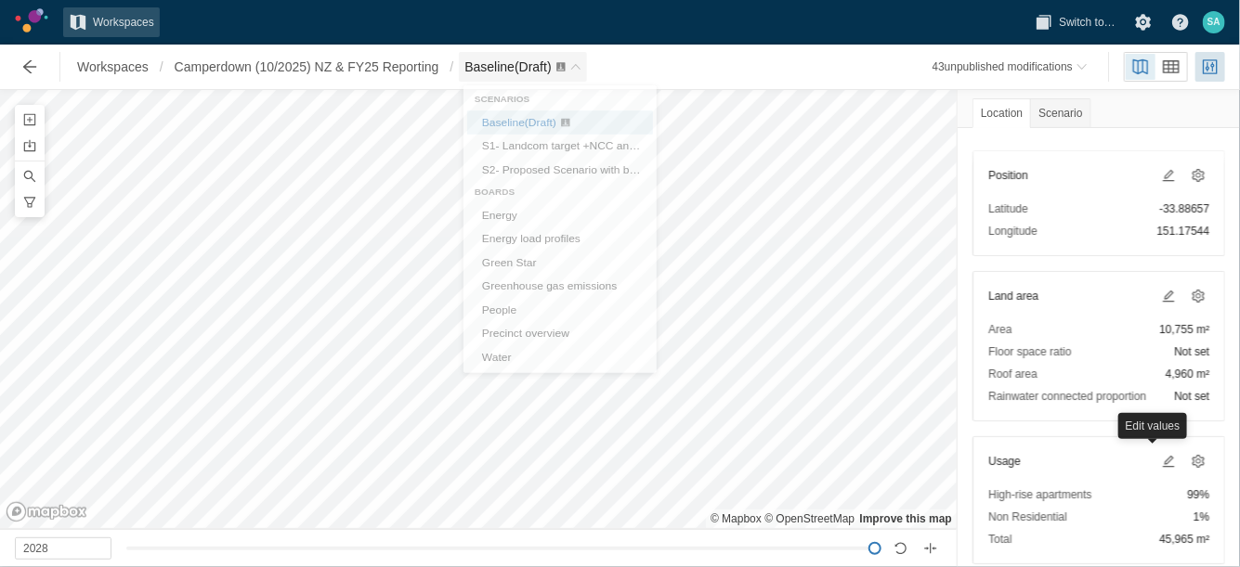
click at [518, 74] on span "Baseline (Draft)" at bounding box center [507, 66] width 86 height 15
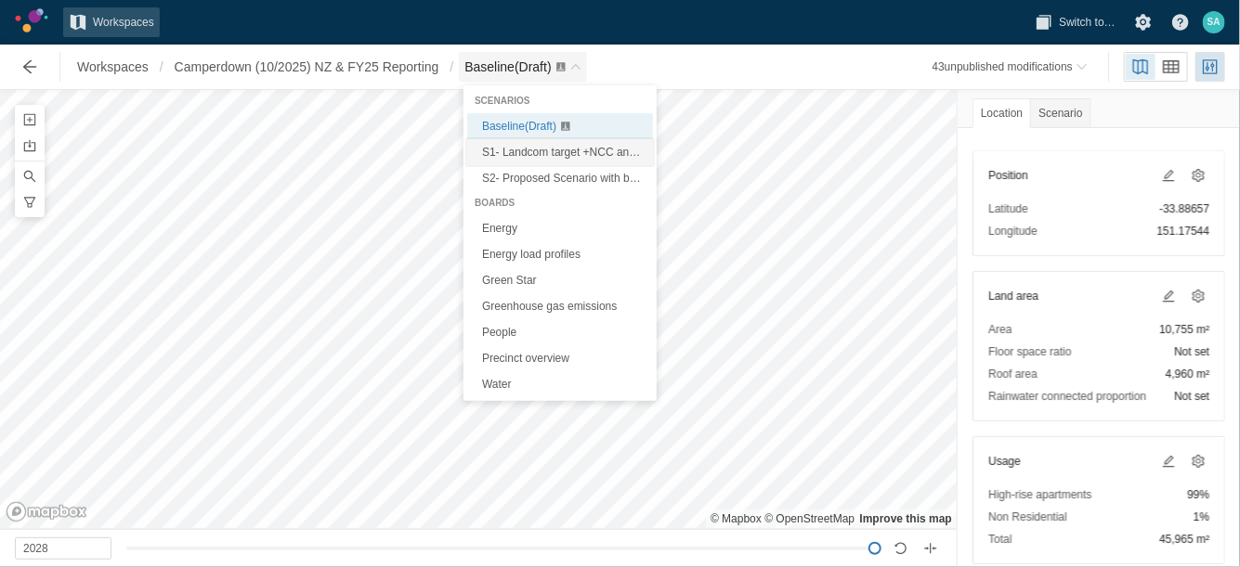
click at [552, 152] on span "S1- Landcom target +NCC and Sustainable Buildings SEPP (Draft)" at bounding box center [646, 152] width 328 height 13
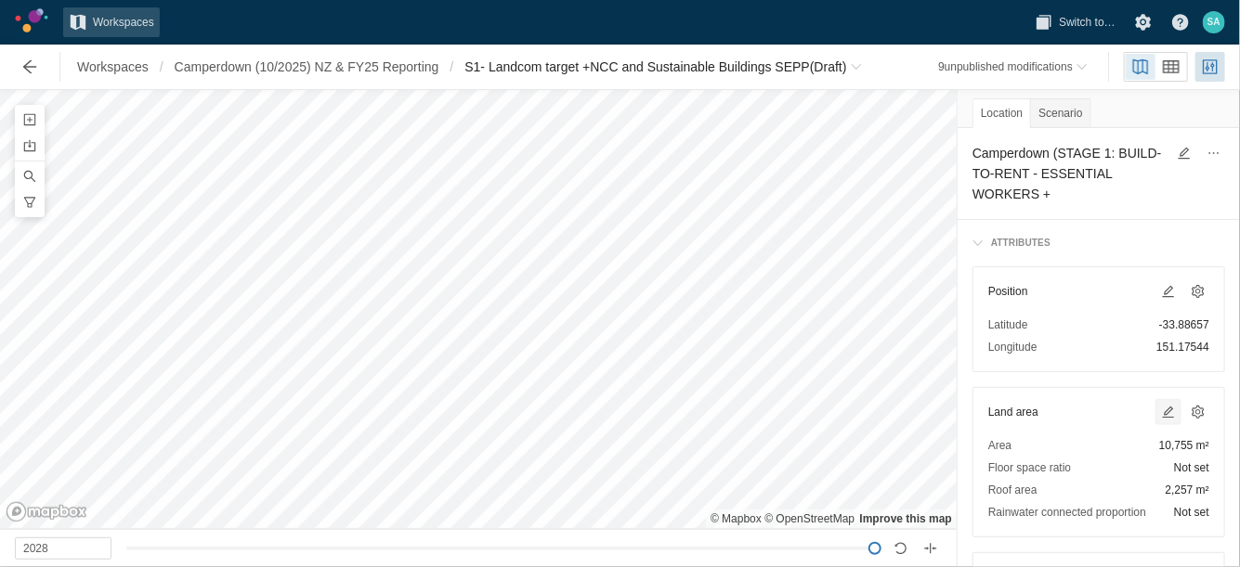
click at [1161, 418] on span at bounding box center [1168, 412] width 15 height 15
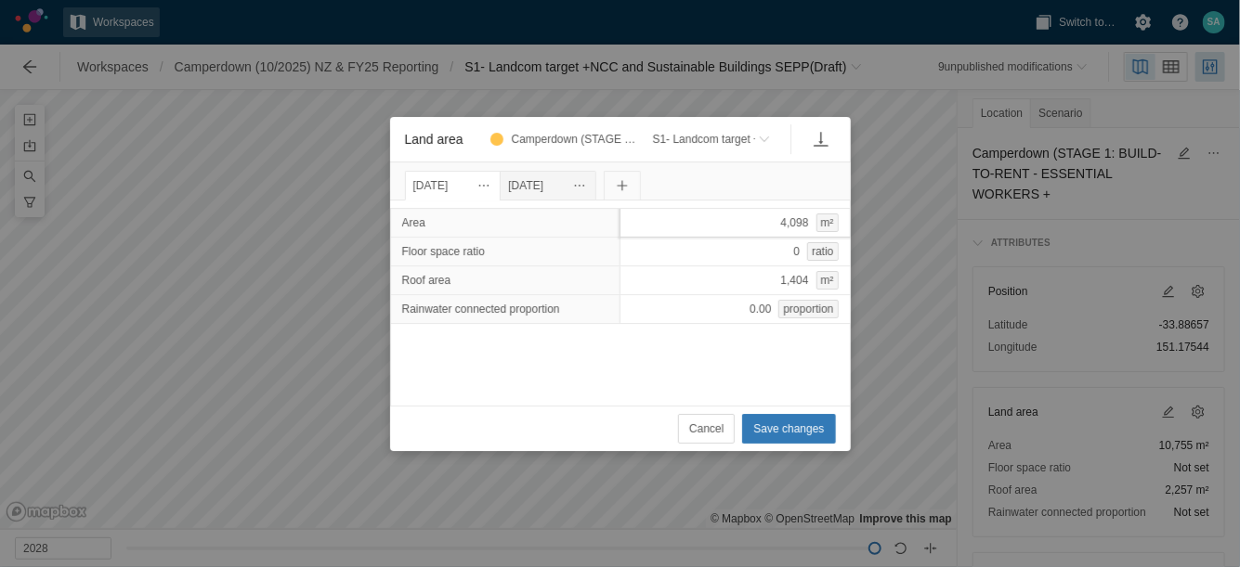
click at [737, 222] on div "4,098 m²" at bounding box center [734, 223] width 231 height 30
type input "6657"
type input "2703"
click at [565, 183] on div "[DATE]" at bounding box center [548, 185] width 80 height 20
click at [733, 277] on div "2,257 m²" at bounding box center [734, 281] width 231 height 30
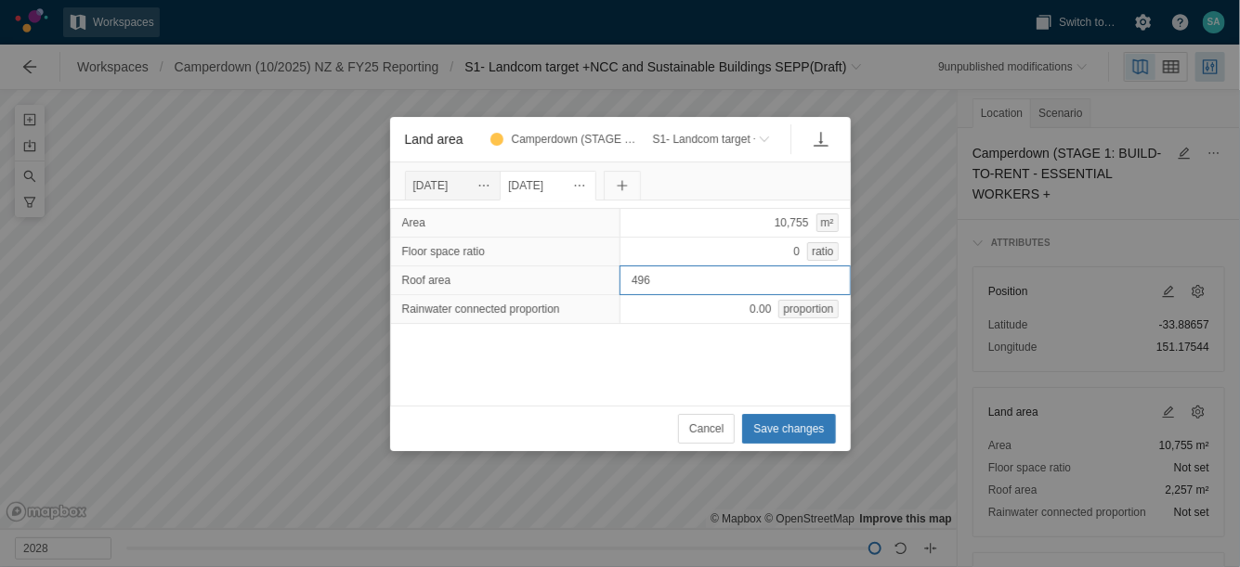
type input "4960"
click at [795, 427] on span "Save changes" at bounding box center [788, 429] width 71 height 19
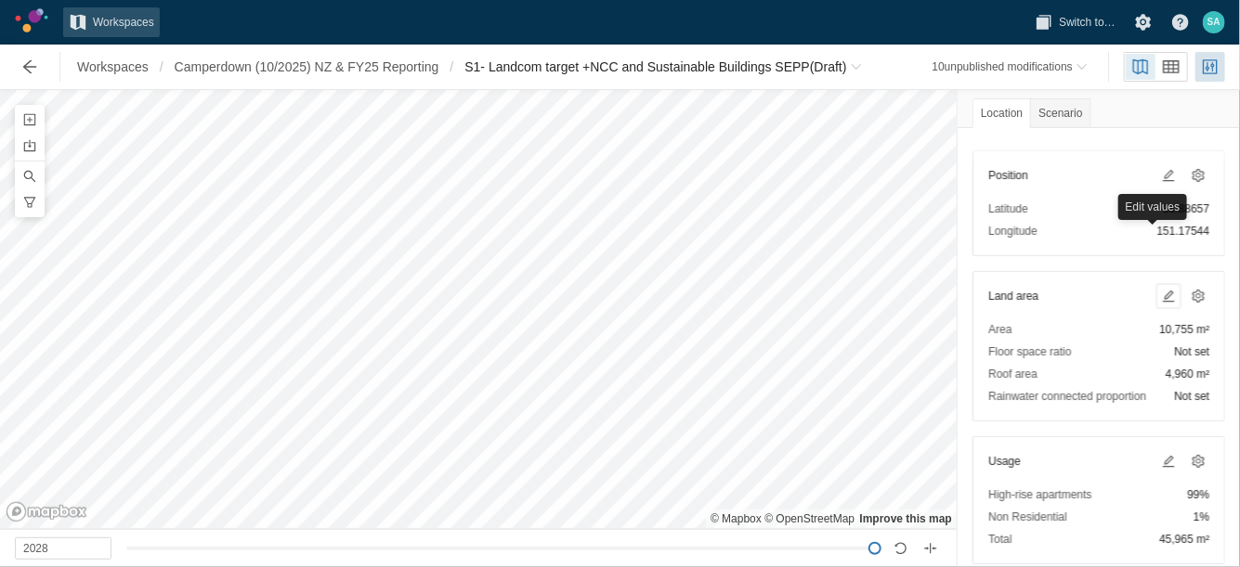
scroll to position [232, 0]
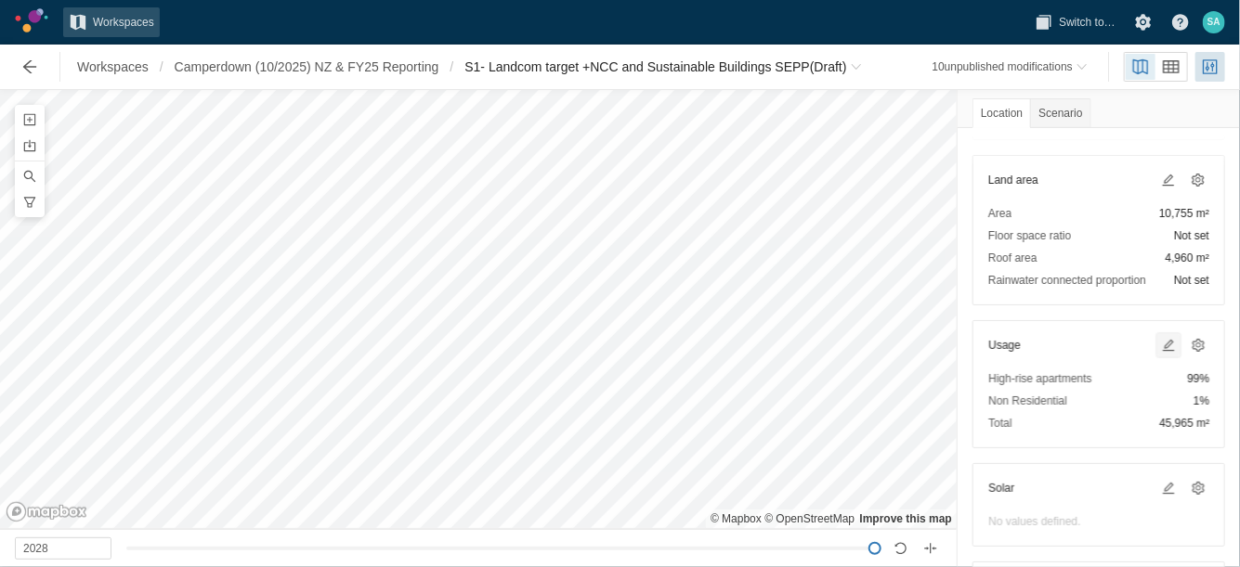
click at [1161, 339] on span at bounding box center [1168, 345] width 15 height 15
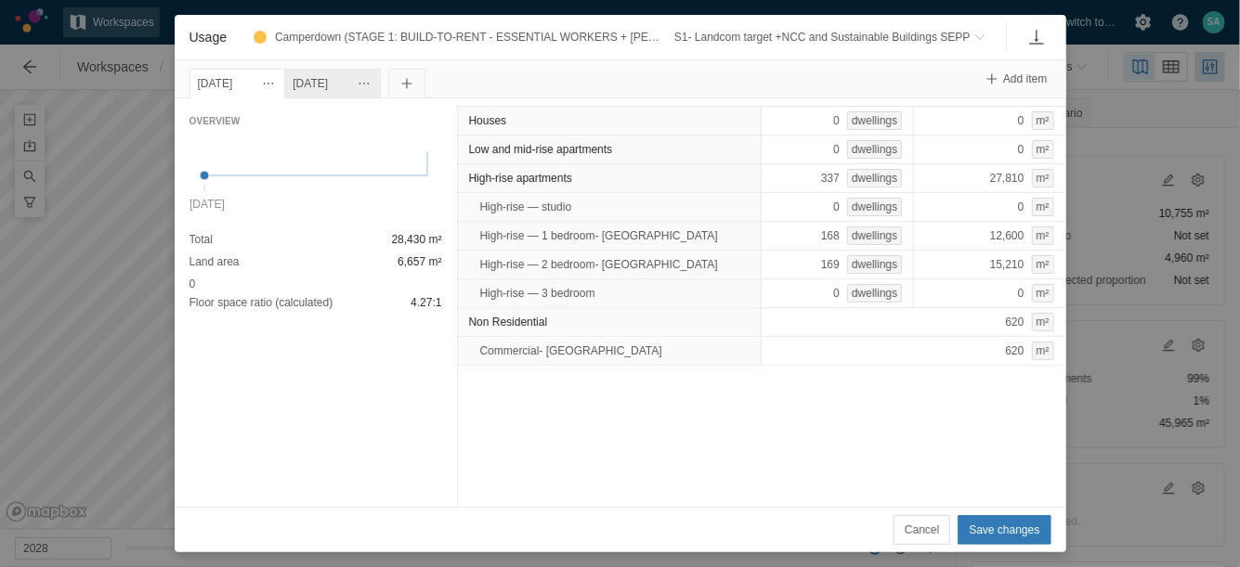
click at [361, 84] on div "[DATE]" at bounding box center [332, 83] width 80 height 20
click at [258, 76] on div "[DATE]" at bounding box center [238, 83] width 80 height 20
click at [357, 81] on div "[DATE]" at bounding box center [332, 83] width 80 height 20
click at [253, 82] on div "[DATE]" at bounding box center [238, 83] width 80 height 20
click at [372, 91] on div "[DATE]" at bounding box center [332, 83] width 80 height 20
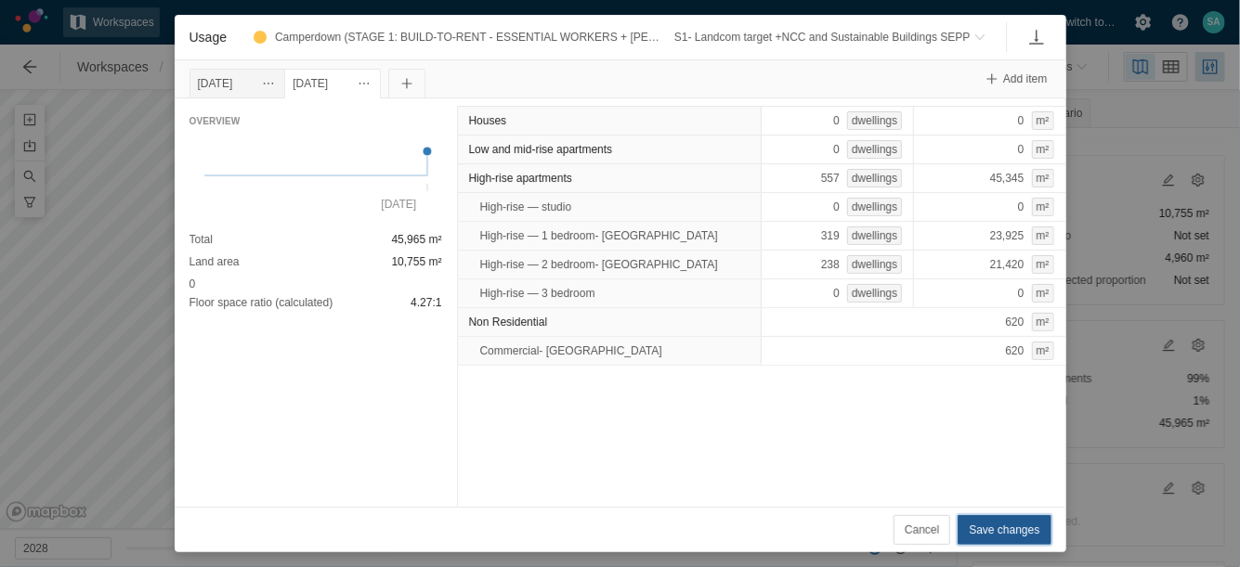
click at [990, 523] on span "Save changes" at bounding box center [1003, 530] width 71 height 19
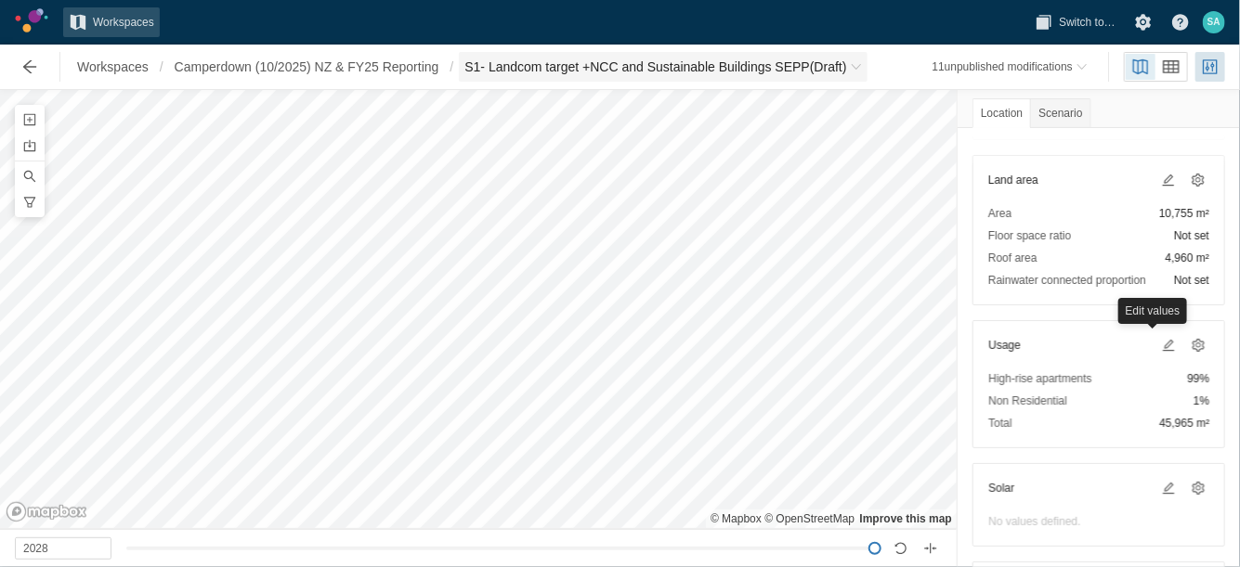
click at [540, 62] on span "S1- Landcom target +NCC and Sustainable Buildings SEPP (Draft)" at bounding box center [655, 67] width 382 height 19
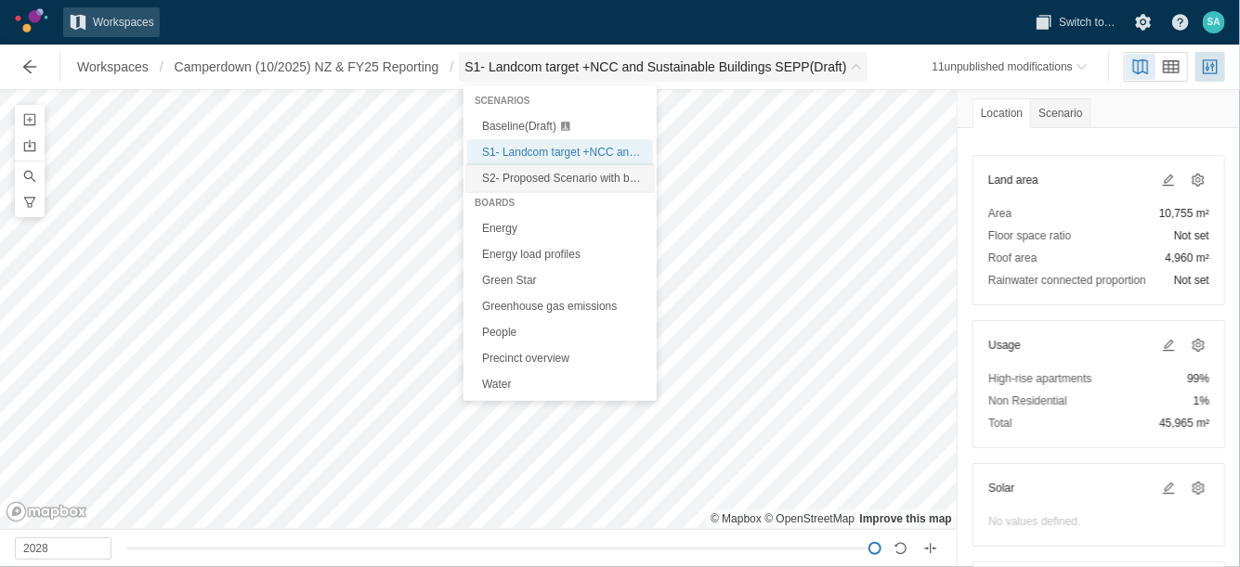
click at [528, 175] on span "S2- Proposed Scenario with basic improvements + Solar PV (FY25 Reporting) (Draf…" at bounding box center [690, 178] width 417 height 13
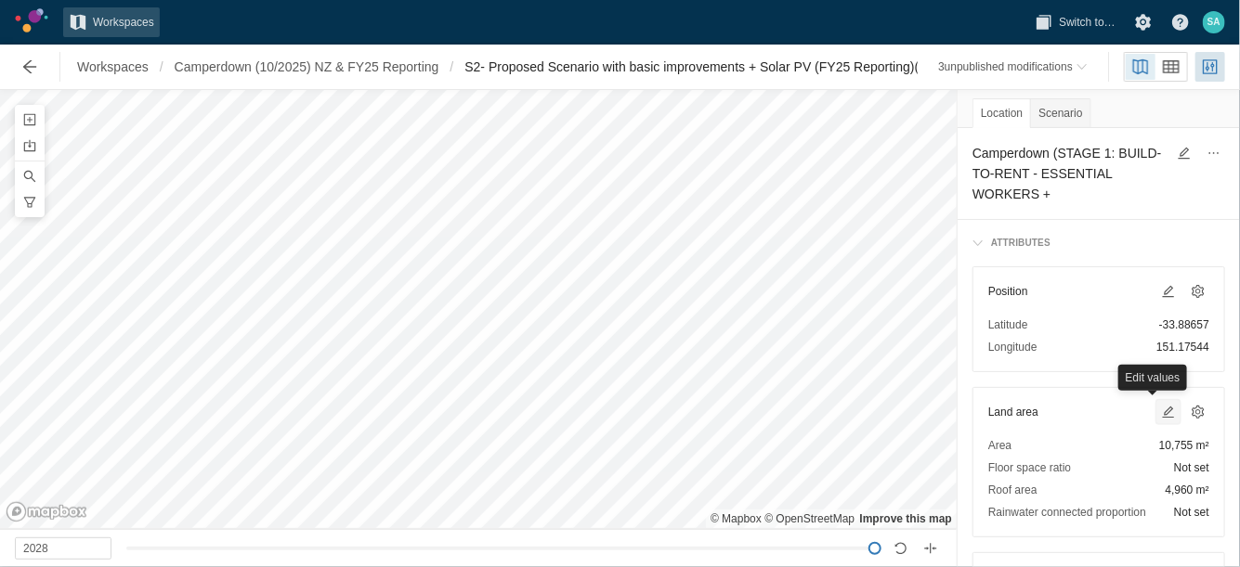
click at [1161, 405] on span at bounding box center [1168, 412] width 15 height 15
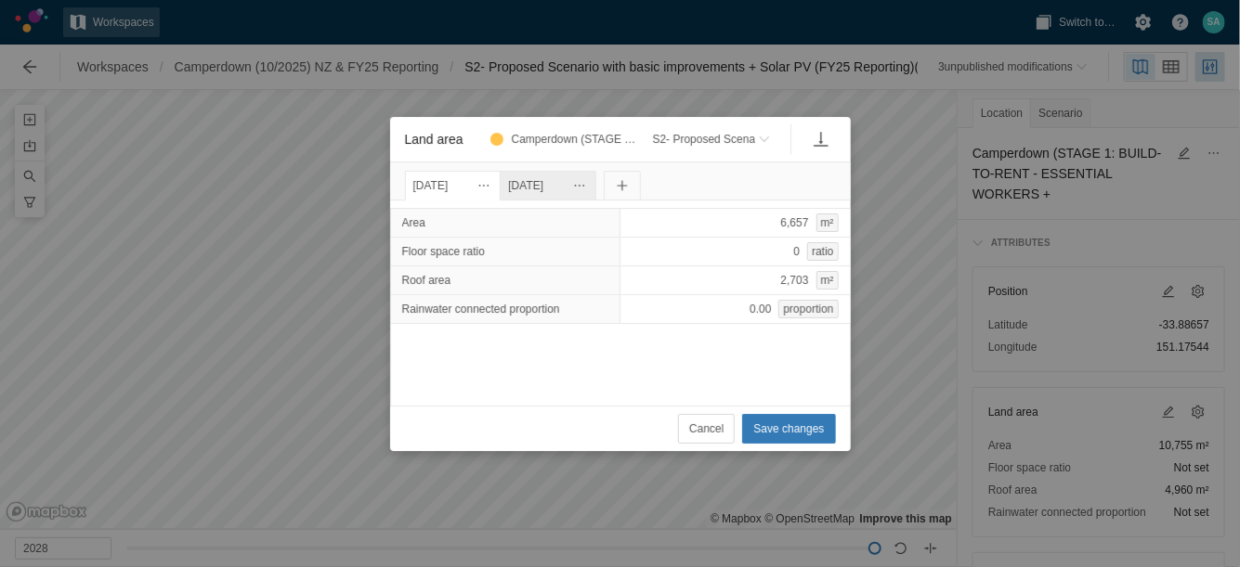
click at [563, 188] on div "[DATE]" at bounding box center [548, 185] width 80 height 20
click at [561, 188] on div "[DATE]" at bounding box center [548, 185] width 80 height 20
click at [591, 195] on span "Land area" at bounding box center [579, 186] width 22 height 22
click at [630, 210] on div "Change date" at bounding box center [716, 216] width 186 height 26
click at [536, 184] on input "[DATE]" at bounding box center [544, 186] width 89 height 30
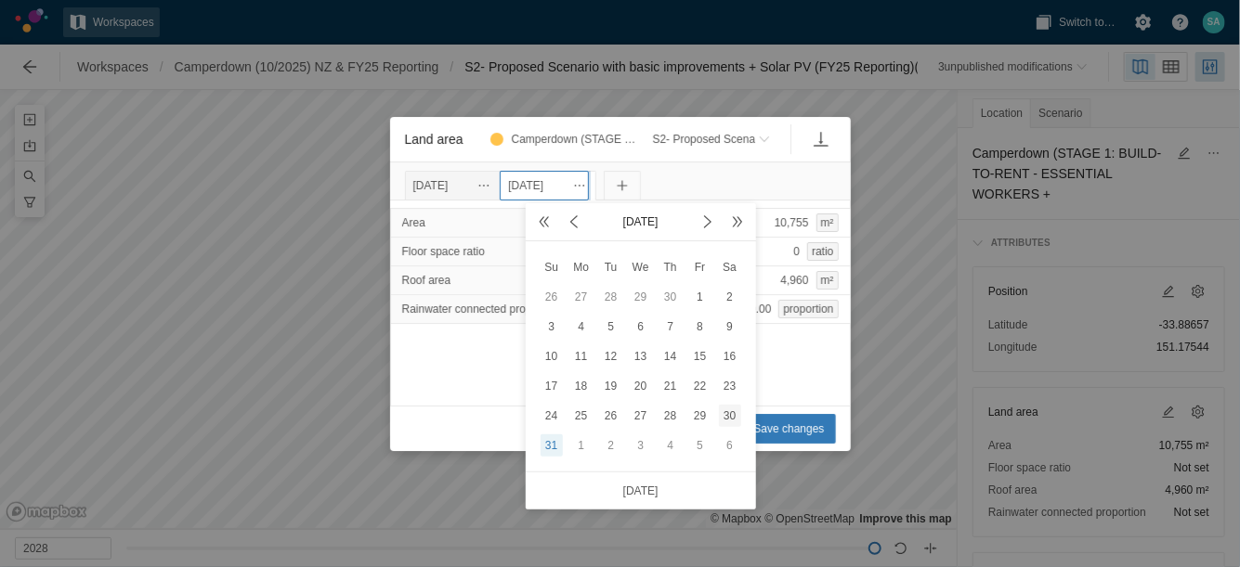
click at [721, 416] on div "30" at bounding box center [730, 416] width 22 height 22
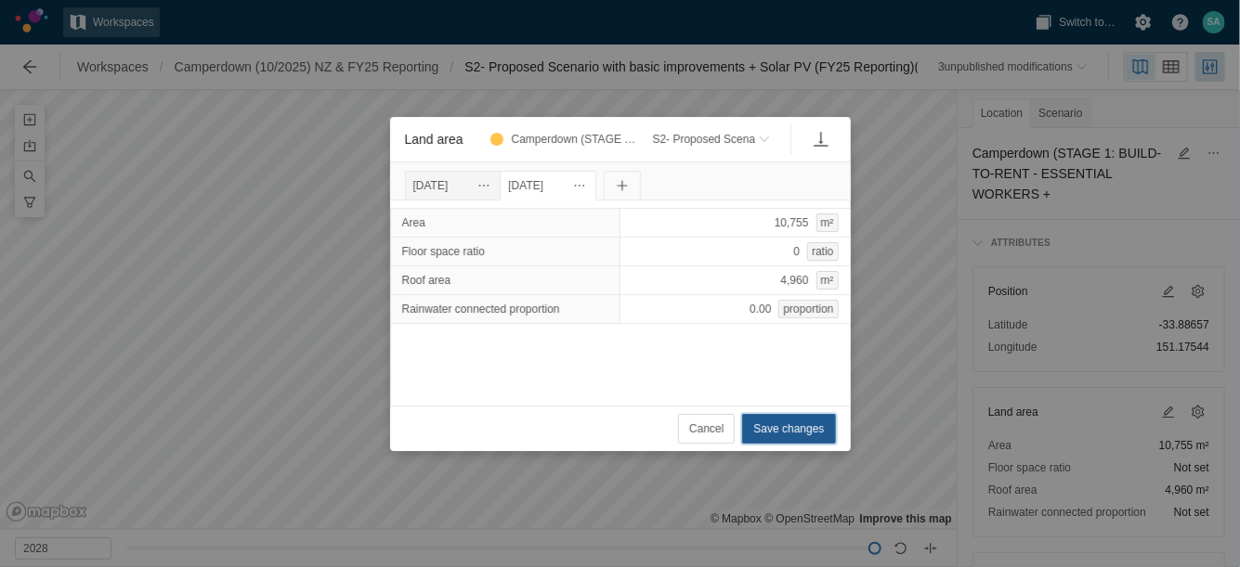
click at [790, 424] on span "Save changes" at bounding box center [788, 429] width 71 height 19
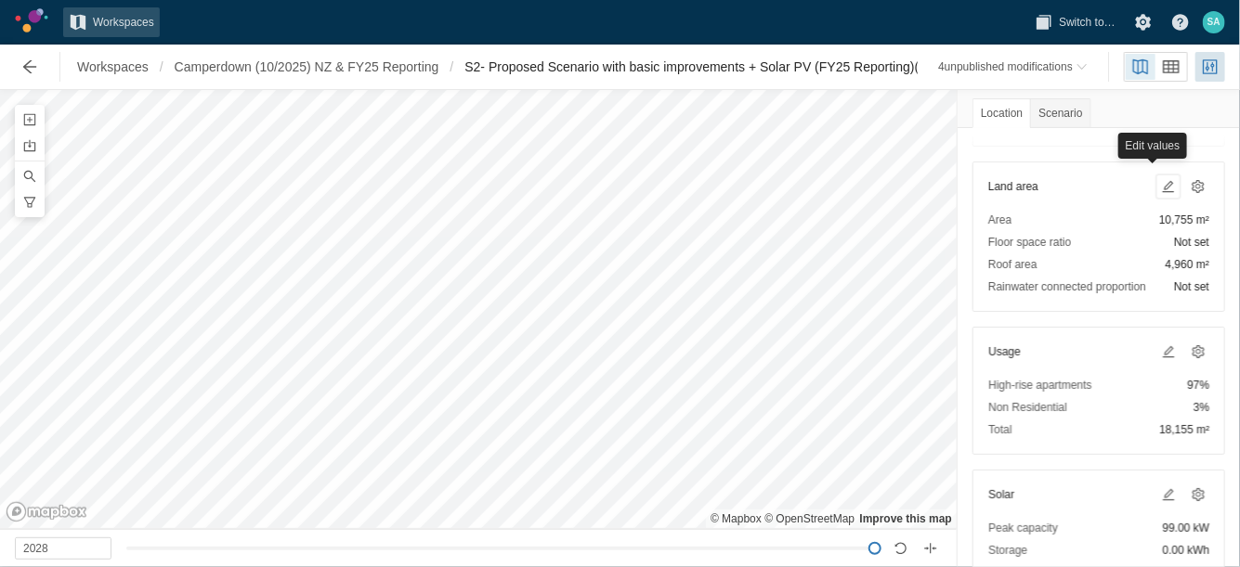
scroll to position [232, 0]
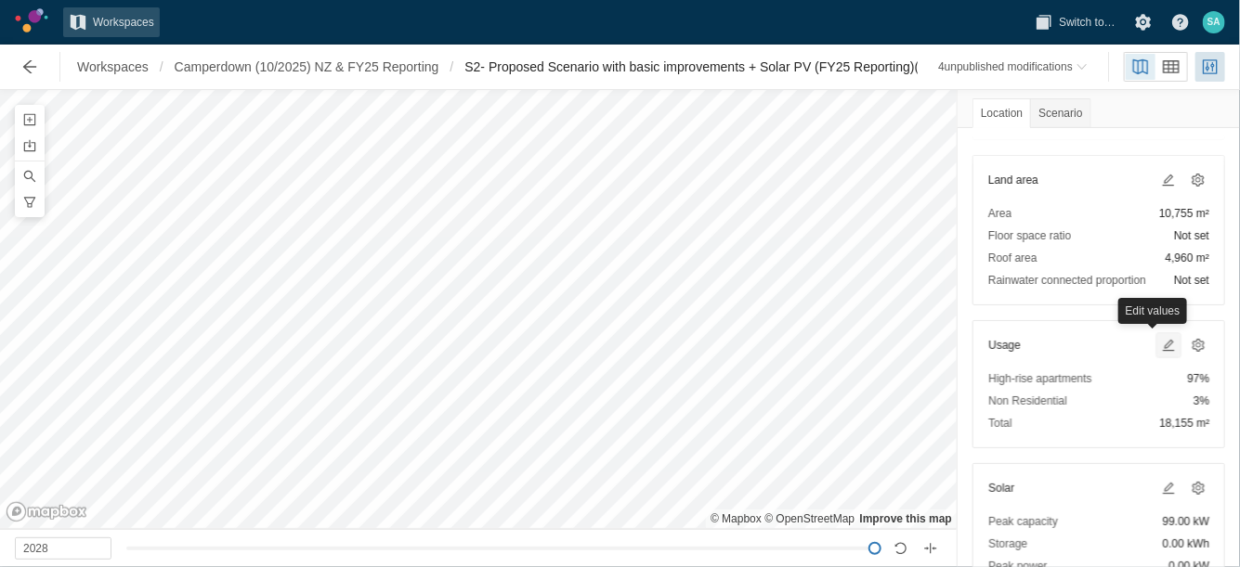
click at [1161, 342] on span at bounding box center [1168, 345] width 15 height 15
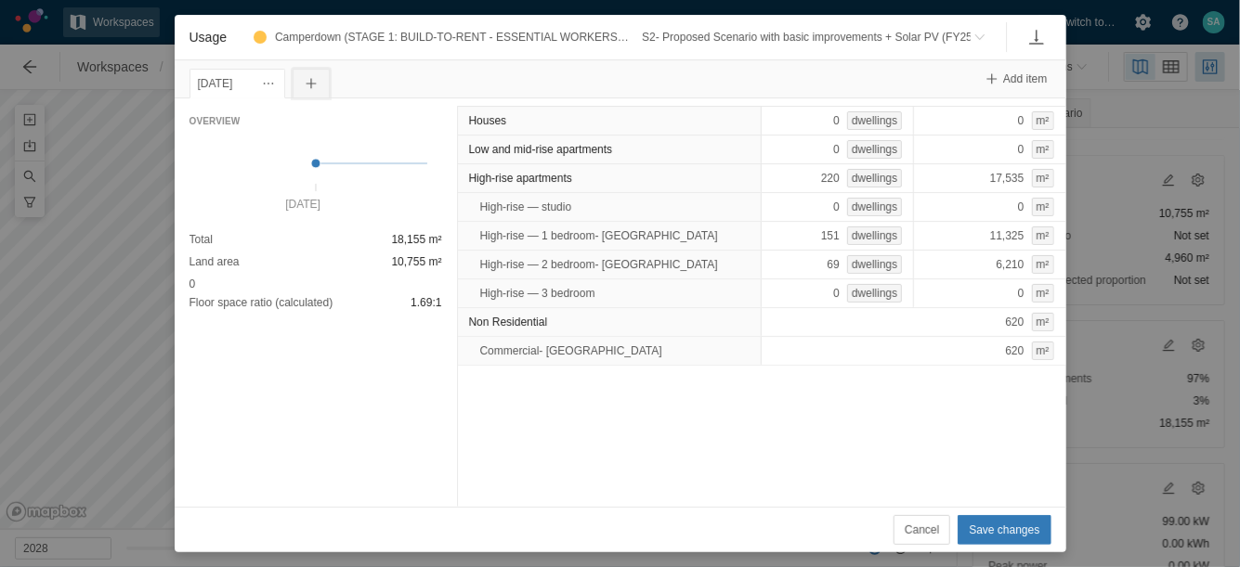
click at [318, 81] on span "Usage" at bounding box center [311, 83] width 15 height 15
click at [234, 82] on div "[DATE]" at bounding box center [238, 83] width 80 height 20
click at [229, 81] on div "[DATE]" at bounding box center [238, 83] width 80 height 20
click at [276, 84] on span "Usage" at bounding box center [268, 83] width 15 height 15
click at [300, 110] on div "Change date" at bounding box center [380, 115] width 186 height 26
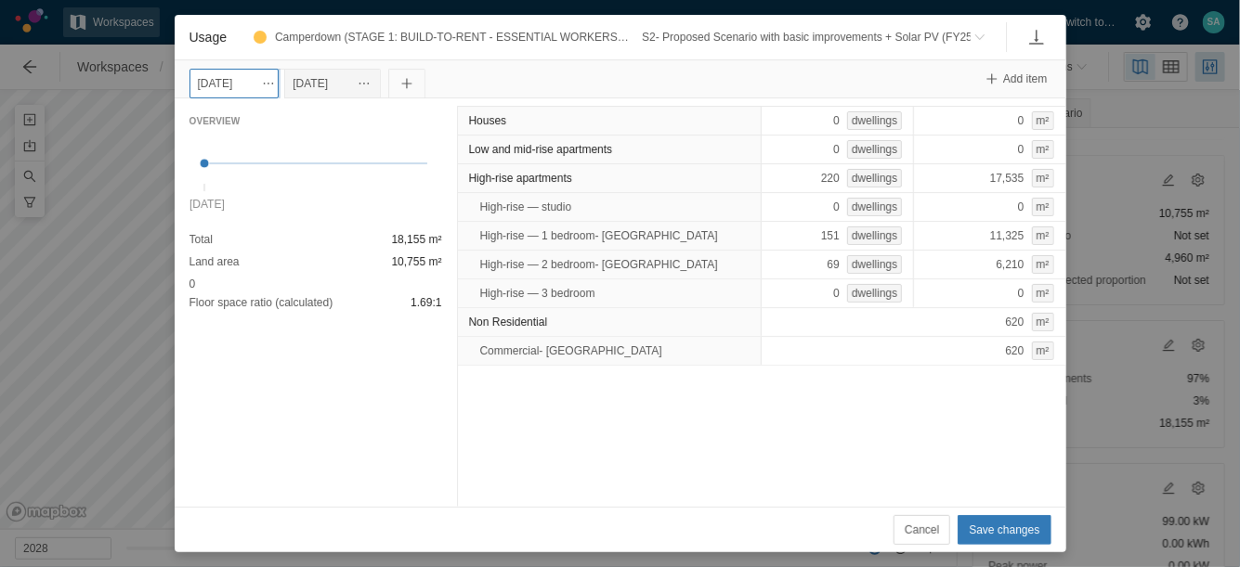
click at [239, 81] on input "[DATE]" at bounding box center [233, 84] width 89 height 30
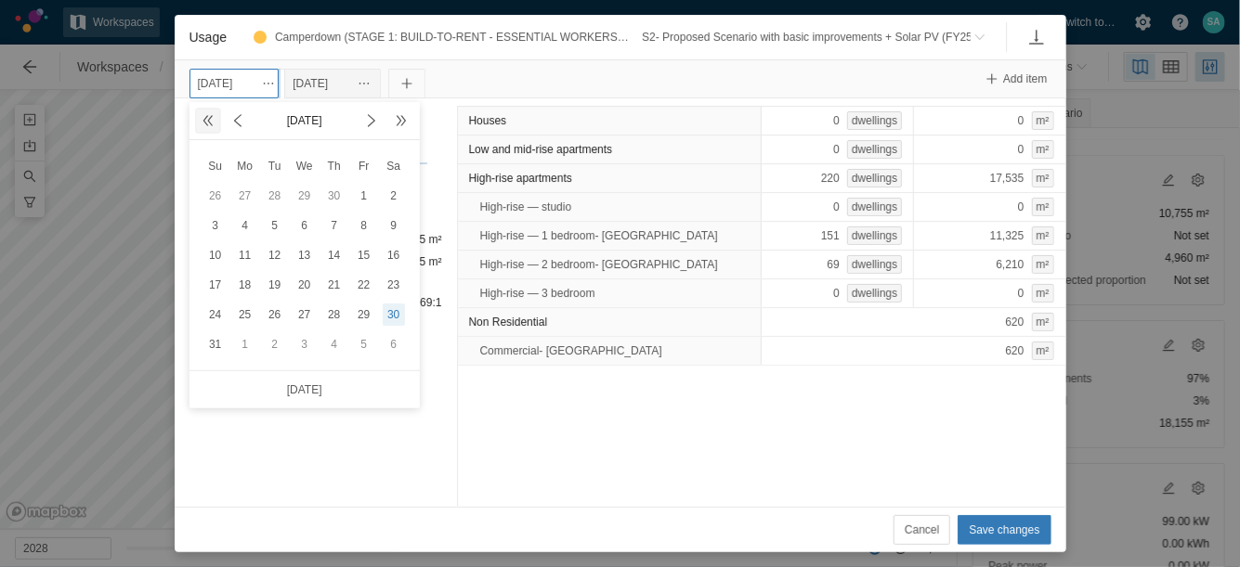
click at [210, 126] on span at bounding box center [208, 120] width 15 height 15
click at [331, 314] on div "30" at bounding box center [334, 315] width 22 height 22
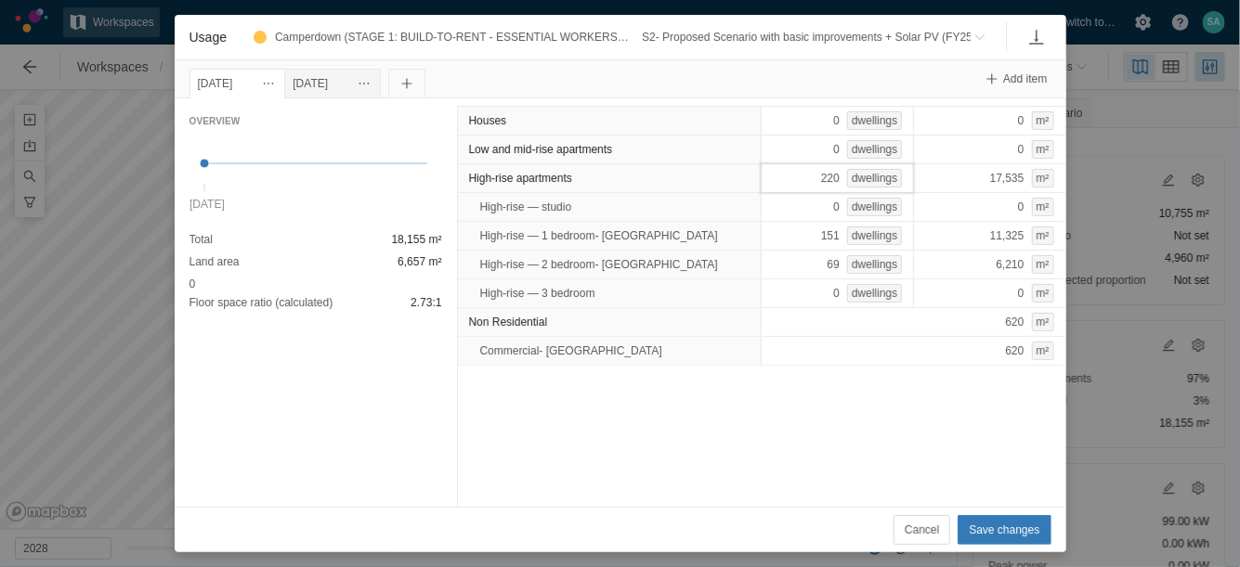
click at [781, 181] on div "220 dwellings" at bounding box center [836, 178] width 153 height 30
type input "168"
type input "169"
click at [370, 80] on div "[DATE]" at bounding box center [332, 83] width 80 height 20
click at [796, 179] on div "337 dwellings" at bounding box center [836, 178] width 153 height 30
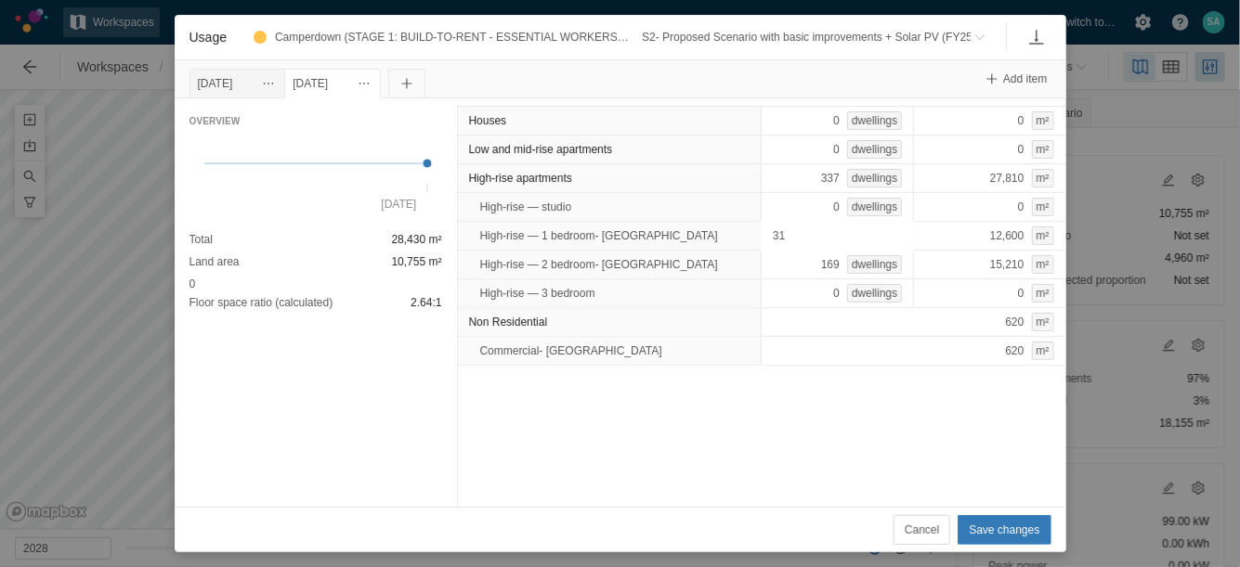
type input "319"
type input "238"
click at [786, 396] on div "Houses 0 dwellings 0 m² Low and mid-rise apartments 0 dwellings 0 m² High-rise …" at bounding box center [761, 302] width 609 height 409
click at [983, 526] on span "Save changes" at bounding box center [1003, 530] width 71 height 19
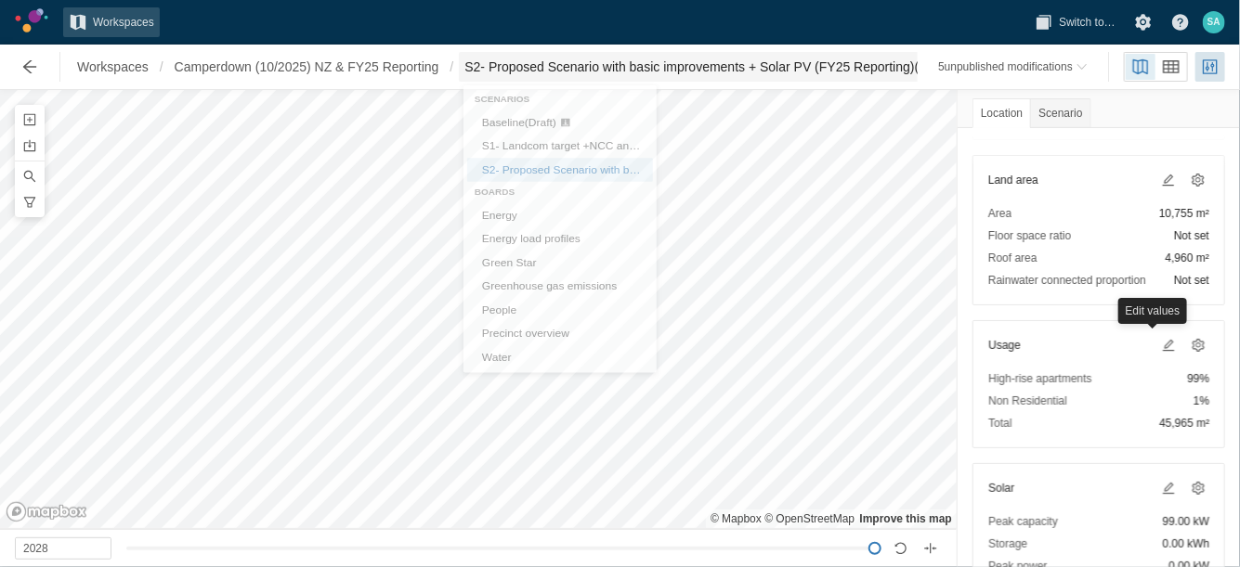
click at [674, 72] on span "S2- Proposed Scenario with basic improvements + Solar PV (FY25 Reporting) (Draf…" at bounding box center [707, 67] width 487 height 19
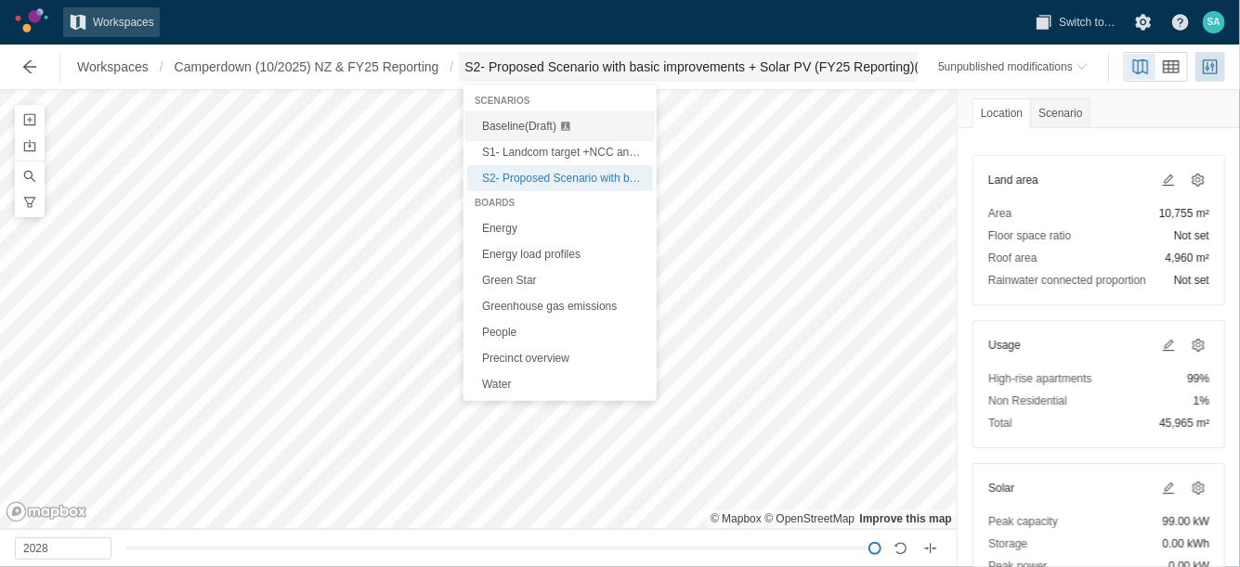
click at [537, 117] on div "Baseline (Draft)" at bounding box center [520, 126] width 76 height 19
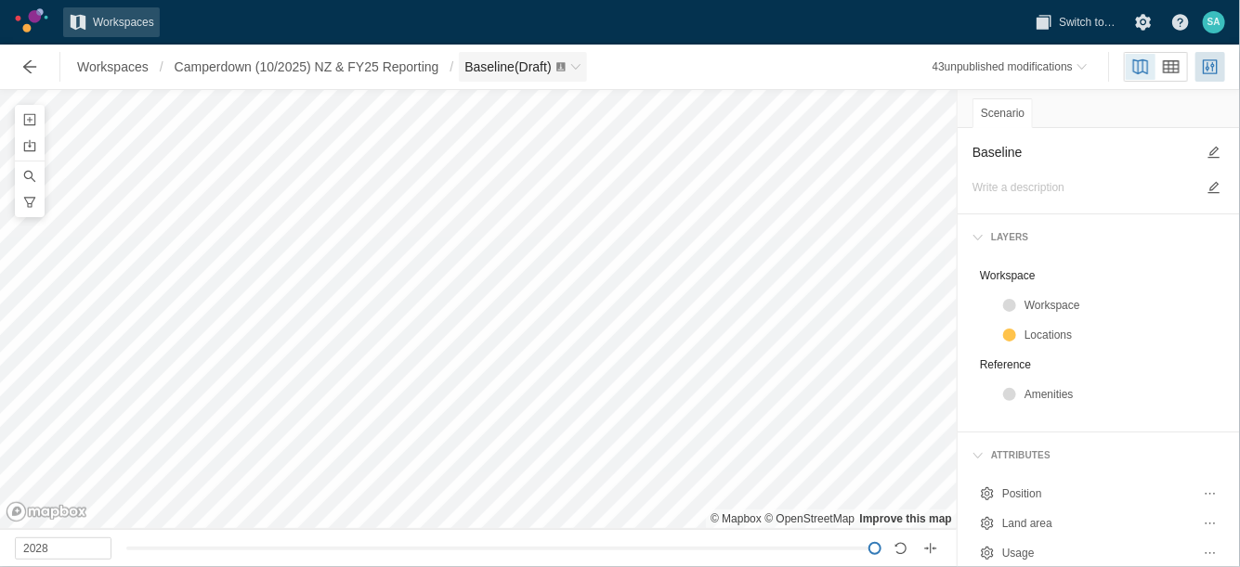
click at [519, 75] on div "Baseline (Draft)" at bounding box center [508, 67] width 88 height 19
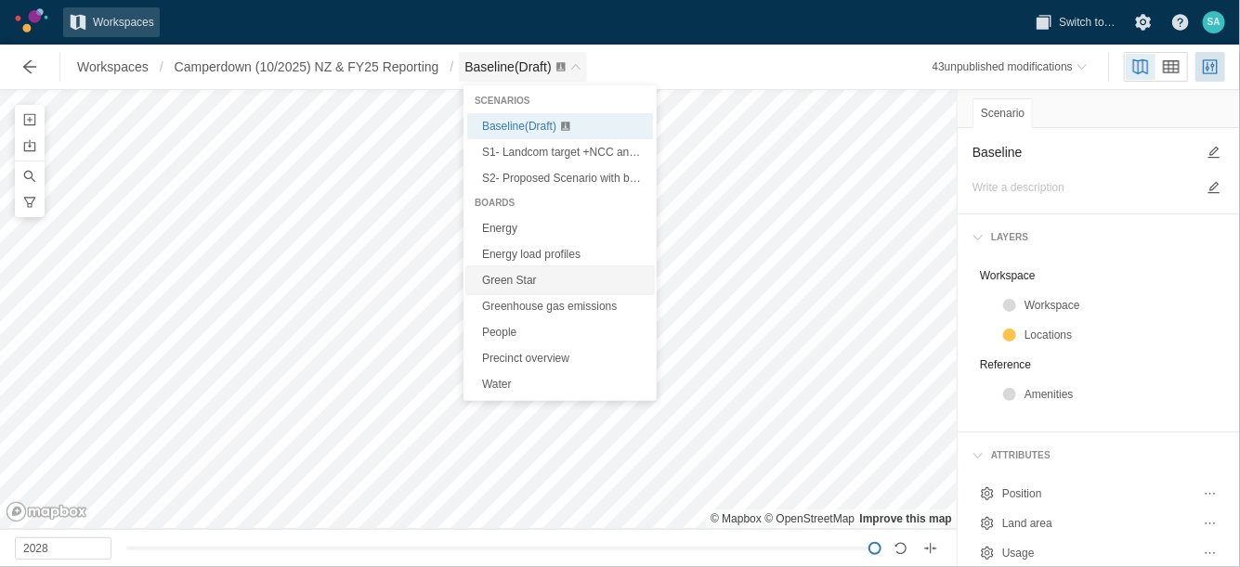
click at [500, 283] on link "Green Star" at bounding box center [560, 280] width 186 height 26
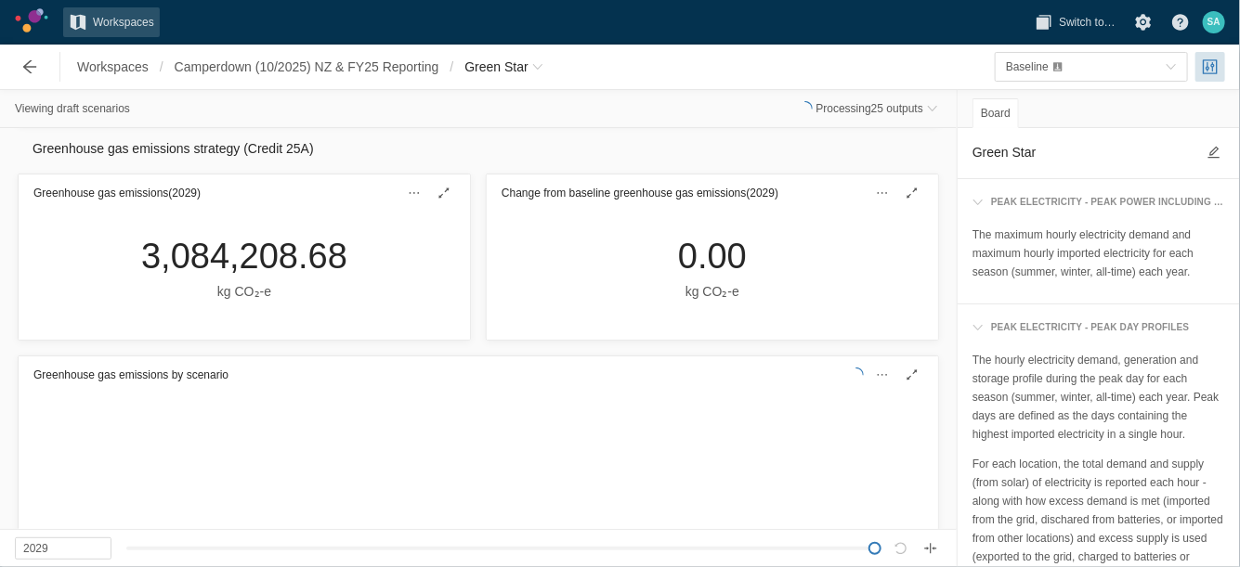
scroll to position [1509, 0]
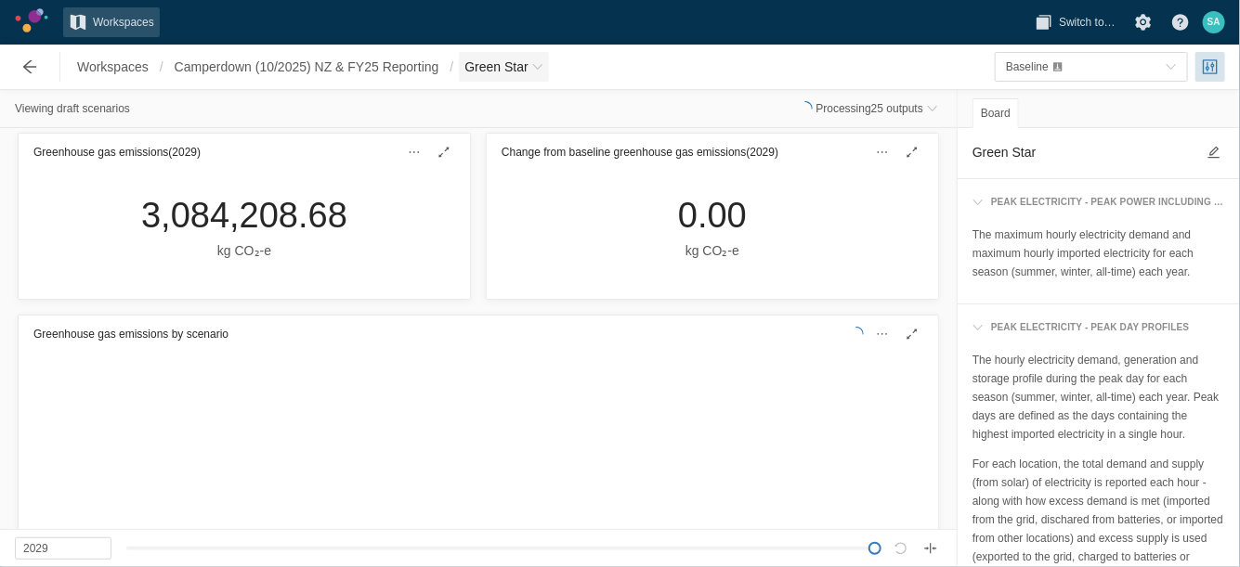
click at [499, 65] on span "Green Star" at bounding box center [495, 67] width 63 height 19
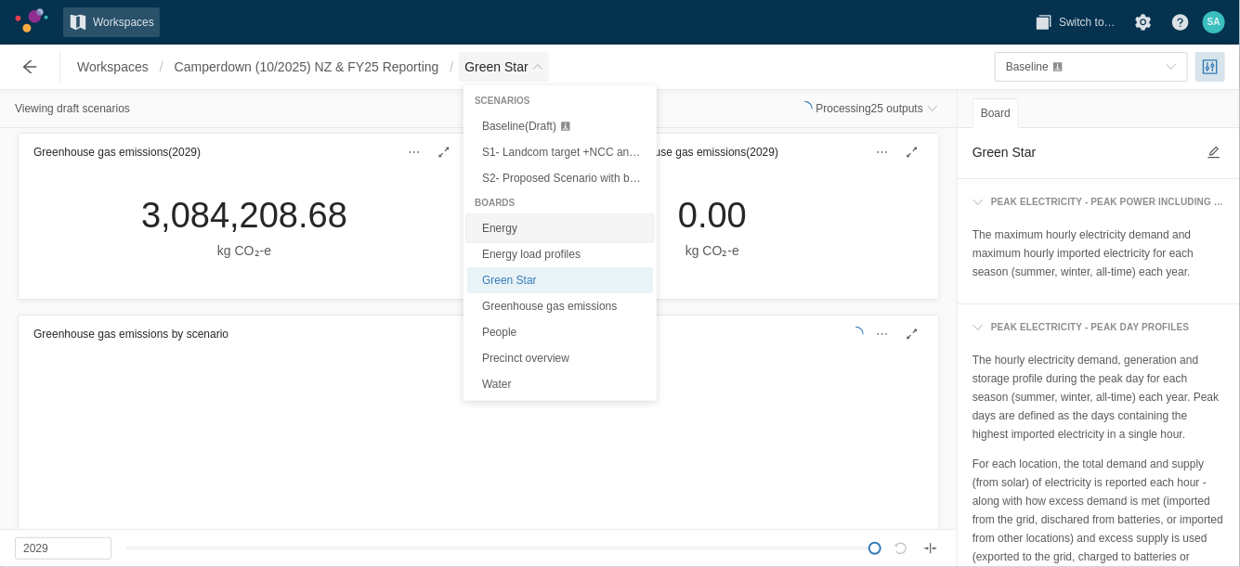
click at [496, 234] on link "Energy" at bounding box center [560, 228] width 186 height 26
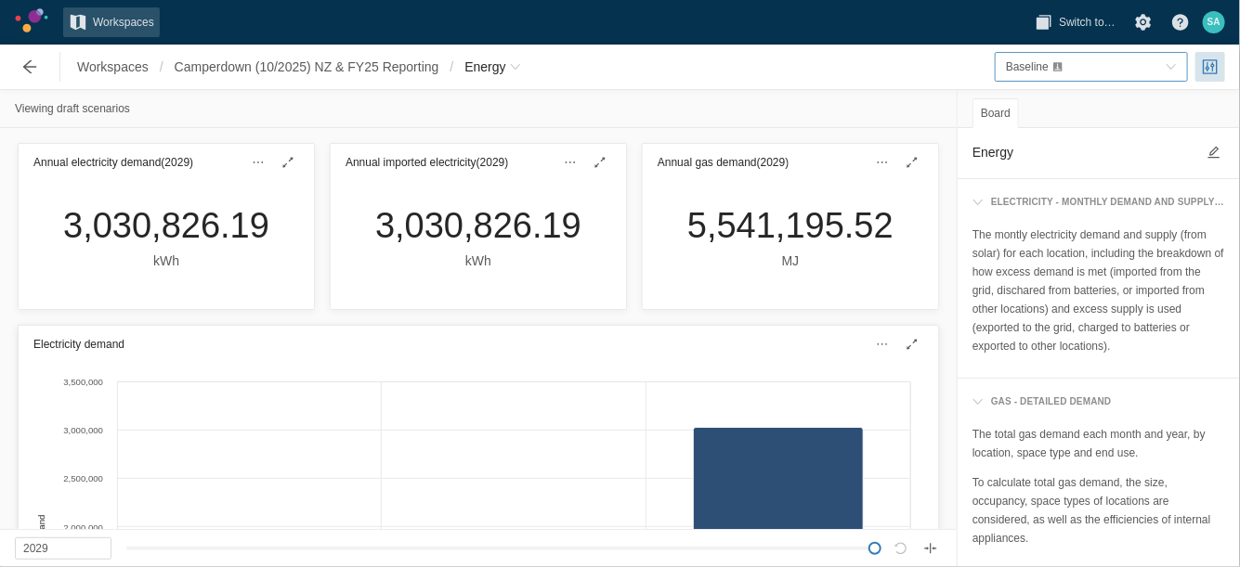
click at [1072, 61] on div "Baseline" at bounding box center [1082, 67] width 152 height 19
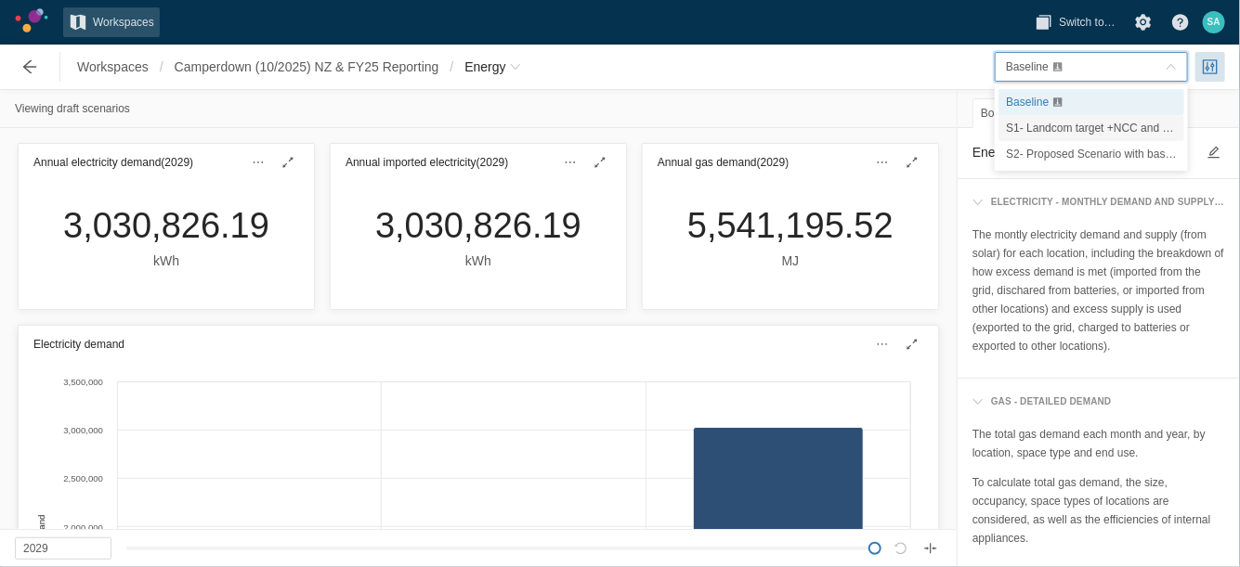
click at [1061, 123] on span "S1- Landcom target +NCC and Sustainable Buildings SEPP" at bounding box center [1154, 128] width 296 height 13
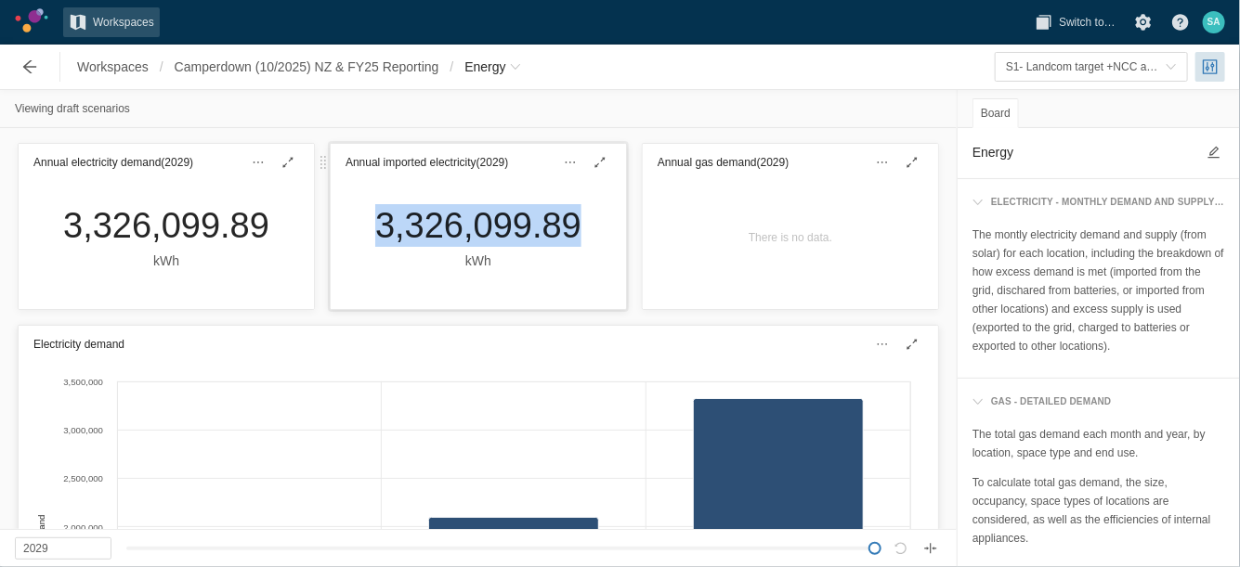
drag, startPoint x: 356, startPoint y: 225, endPoint x: 565, endPoint y: 234, distance: 209.1
click at [565, 234] on div "3,326,099.89 kWh" at bounding box center [478, 237] width 236 height 67
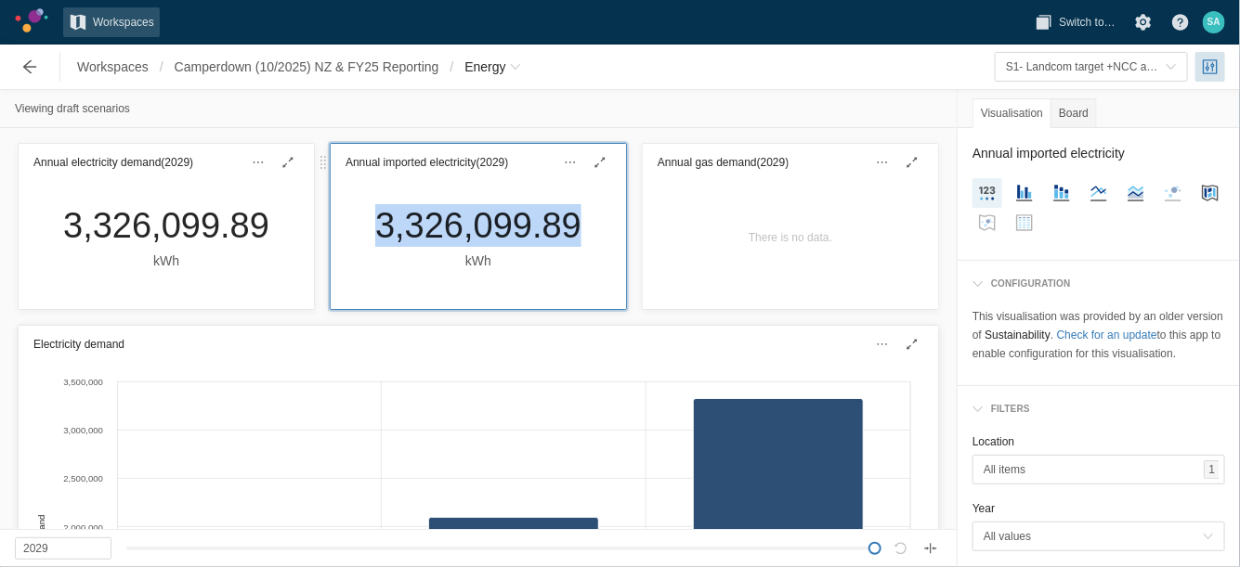
copy div "3,326,099.89"
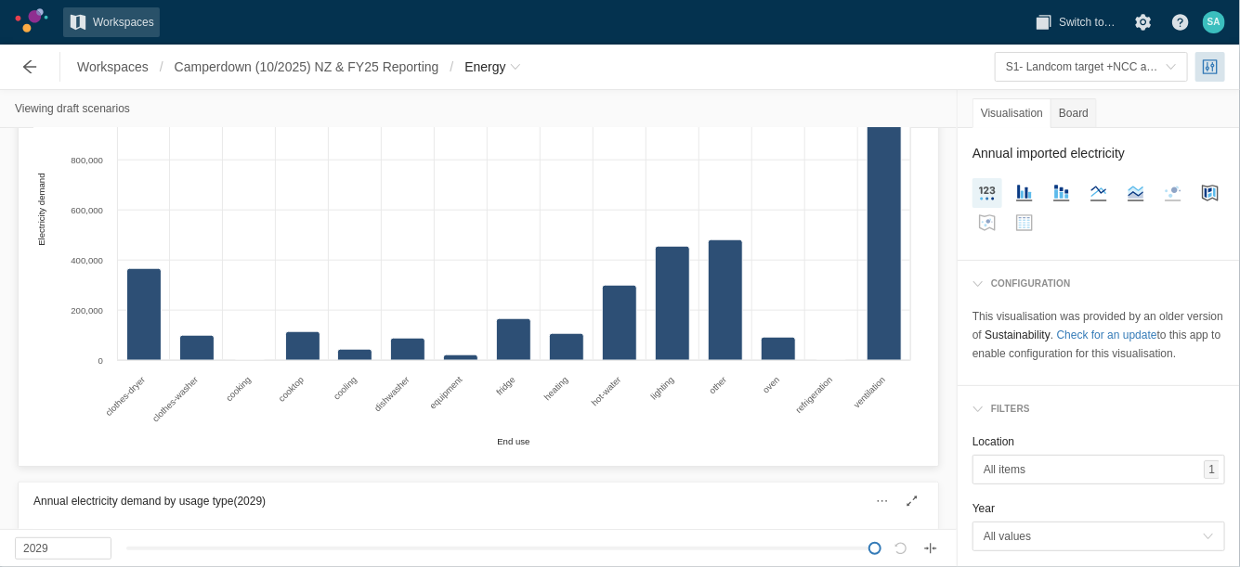
scroll to position [812, 0]
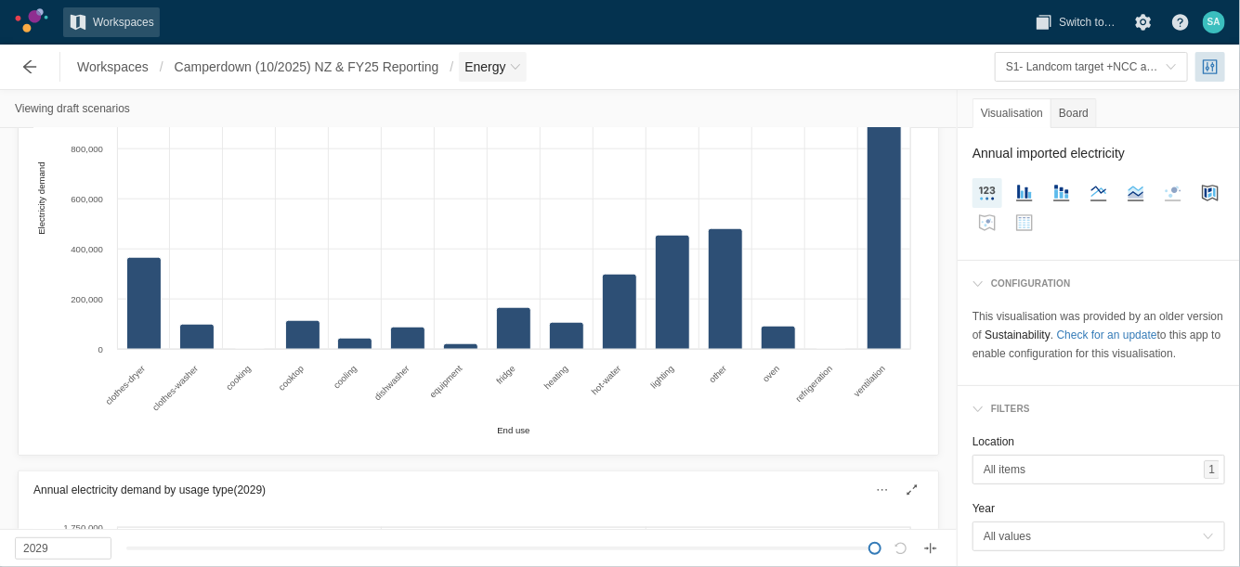
click at [505, 62] on span "Energy" at bounding box center [484, 67] width 41 height 19
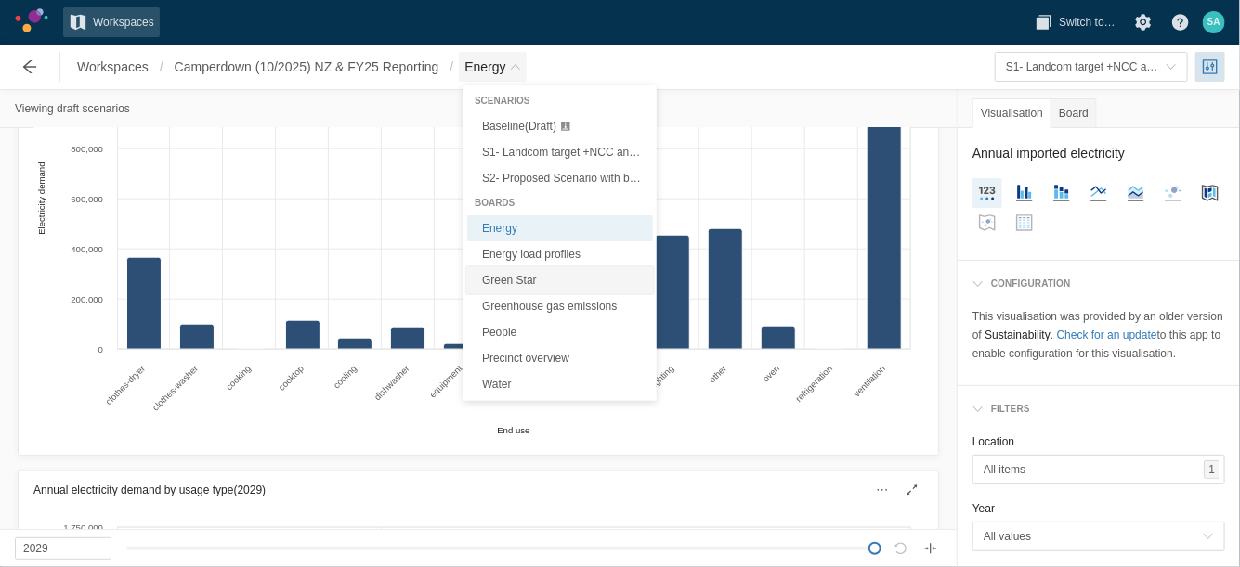
click at [509, 270] on link "Green Star" at bounding box center [560, 280] width 186 height 26
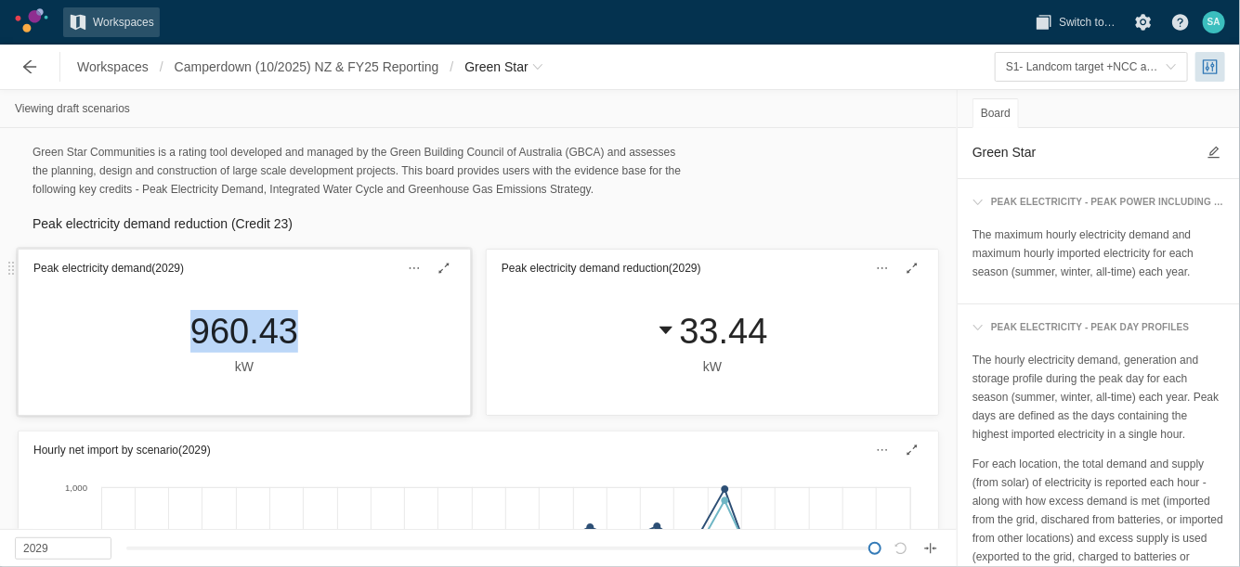
drag, startPoint x: 215, startPoint y: 335, endPoint x: 288, endPoint y: 335, distance: 72.4
click at [288, 335] on div "960.43 kW" at bounding box center [243, 343] width 137 height 67
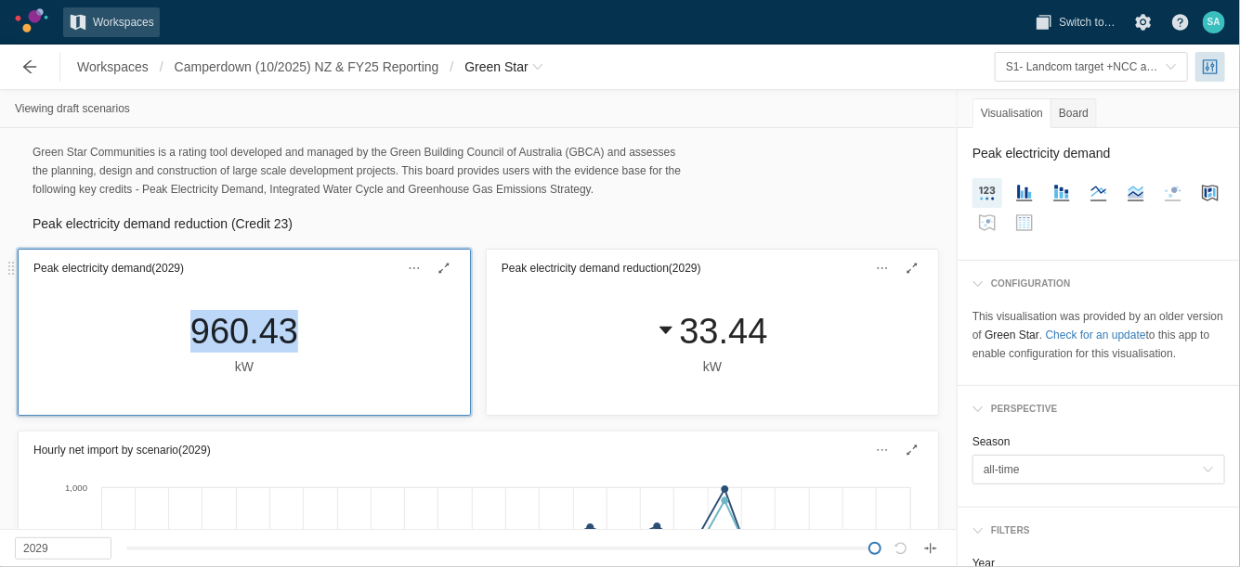
copy div "960.43"
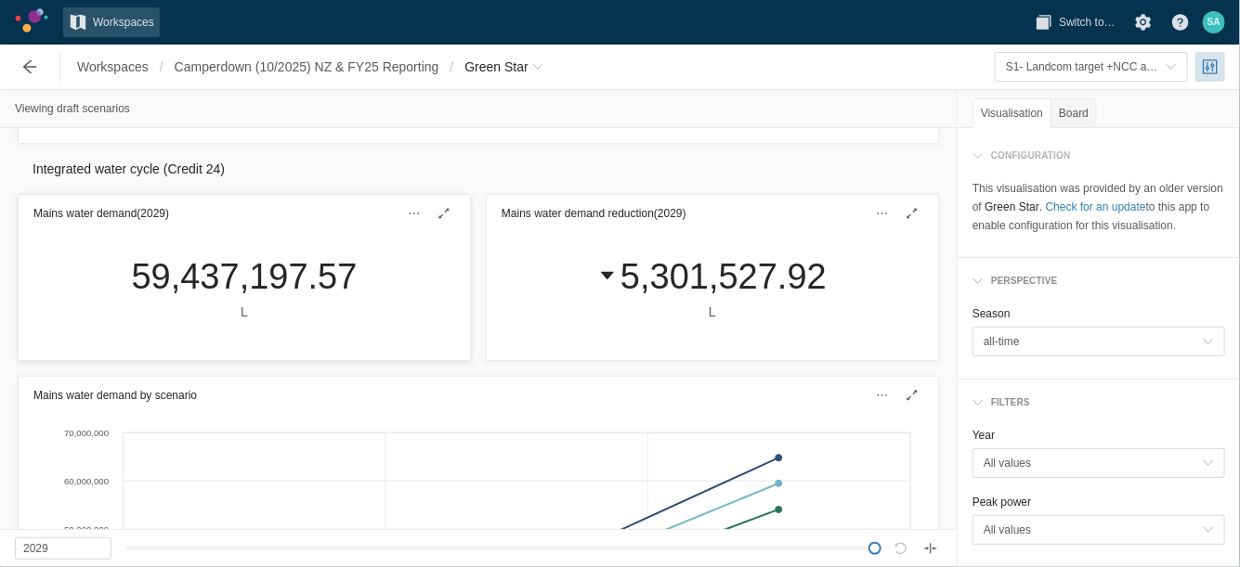
scroll to position [696, 0]
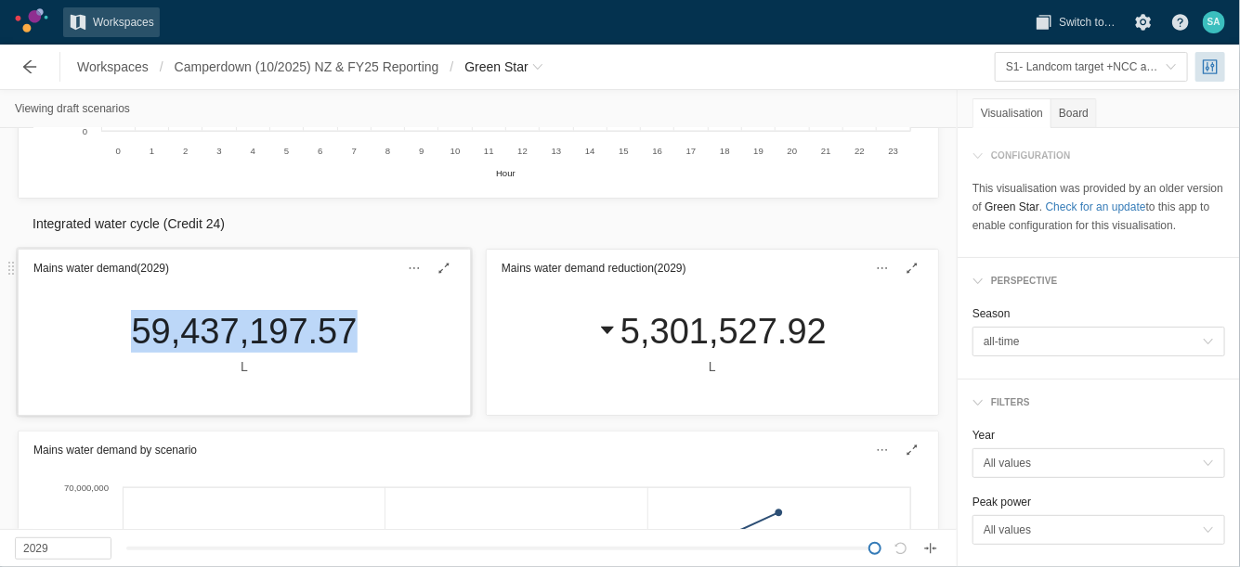
drag, startPoint x: 126, startPoint y: 318, endPoint x: 353, endPoint y: 340, distance: 227.6
click at [353, 340] on div "59,437,197.57 L" at bounding box center [243, 343] width 255 height 67
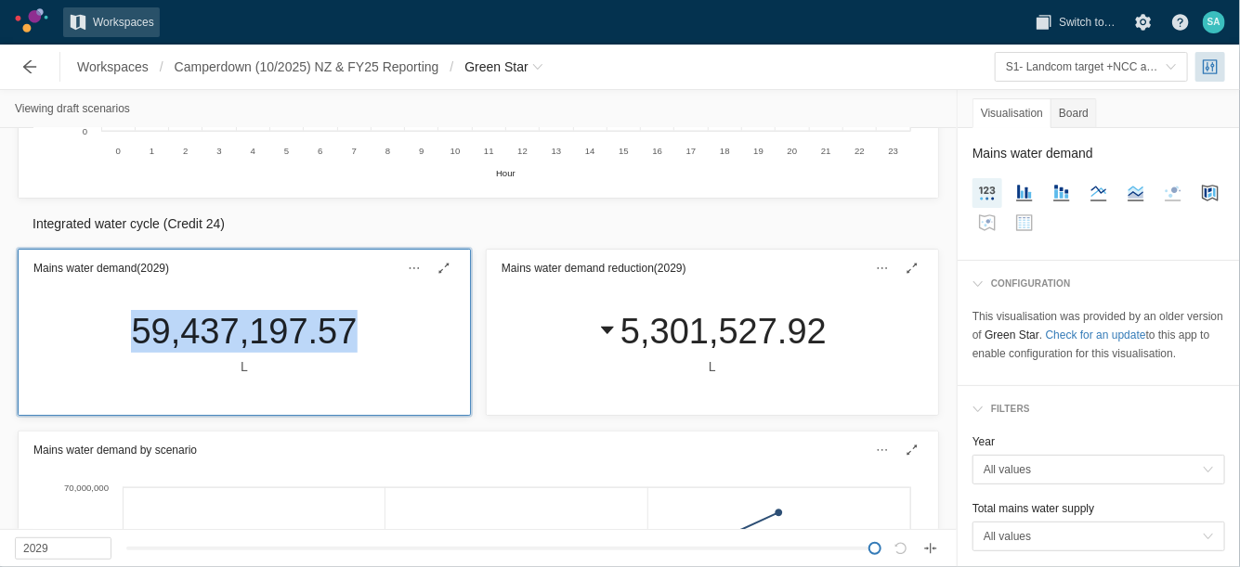
drag, startPoint x: 353, startPoint y: 340, endPoint x: 314, endPoint y: 326, distance: 41.4
copy div "59,437,197.57"
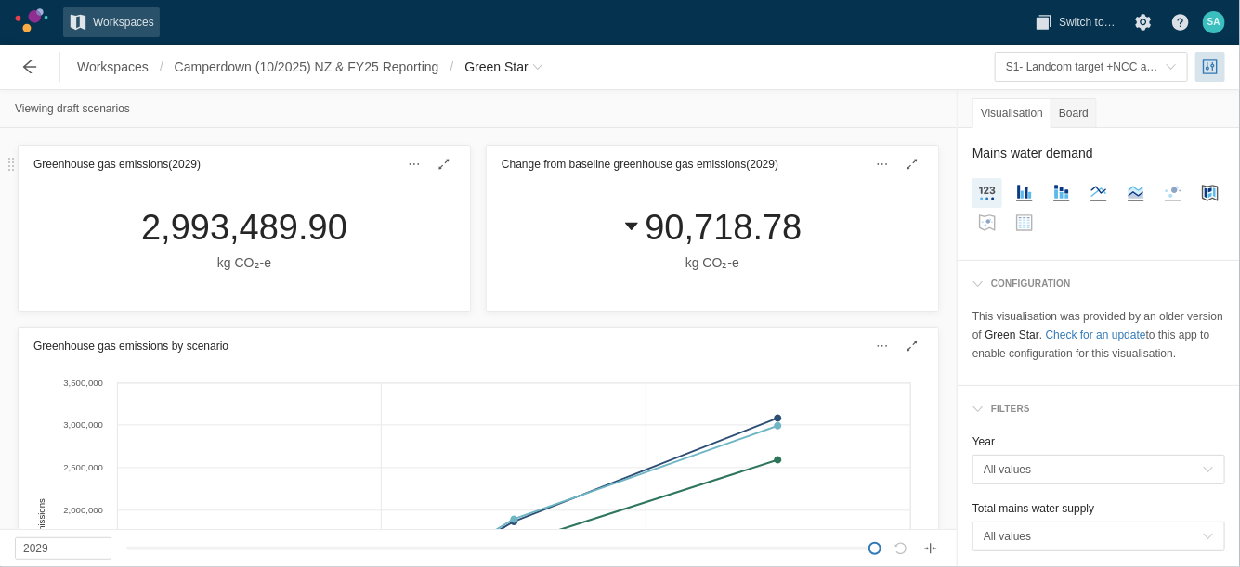
scroll to position [1393, 0]
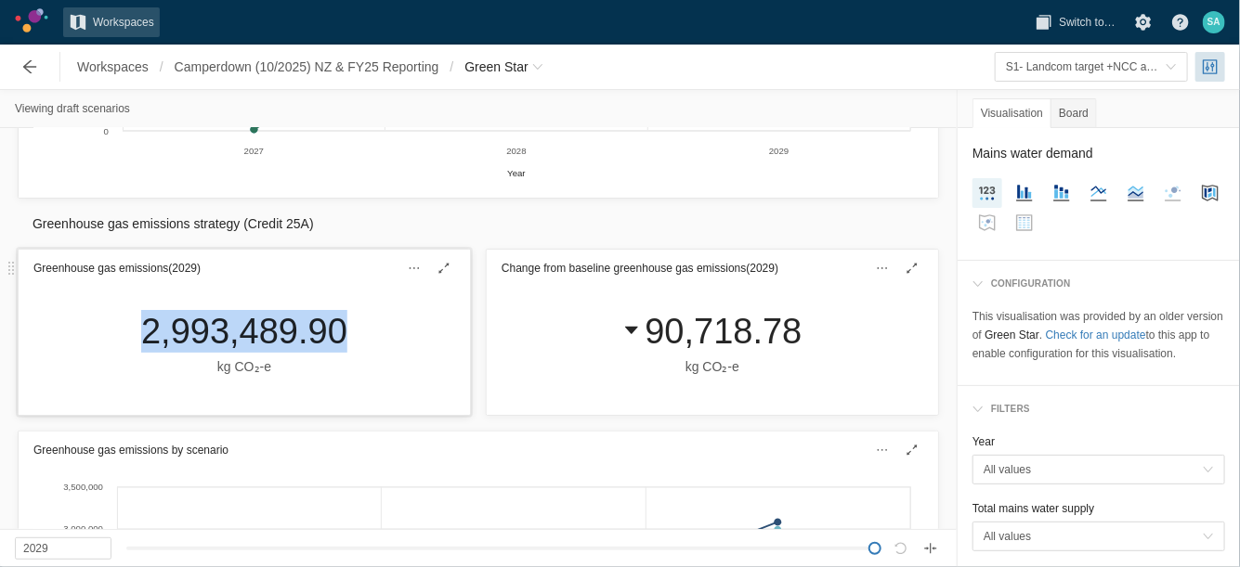
drag, startPoint x: 120, startPoint y: 310, endPoint x: 335, endPoint y: 333, distance: 216.7
click at [335, 333] on div "2,993,489.90 kg CO₂‑e" at bounding box center [244, 351] width 451 height 128
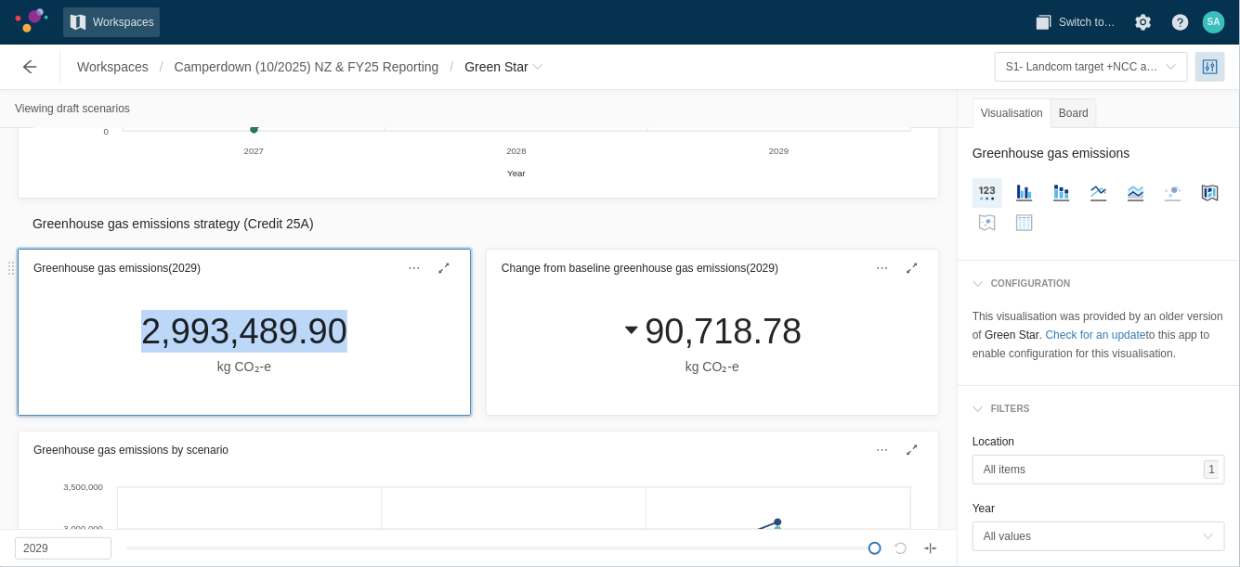
copy div "2,993,489.90"
click at [1094, 62] on span "S1- Landcom target +NCC and Sustainable Buildings SEPP" at bounding box center [1154, 66] width 296 height 13
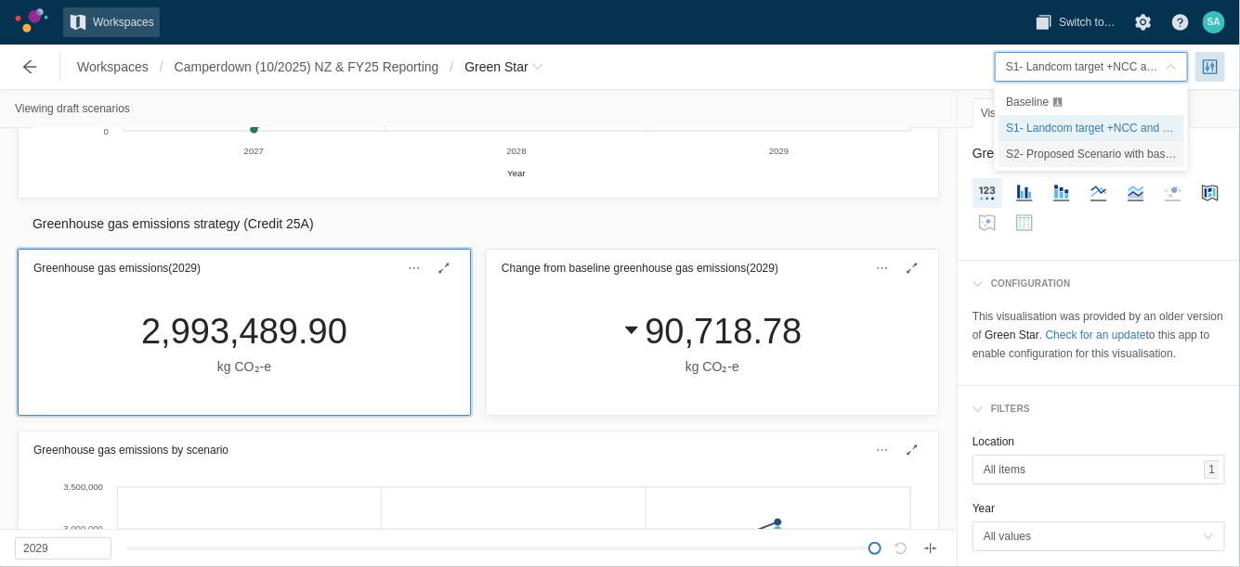
click at [1056, 151] on span "S2- Proposed Scenario with basic improvements + Solar PV (FY25 Reporting)" at bounding box center [1198, 154] width 385 height 13
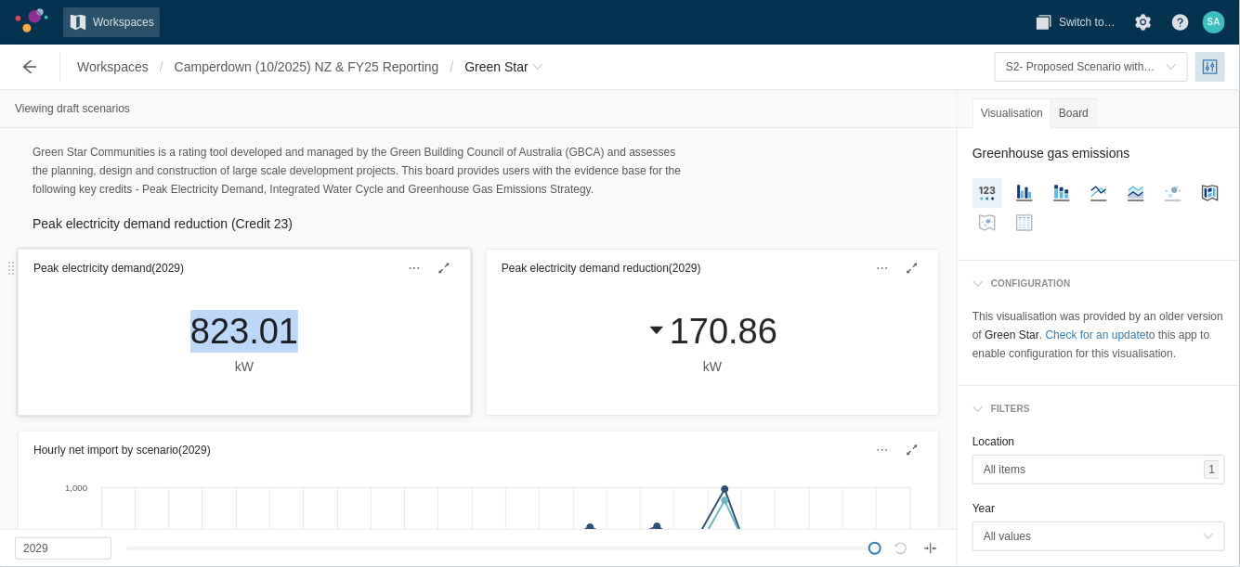
drag, startPoint x: 203, startPoint y: 332, endPoint x: 292, endPoint y: 331, distance: 88.2
click at [292, 331] on div "823.01 kW" at bounding box center [243, 343] width 137 height 67
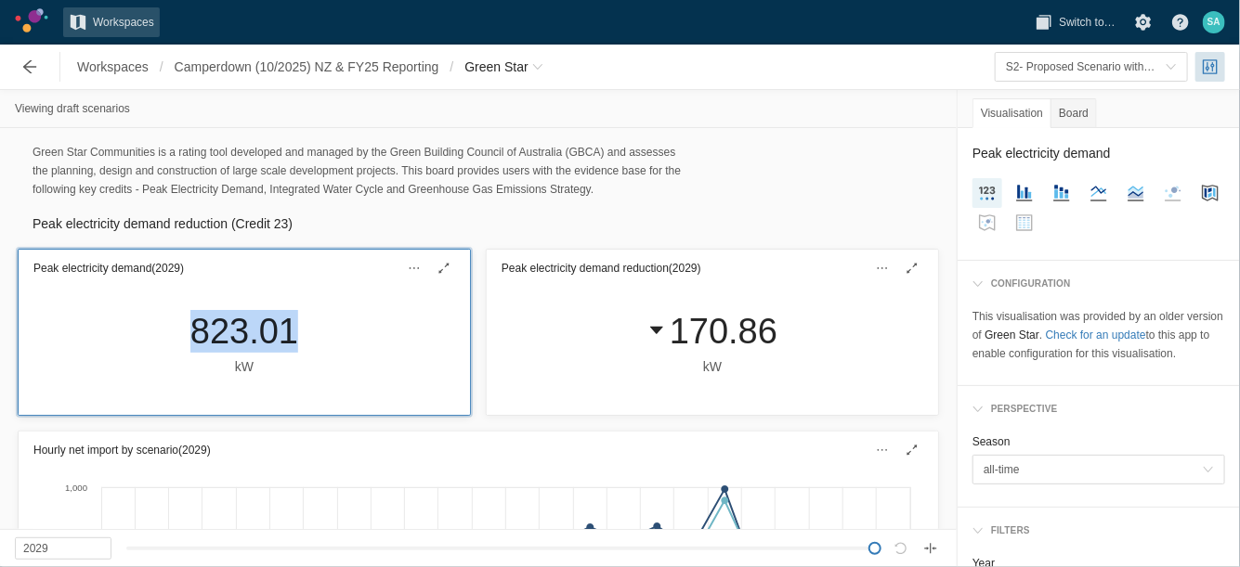
drag, startPoint x: 290, startPoint y: 331, endPoint x: 249, endPoint y: 325, distance: 41.4
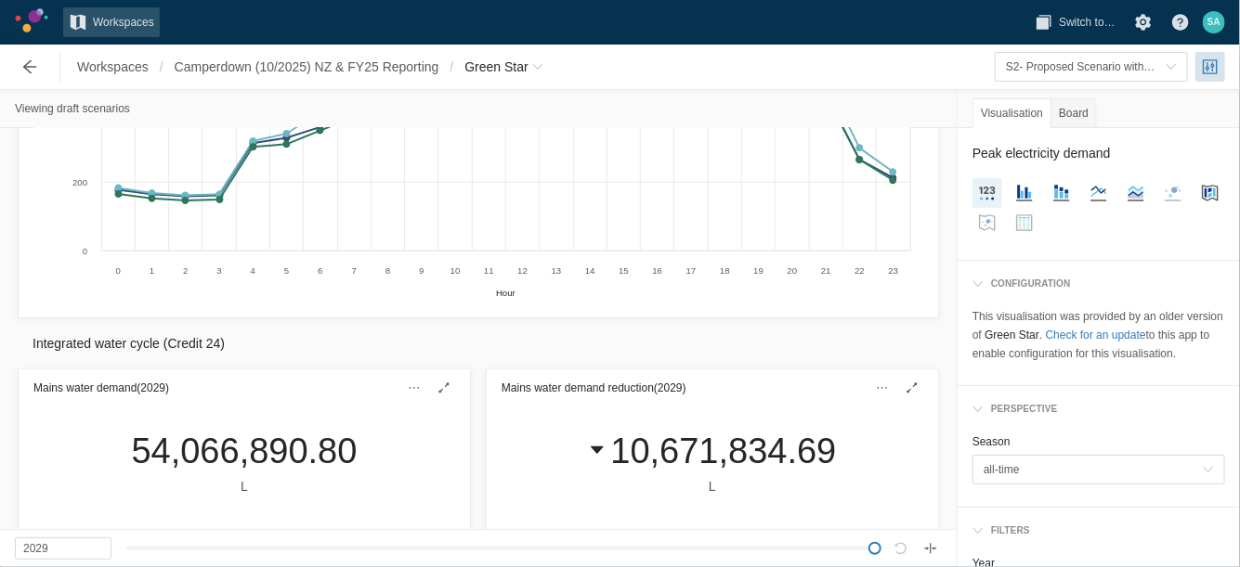
scroll to position [580, 0]
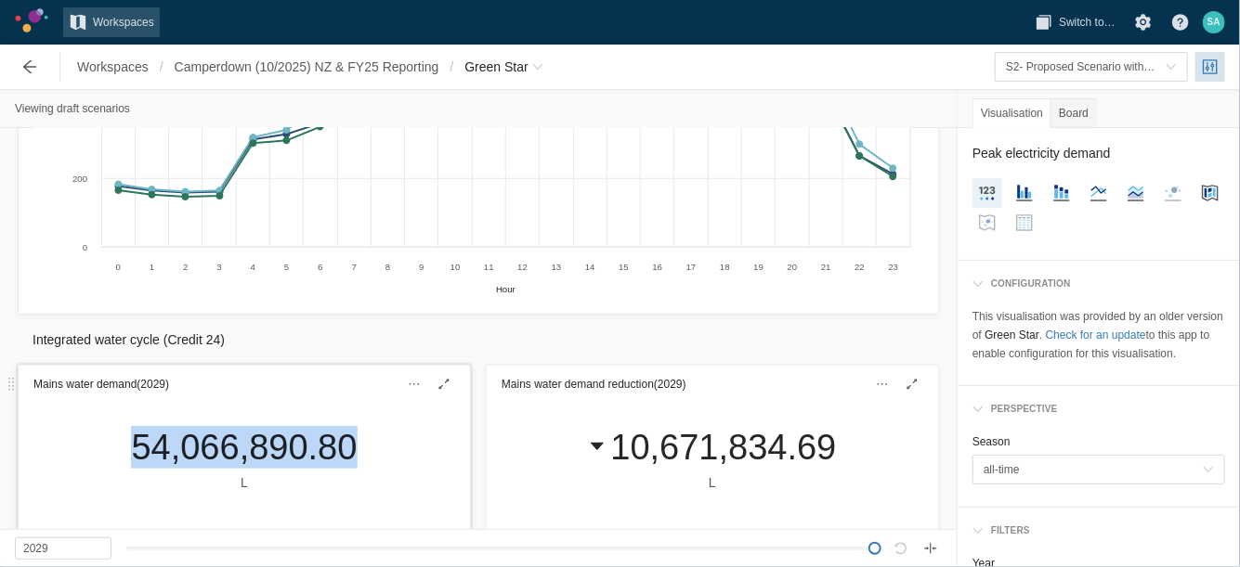
drag, startPoint x: 108, startPoint y: 448, endPoint x: 390, endPoint y: 456, distance: 282.4
click at [406, 461] on div "54,066,890.80 L" at bounding box center [244, 467] width 451 height 128
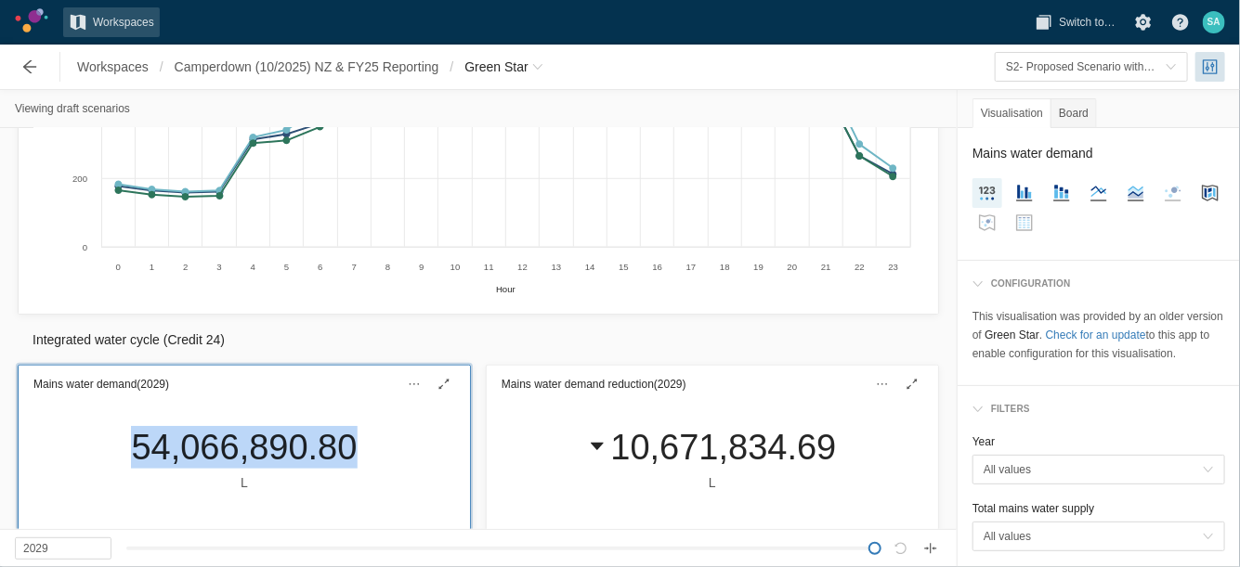
drag, startPoint x: 390, startPoint y: 456, endPoint x: 337, endPoint y: 443, distance: 54.5
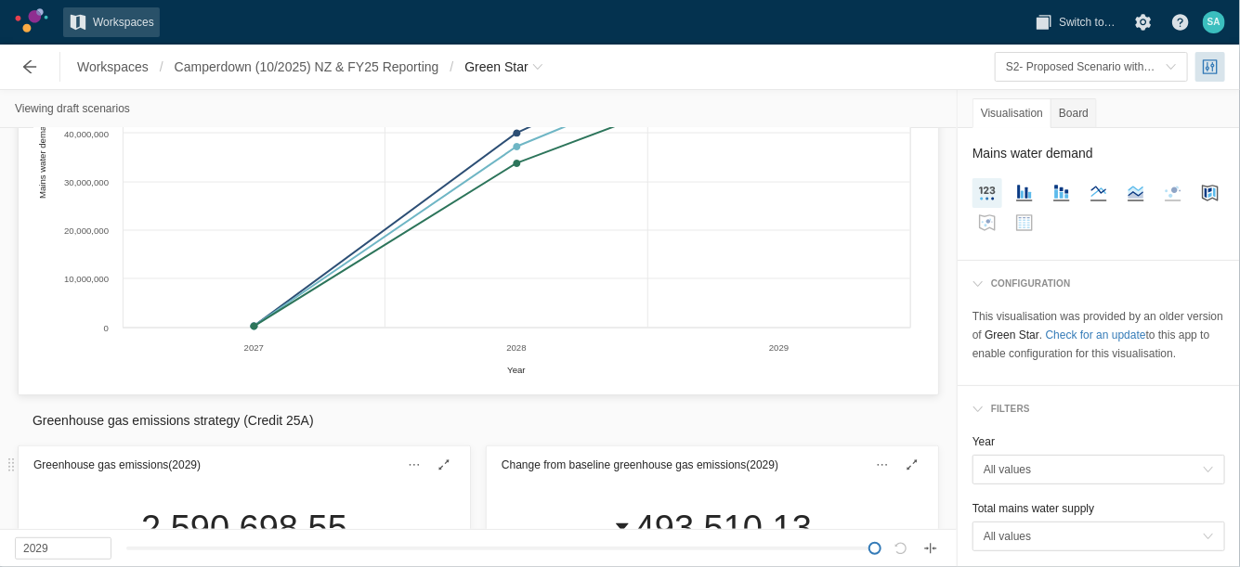
scroll to position [1393, 0]
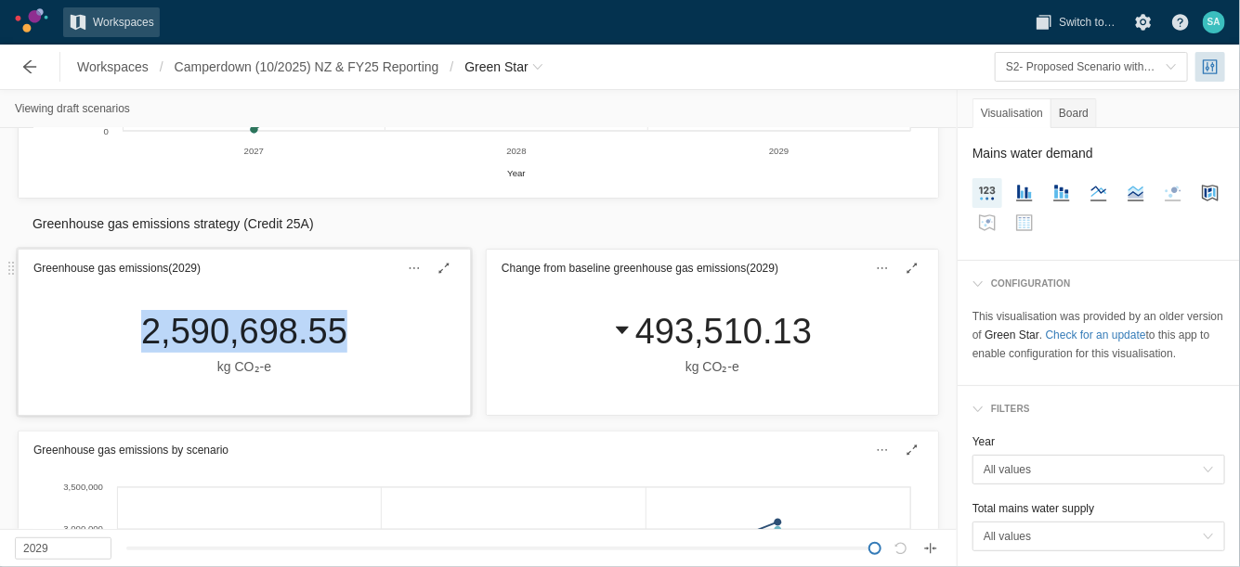
drag, startPoint x: 147, startPoint y: 334, endPoint x: 344, endPoint y: 344, distance: 197.1
click at [344, 344] on div "2,590,698.55 kg CO₂‑e" at bounding box center [244, 343] width 236 height 67
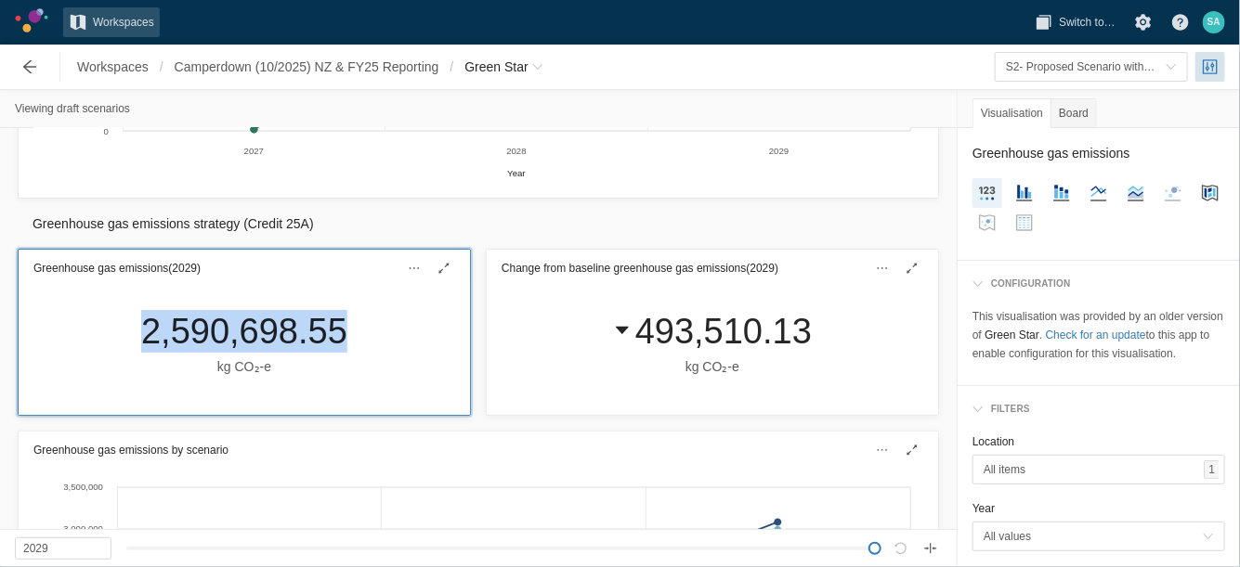
drag, startPoint x: 339, startPoint y: 341, endPoint x: 323, endPoint y: 332, distance: 17.9
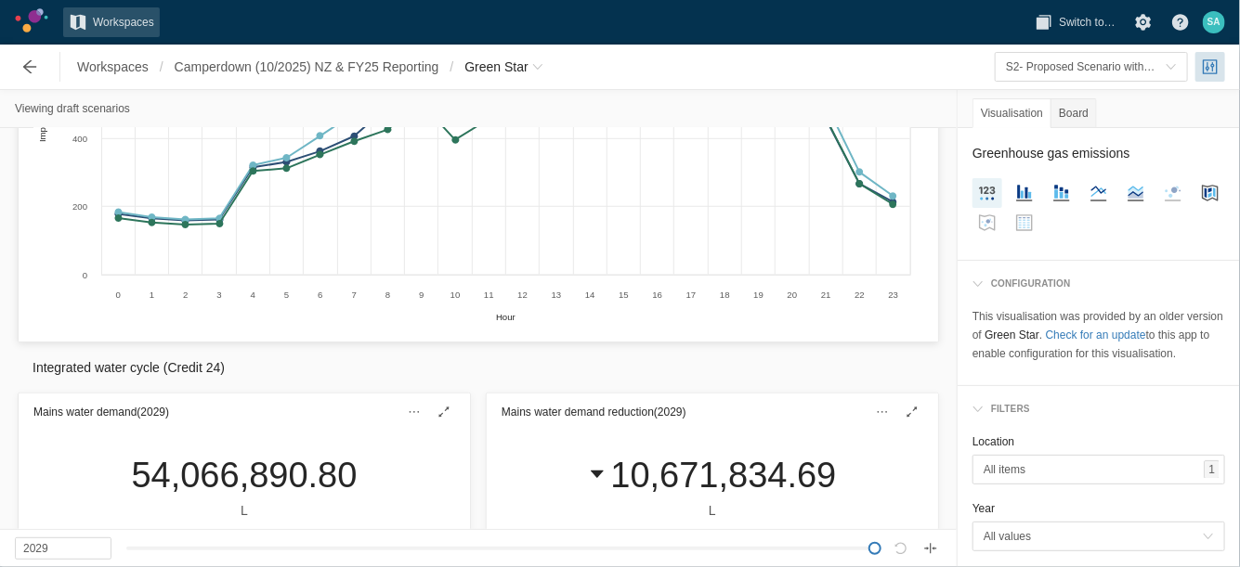
scroll to position [580, 0]
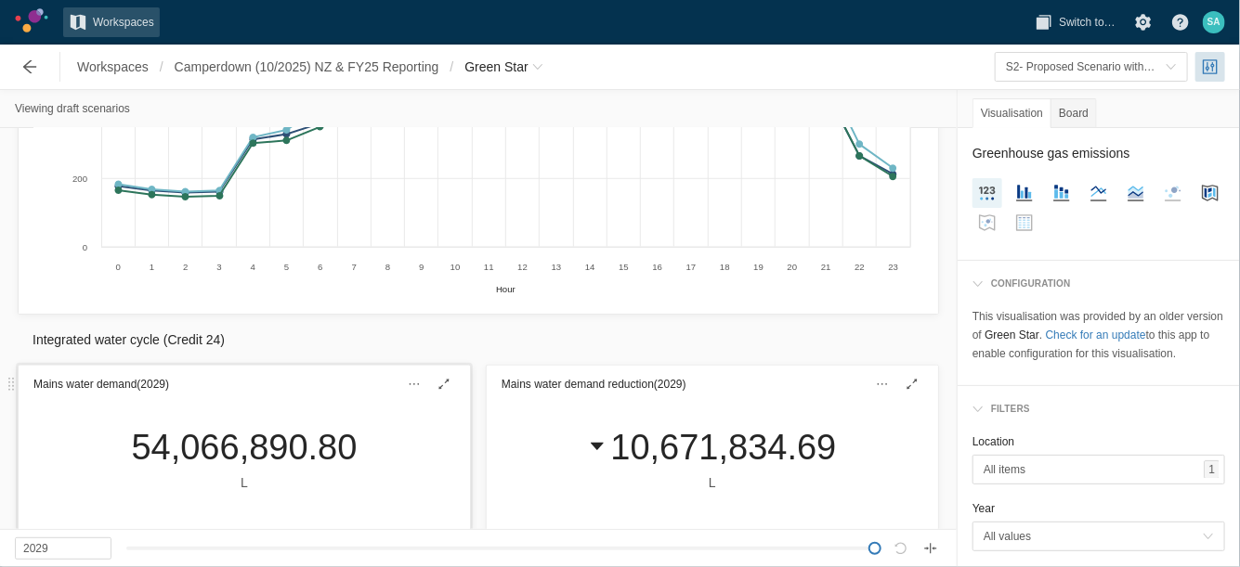
click at [162, 445] on div "54,066,890.80" at bounding box center [244, 447] width 226 height 43
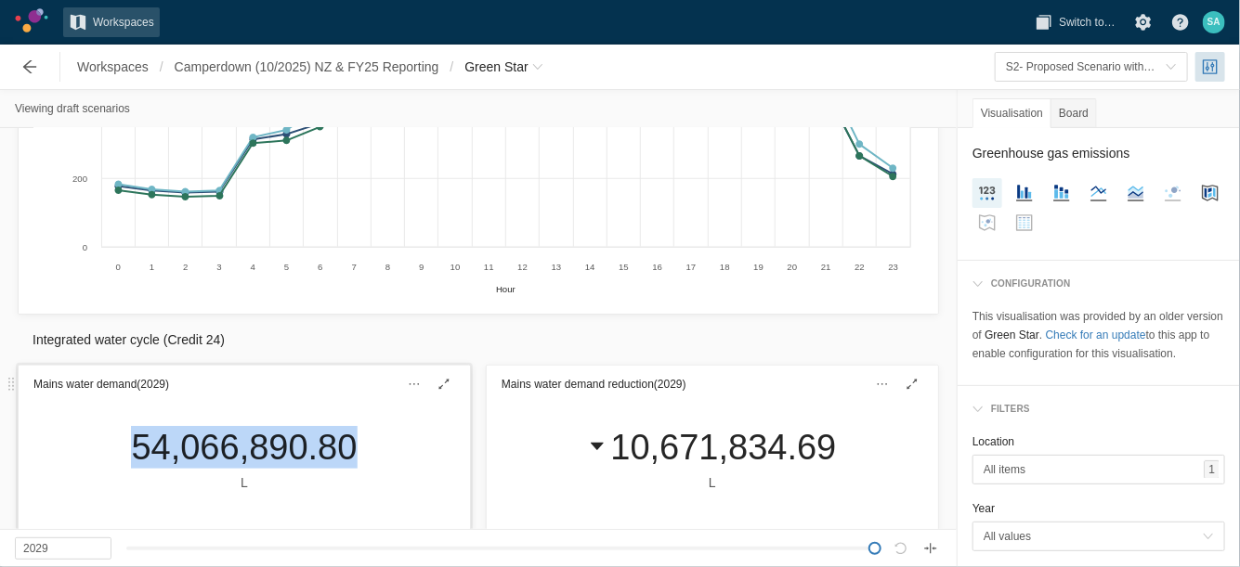
click at [162, 445] on div "54,066,890.80" at bounding box center [244, 447] width 226 height 43
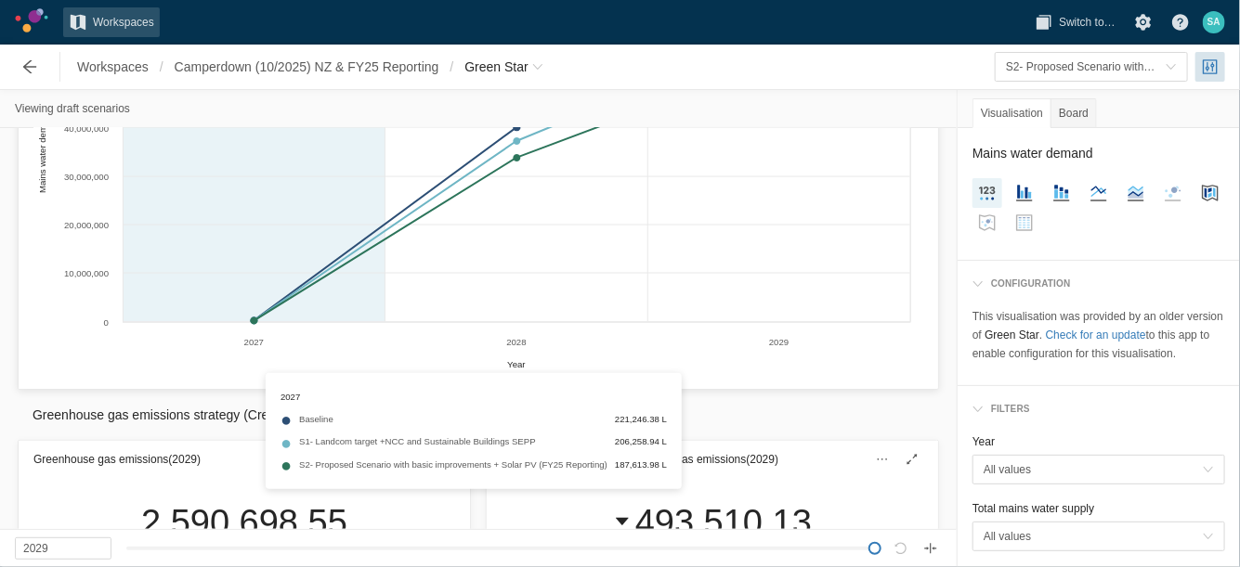
scroll to position [1277, 0]
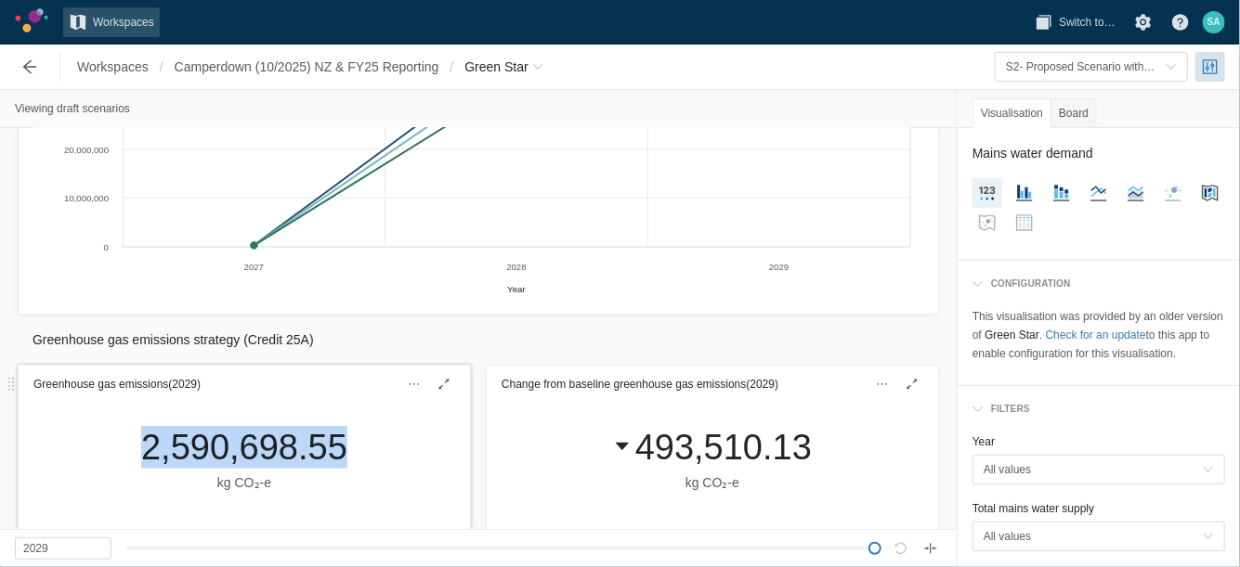
drag, startPoint x: 129, startPoint y: 436, endPoint x: 331, endPoint y: 457, distance: 203.4
click at [331, 457] on div "2,590,698.55 kg CO₂‑e" at bounding box center [244, 459] width 236 height 67
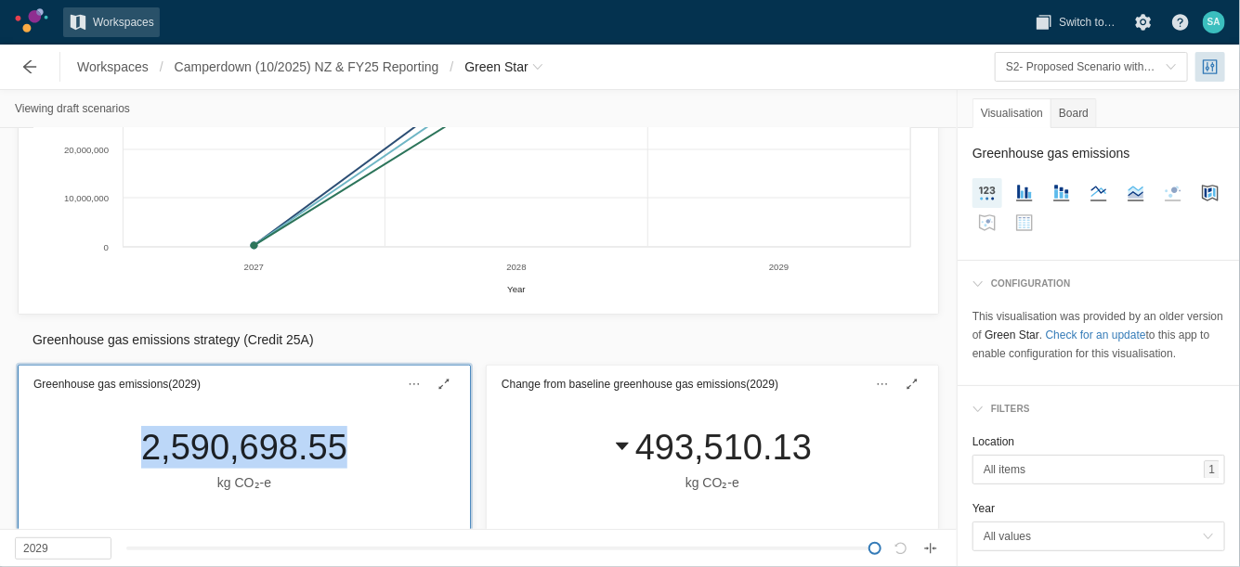
drag, startPoint x: 330, startPoint y: 456, endPoint x: 316, endPoint y: 448, distance: 15.8
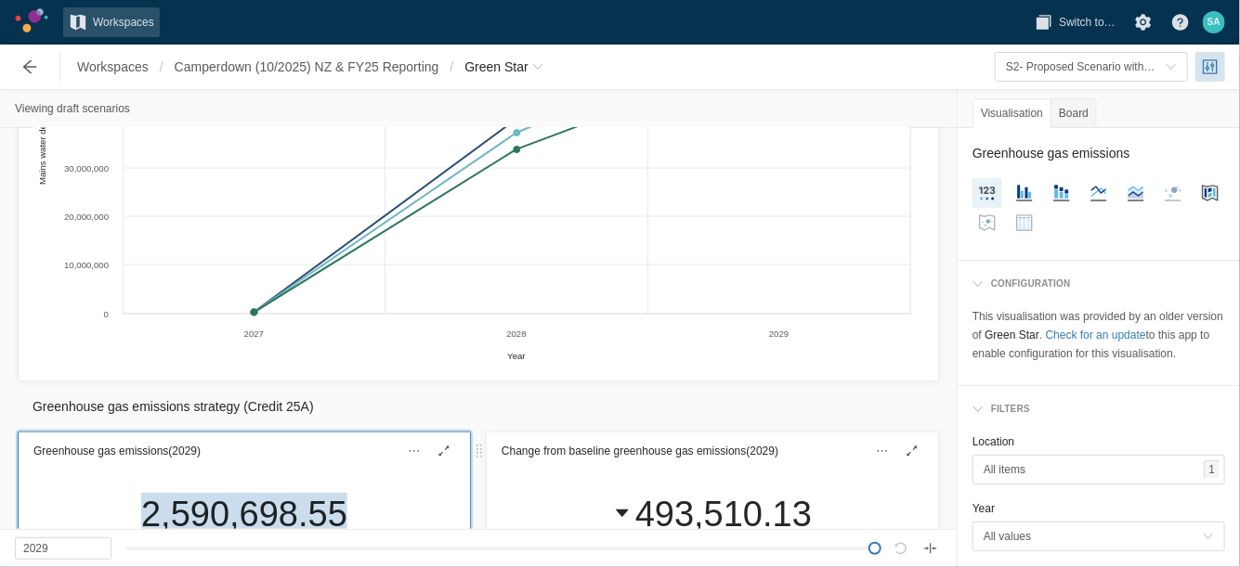
scroll to position [1000, 0]
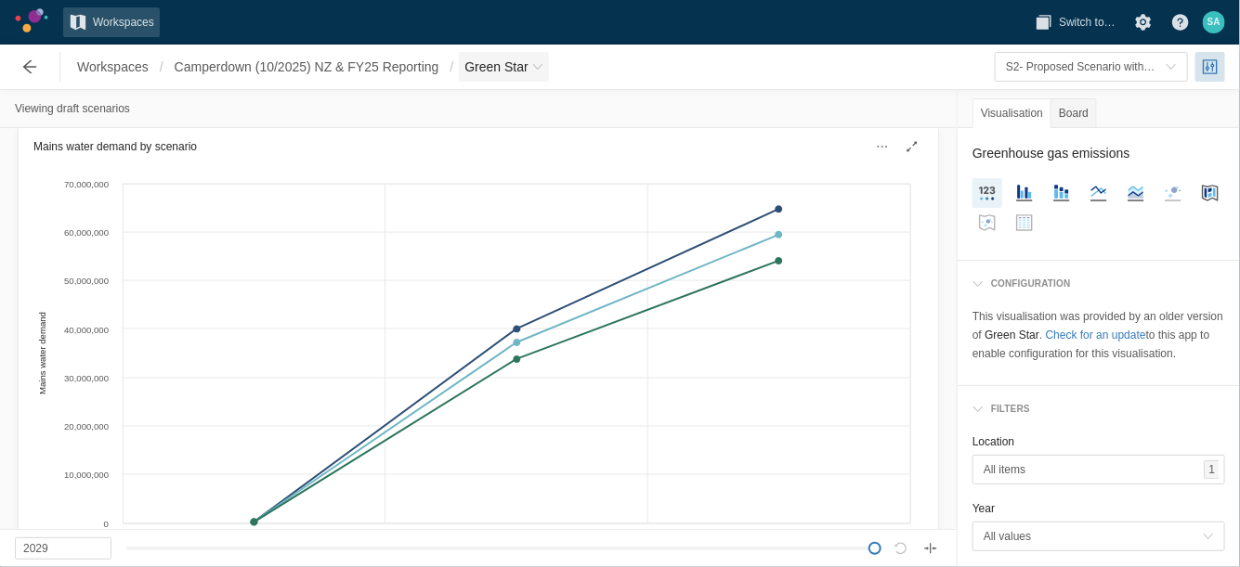
click at [543, 68] on span "Breadcrumb" at bounding box center [537, 66] width 11 height 11
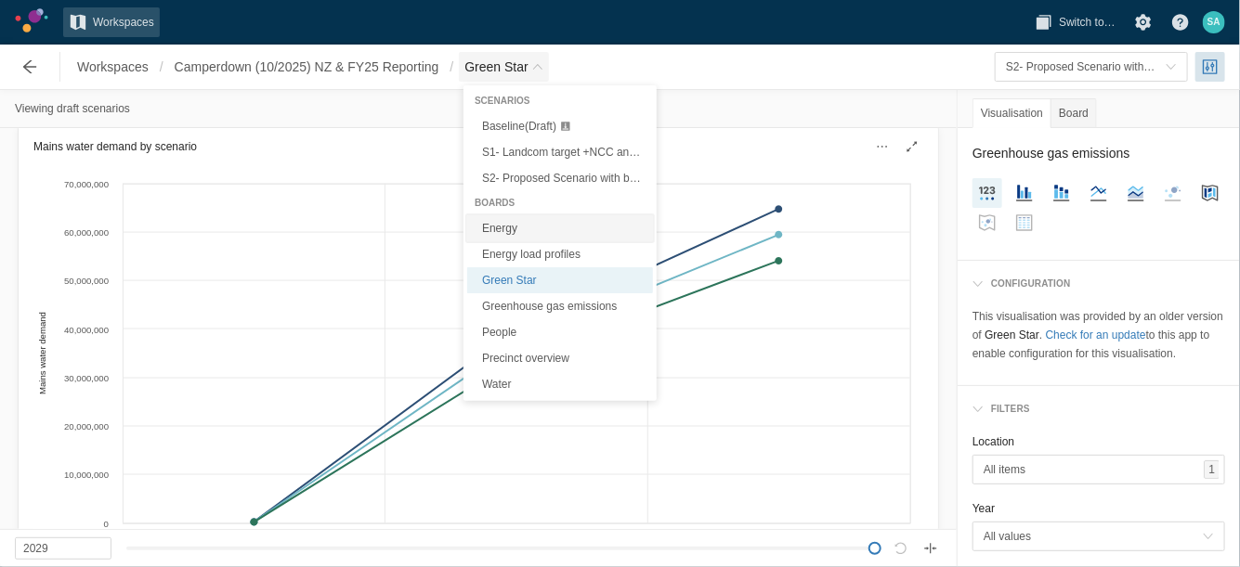
click at [516, 233] on link "Energy" at bounding box center [560, 228] width 186 height 26
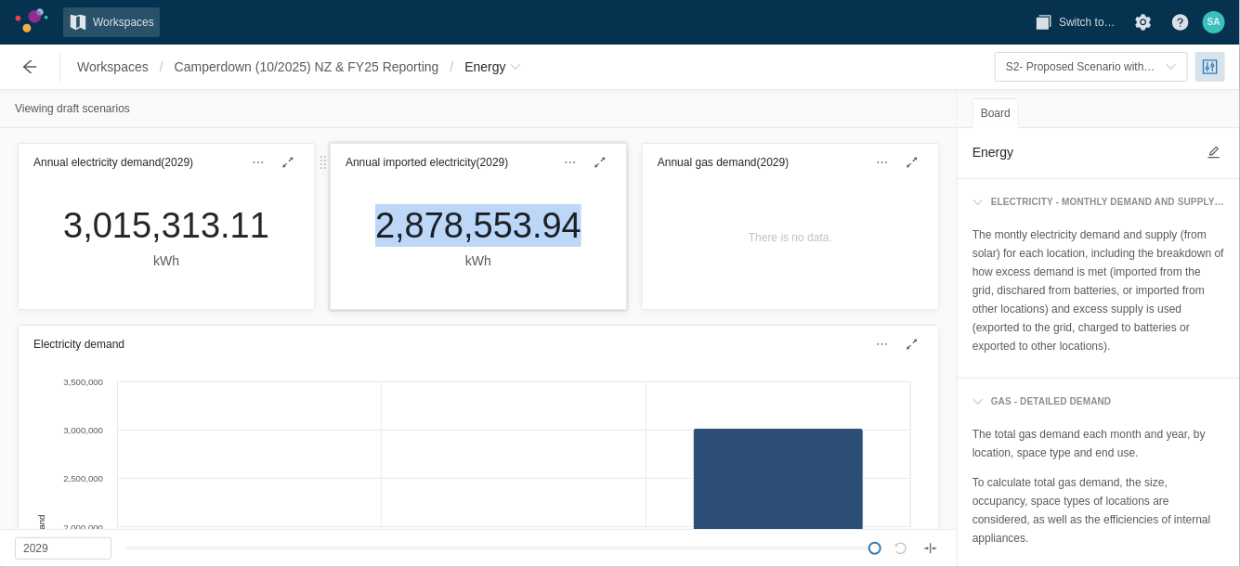
drag, startPoint x: 358, startPoint y: 231, endPoint x: 564, endPoint y: 230, distance: 205.2
click at [564, 230] on div "2,878,553.94 kWh" at bounding box center [478, 237] width 236 height 67
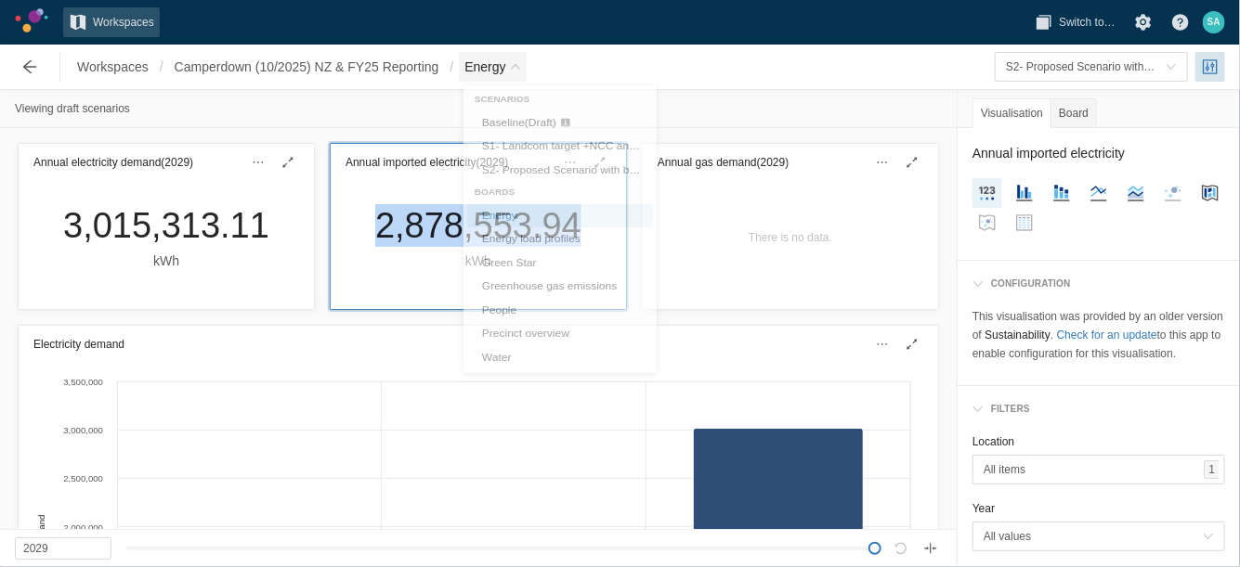
click at [513, 63] on span "Breadcrumb" at bounding box center [515, 66] width 11 height 11
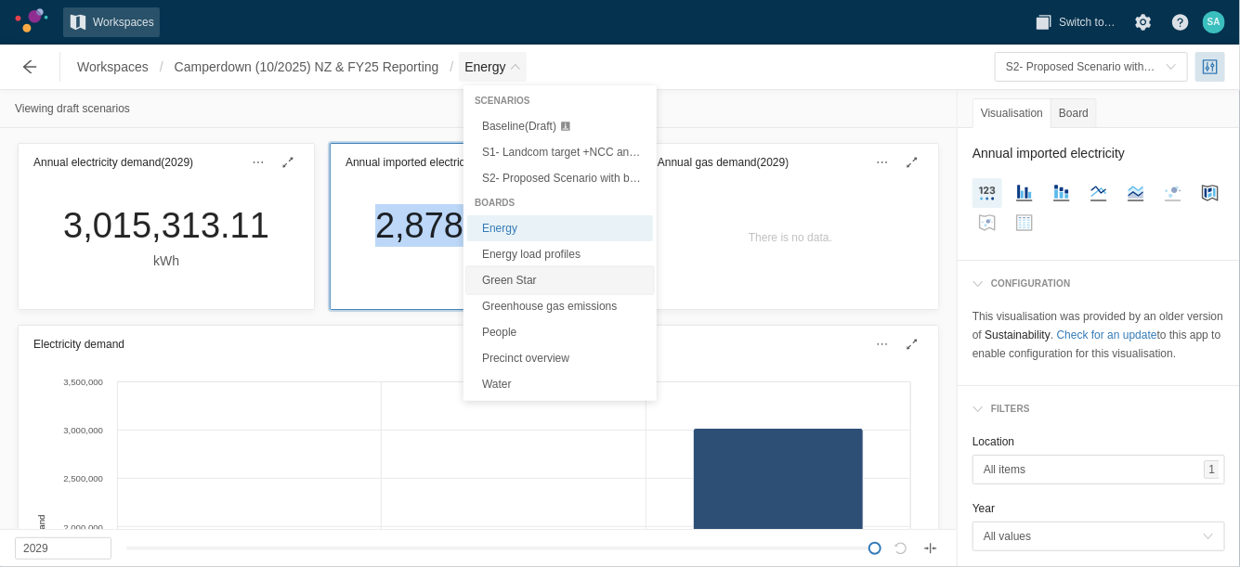
click at [554, 280] on link "Green Star" at bounding box center [560, 280] width 186 height 26
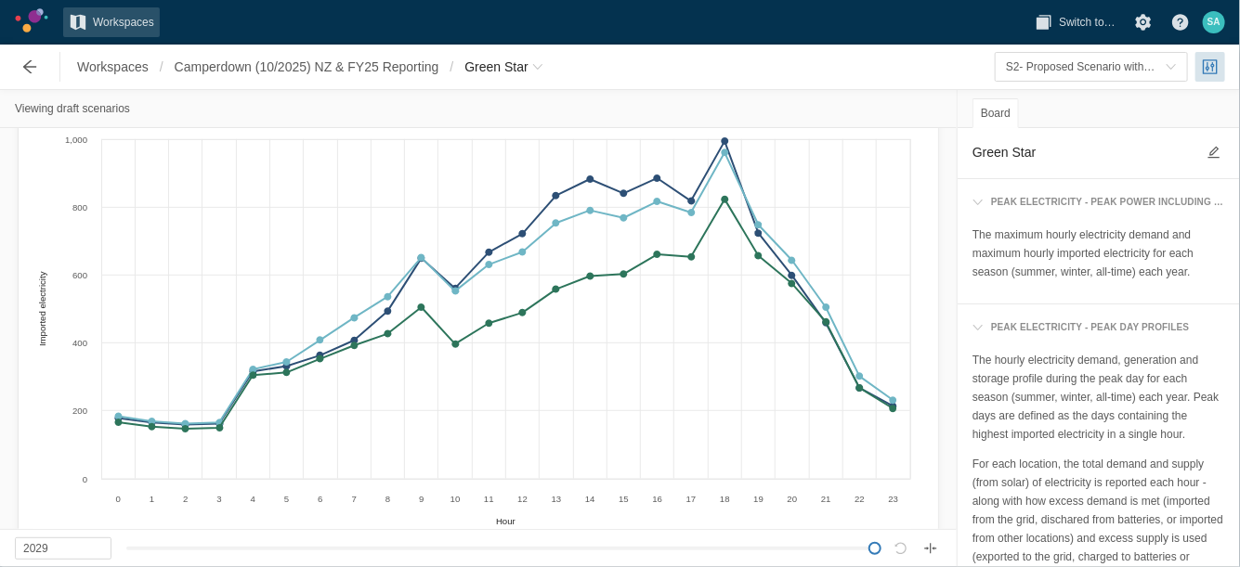
scroll to position [116, 0]
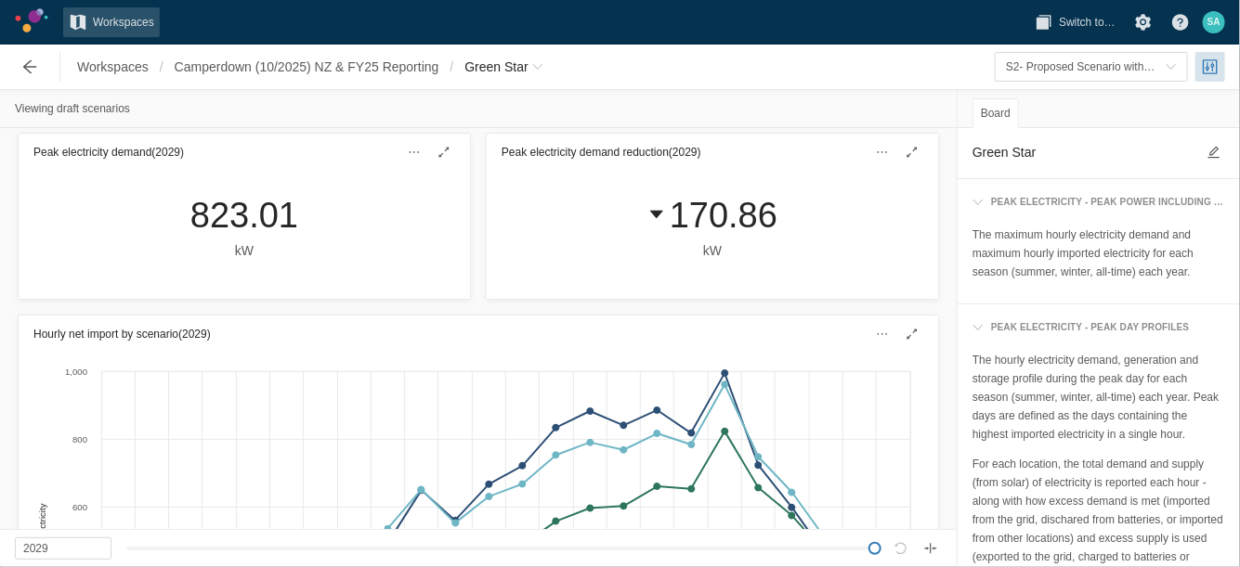
click at [513, 84] on div "Workspaces / Camperdown (10/2025) NZ & FY25 Reporting / Green Star" at bounding box center [280, 66] width 552 height 37
click at [527, 75] on span "Green Star" at bounding box center [495, 67] width 63 height 19
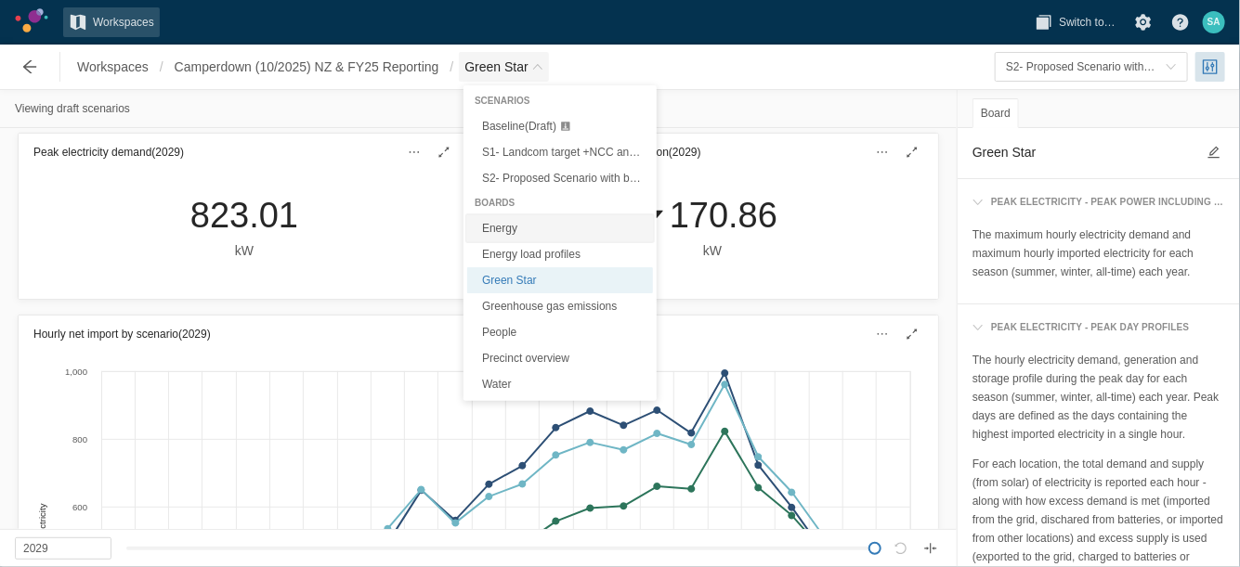
click at [525, 233] on link "Energy" at bounding box center [560, 228] width 186 height 26
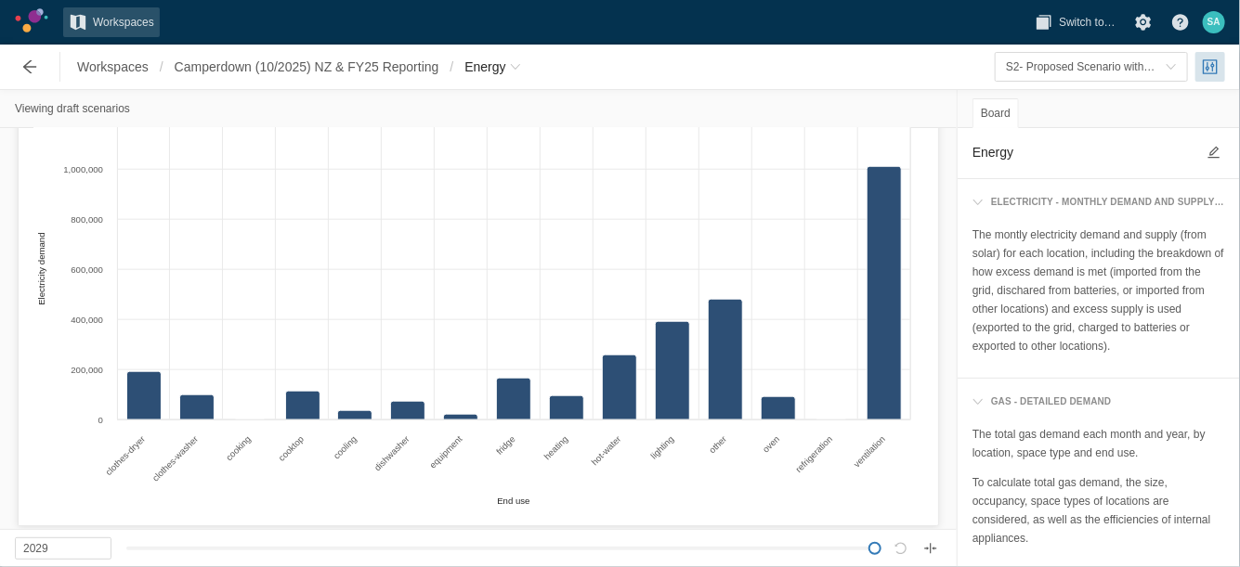
scroll to position [671, 0]
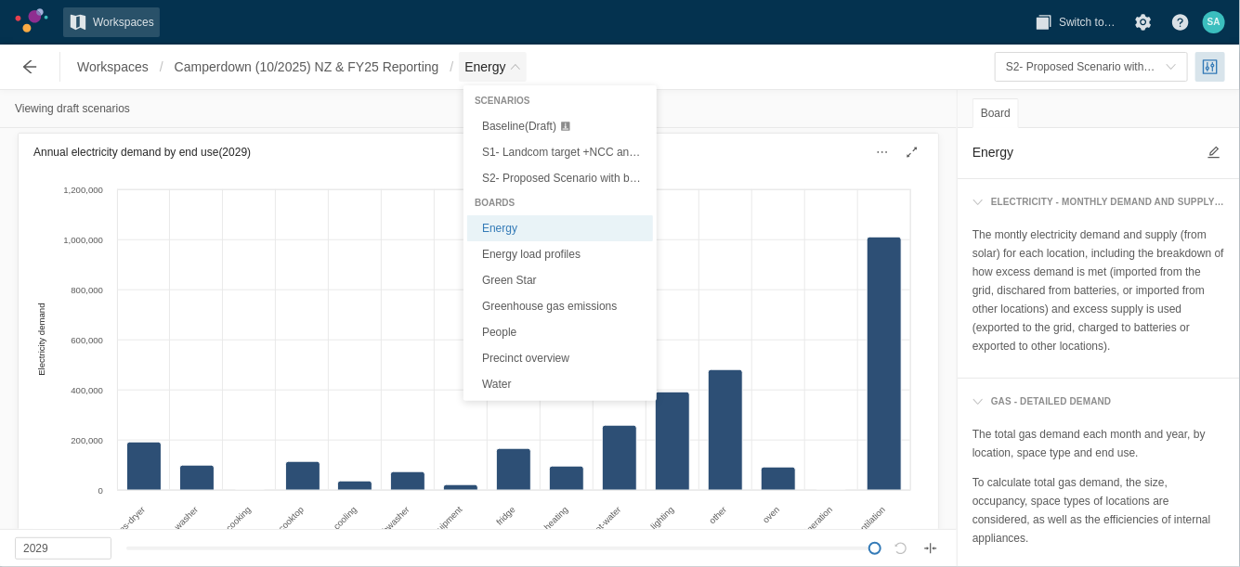
click at [525, 63] on span "Energy" at bounding box center [492, 67] width 67 height 30
click at [519, 253] on link "Energy load profiles" at bounding box center [560, 254] width 186 height 26
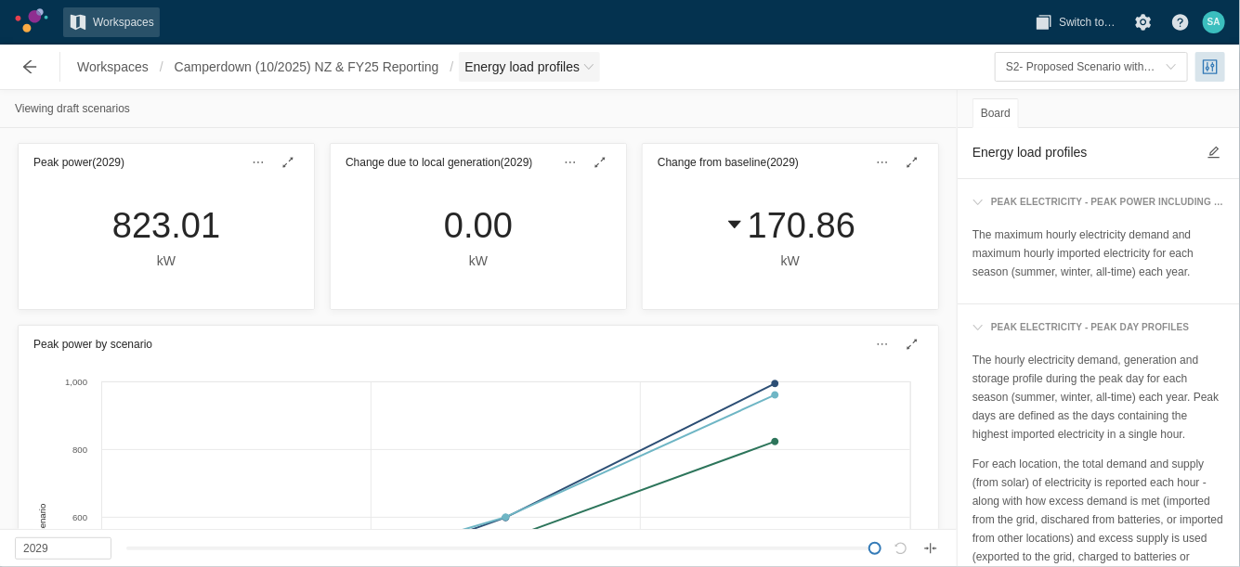
click at [594, 65] on span "Breadcrumb" at bounding box center [588, 66] width 11 height 11
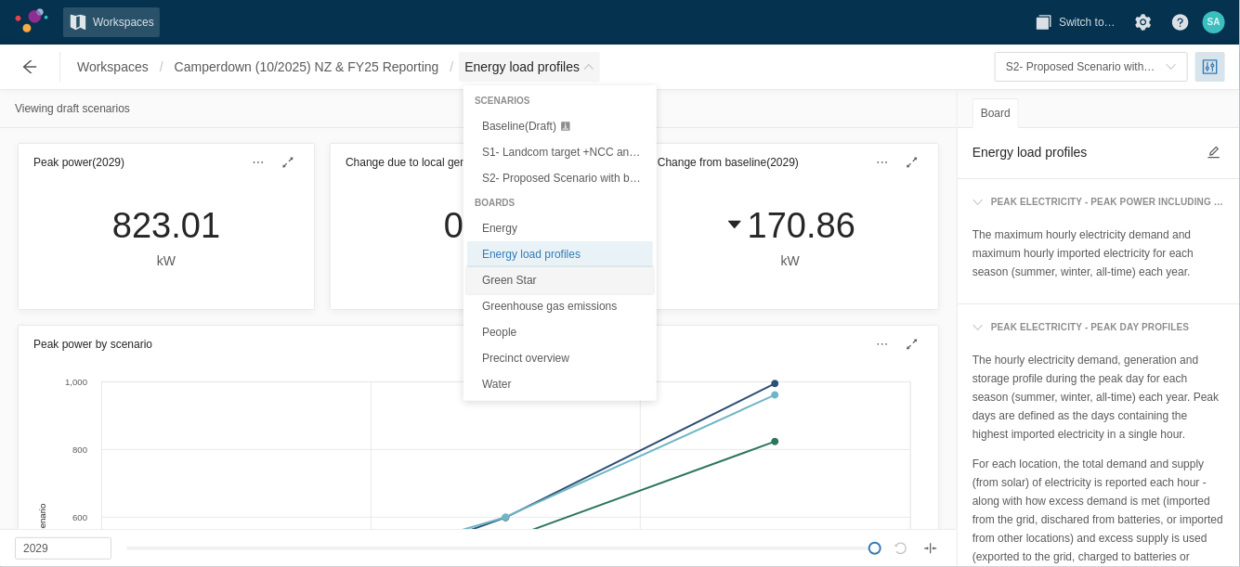
click at [515, 288] on link "Green Star" at bounding box center [560, 280] width 186 height 26
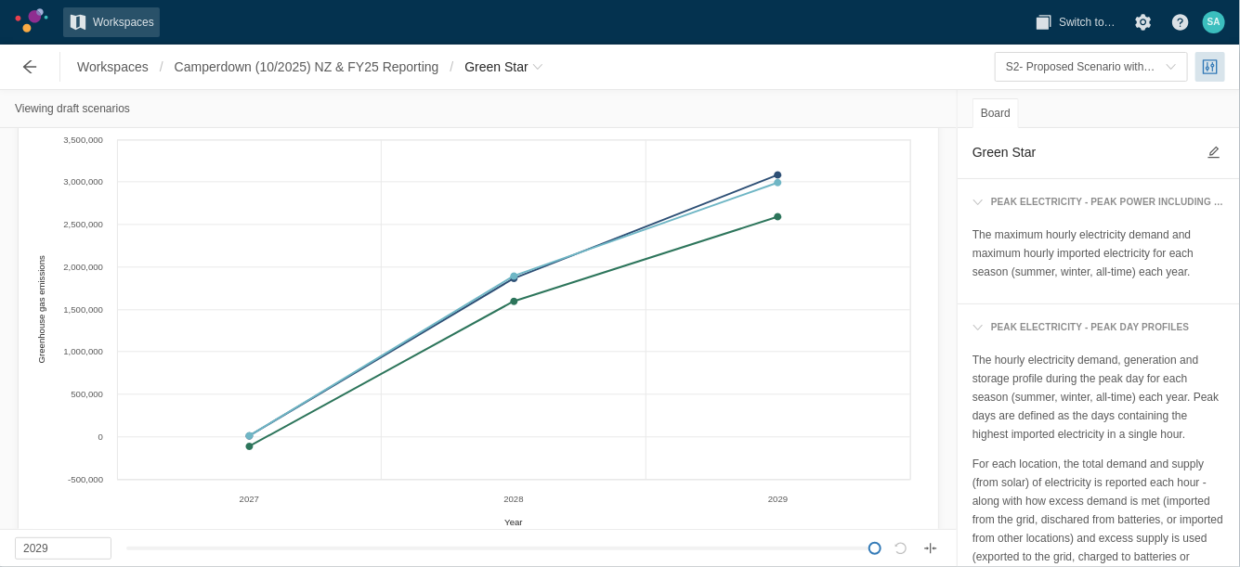
scroll to position [1813, 0]
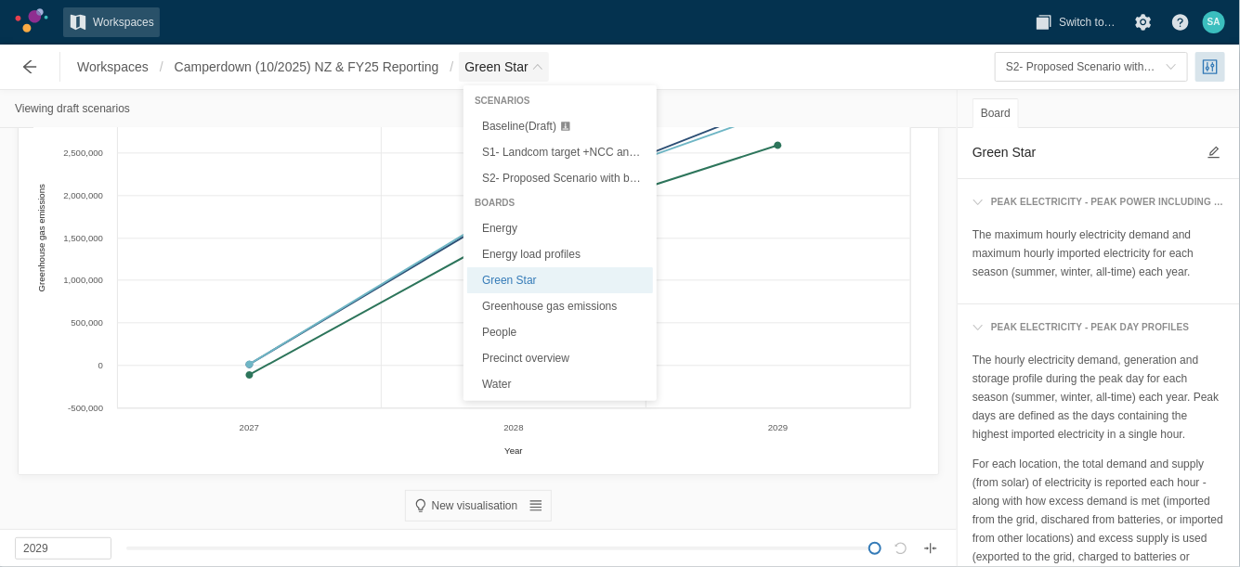
click at [543, 61] on span "Breadcrumb" at bounding box center [537, 66] width 11 height 11
click at [513, 234] on link "Energy" at bounding box center [560, 228] width 186 height 26
type textarea "Energy"
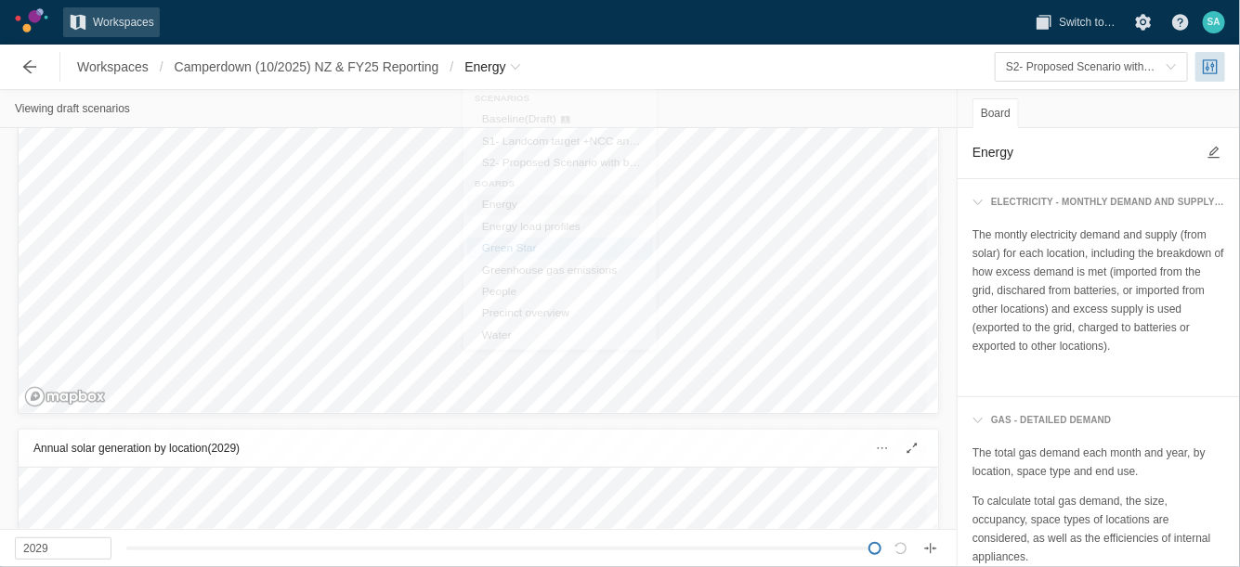
scroll to position [4147, 0]
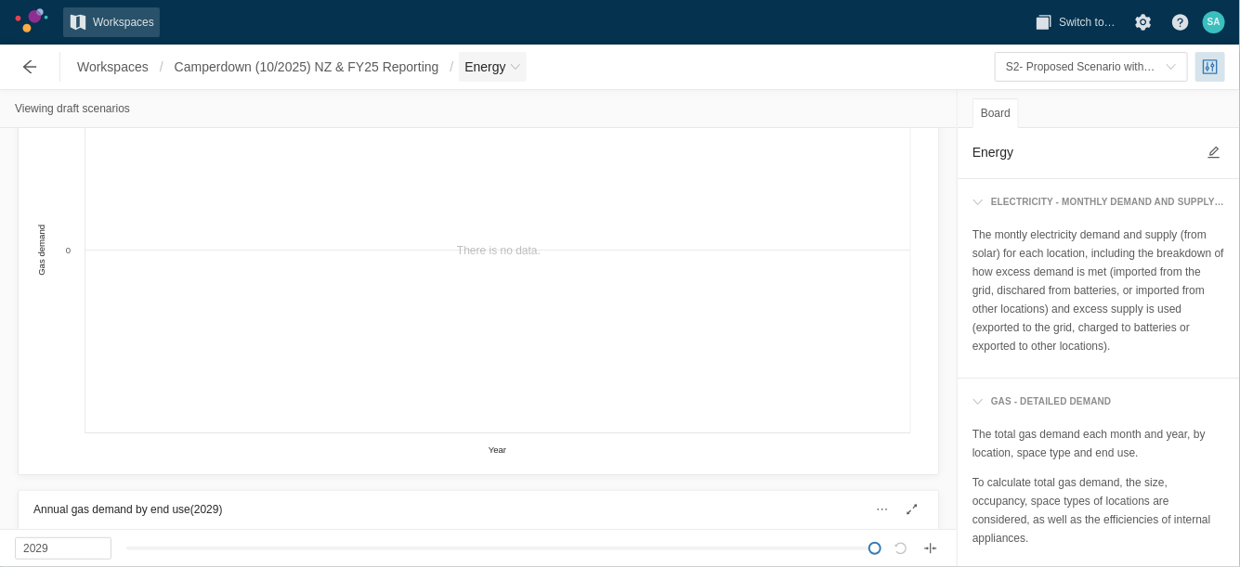
click at [520, 71] on span "Breadcrumb" at bounding box center [515, 66] width 11 height 11
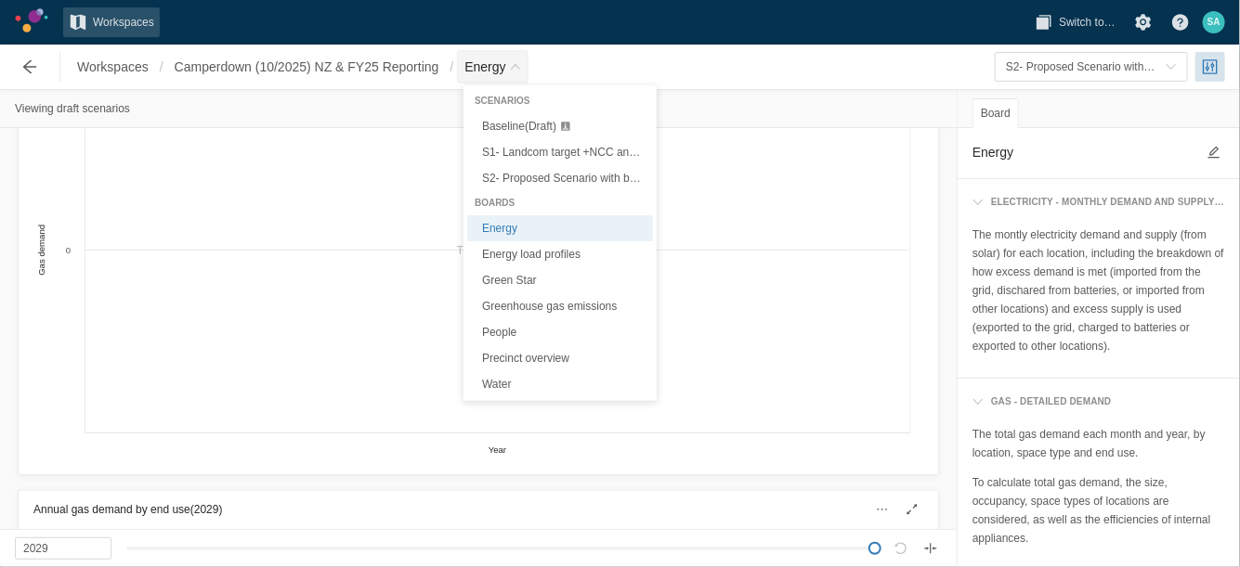
click at [520, 71] on span "Breadcrumb" at bounding box center [515, 66] width 11 height 11
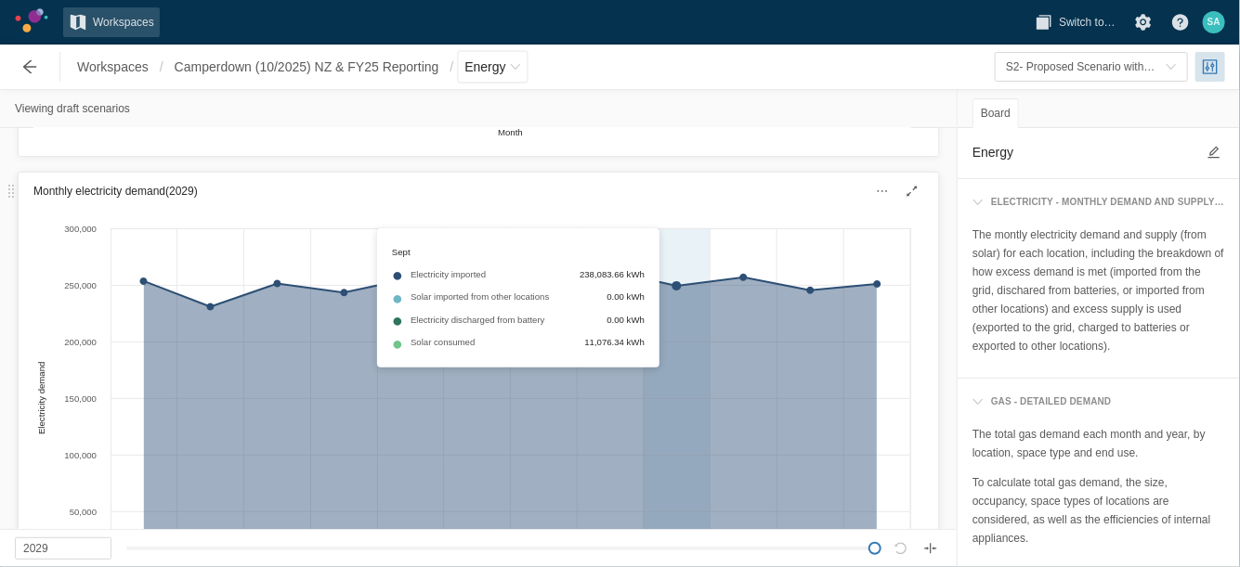
scroll to position [2986, 0]
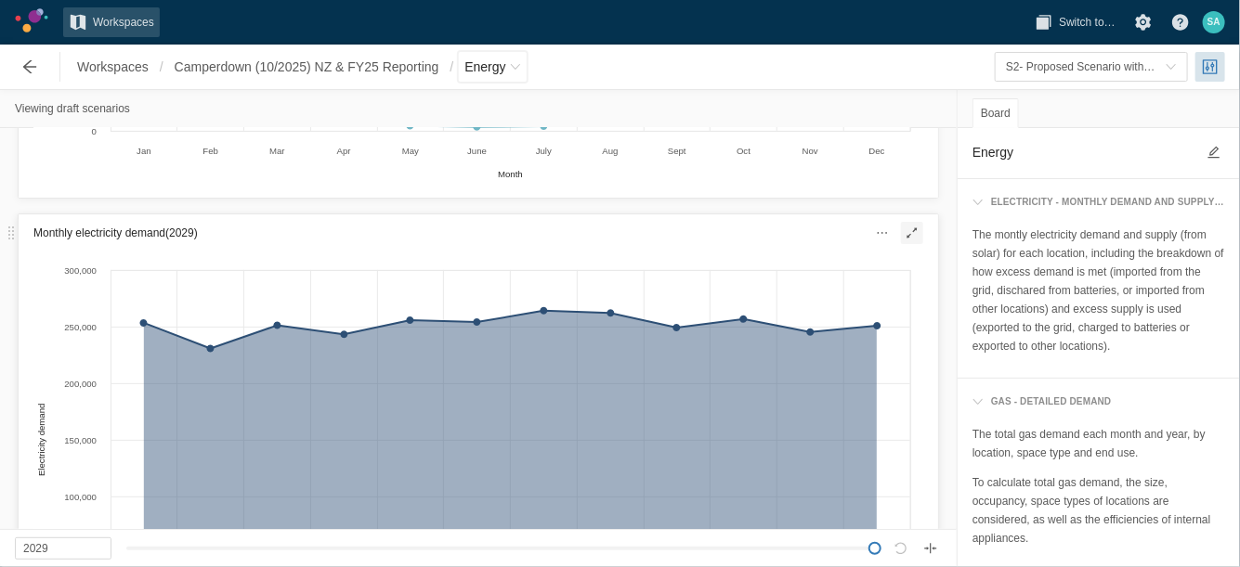
click at [904, 232] on span at bounding box center [911, 233] width 15 height 15
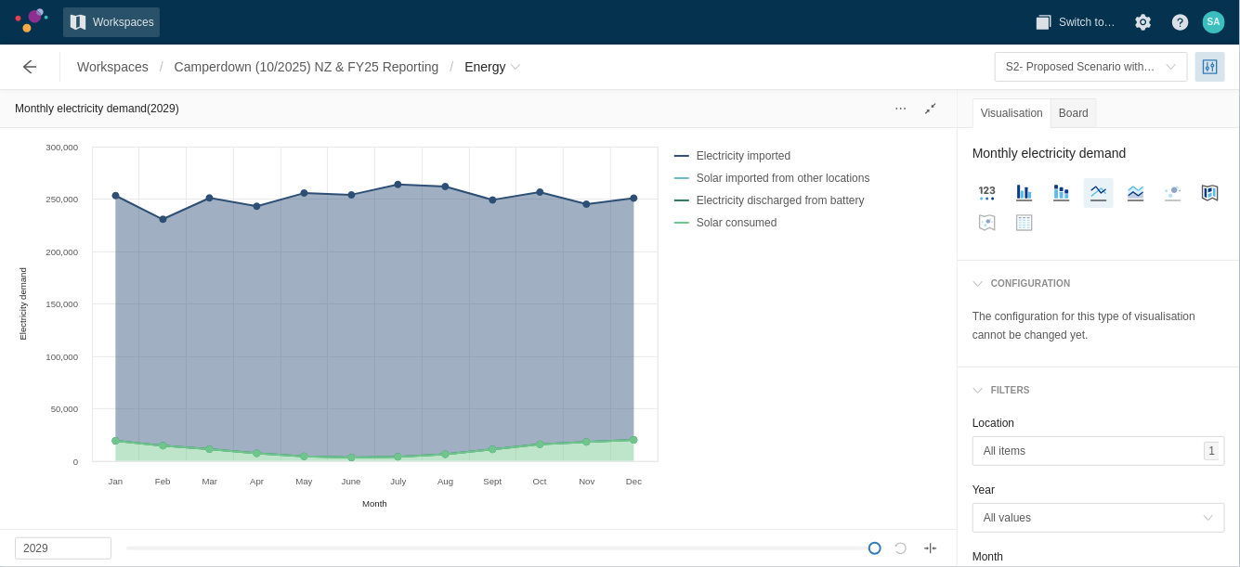
drag, startPoint x: 783, startPoint y: 382, endPoint x: 806, endPoint y: 326, distance: 60.4
click at [783, 382] on div "Electricity imported Solar imported from other locations Electricity discharged…" at bounding box center [800, 325] width 282 height 379
click at [922, 114] on span at bounding box center [930, 108] width 22 height 22
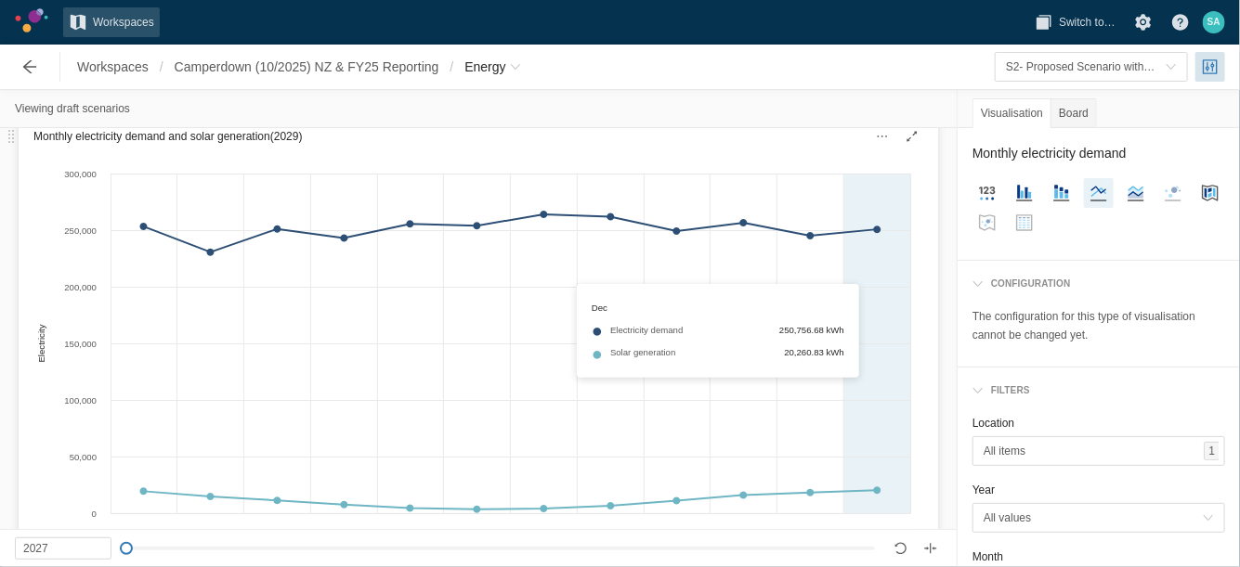
scroll to position [2522, 0]
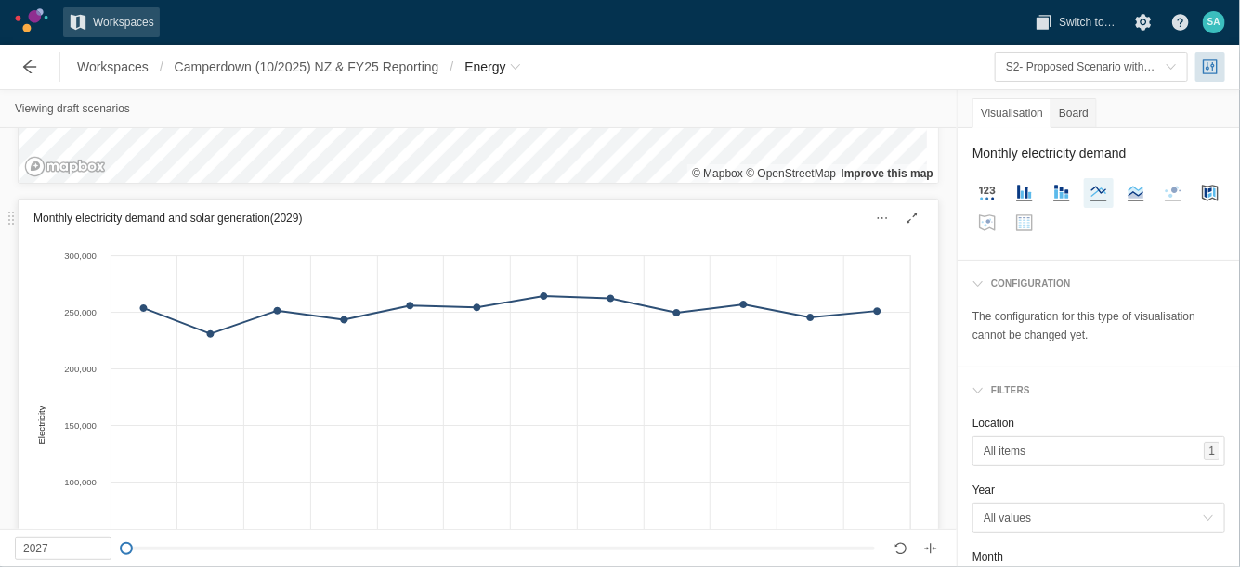
click at [910, 210] on div at bounding box center [911, 218] width 37 height 30
type input "2029"
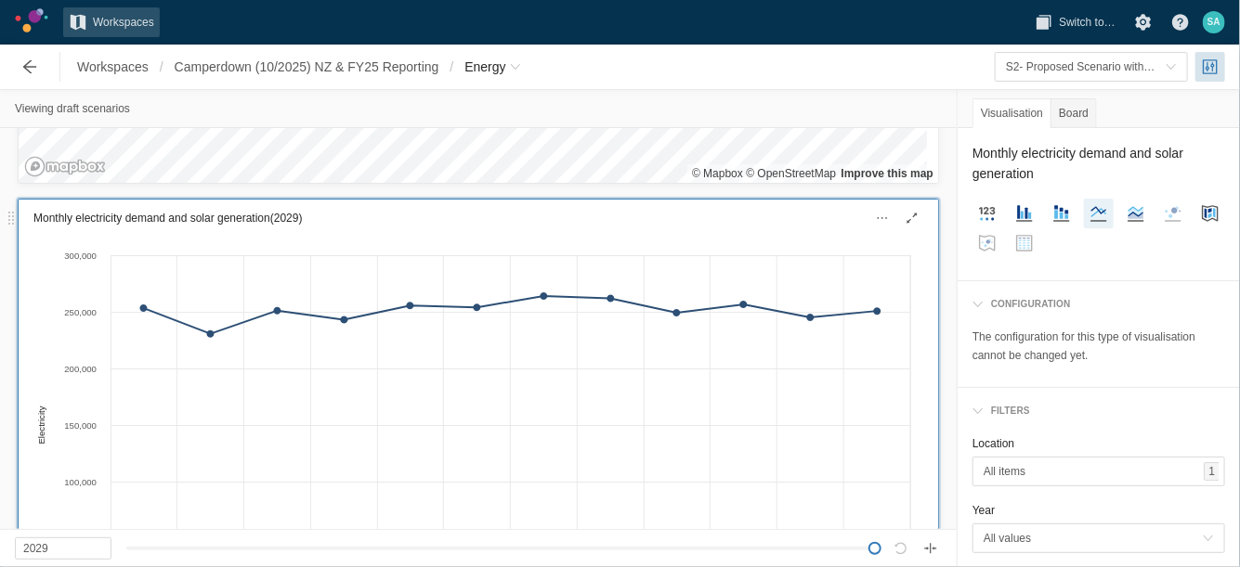
scroll to position [2592, 0]
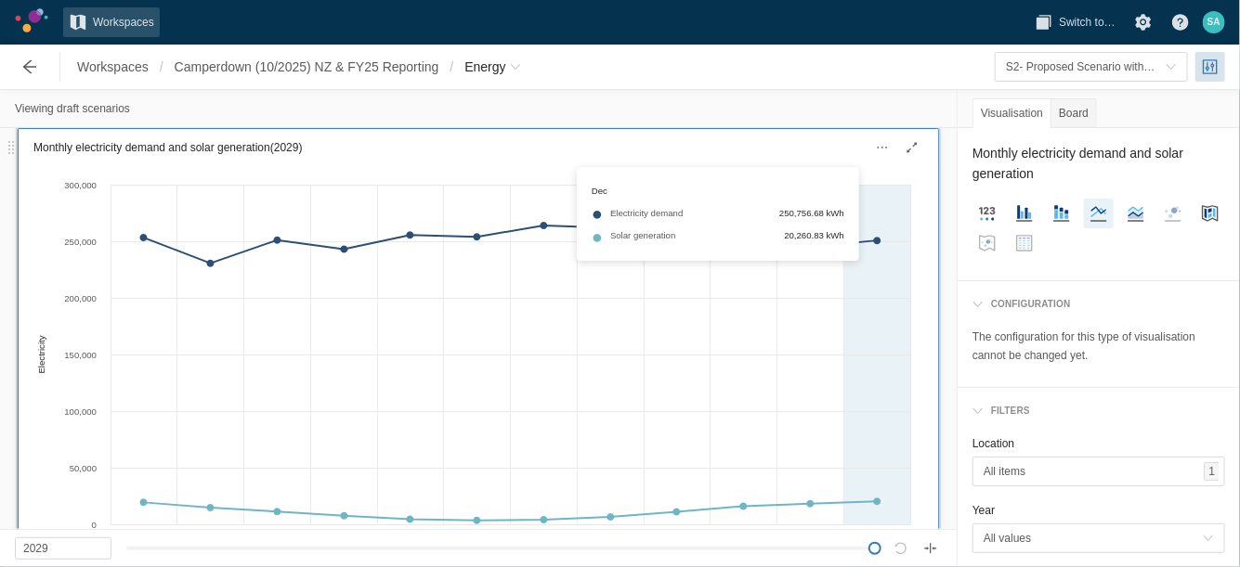
click at [898, 217] on div "Created with Highcharts 11.4.3 Month Electricity Jan Feb Mar Apr May June July …" at bounding box center [471, 376] width 877 height 404
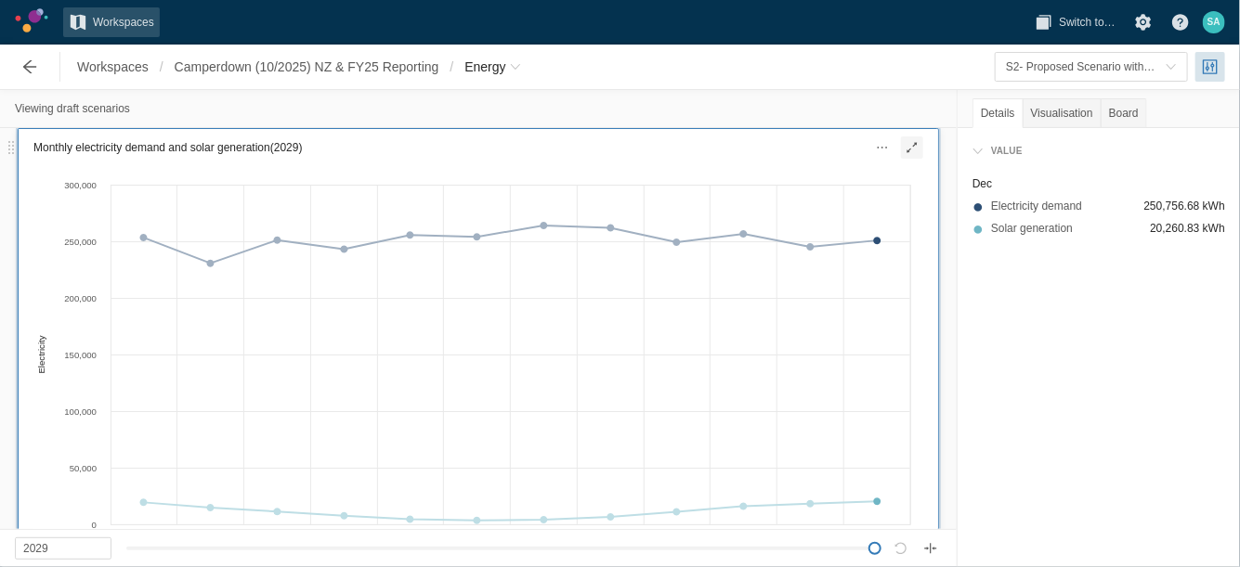
click at [901, 155] on span at bounding box center [912, 147] width 22 height 22
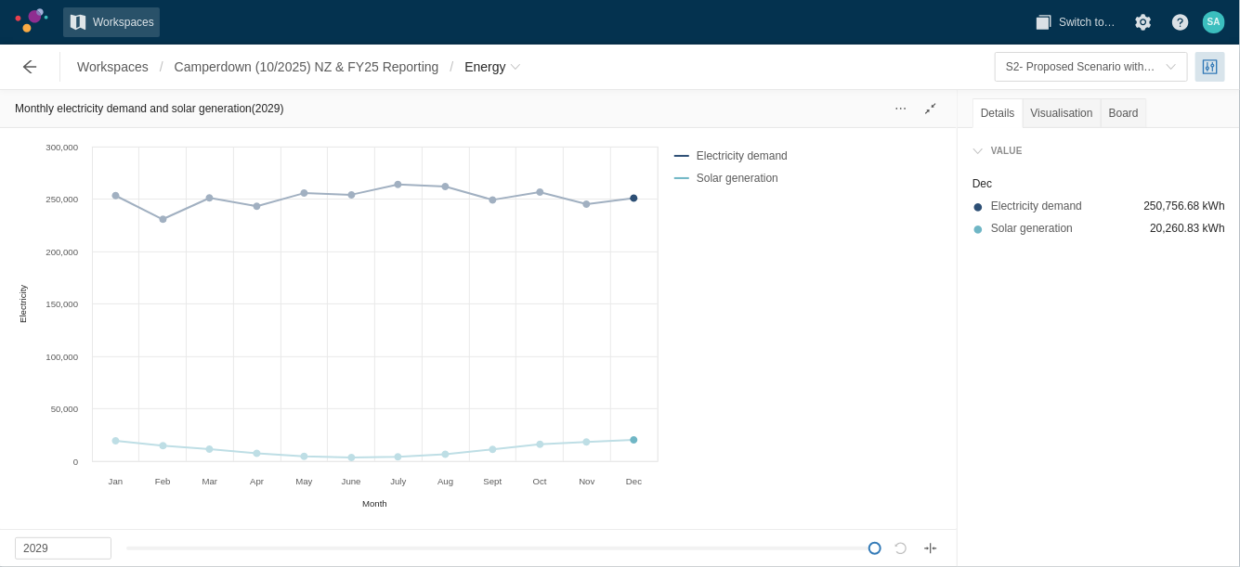
click at [785, 425] on div "Electricity demand Solar generation" at bounding box center [800, 325] width 282 height 379
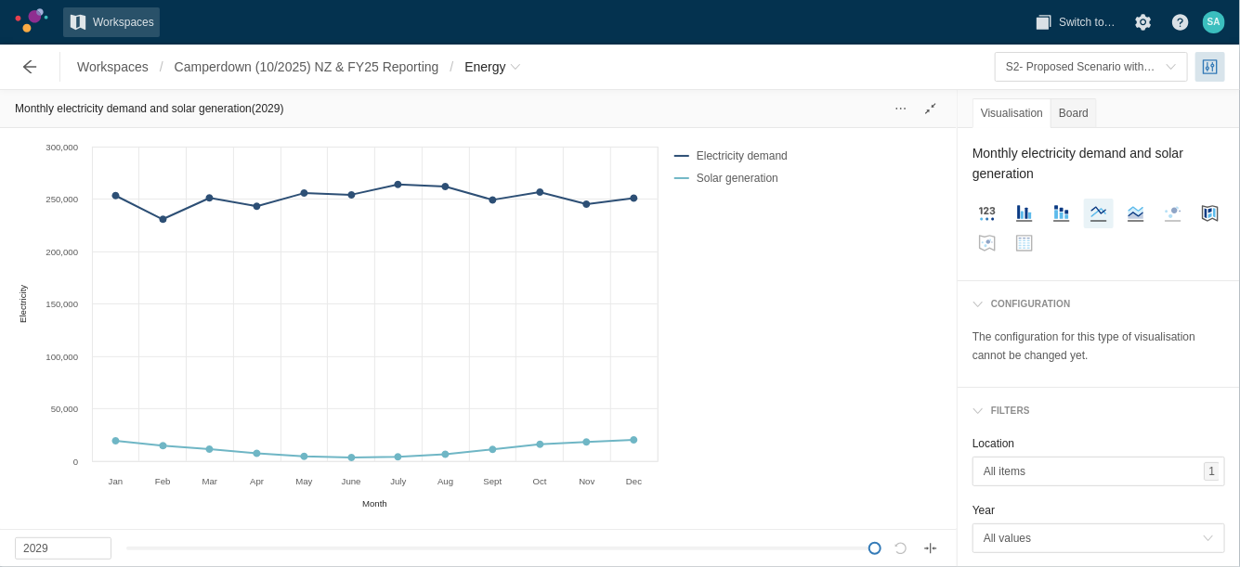
click at [763, 325] on div "Electricity demand Solar generation" at bounding box center [800, 325] width 282 height 379
click at [927, 106] on span at bounding box center [930, 108] width 15 height 15
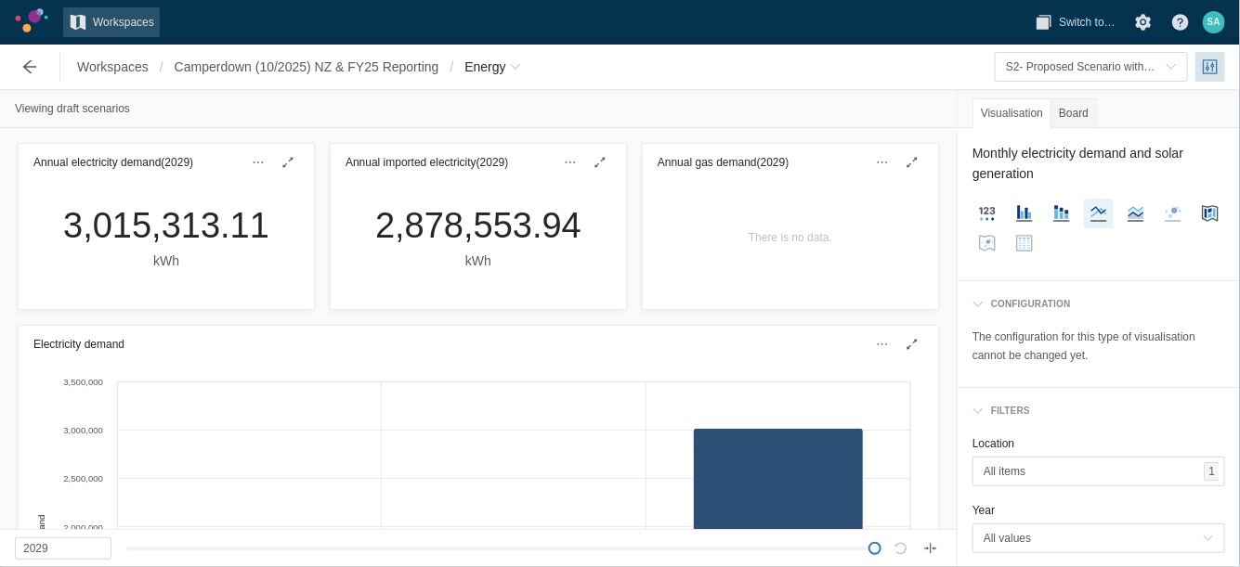
scroll to position [2592, 0]
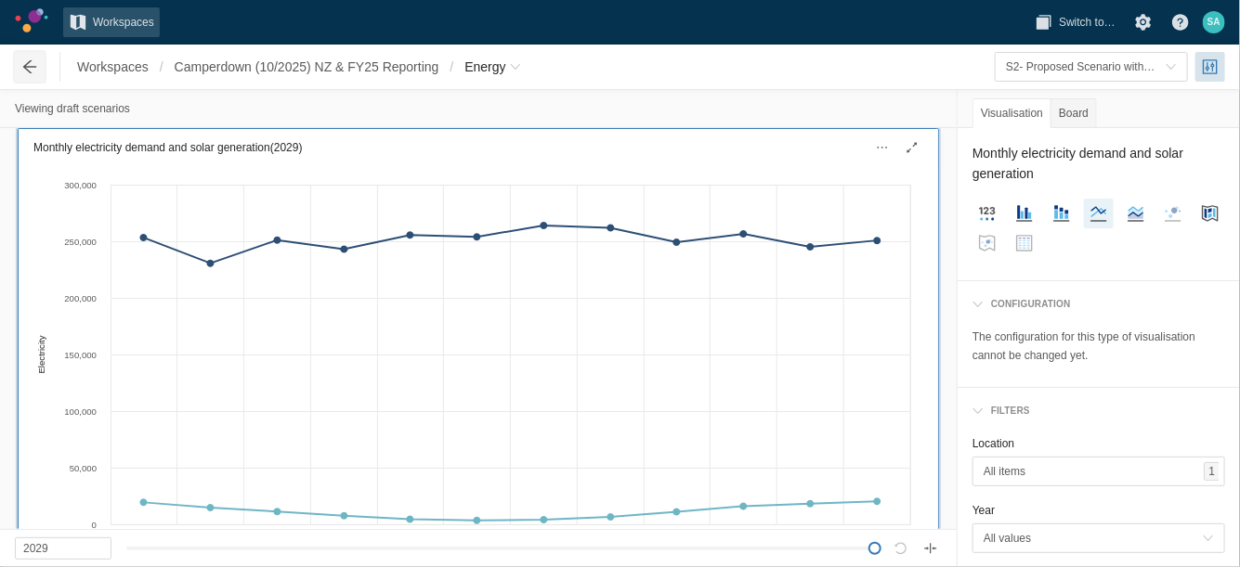
click at [27, 63] on span at bounding box center [29, 67] width 19 height 19
